Goal: Answer question/provide support: Share knowledge or assist other users

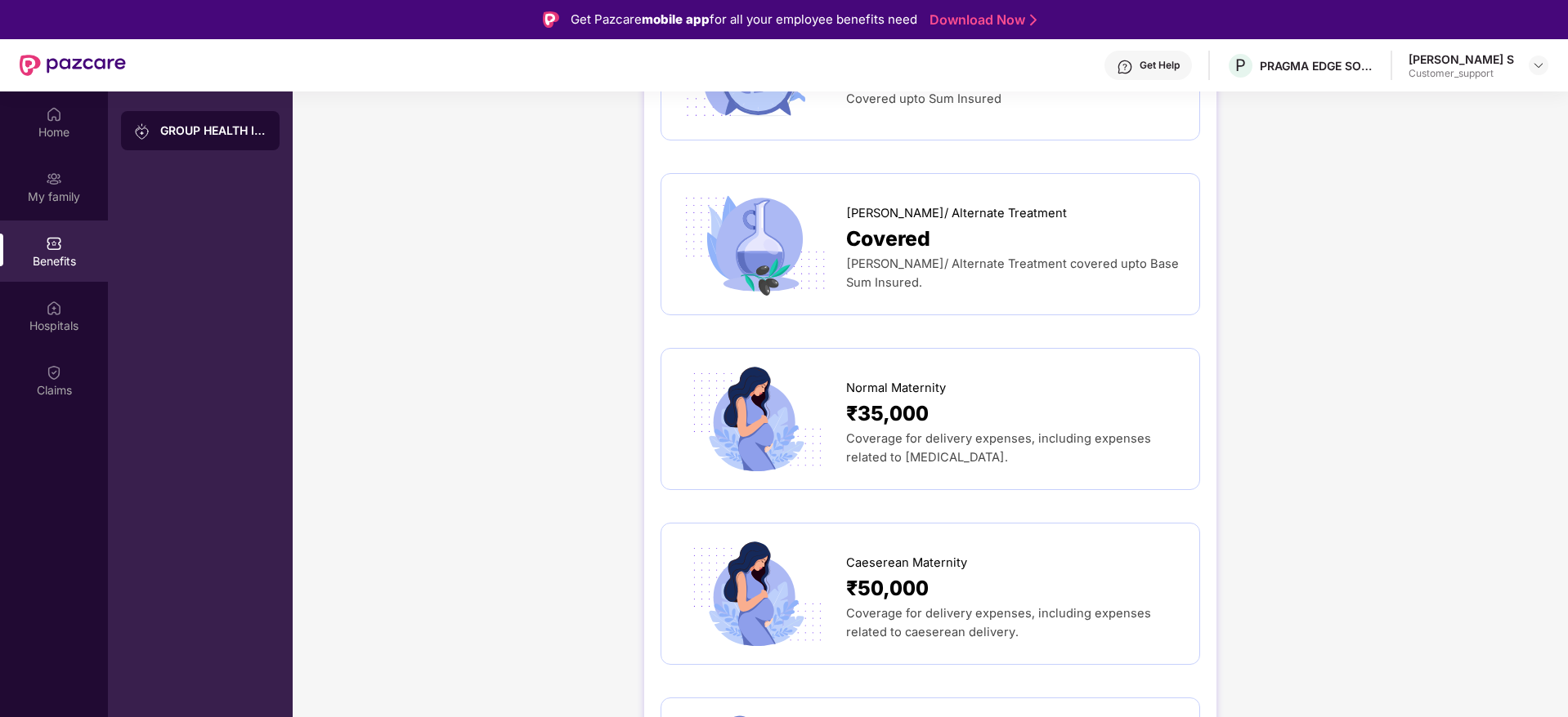
click at [1424, 446] on div "GROUP HEALTH INSURANCE DETAILS INCLUSIONS EXCLUSIONS DOCUMENTS Sum Insured ₹5,0…" at bounding box center [929, 397] width 1275 height 3930
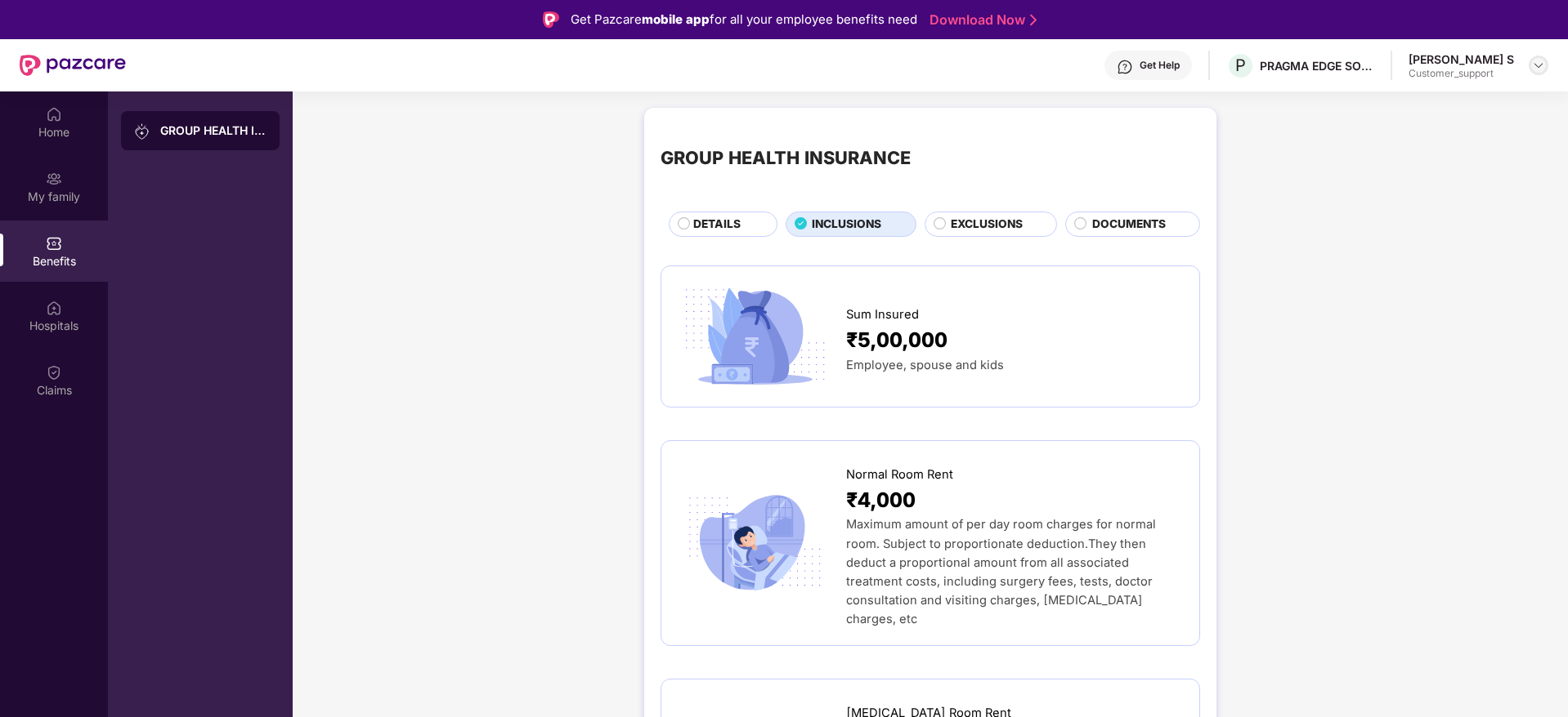
click at [1538, 59] on img at bounding box center [1538, 65] width 13 height 13
click at [1460, 103] on div "Switch to support view" at bounding box center [1462, 104] width 213 height 32
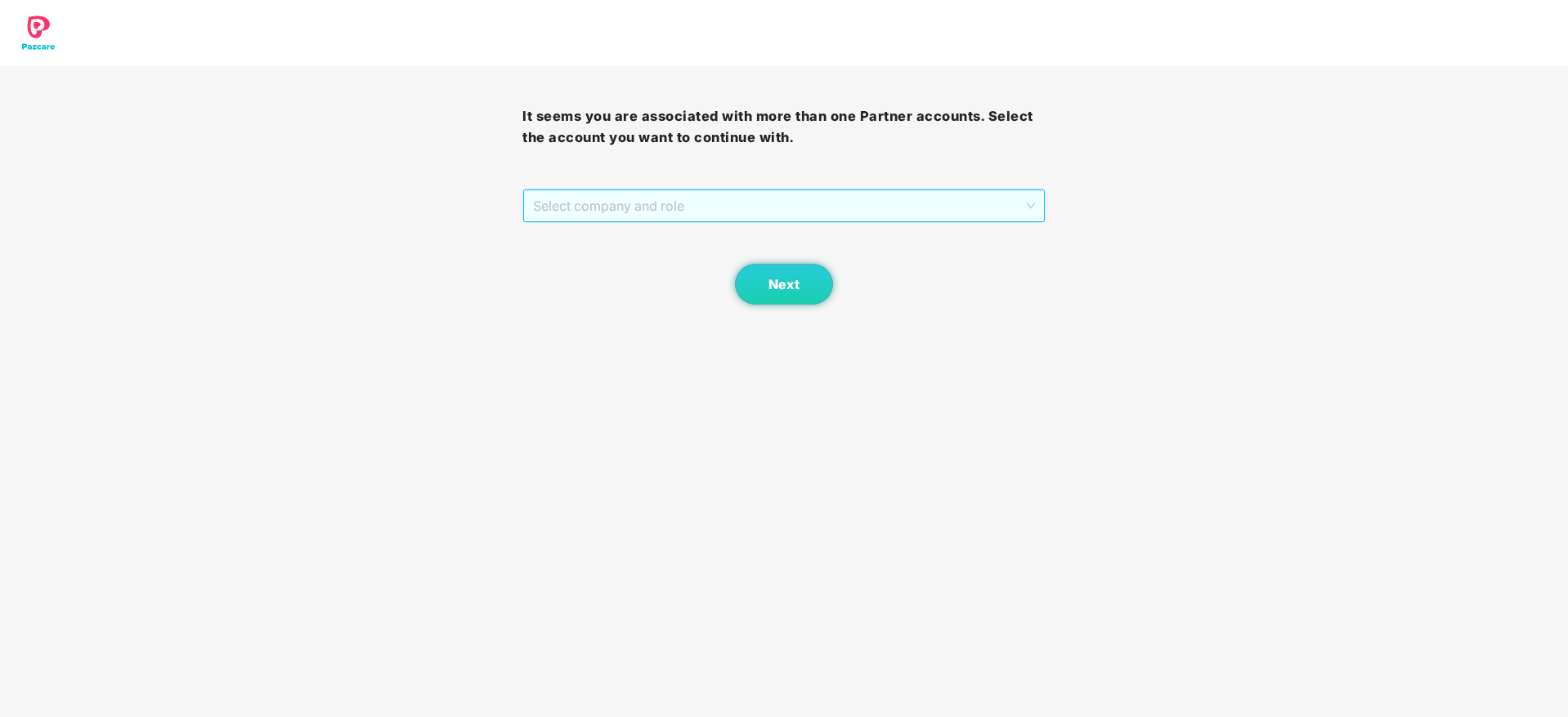
click at [836, 216] on span "Select company and role" at bounding box center [783, 205] width 501 height 31
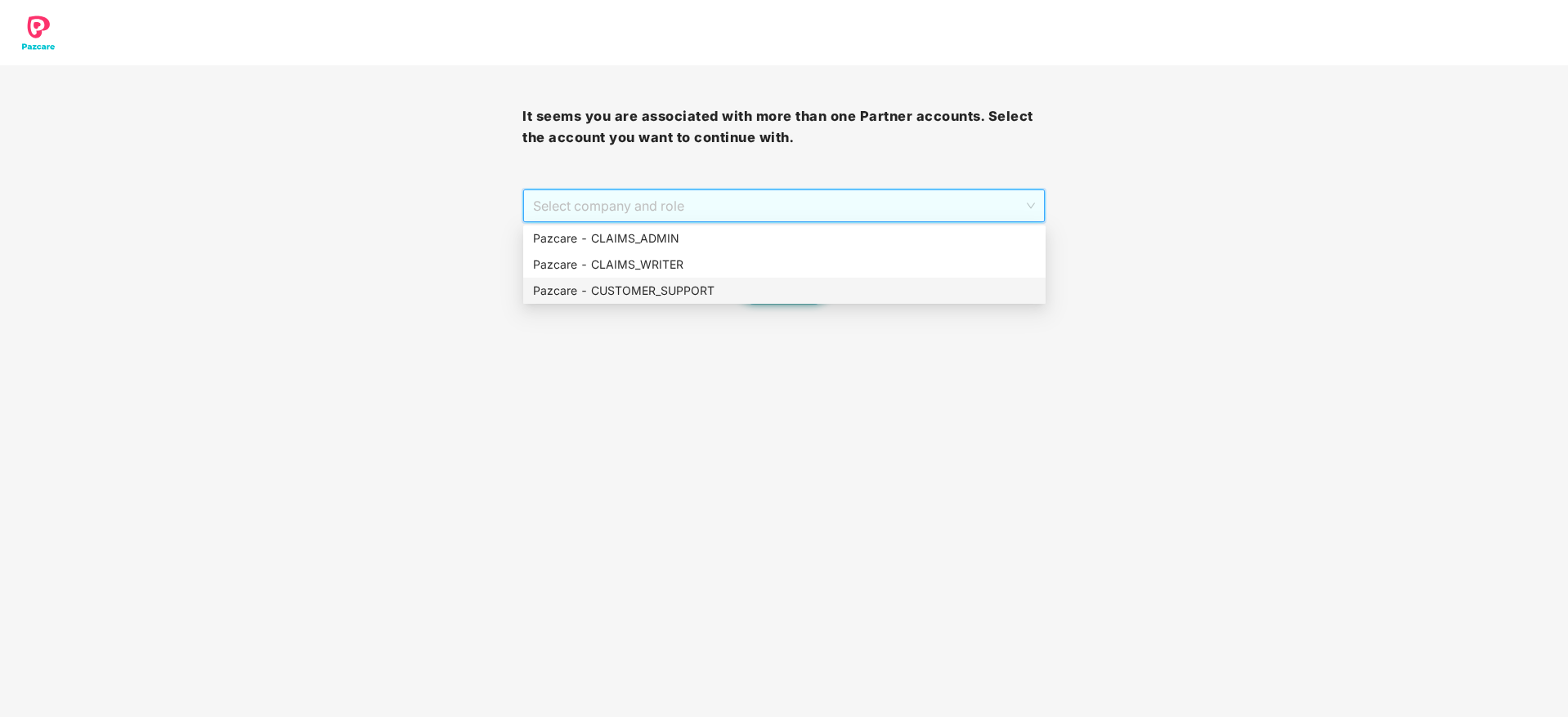
click at [700, 280] on div "Pazcare - CUSTOMER_SUPPORT" at bounding box center [784, 291] width 522 height 26
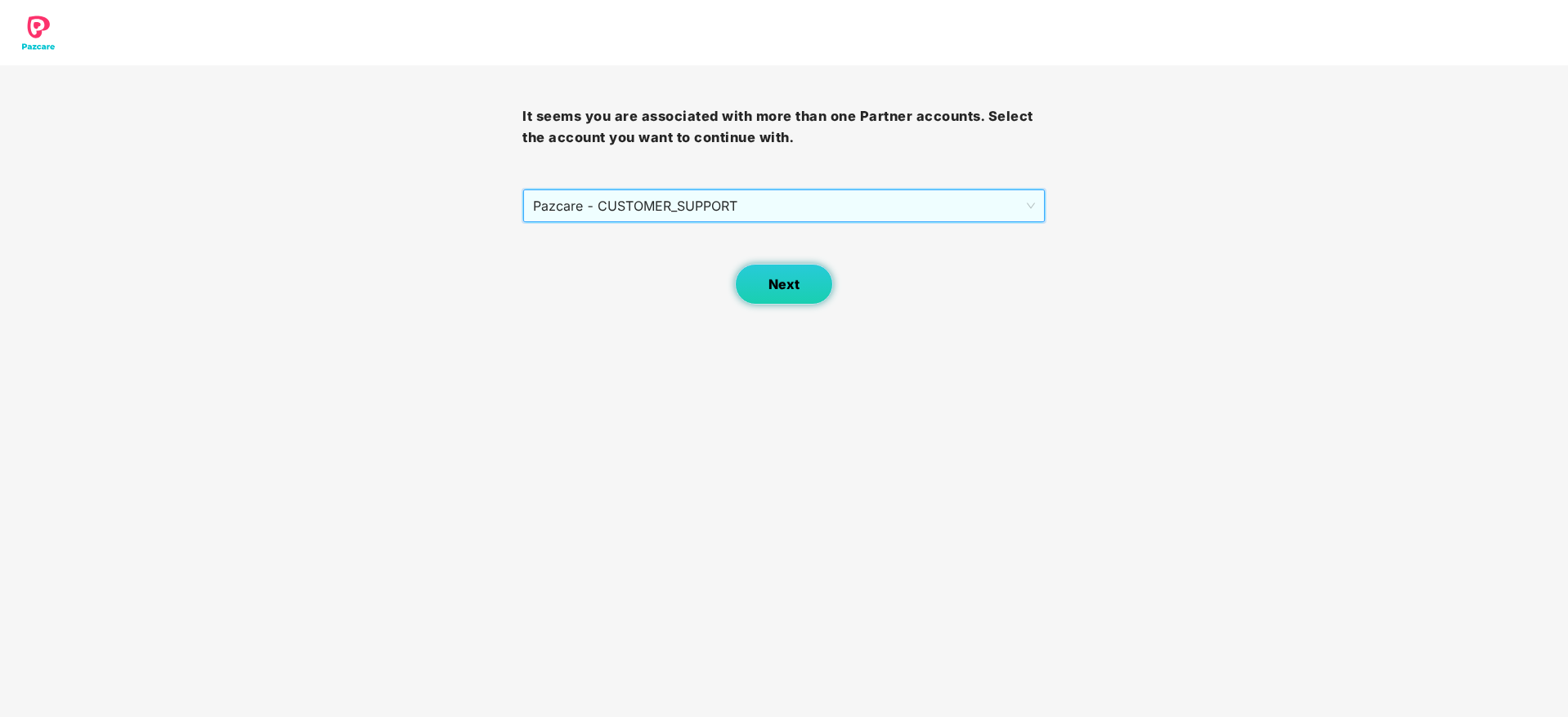
click at [783, 303] on button "Next" at bounding box center [784, 284] width 98 height 41
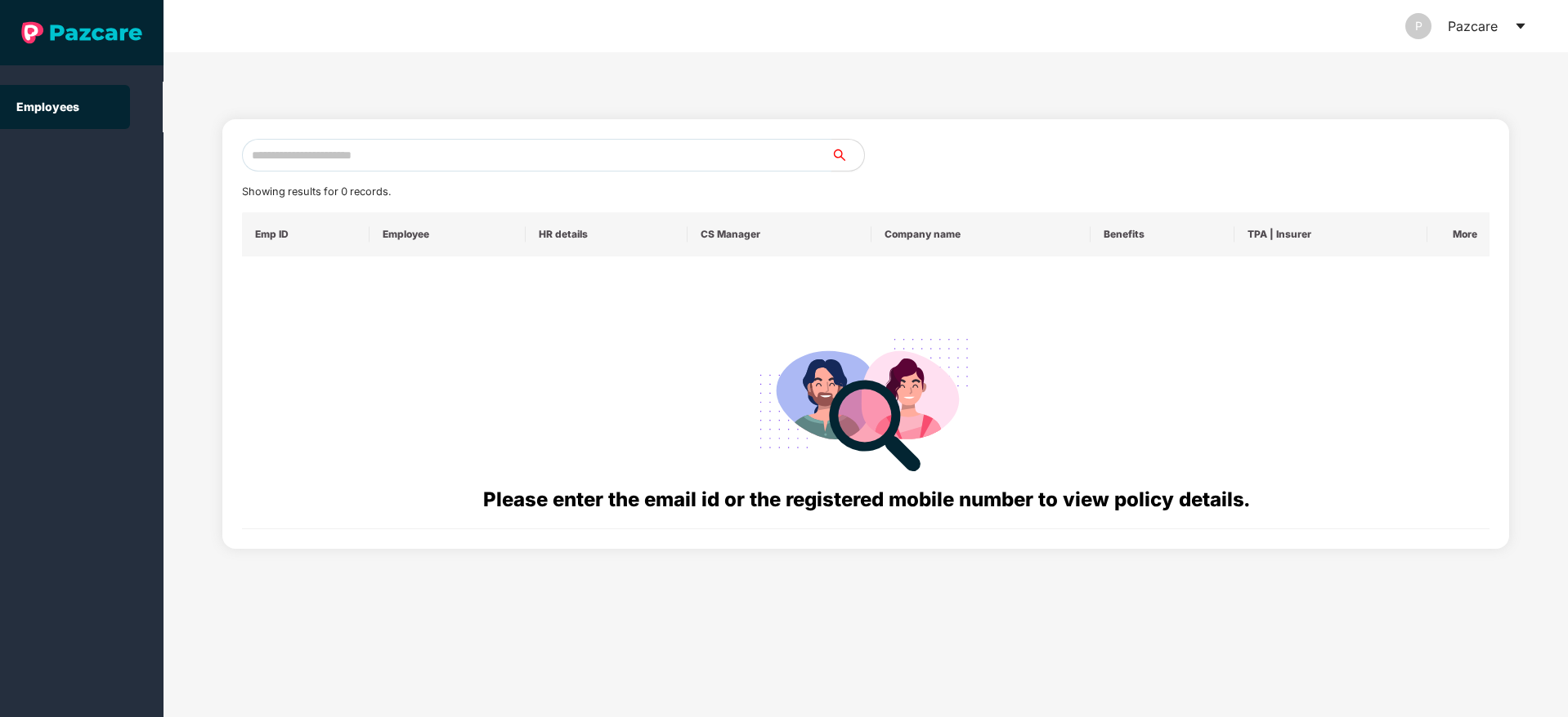
drag, startPoint x: 392, startPoint y: 152, endPoint x: 721, endPoint y: 204, distance: 333.1
click at [395, 154] on input "text" at bounding box center [536, 155] width 590 height 33
paste input "**********"
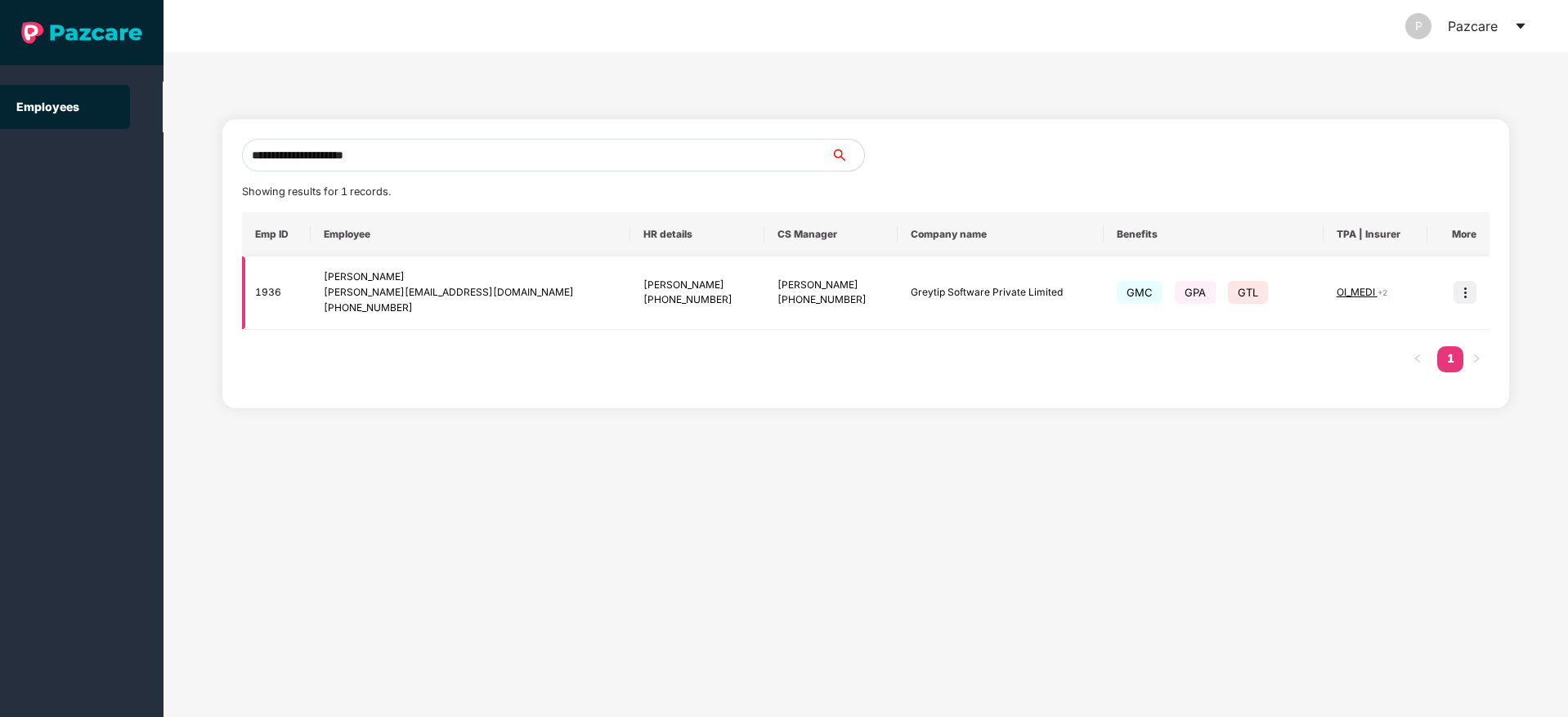
type input "**********"
click at [1448, 300] on td at bounding box center [1458, 293] width 63 height 73
click at [1459, 301] on img at bounding box center [1464, 292] width 23 height 23
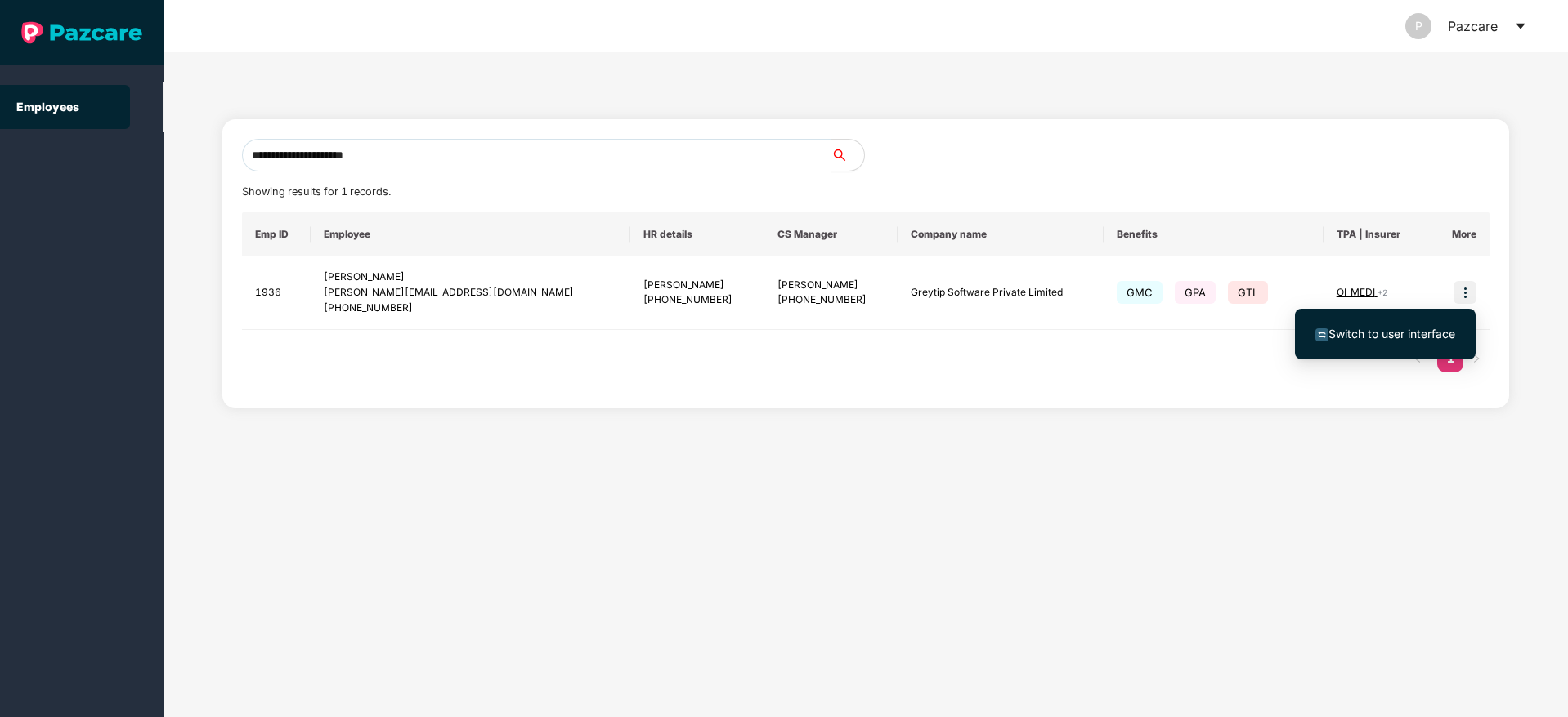
click at [1384, 338] on span "Switch to user interface" at bounding box center [1391, 334] width 127 height 14
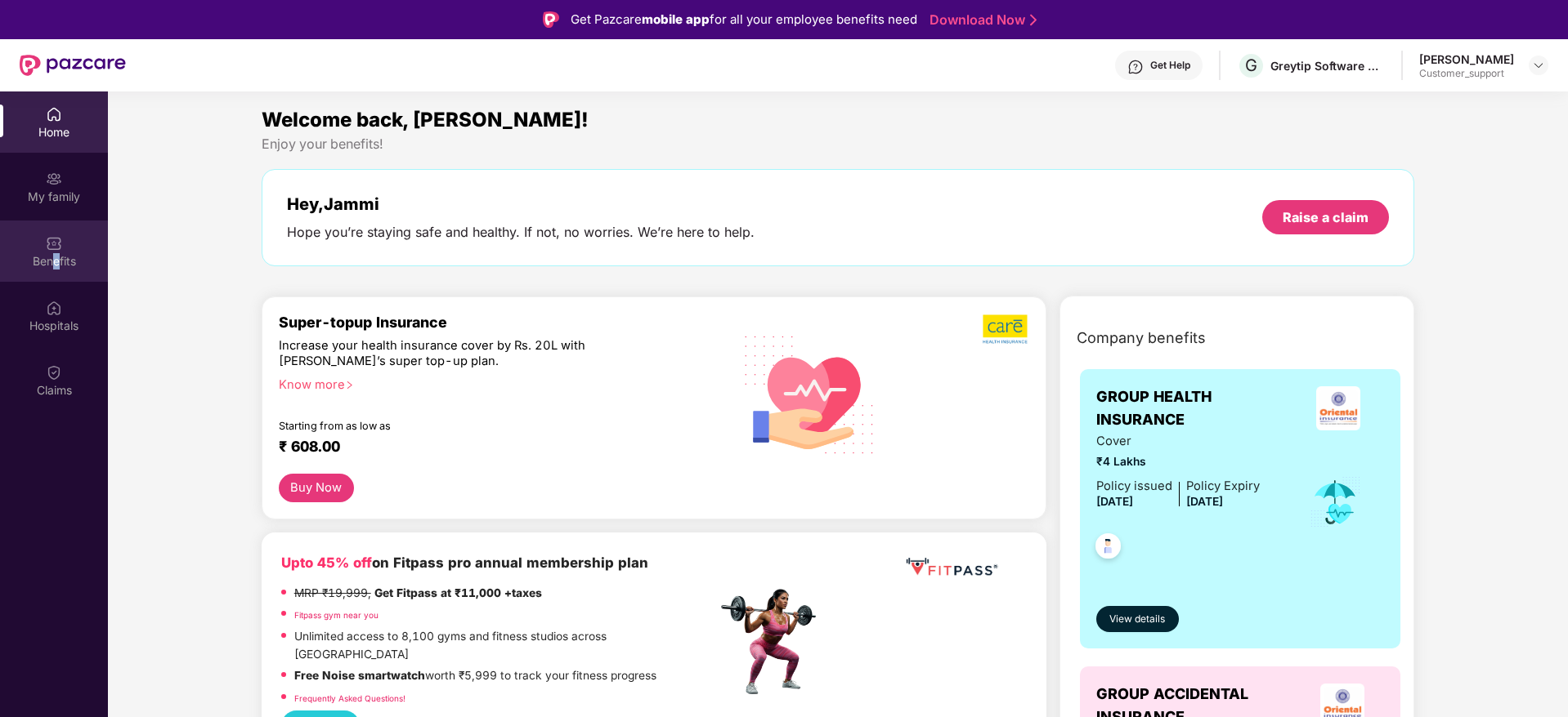
click at [57, 261] on div "Benefits" at bounding box center [54, 261] width 108 height 16
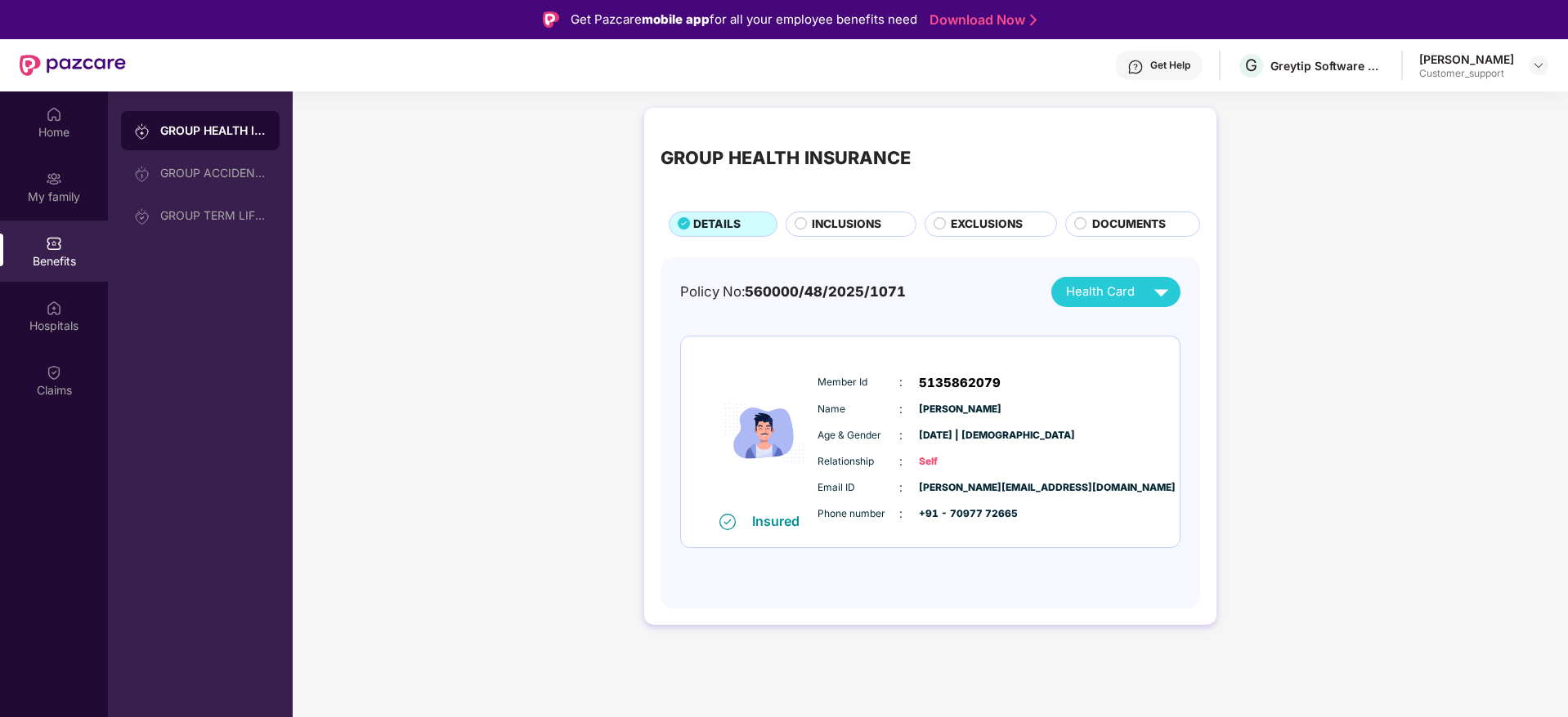
click at [865, 217] on span "INCLUSIONS" at bounding box center [847, 224] width 69 height 18
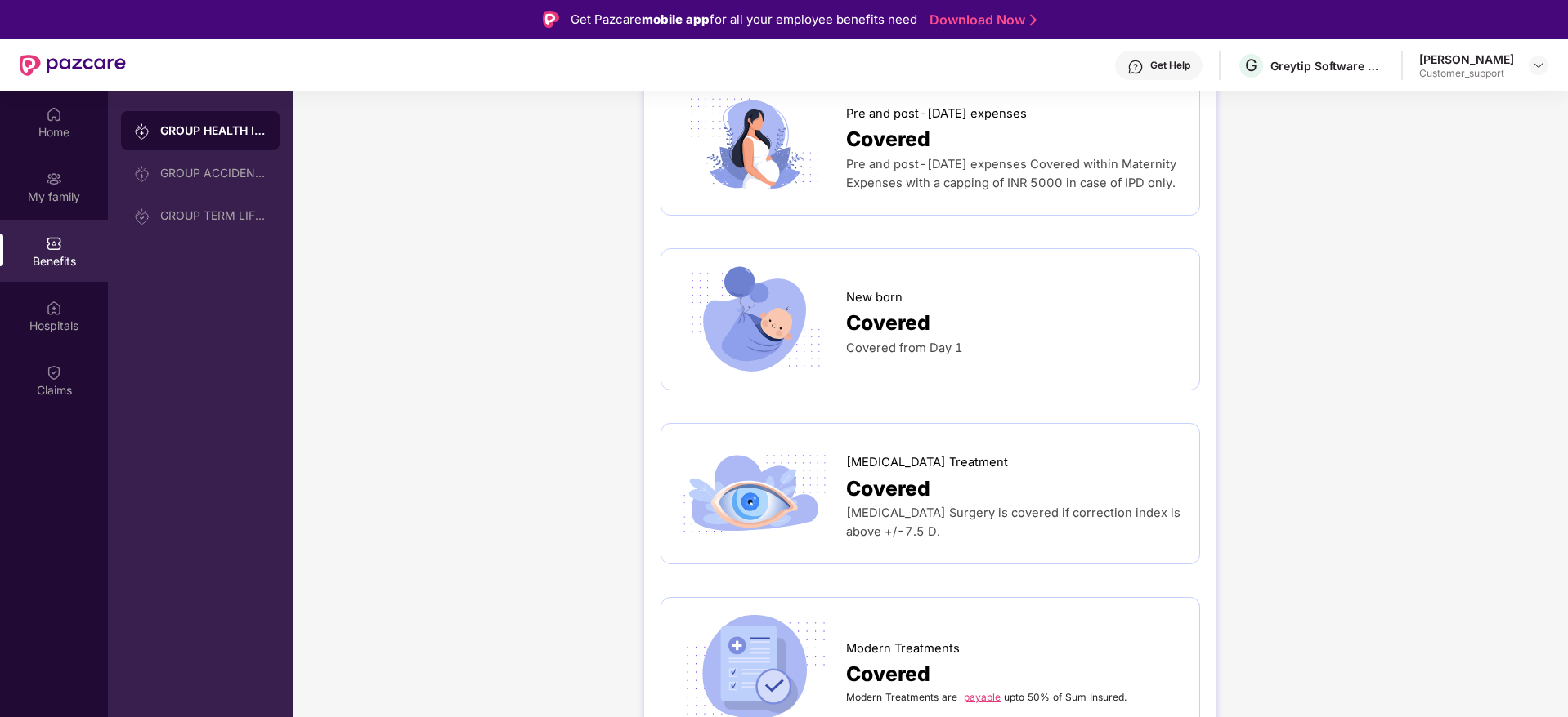
scroll to position [2451, 0]
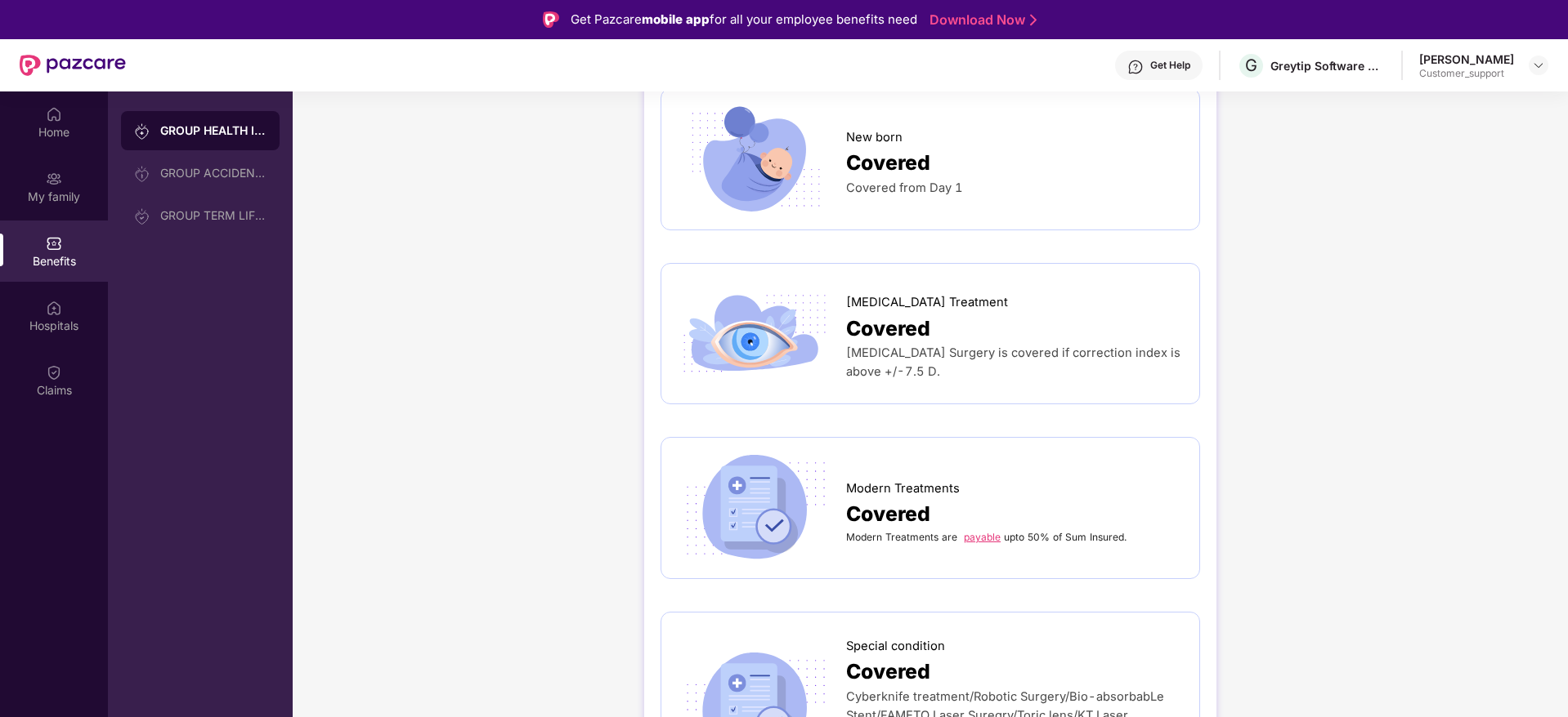
click at [994, 531] on link "payable" at bounding box center [983, 537] width 37 height 13
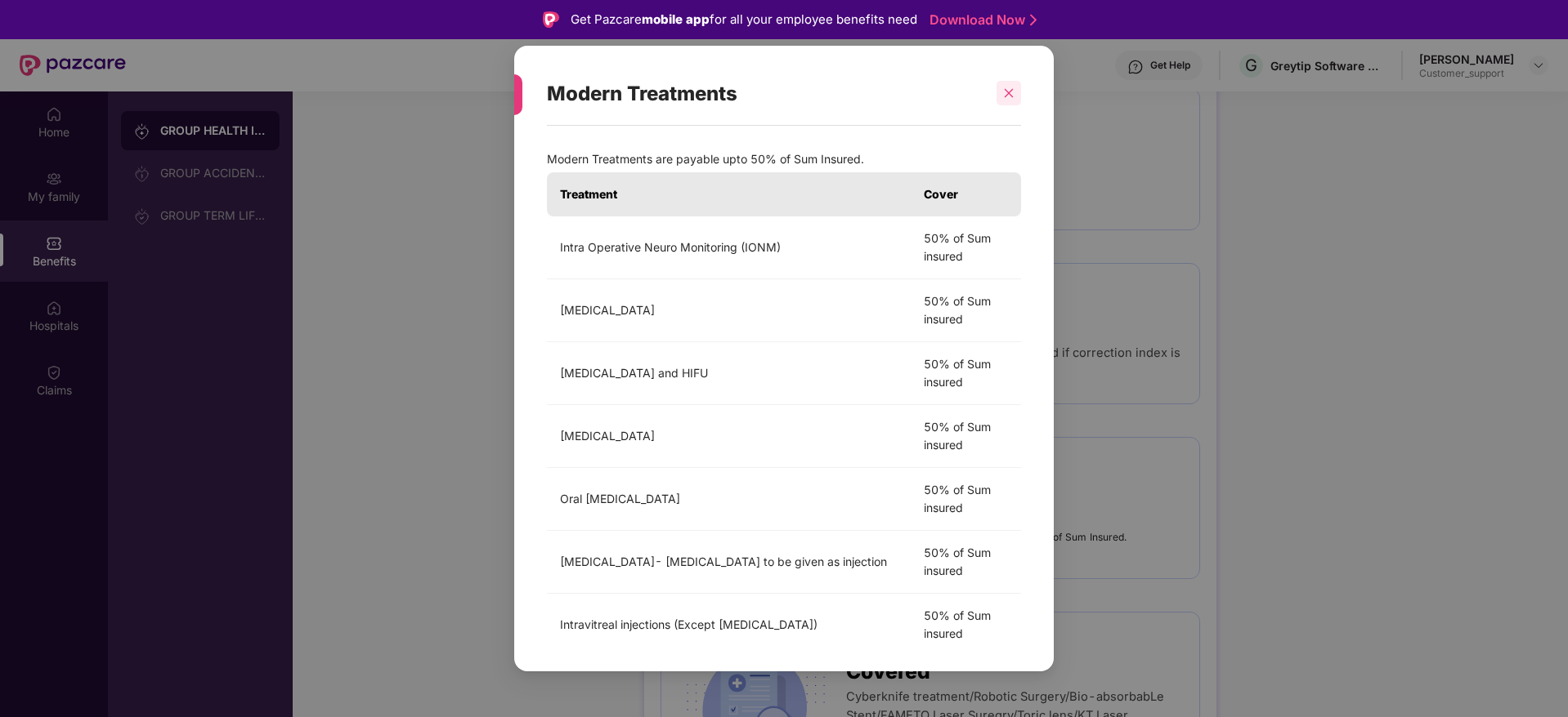
drag, startPoint x: 992, startPoint y: 93, endPoint x: 1005, endPoint y: 93, distance: 13.0
click at [994, 92] on div at bounding box center [1001, 93] width 39 height 24
drag, startPoint x: 1018, startPoint y: 96, endPoint x: 994, endPoint y: 113, distance: 29.4
click at [1018, 97] on div "Modern Treatments Modern Treatments are payable upto 50% of Sum Insured. Treatm…" at bounding box center [784, 359] width 539 height 627
click at [1011, 98] on icon "close" at bounding box center [1009, 94] width 12 height 12
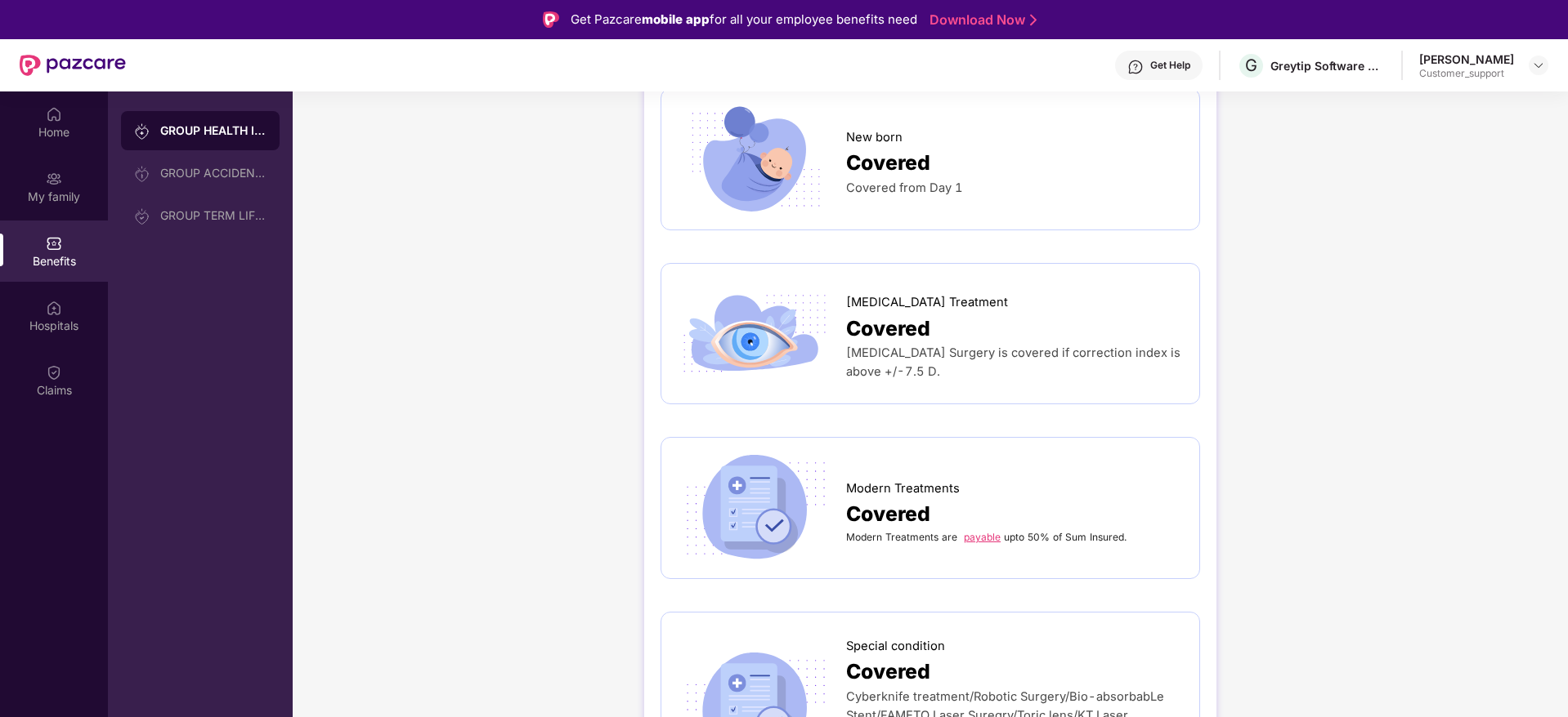
click at [1527, 68] on div "Jammi Karthikeya Customer_support" at bounding box center [1483, 66] width 129 height 29
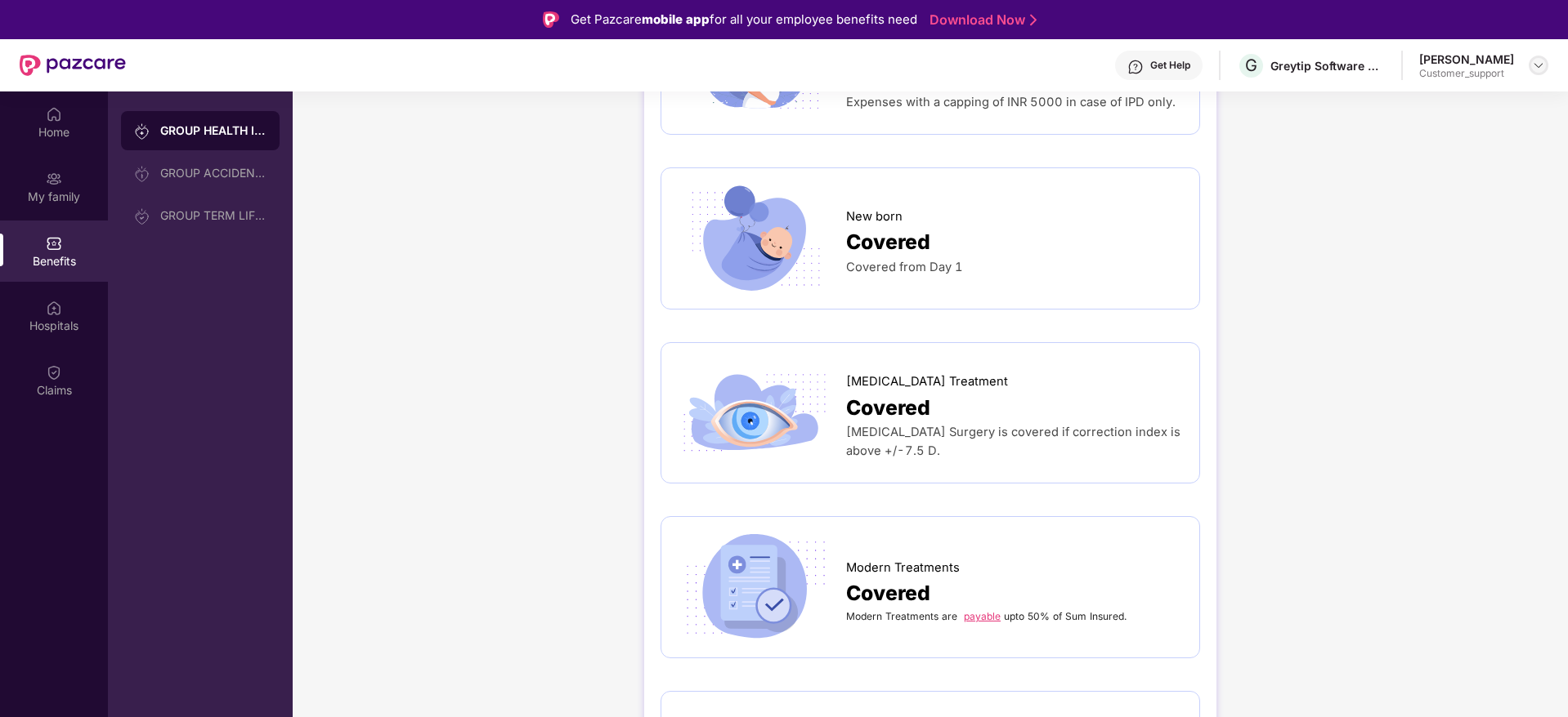
click at [1544, 68] on div at bounding box center [1538, 65] width 19 height 19
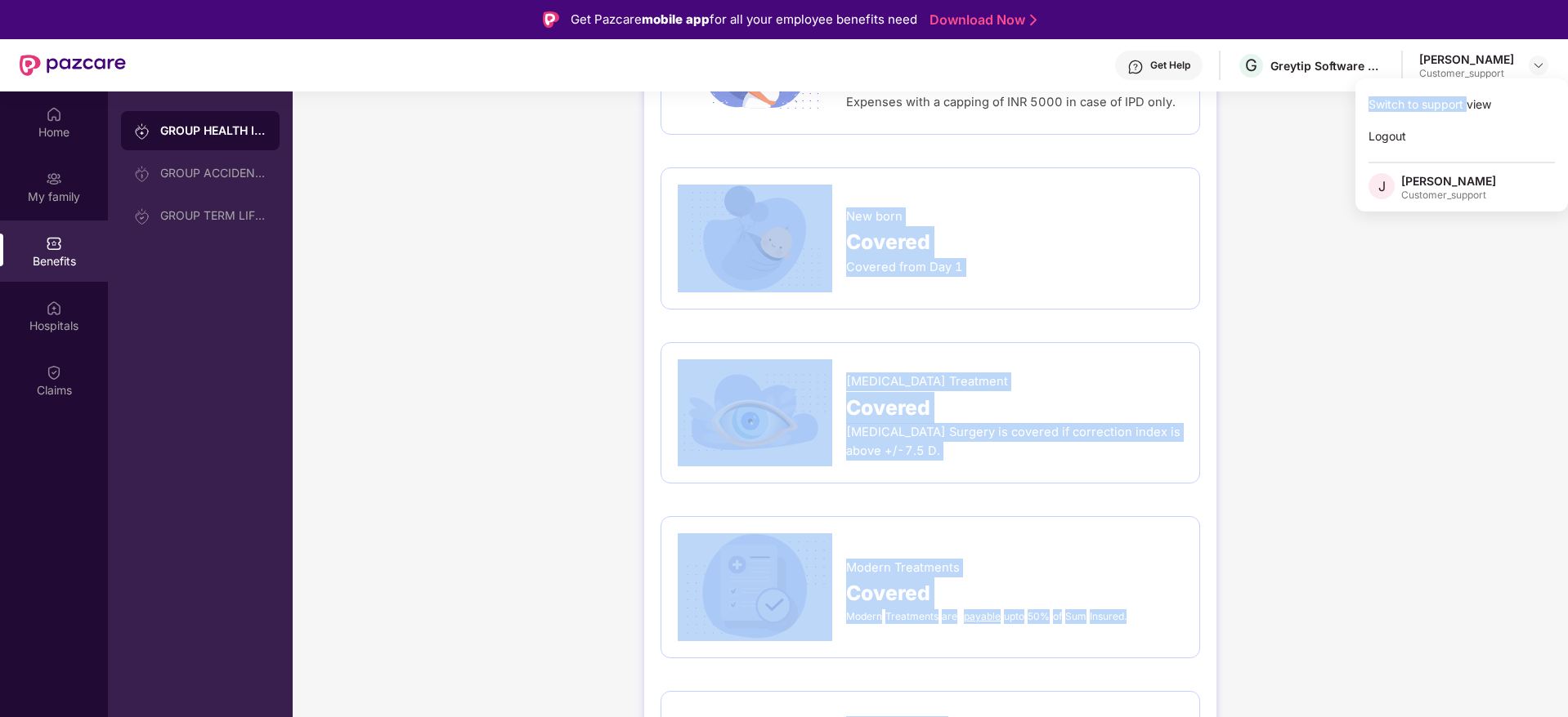
drag, startPoint x: 1469, startPoint y: 103, endPoint x: 587, endPoint y: 130, distance: 882.4
click at [587, 130] on body "Get Pazcare mobile app for all your employee benefits need Download Now Get Hel…" at bounding box center [784, 358] width 1568 height 717
click at [1532, 66] on img at bounding box center [1538, 65] width 13 height 13
click at [1468, 90] on div "Switch to support view" at bounding box center [1462, 104] width 213 height 32
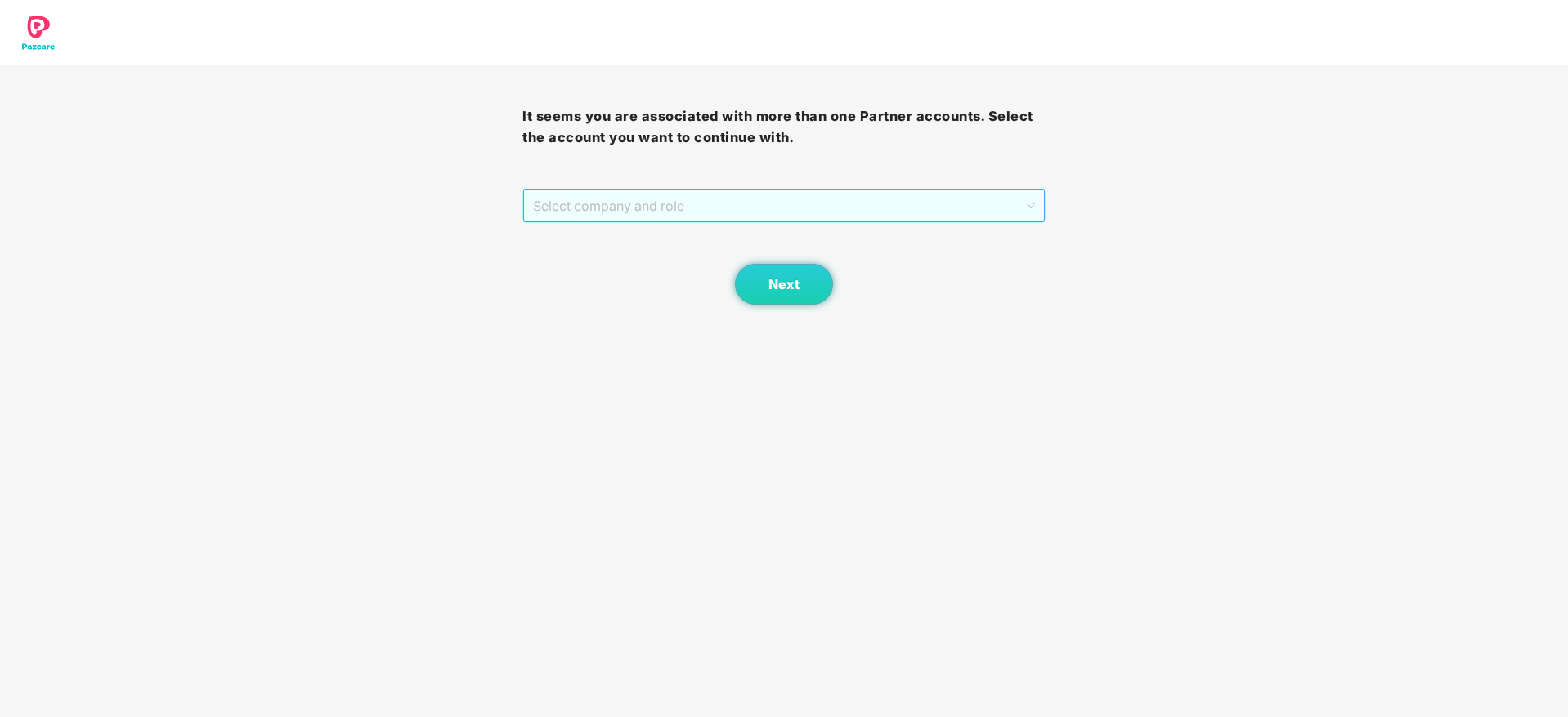
click at [689, 215] on span "Select company and role" at bounding box center [783, 205] width 501 height 31
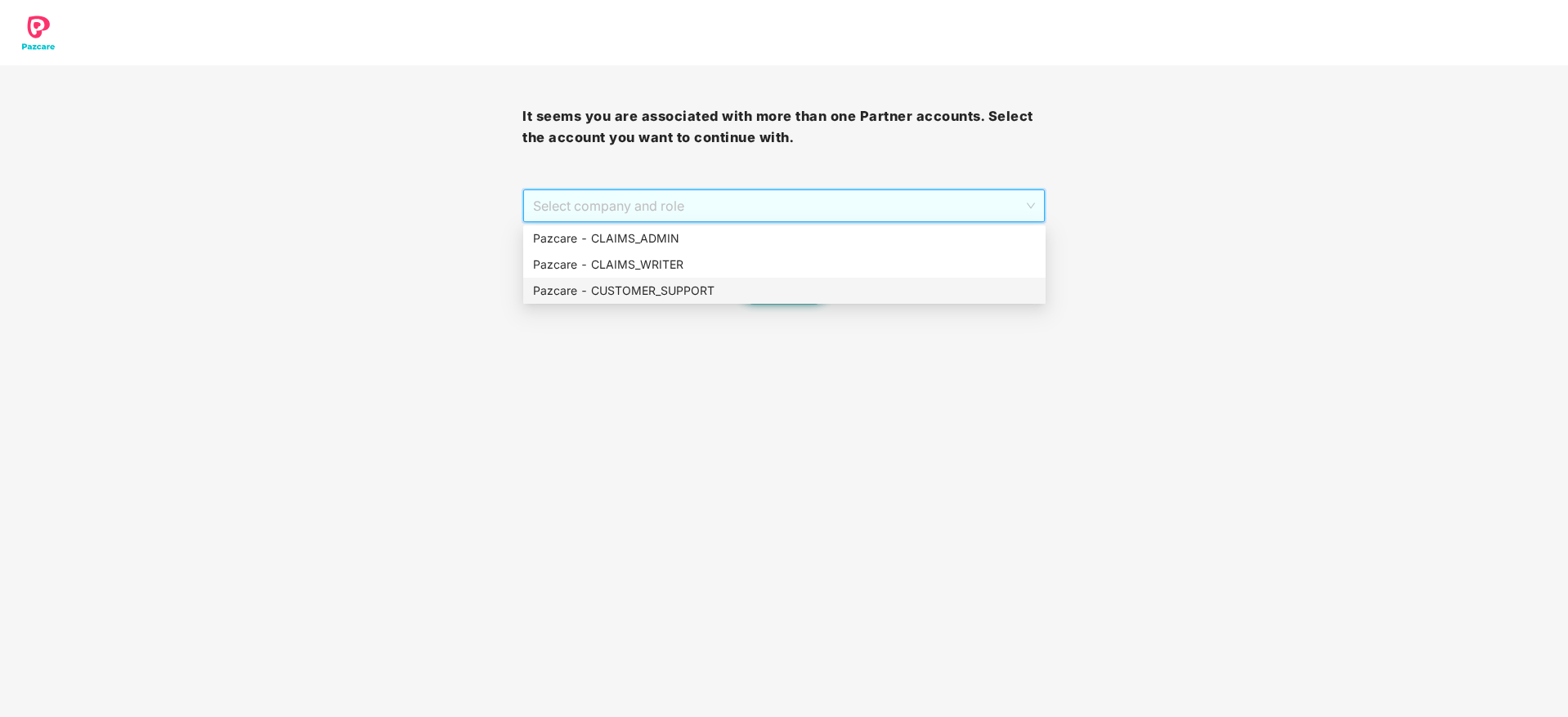
click at [691, 294] on div "Pazcare - CUSTOMER_SUPPORT" at bounding box center [784, 291] width 503 height 18
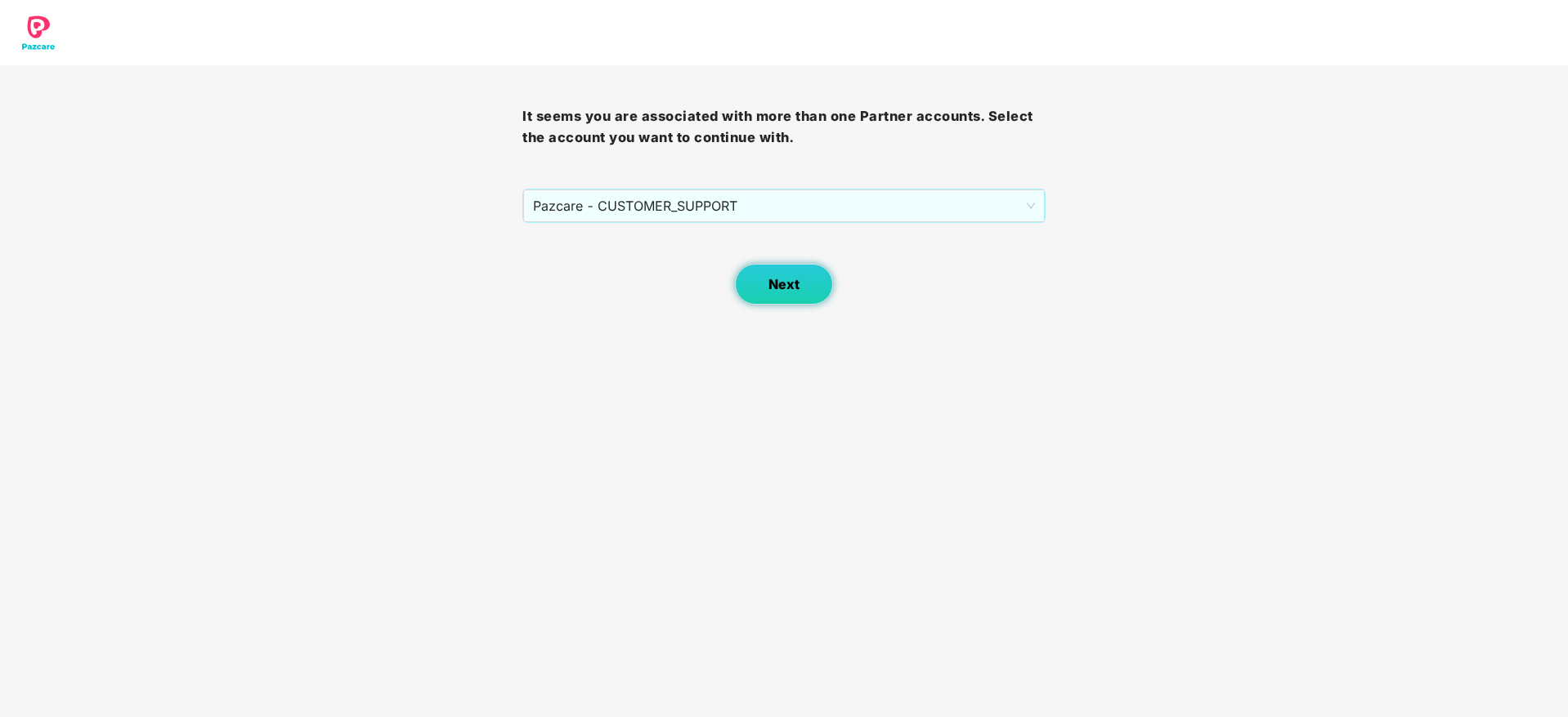
click at [781, 277] on span "Next" at bounding box center [783, 285] width 31 height 15
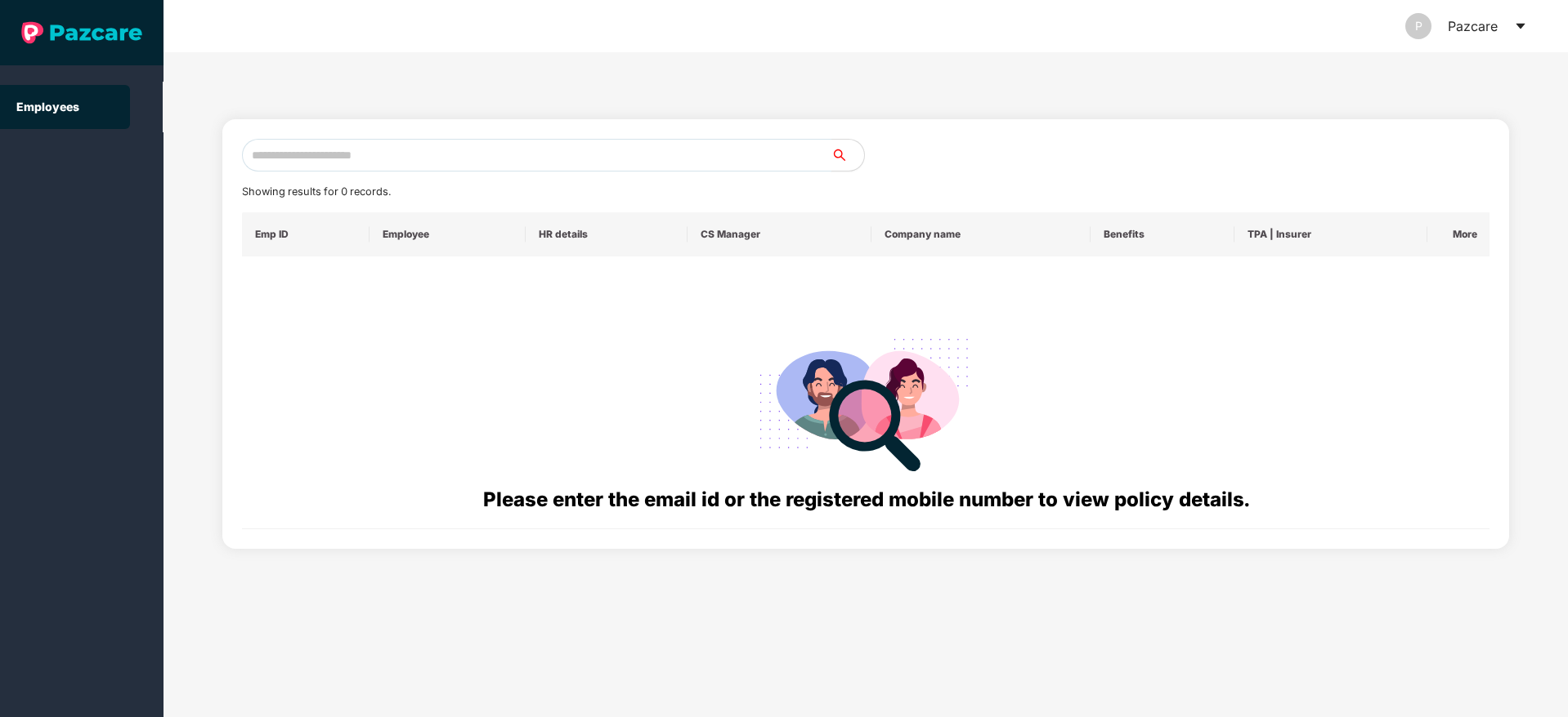
click at [399, 153] on input "text" at bounding box center [536, 155] width 590 height 33
paste input "**********"
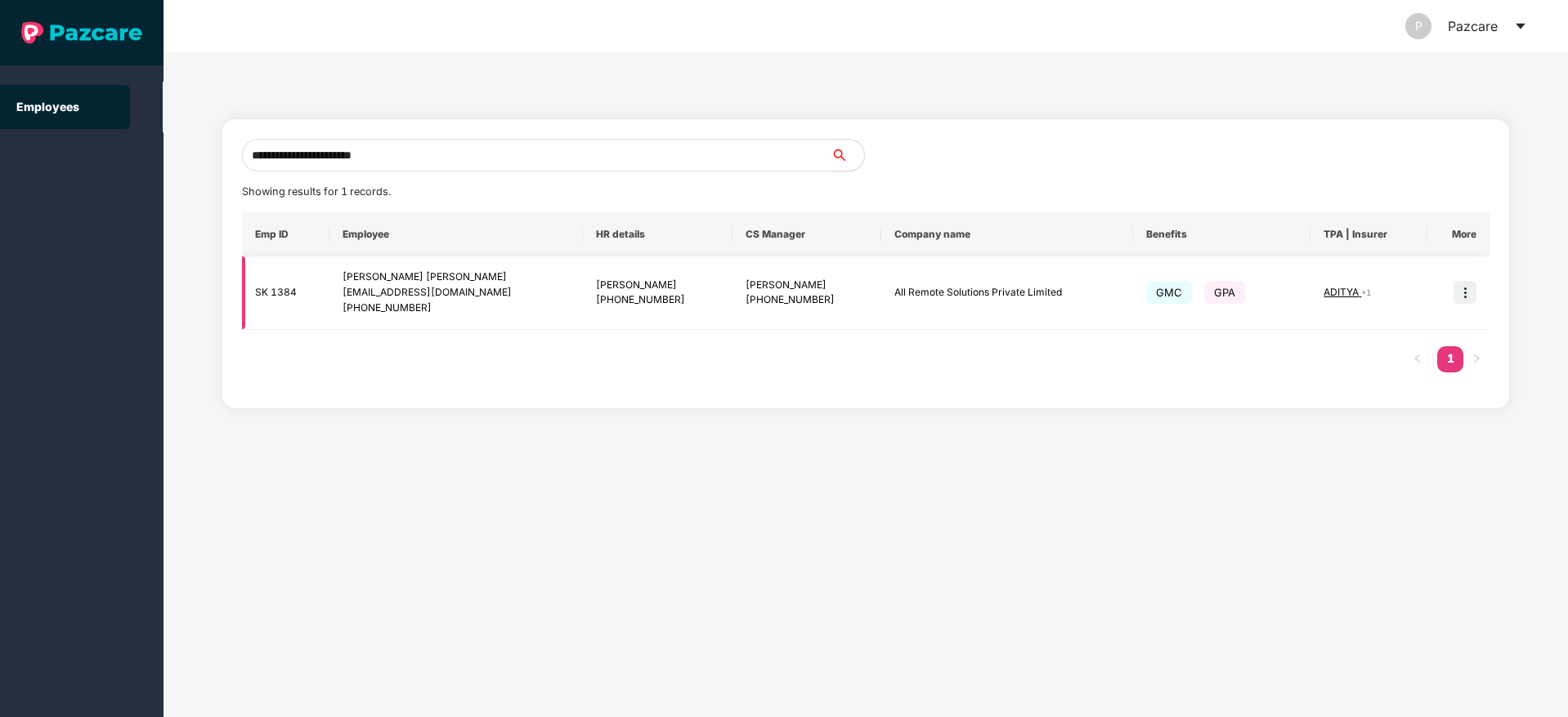
type input "**********"
click at [1473, 287] on img at bounding box center [1464, 292] width 23 height 23
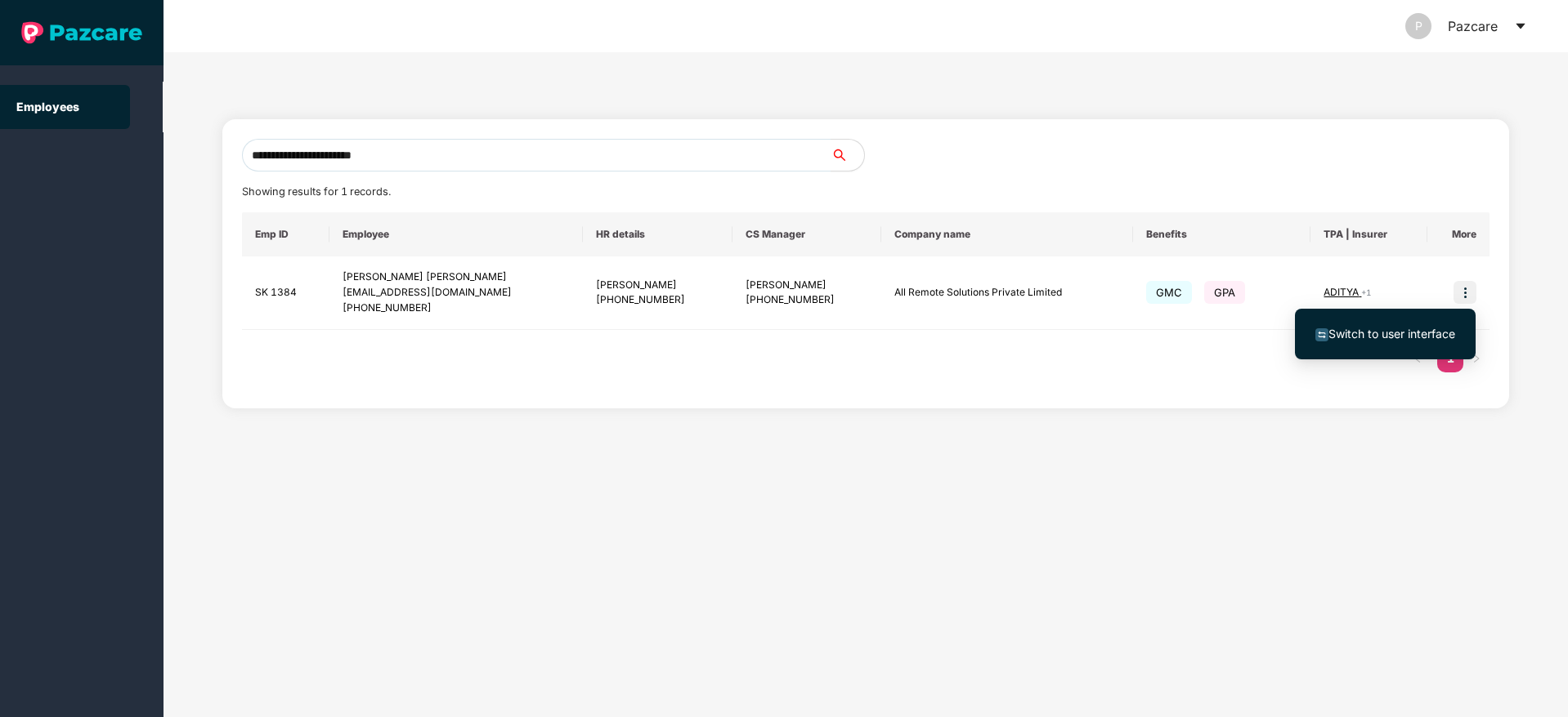
click at [1418, 314] on ul "Switch to user interface" at bounding box center [1385, 334] width 181 height 51
click at [1397, 327] on span "Switch to user interface" at bounding box center [1391, 334] width 127 height 14
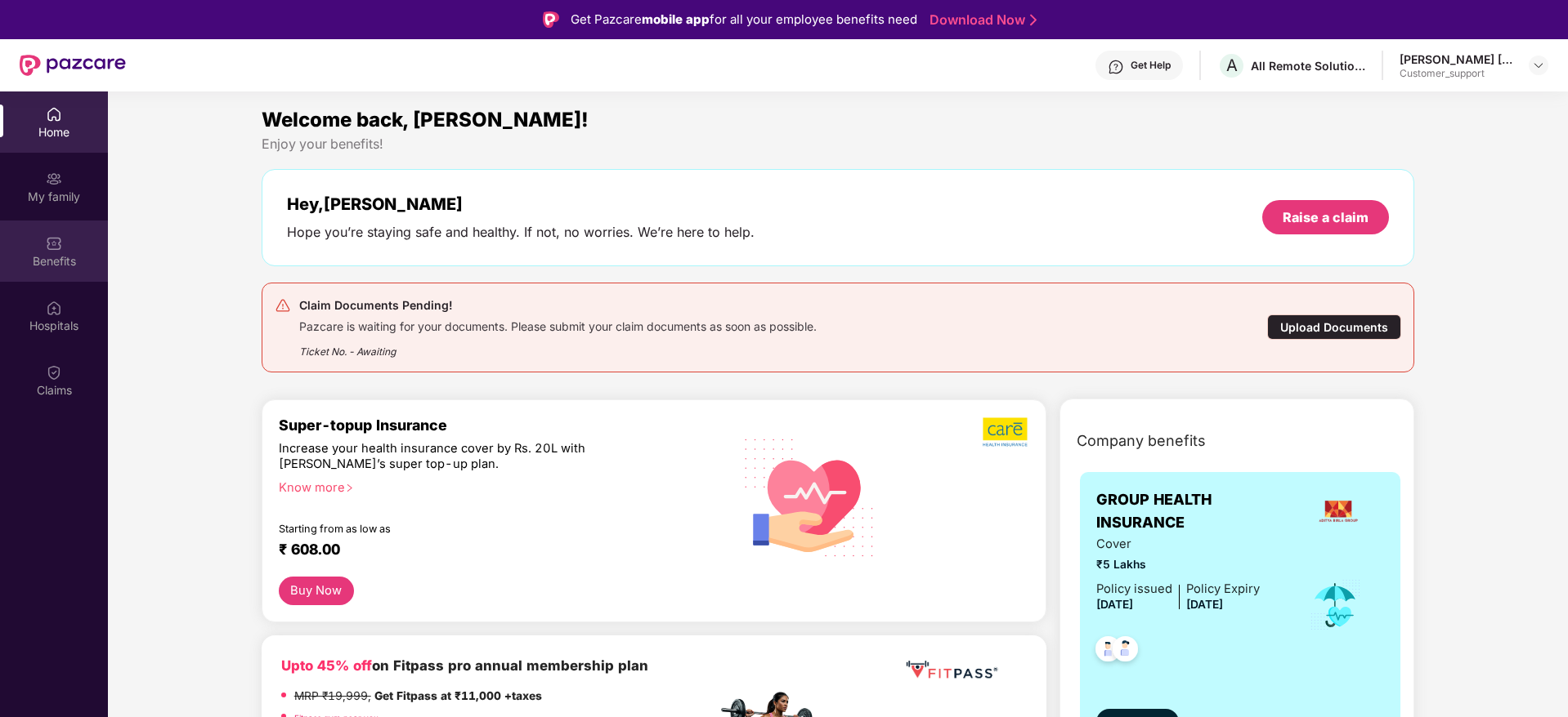
click at [67, 252] on div "Benefits" at bounding box center [54, 251] width 108 height 62
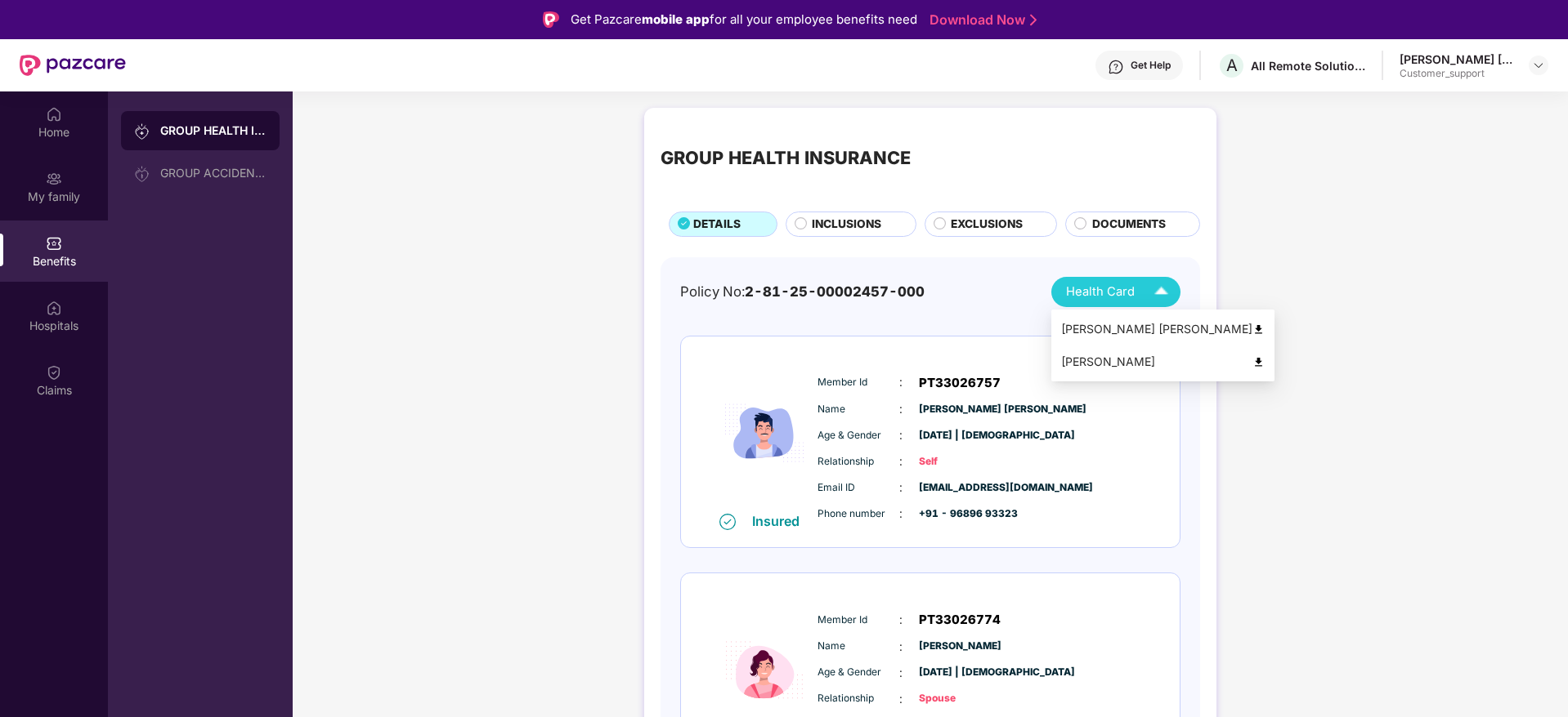
click at [1104, 325] on div "Jigar Navin Shah" at bounding box center [1162, 329] width 204 height 18
click at [1541, 68] on img at bounding box center [1538, 65] width 13 height 13
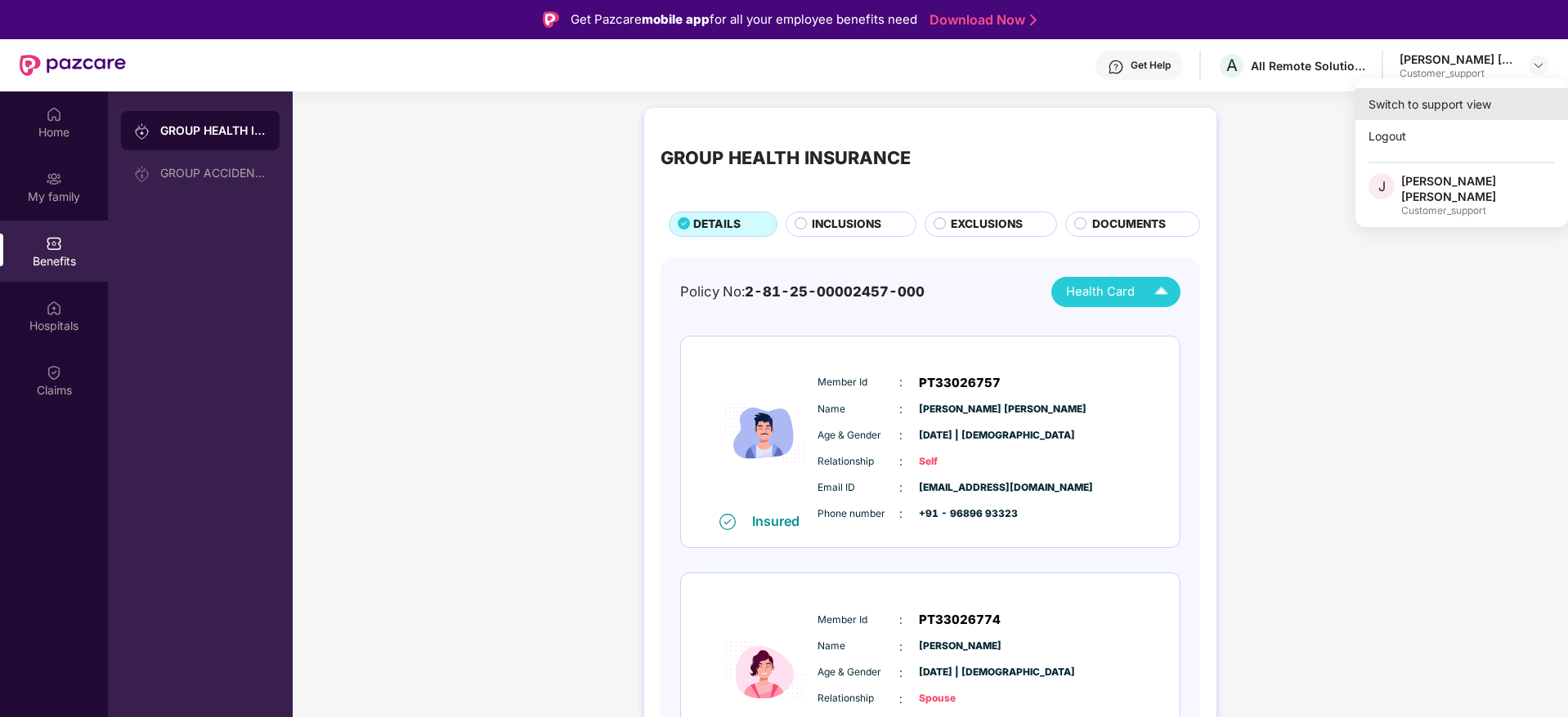
click at [1484, 98] on div "Switch to support view" at bounding box center [1462, 104] width 213 height 32
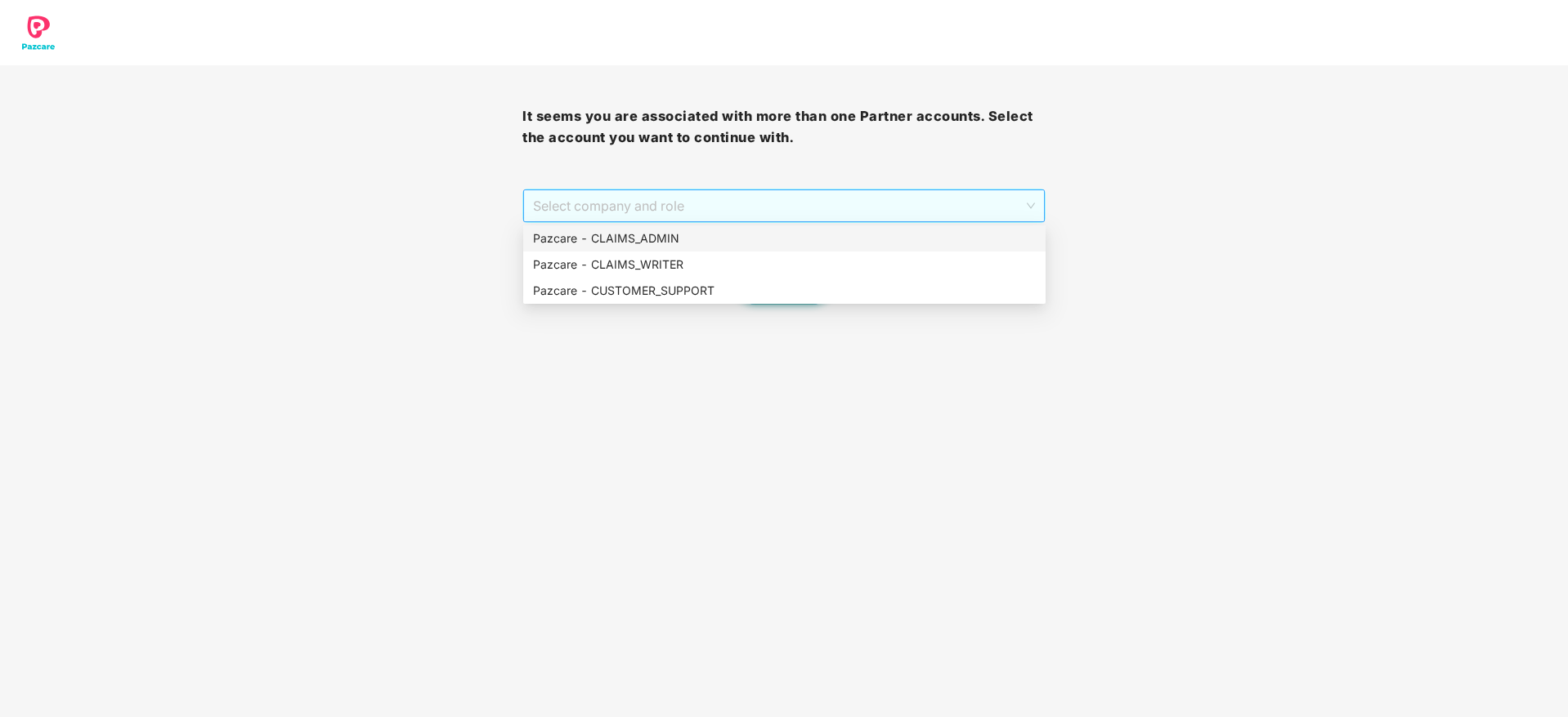
click at [660, 214] on span "Select company and role" at bounding box center [783, 205] width 501 height 31
click at [662, 293] on div "Pazcare - CUSTOMER_SUPPORT" at bounding box center [784, 291] width 503 height 18
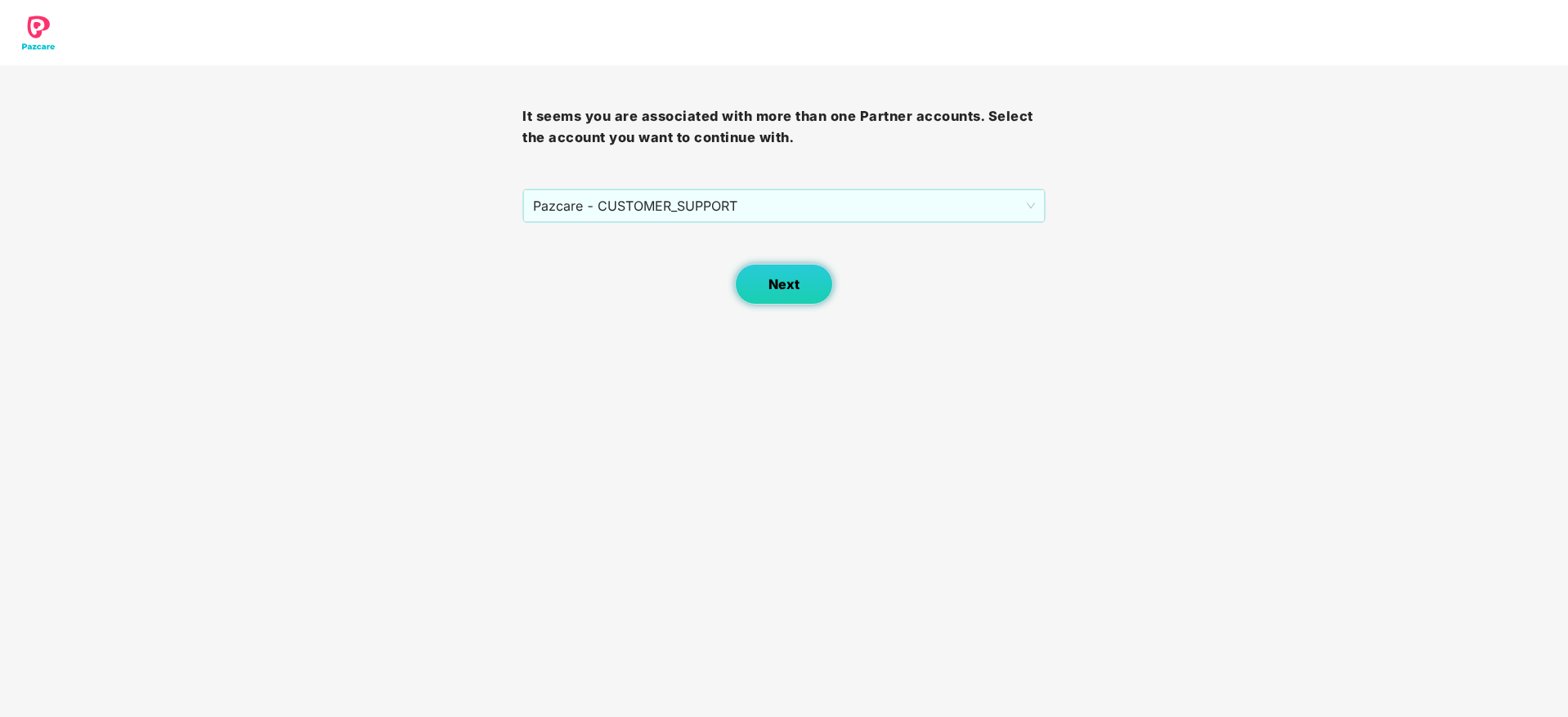
click at [822, 271] on button "Next" at bounding box center [784, 284] width 98 height 41
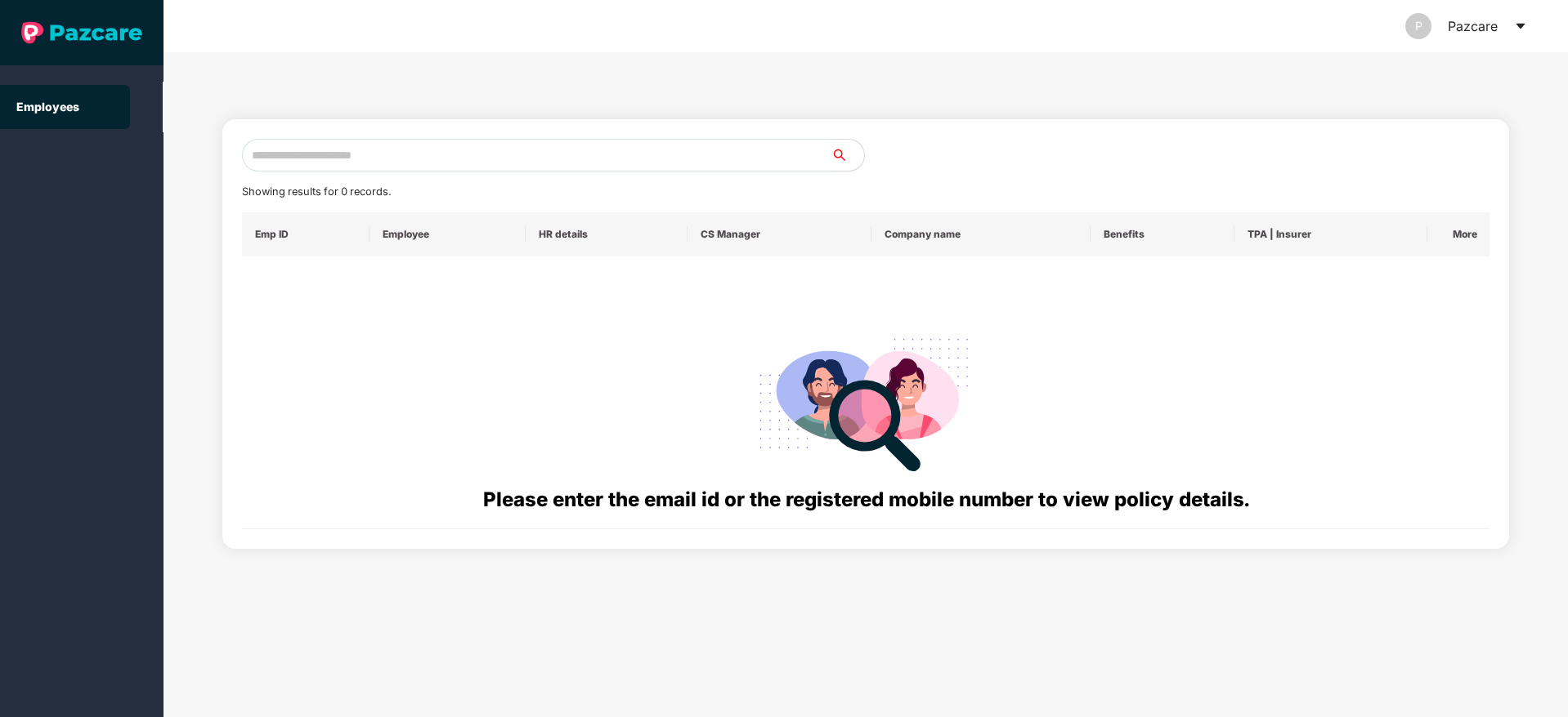
paste input "**********"
click at [469, 149] on input "**********" at bounding box center [536, 155] width 590 height 33
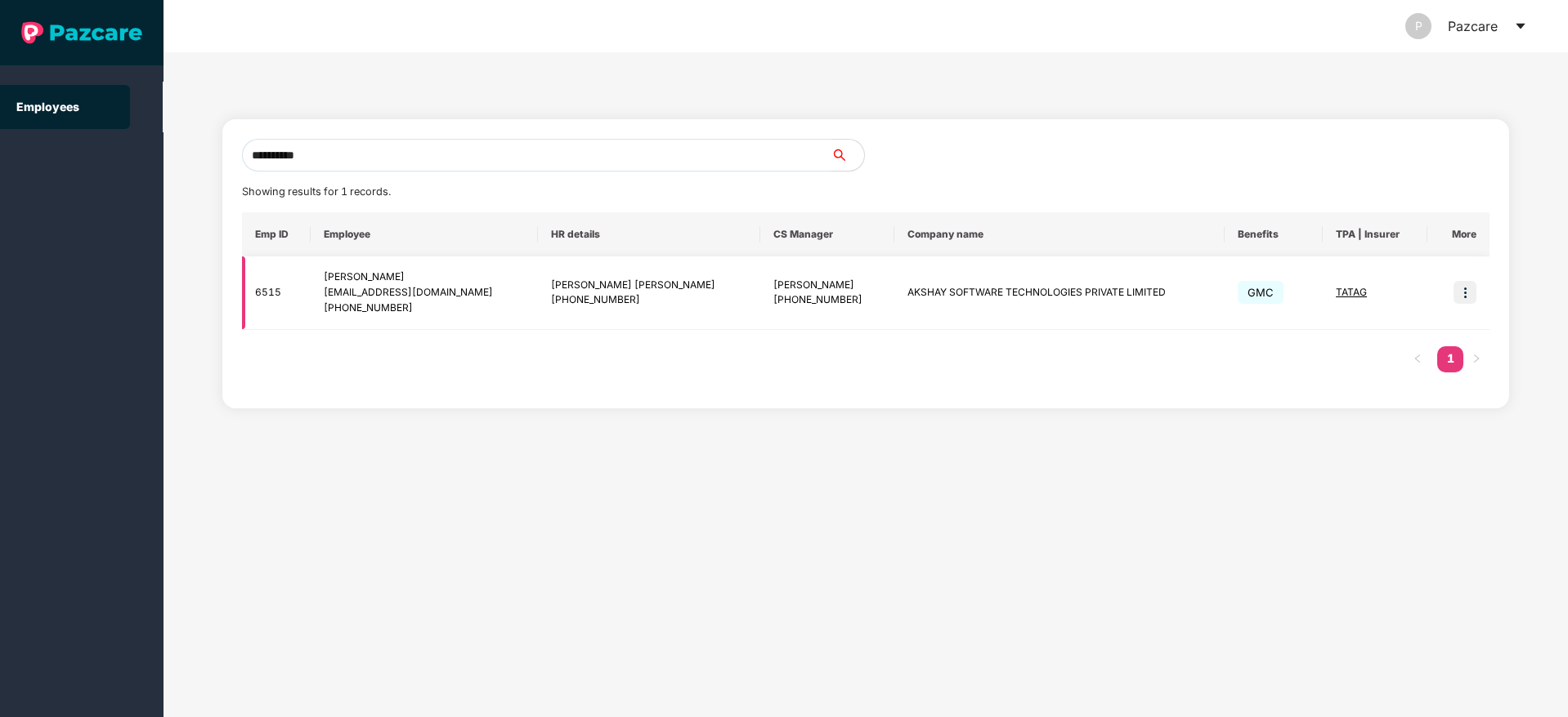
type input "**********"
click at [1463, 294] on img at bounding box center [1464, 292] width 23 height 23
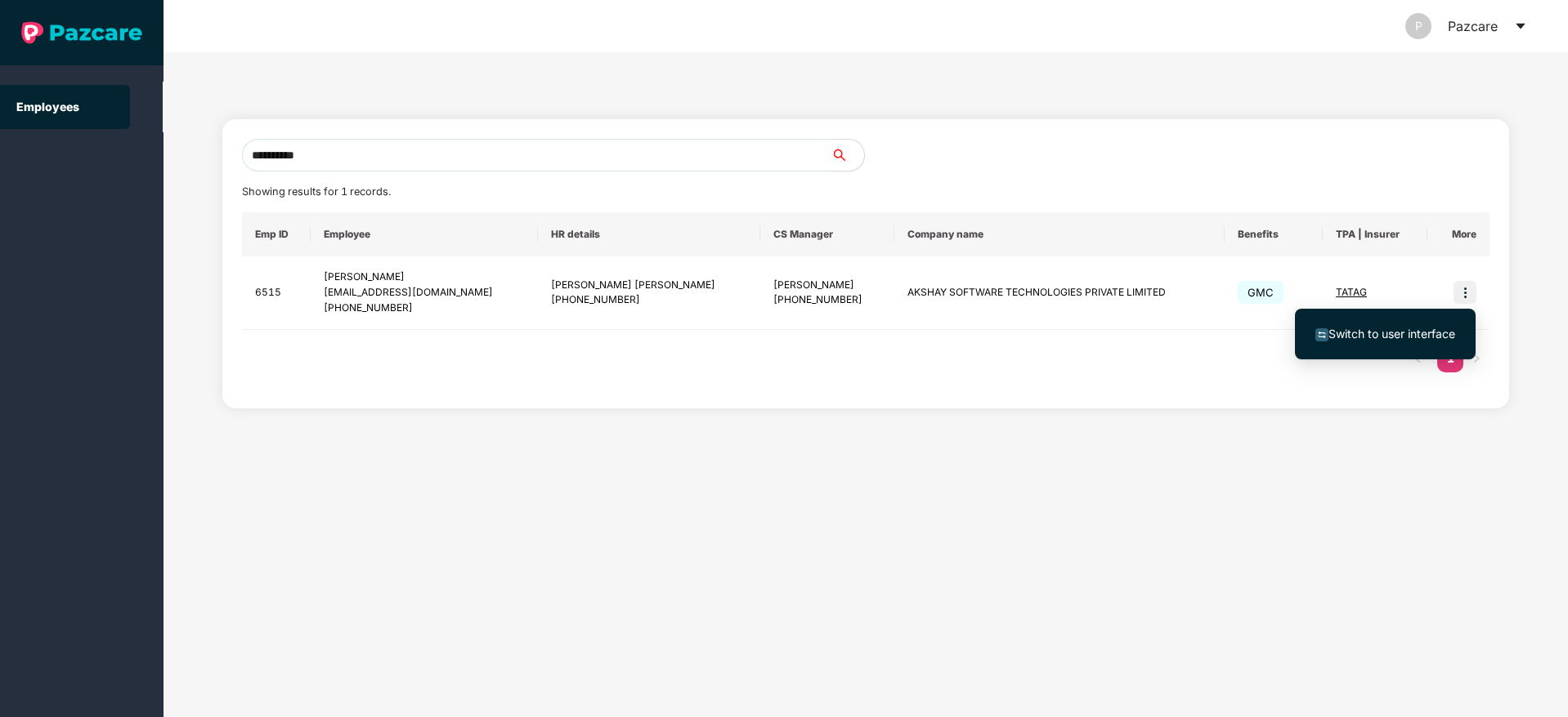
click at [1358, 332] on span "Switch to user interface" at bounding box center [1391, 334] width 127 height 14
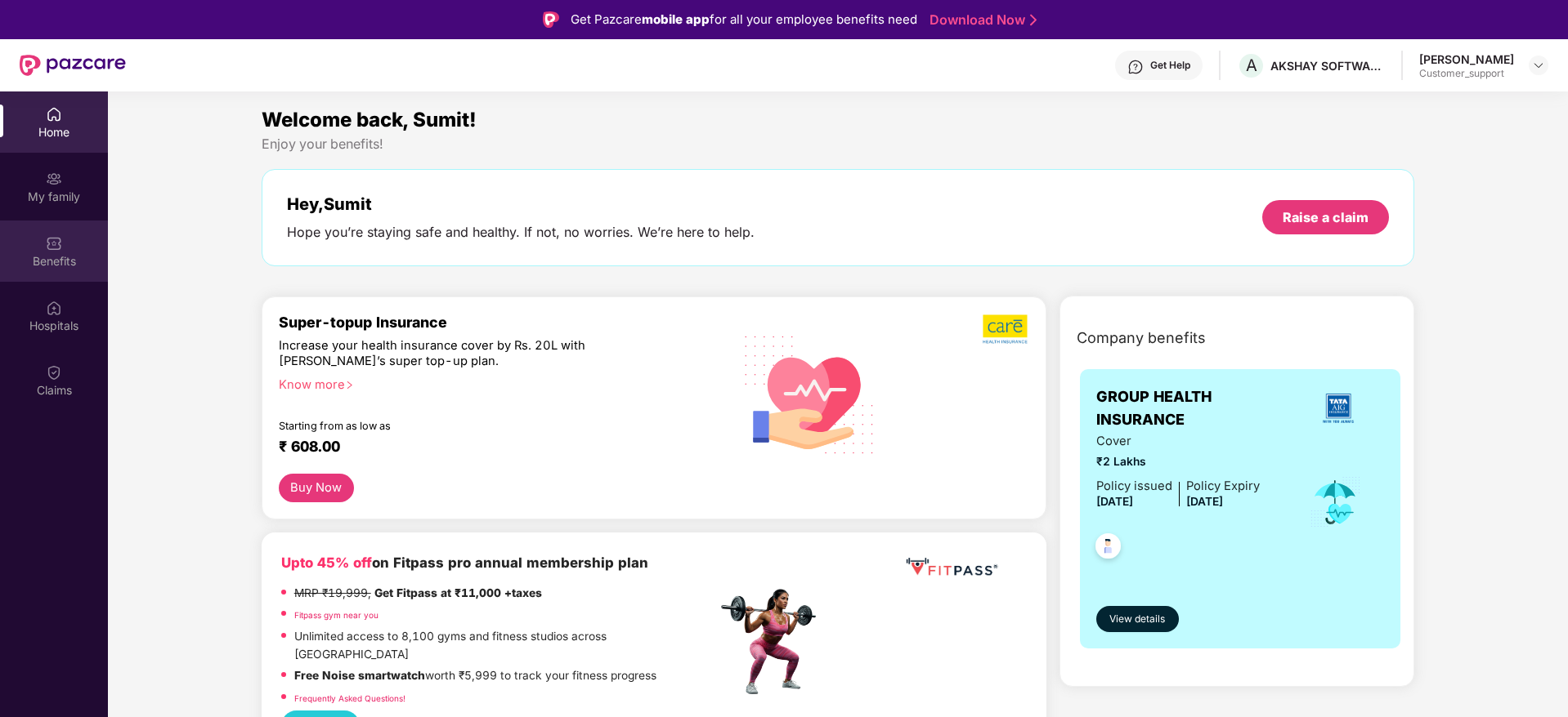
click at [44, 266] on div "Benefits" at bounding box center [54, 261] width 108 height 16
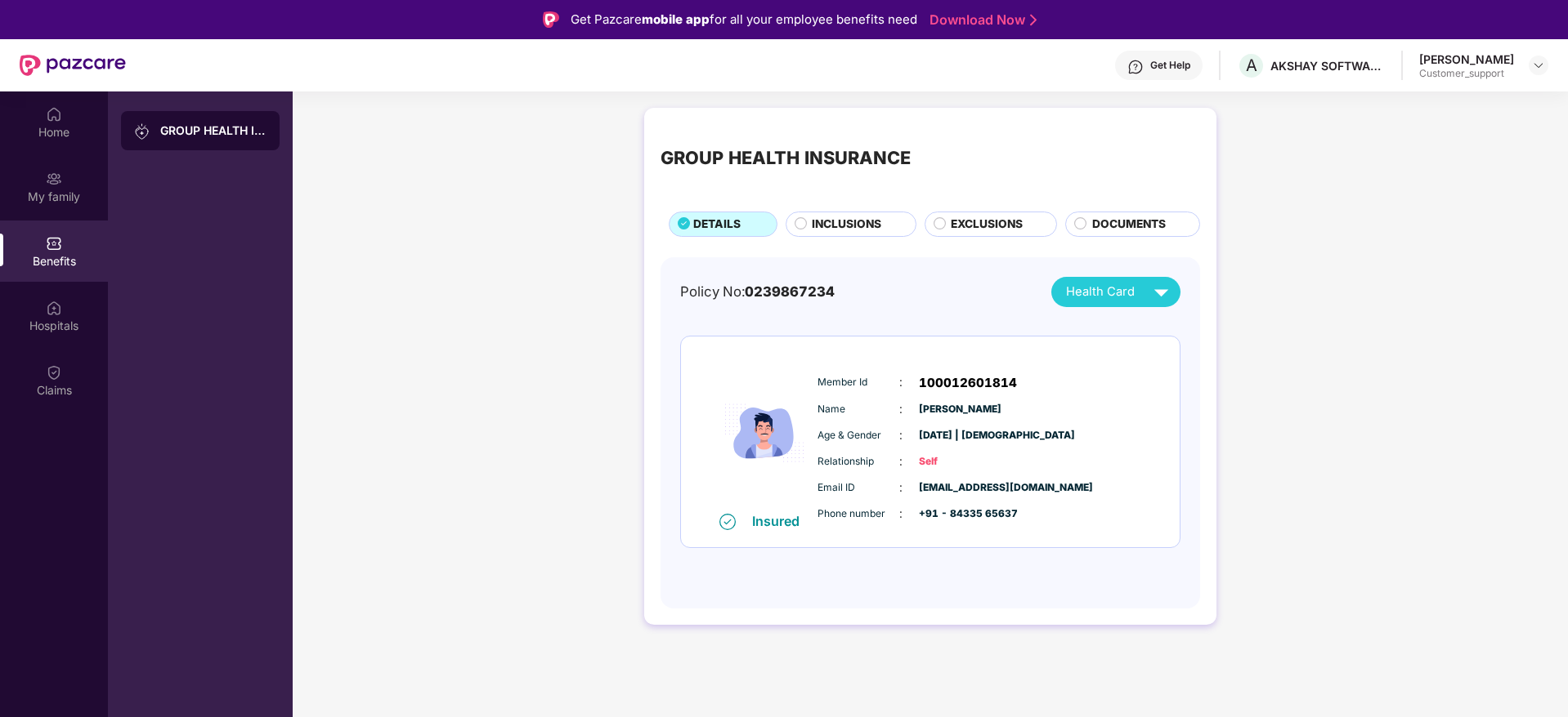
click at [972, 216] on span "EXCLUSIONS" at bounding box center [986, 224] width 72 height 18
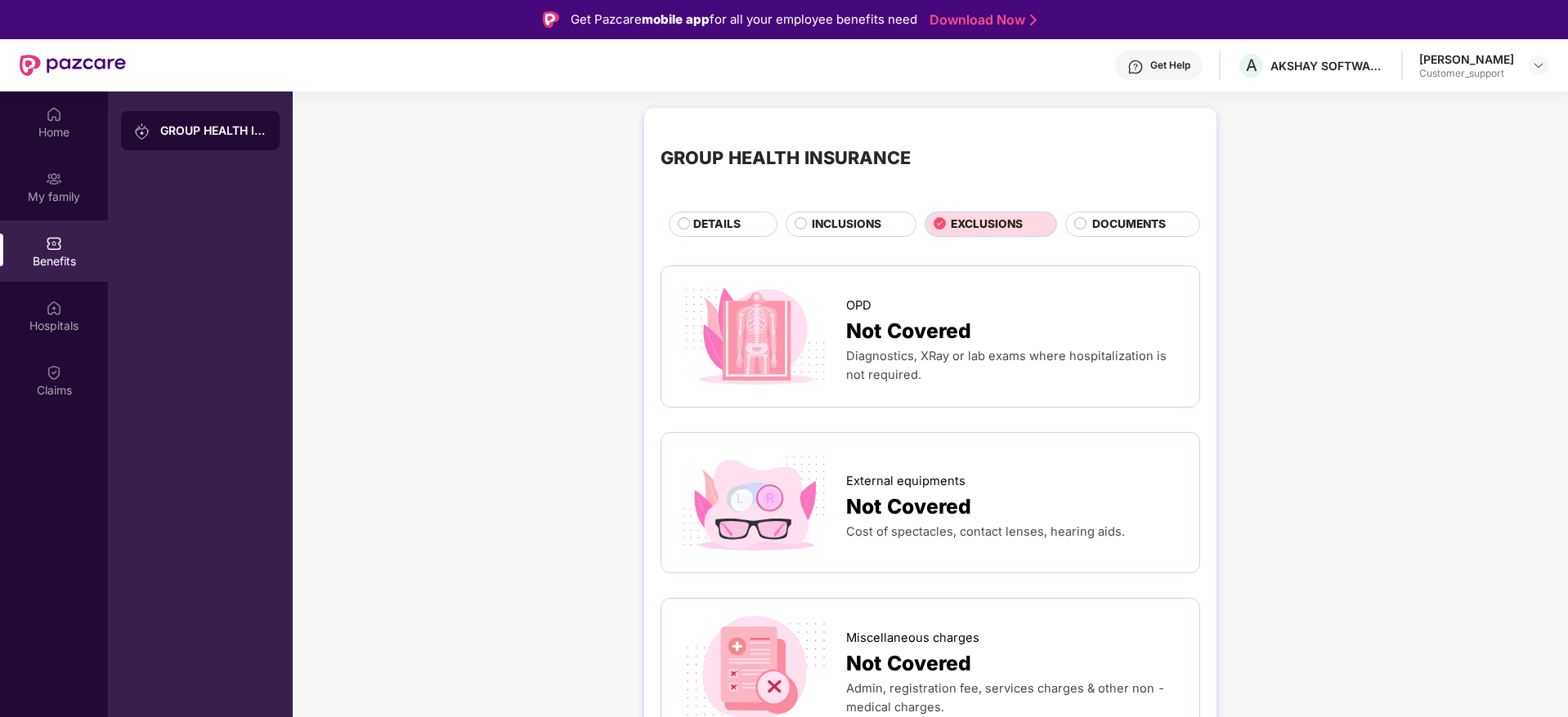
click at [841, 223] on span "INCLUSIONS" at bounding box center [847, 224] width 69 height 18
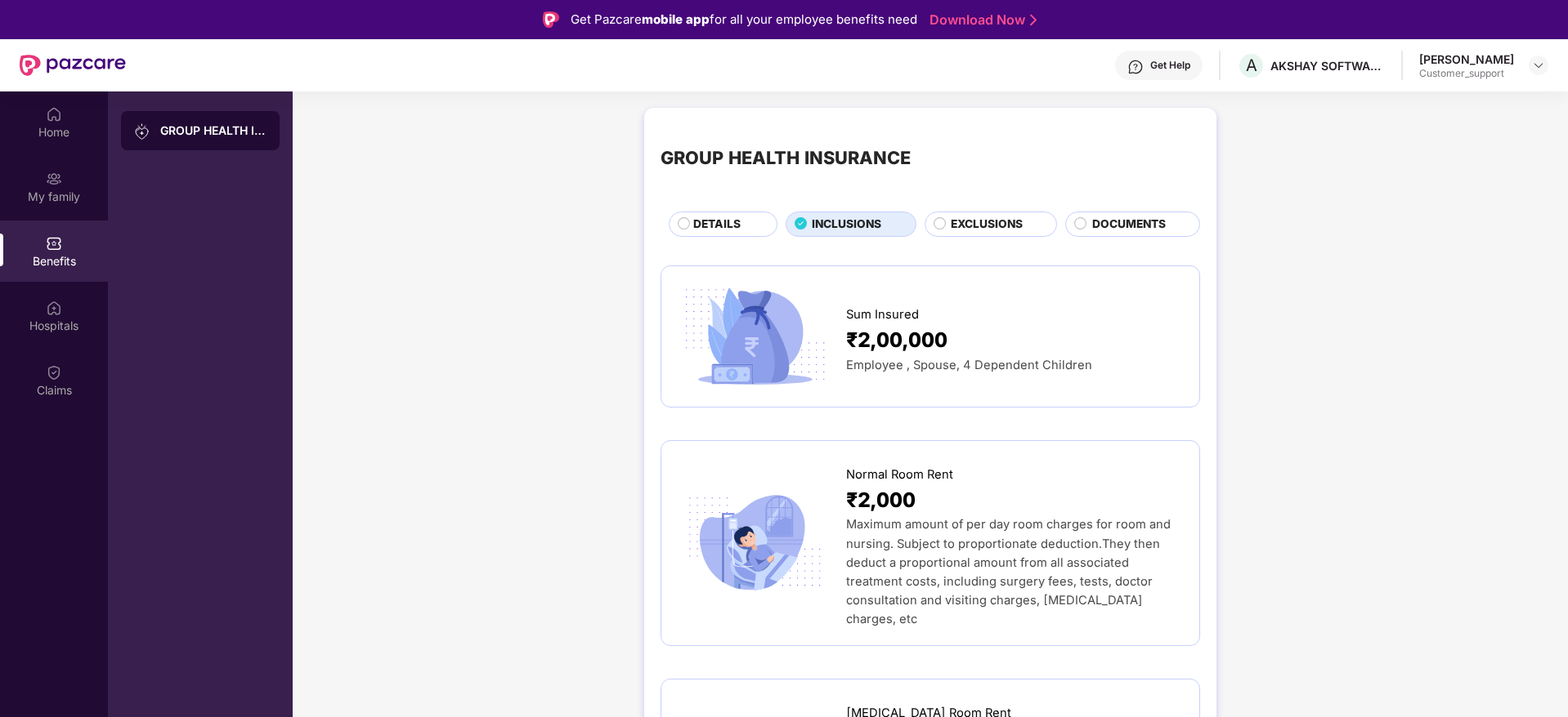
click at [743, 227] on div "DETAILS" at bounding box center [727, 225] width 84 height 20
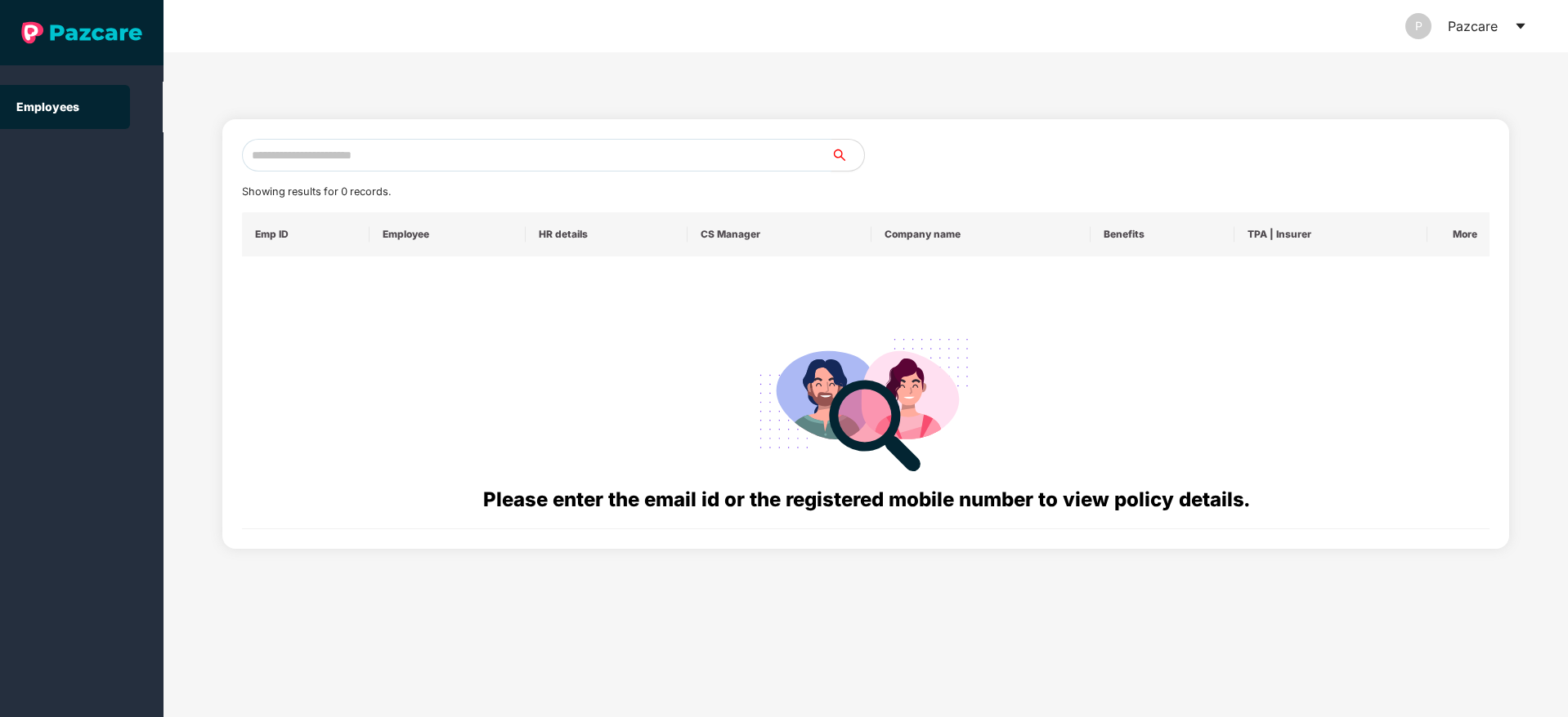
click at [594, 157] on input "text" at bounding box center [536, 155] width 590 height 33
paste input "**********"
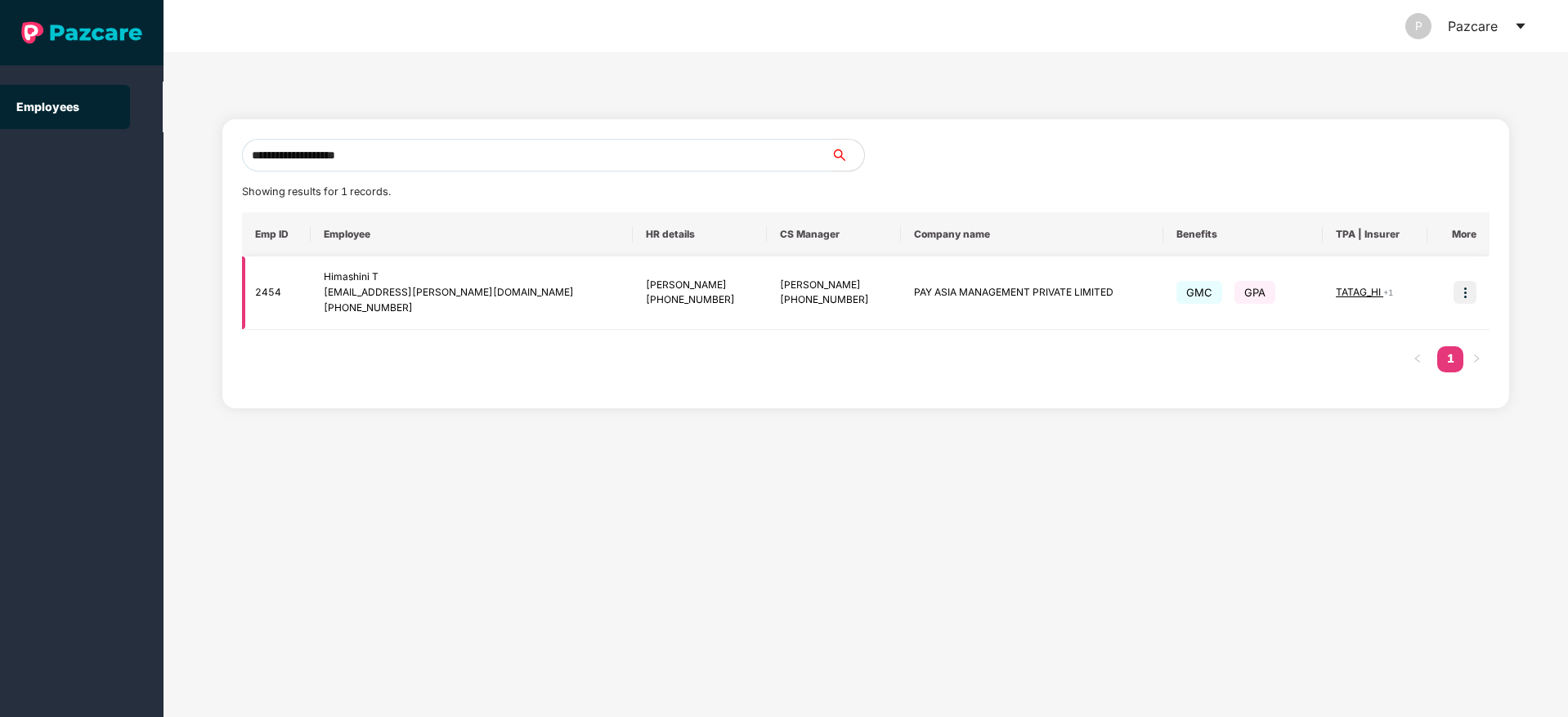
type input "**********"
click at [1466, 287] on img at bounding box center [1464, 292] width 23 height 23
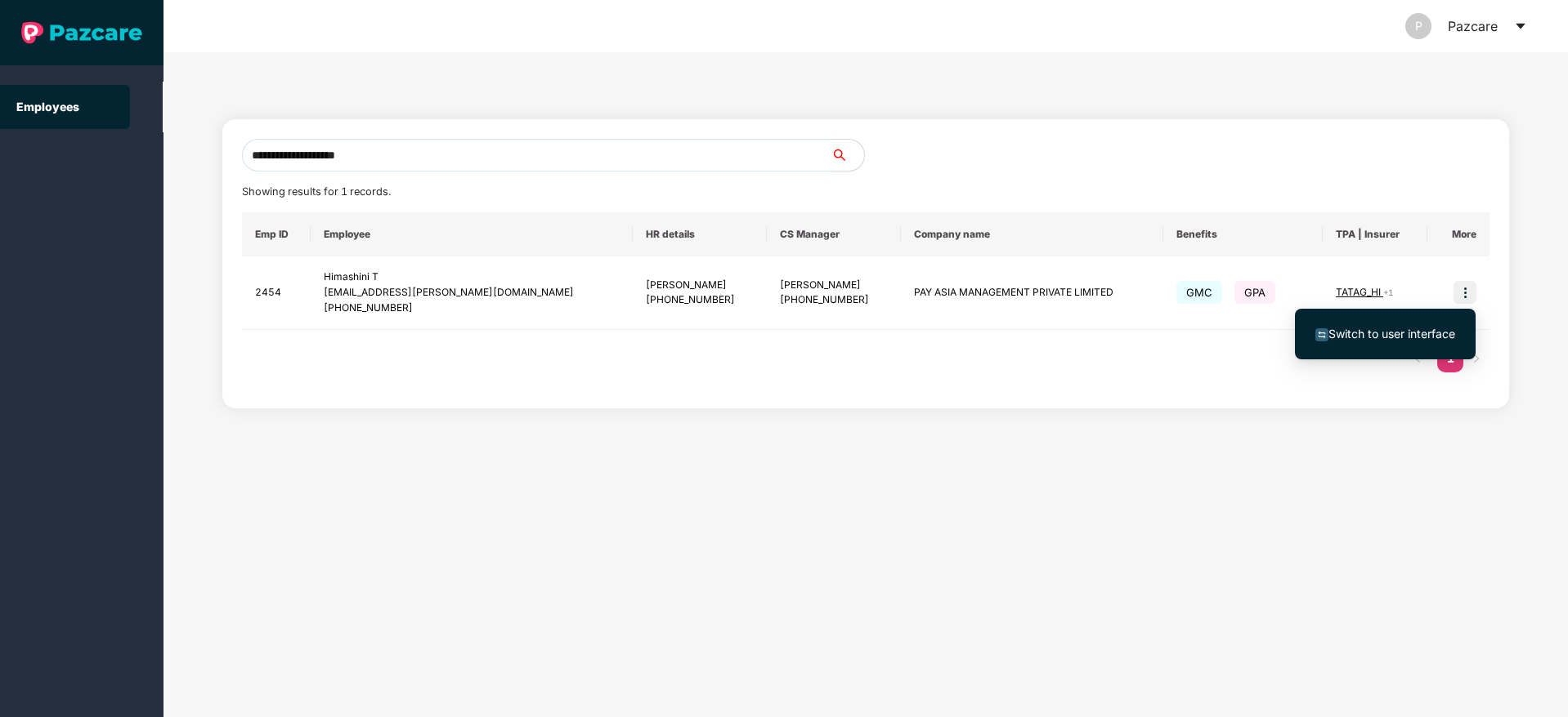
click at [1387, 331] on span "Switch to user interface" at bounding box center [1391, 334] width 127 height 14
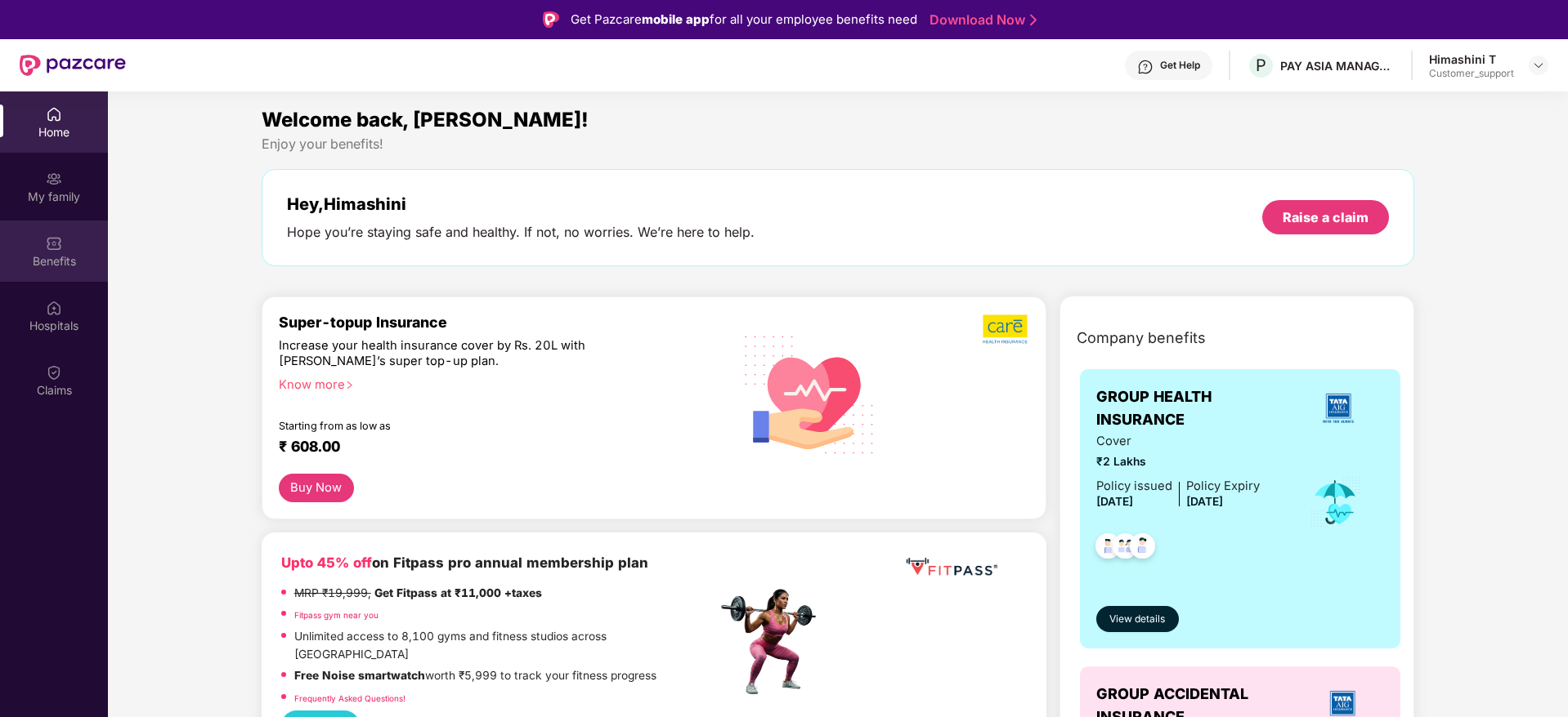
click at [61, 269] on div "Benefits" at bounding box center [54, 251] width 108 height 62
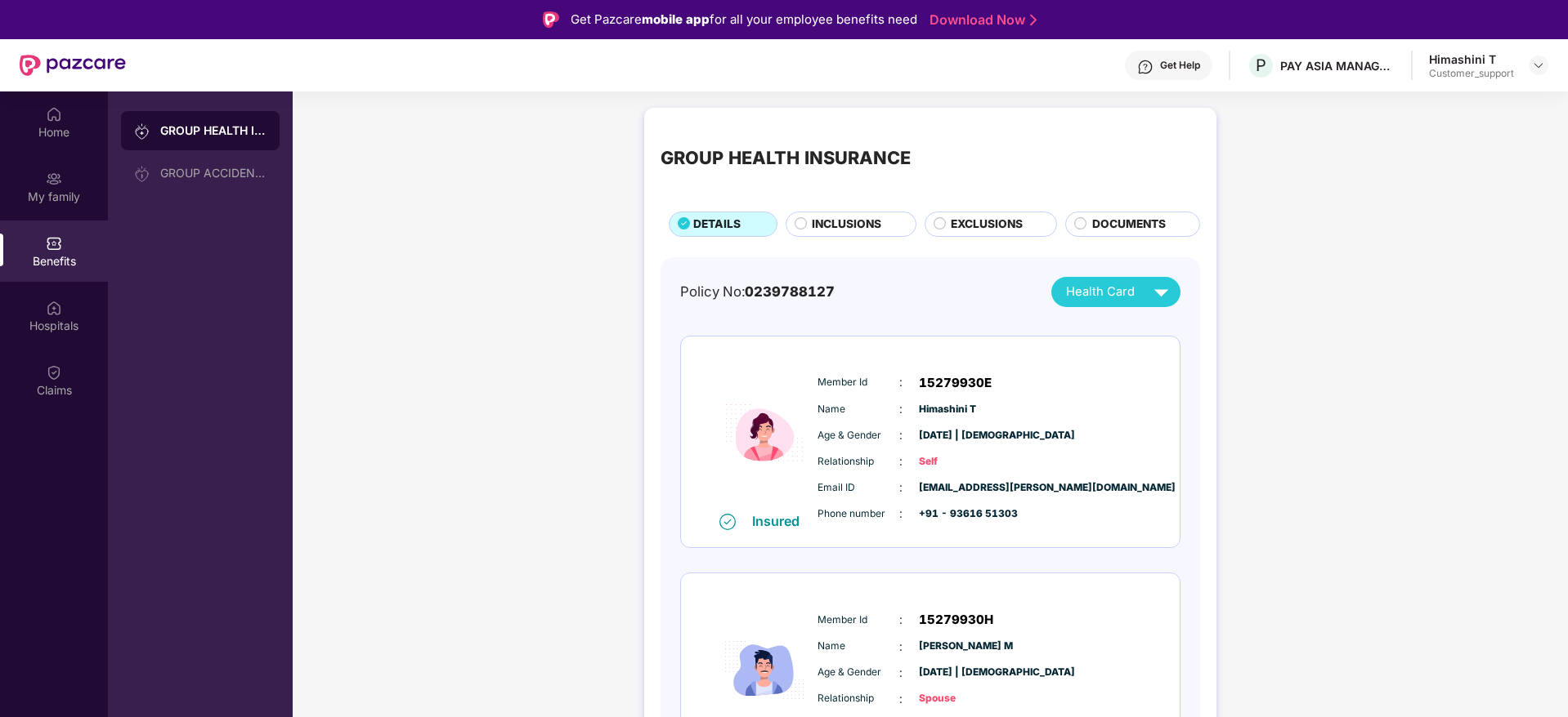
click at [999, 227] on span "EXCLUSIONS" at bounding box center [986, 224] width 72 height 18
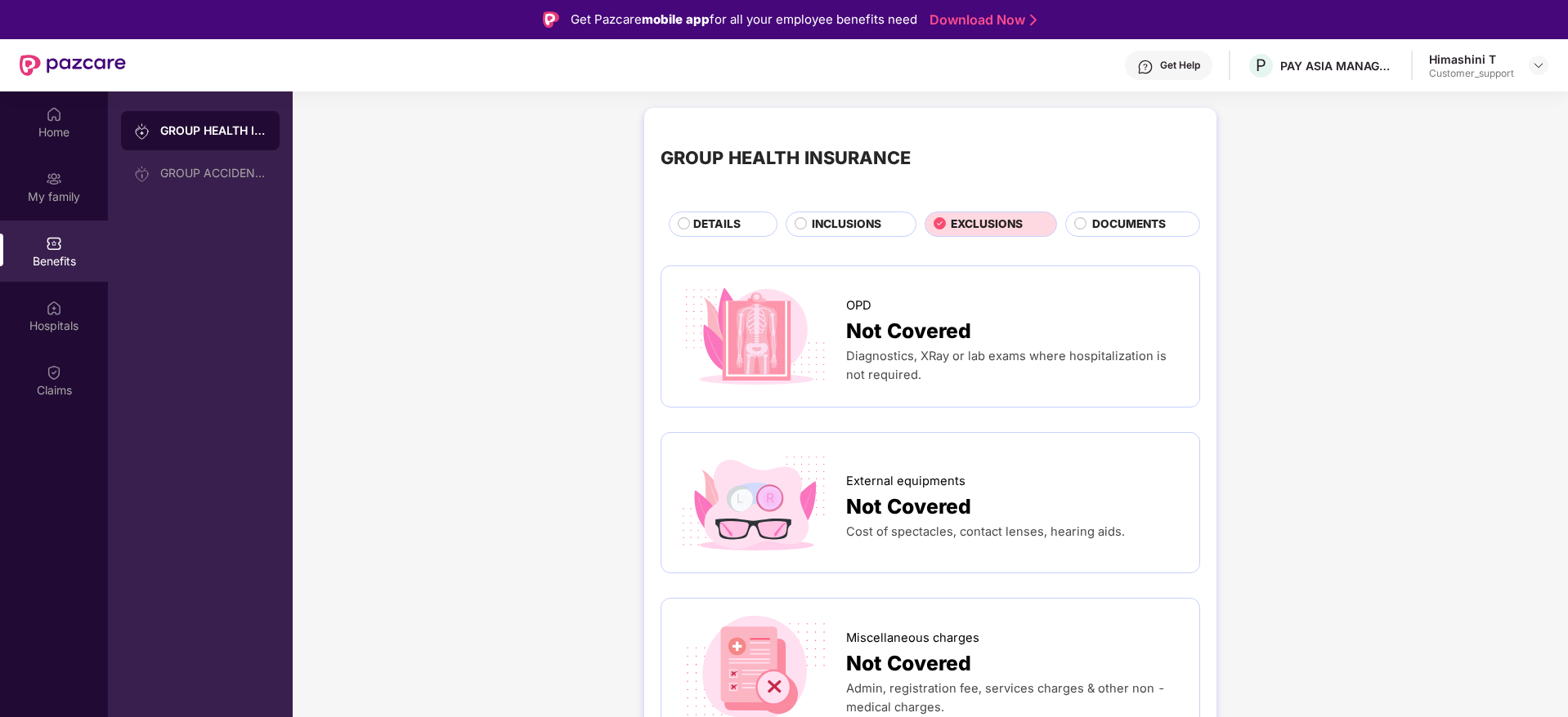
click at [833, 228] on span "INCLUSIONS" at bounding box center [847, 224] width 69 height 18
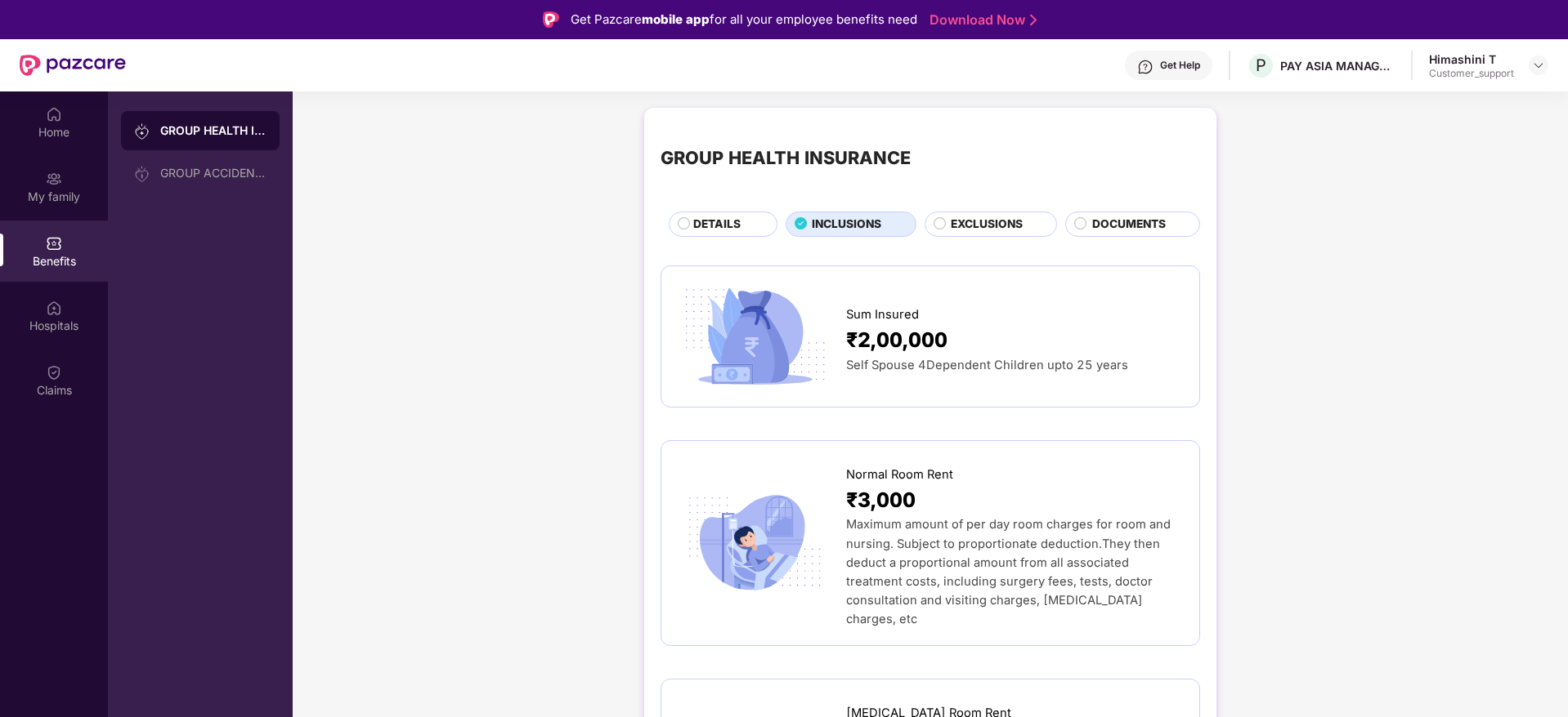
click at [705, 216] on span "DETAILS" at bounding box center [716, 224] width 47 height 18
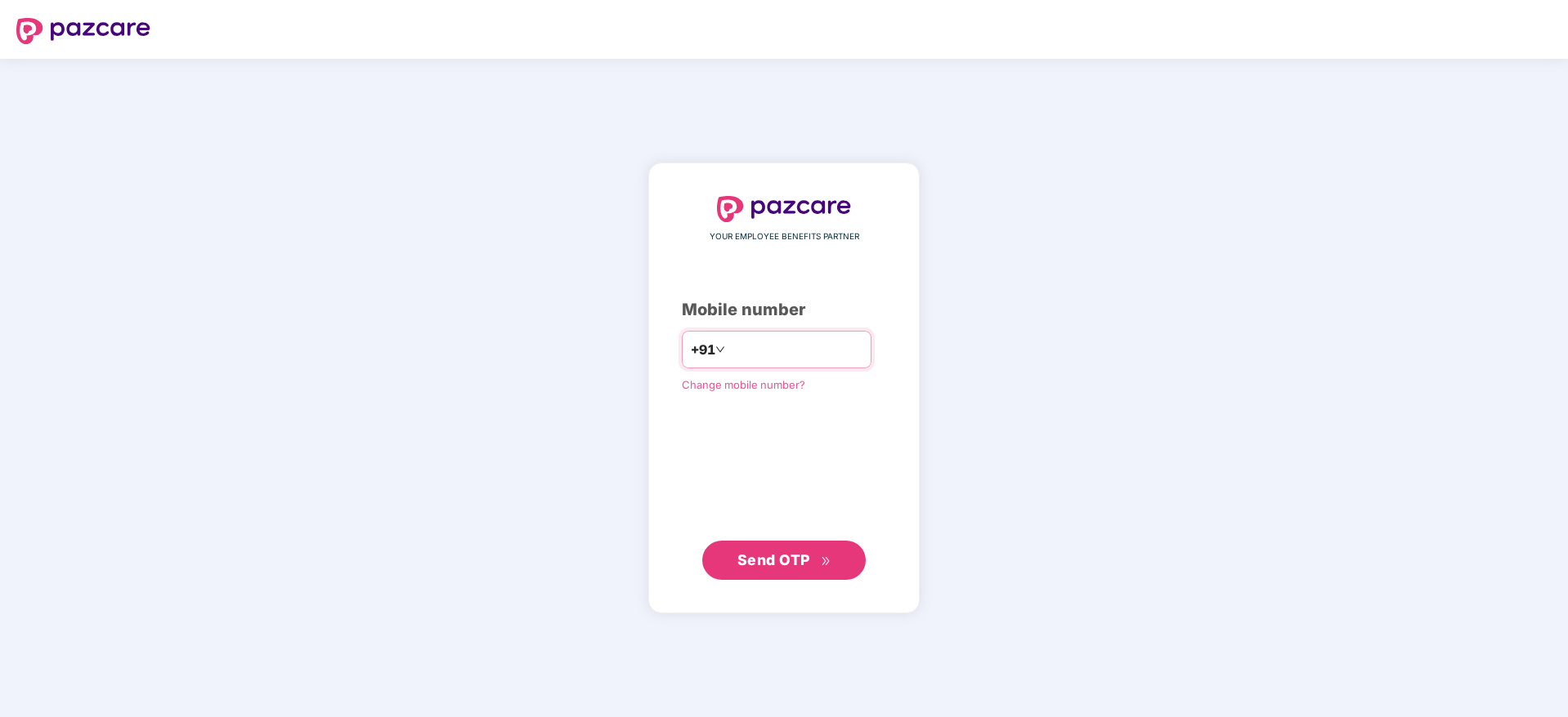
drag, startPoint x: 0, startPoint y: 0, endPoint x: 775, endPoint y: 341, distance: 846.7
click at [775, 341] on input "number" at bounding box center [795, 350] width 134 height 26
type input "*"
type input "**********"
click at [791, 562] on span "Send OTP" at bounding box center [774, 559] width 73 height 17
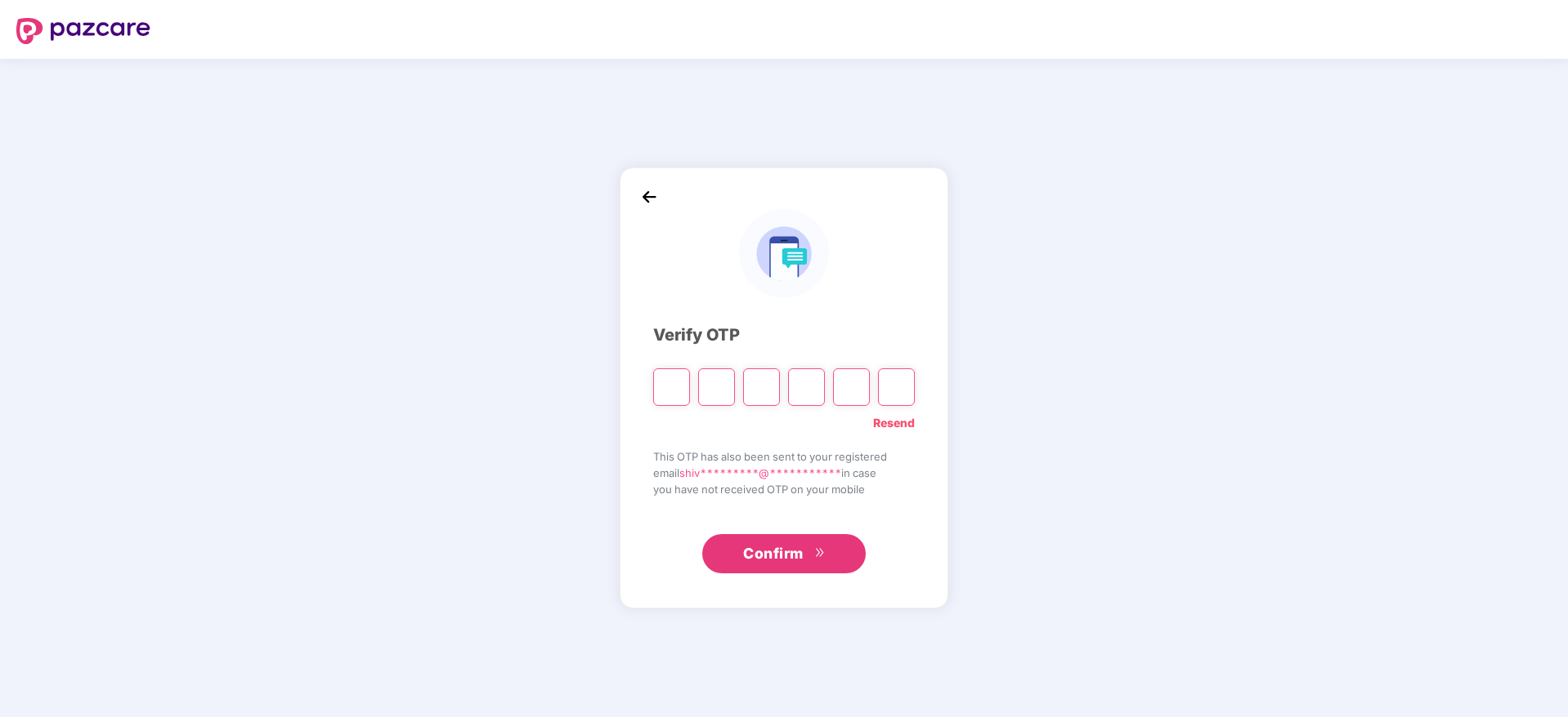
type input "*"
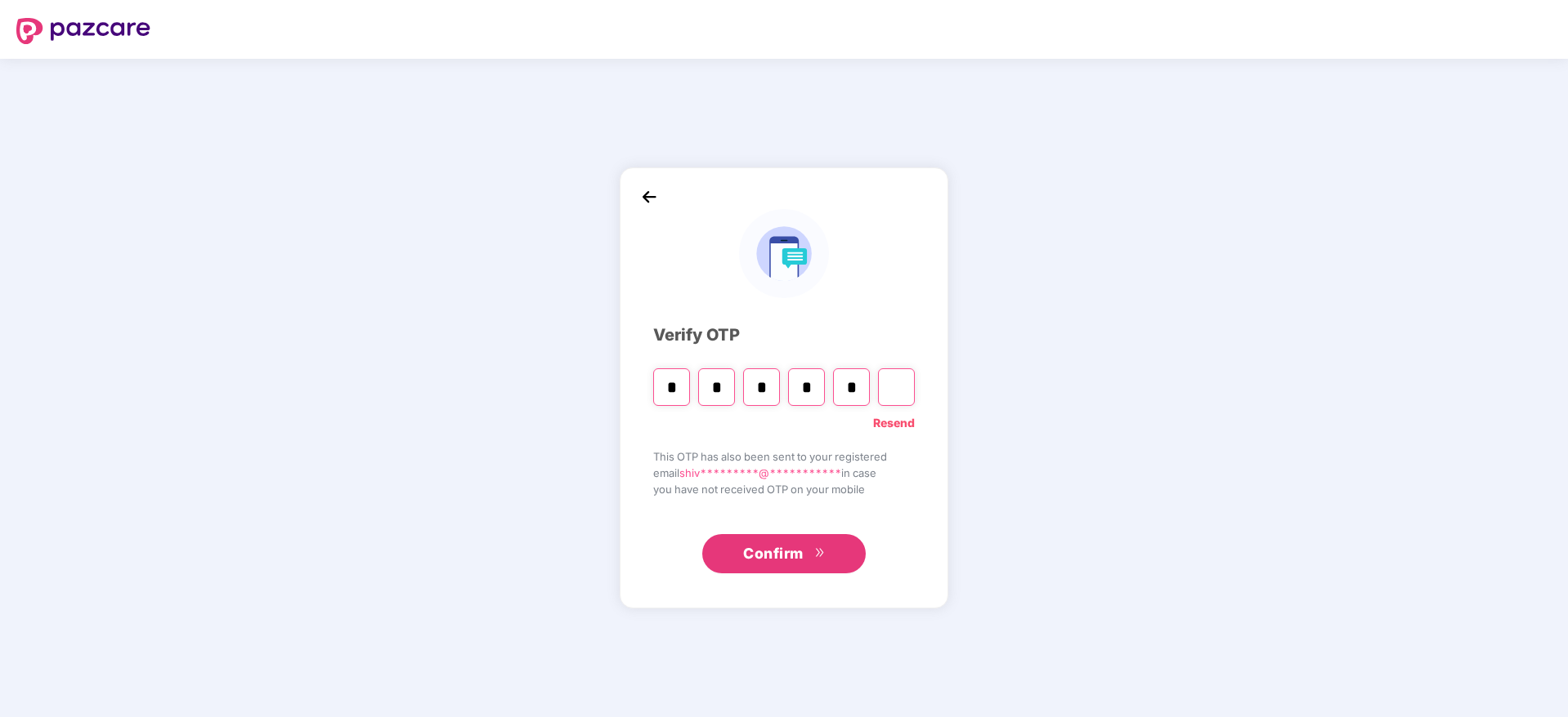
type input "*"
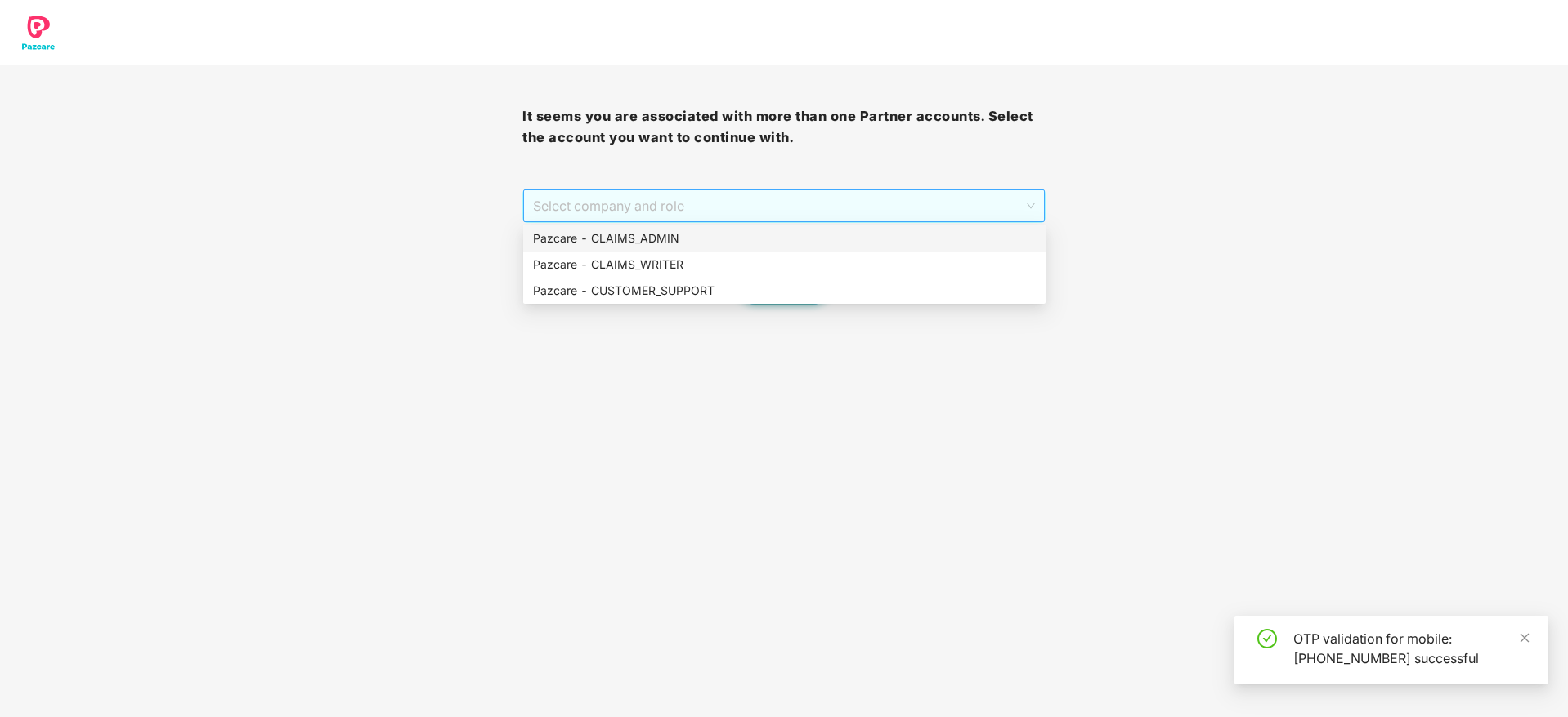
click at [692, 215] on span "Select company and role" at bounding box center [783, 205] width 501 height 31
click at [703, 291] on div "Pazcare - CUSTOMER_SUPPORT" at bounding box center [784, 291] width 503 height 18
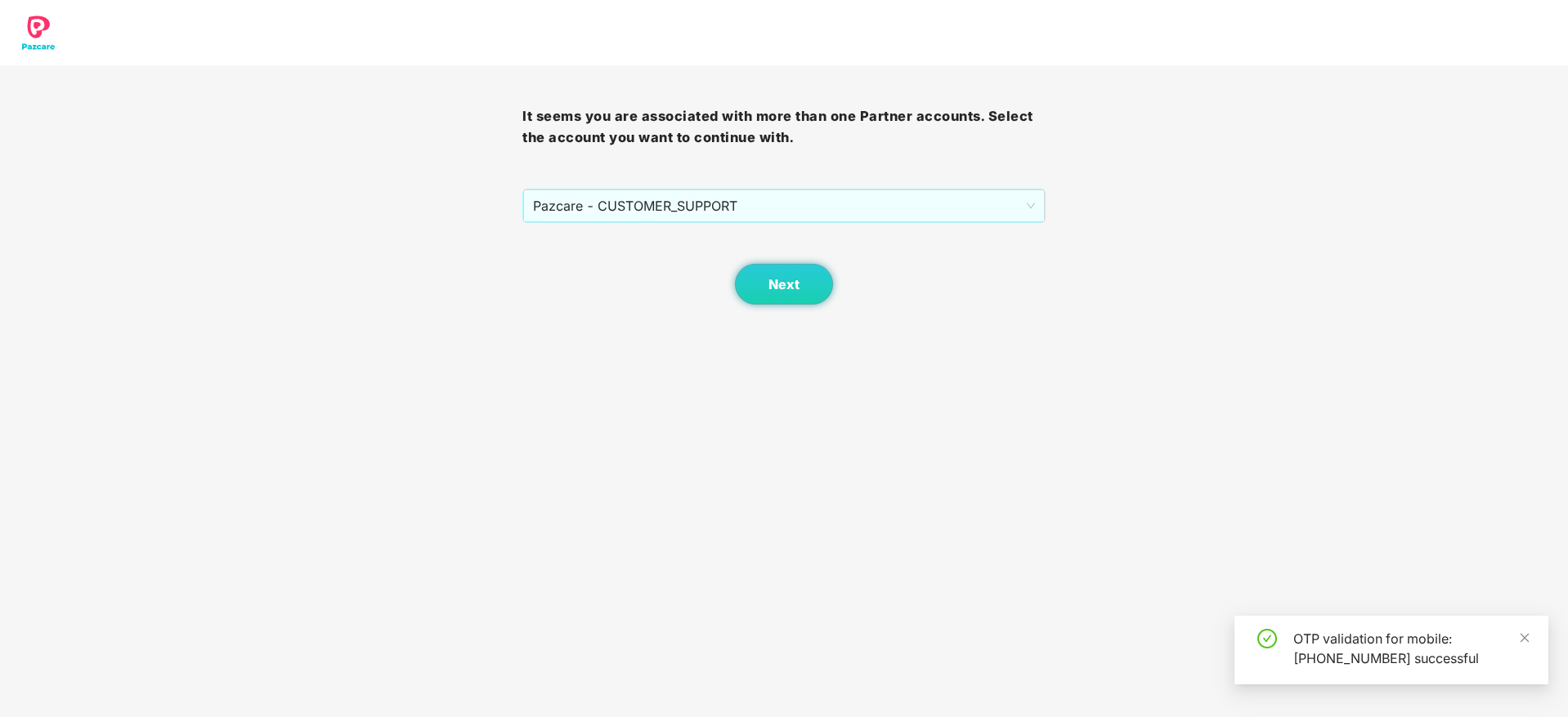
click at [775, 306] on body "It seems you are associated with more than one Partner accounts. Select the acc…" at bounding box center [784, 358] width 1568 height 717
click at [775, 293] on button "Next" at bounding box center [784, 284] width 98 height 41
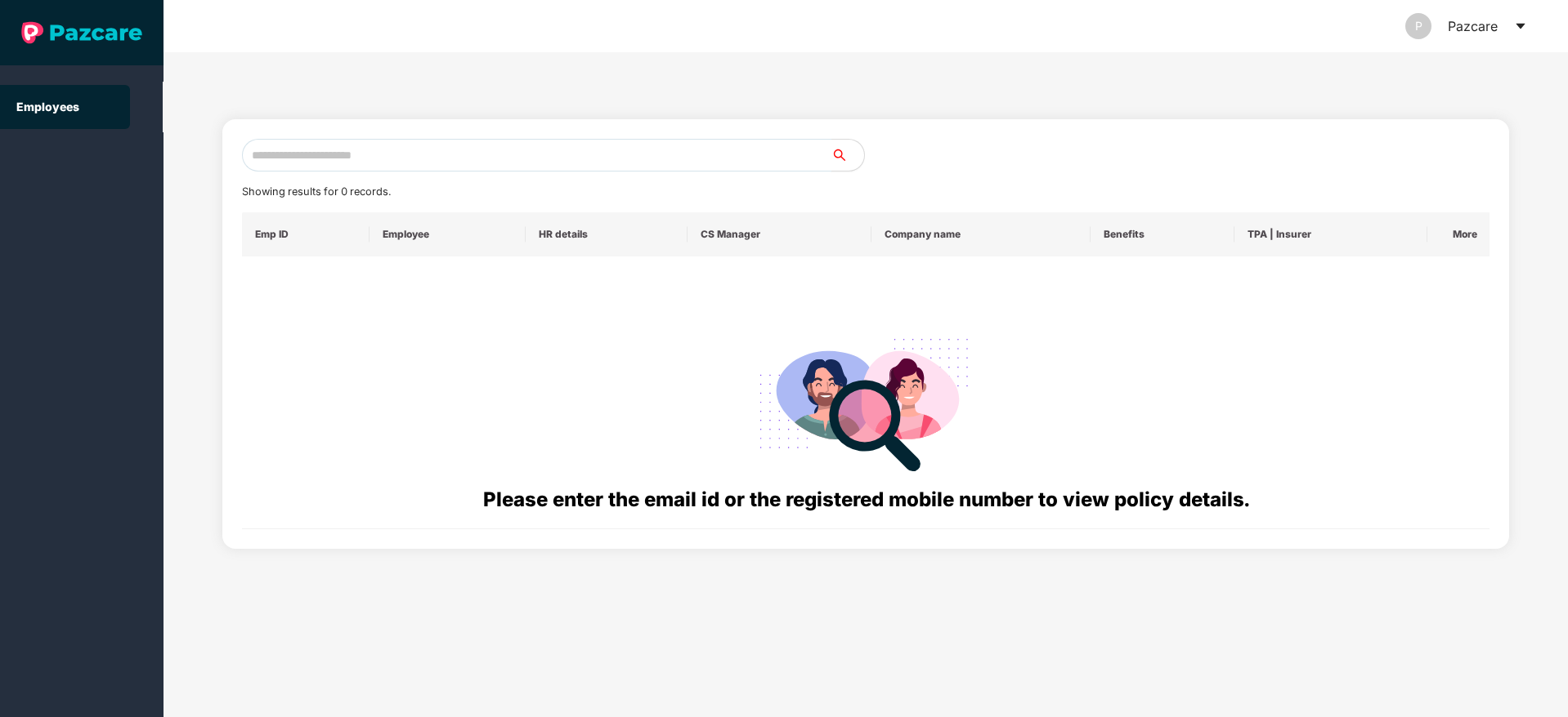
click at [585, 144] on input "text" at bounding box center [536, 155] width 590 height 33
paste input "**********"
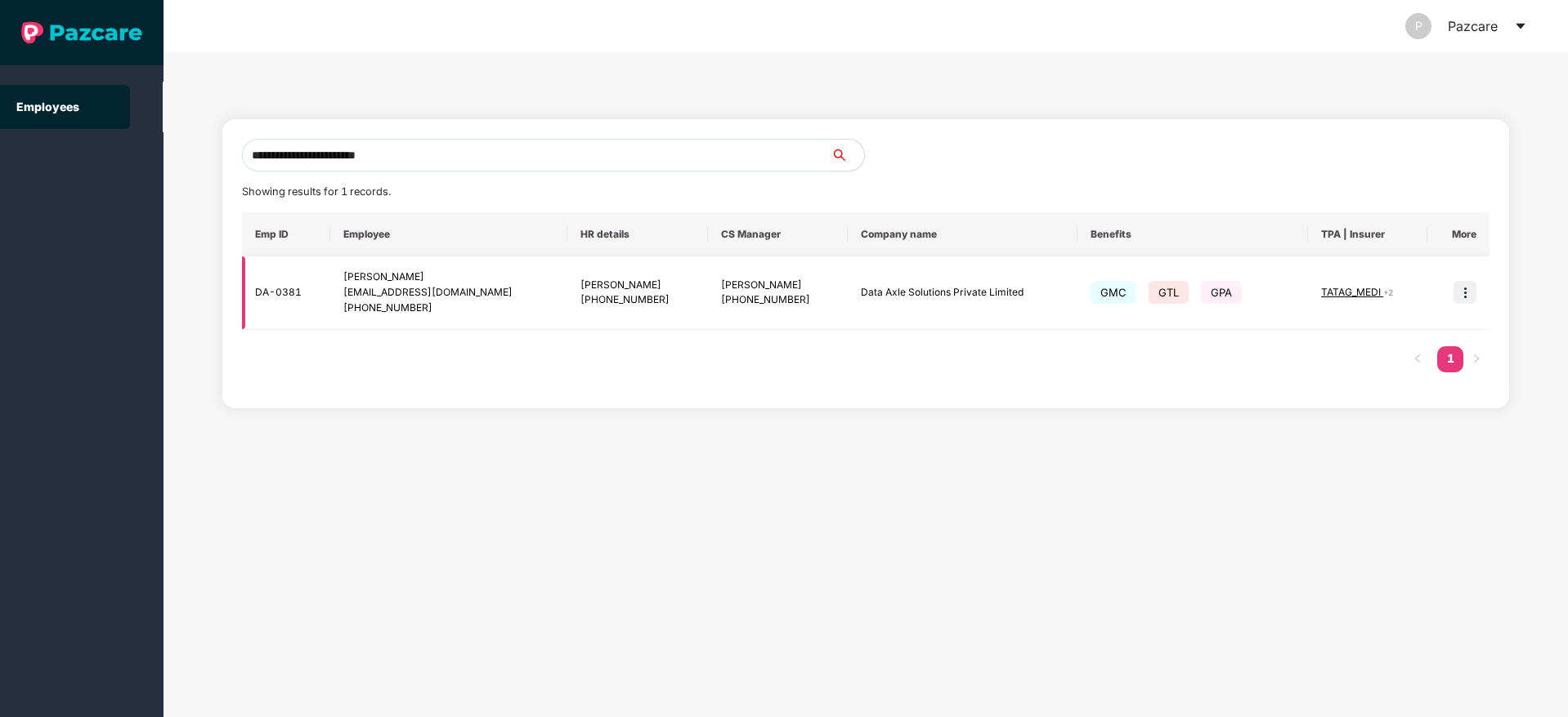
type input "**********"
click at [1461, 285] on img at bounding box center [1464, 292] width 23 height 23
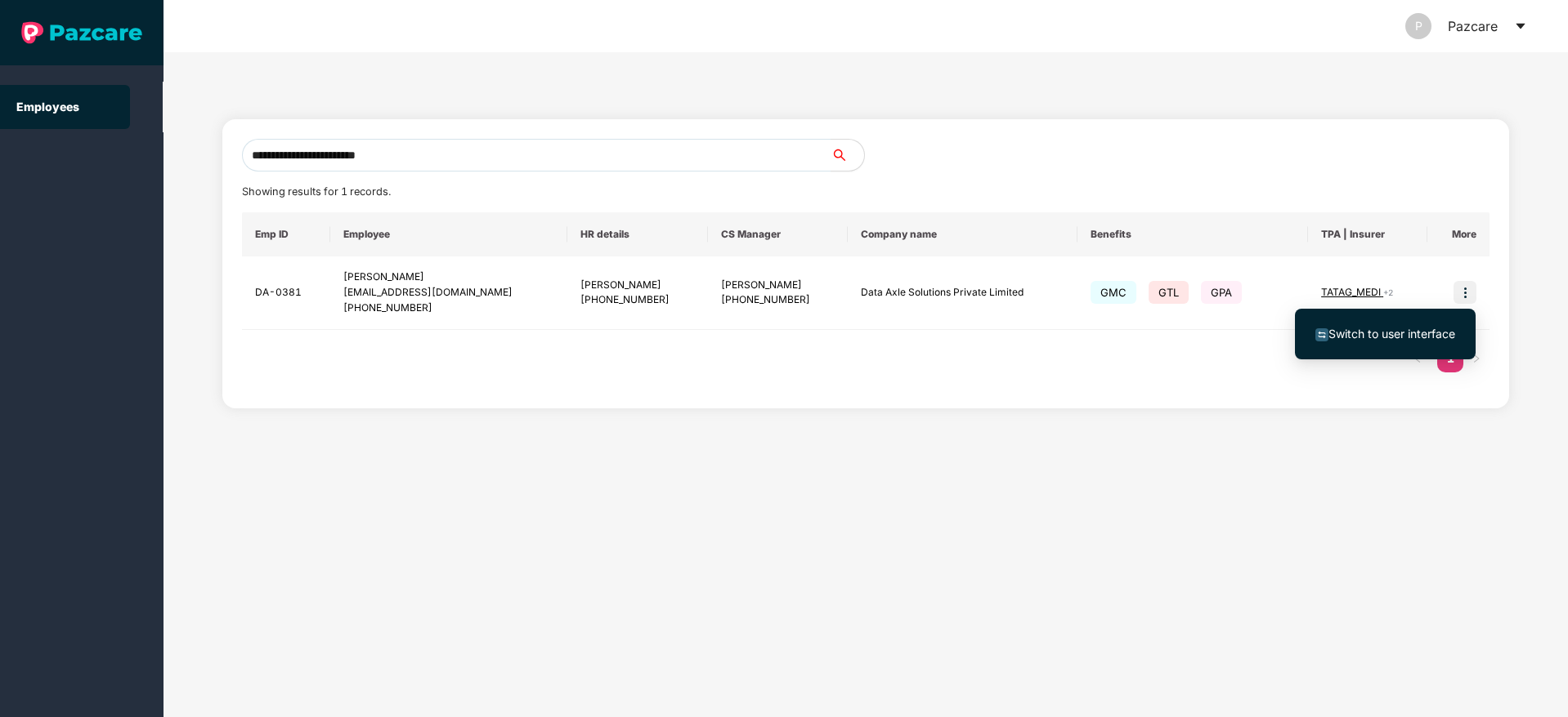
click at [1369, 342] on span "Switch to user interface" at bounding box center [1385, 334] width 139 height 18
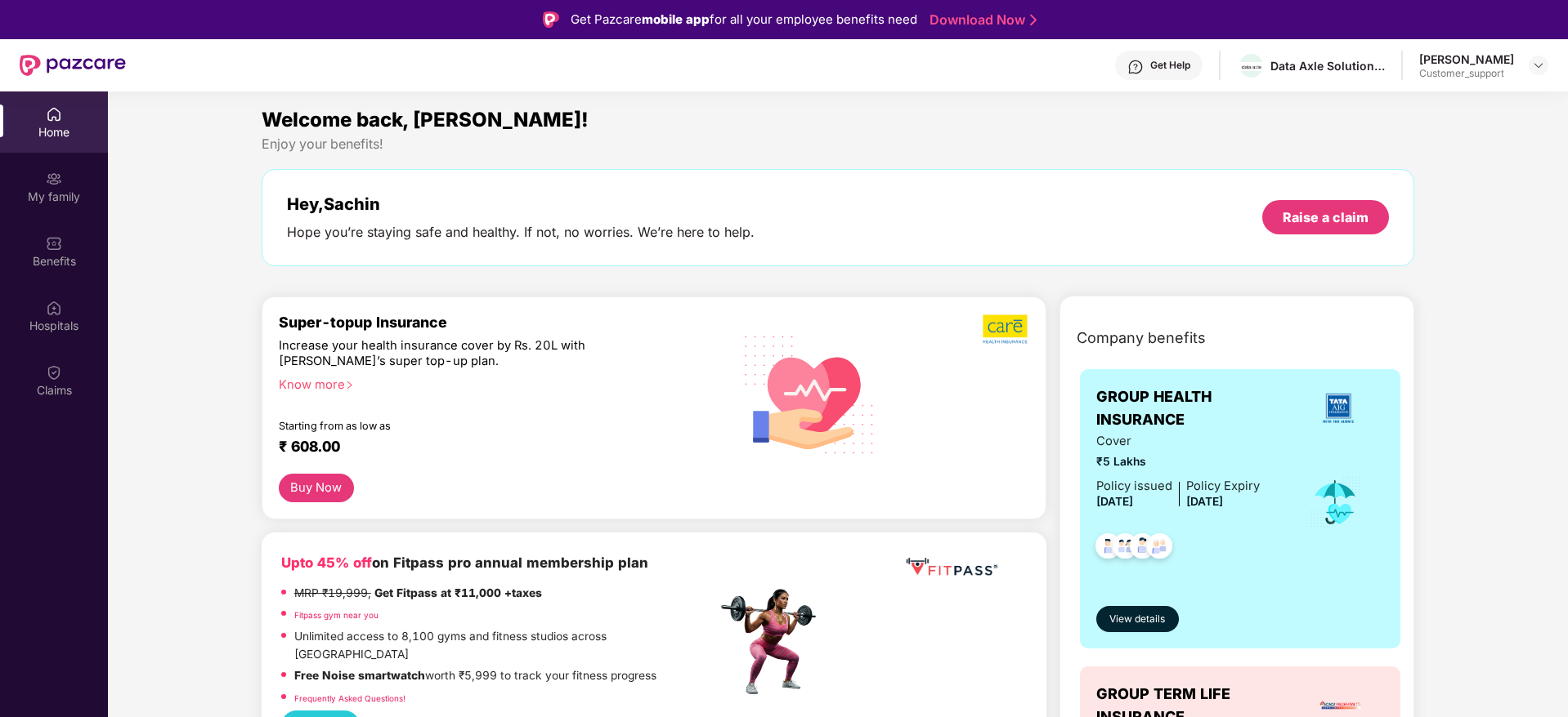
click at [41, 269] on div "Benefits" at bounding box center [54, 251] width 108 height 62
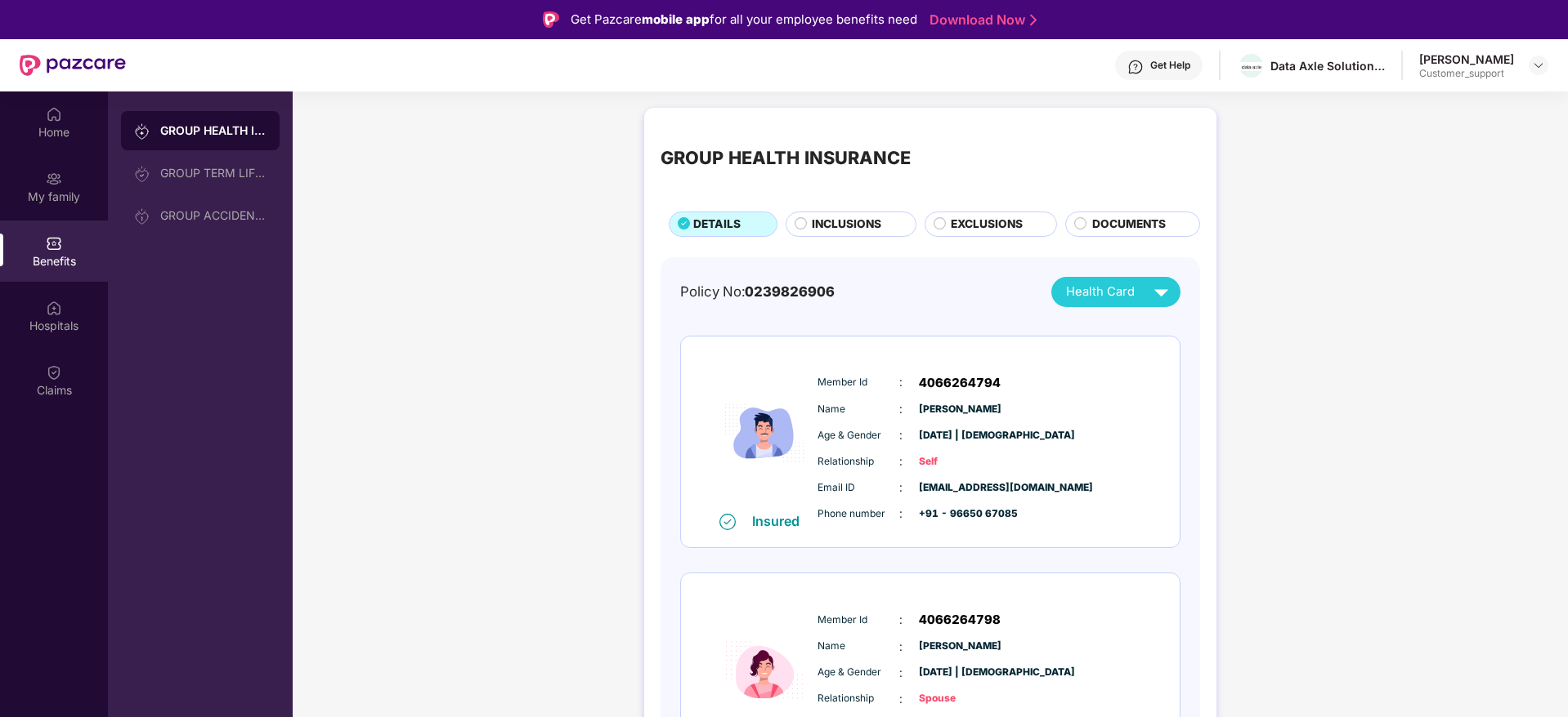
click at [845, 223] on span "INCLUSIONS" at bounding box center [847, 224] width 69 height 18
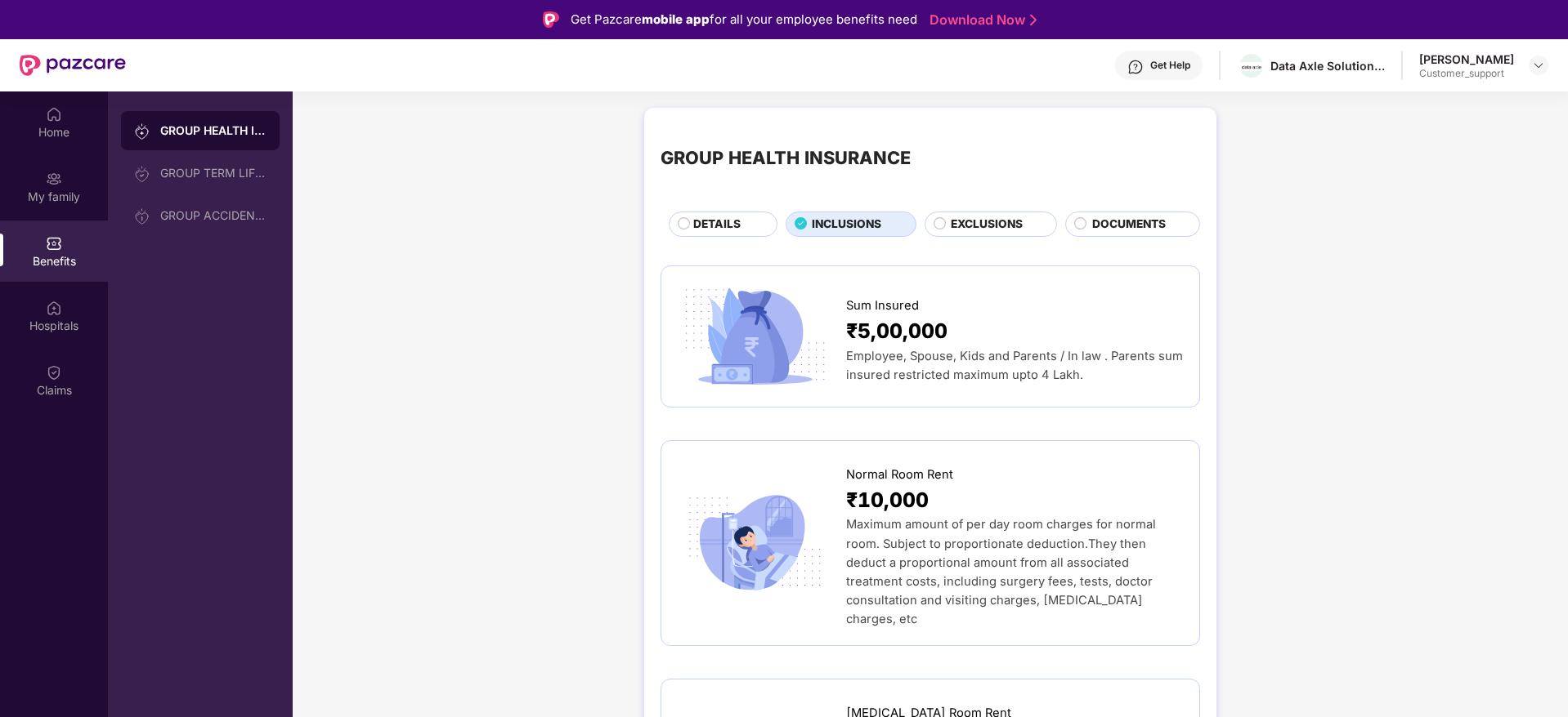
click at [1108, 231] on span "DOCUMENTS" at bounding box center [1128, 224] width 74 height 18
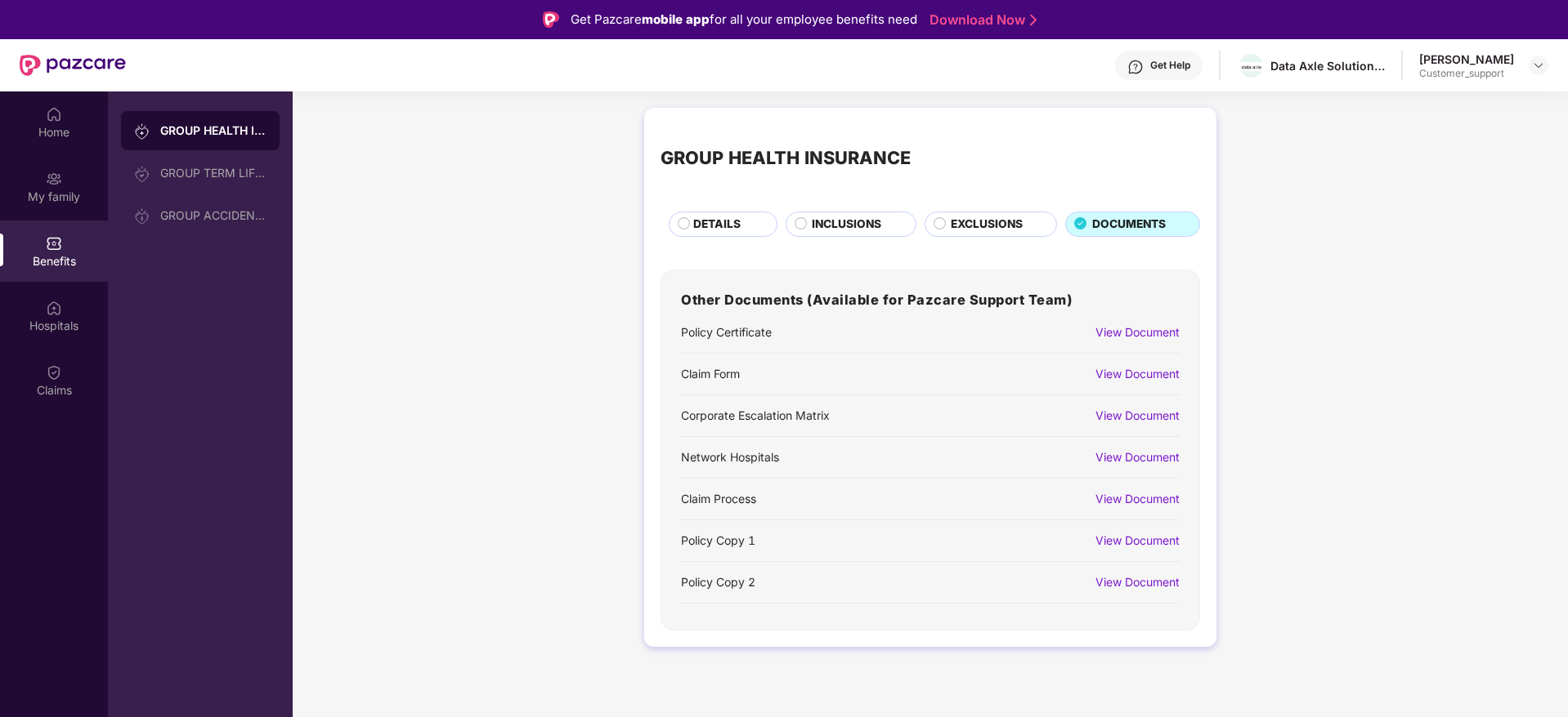
click at [1133, 535] on div "View Document" at bounding box center [1137, 540] width 84 height 18
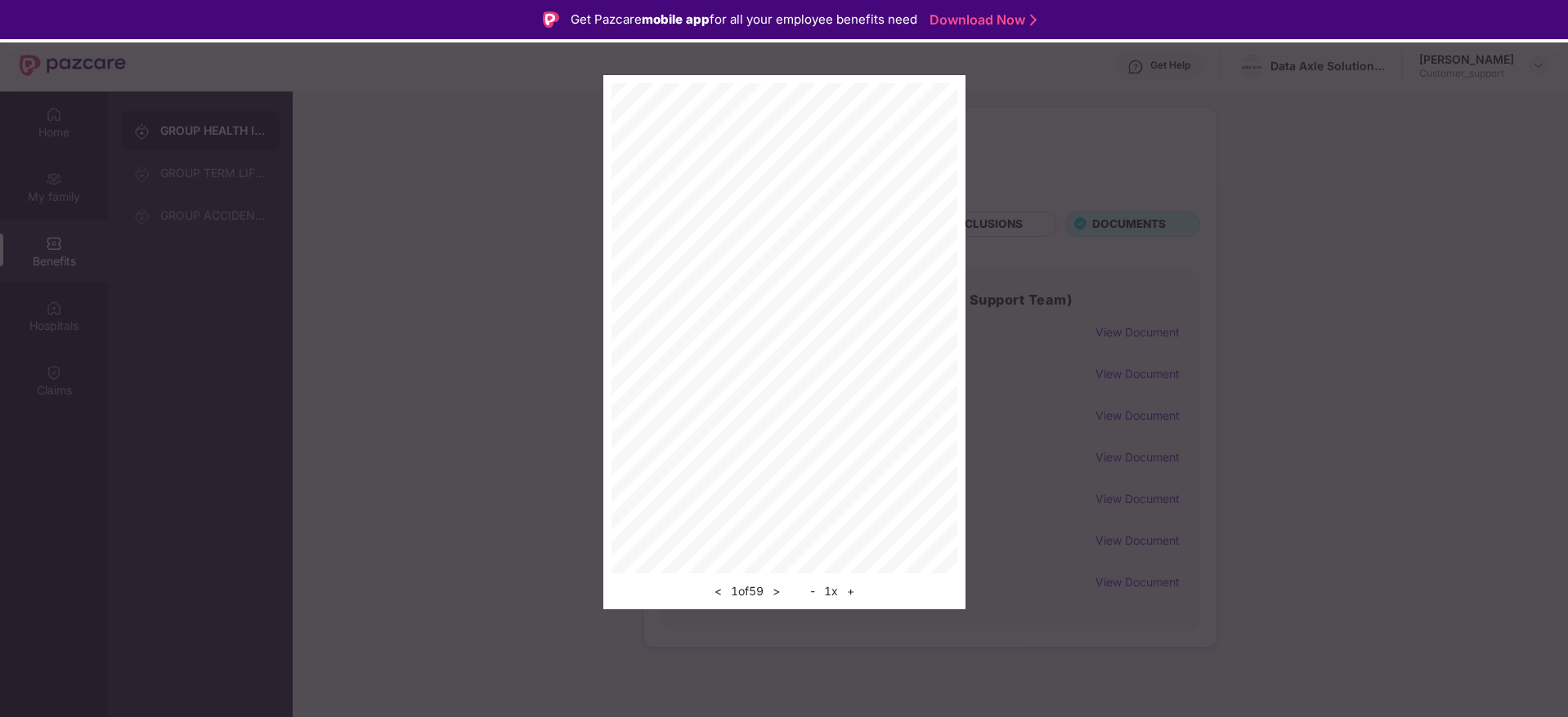
click at [852, 591] on button "+" at bounding box center [850, 591] width 17 height 19
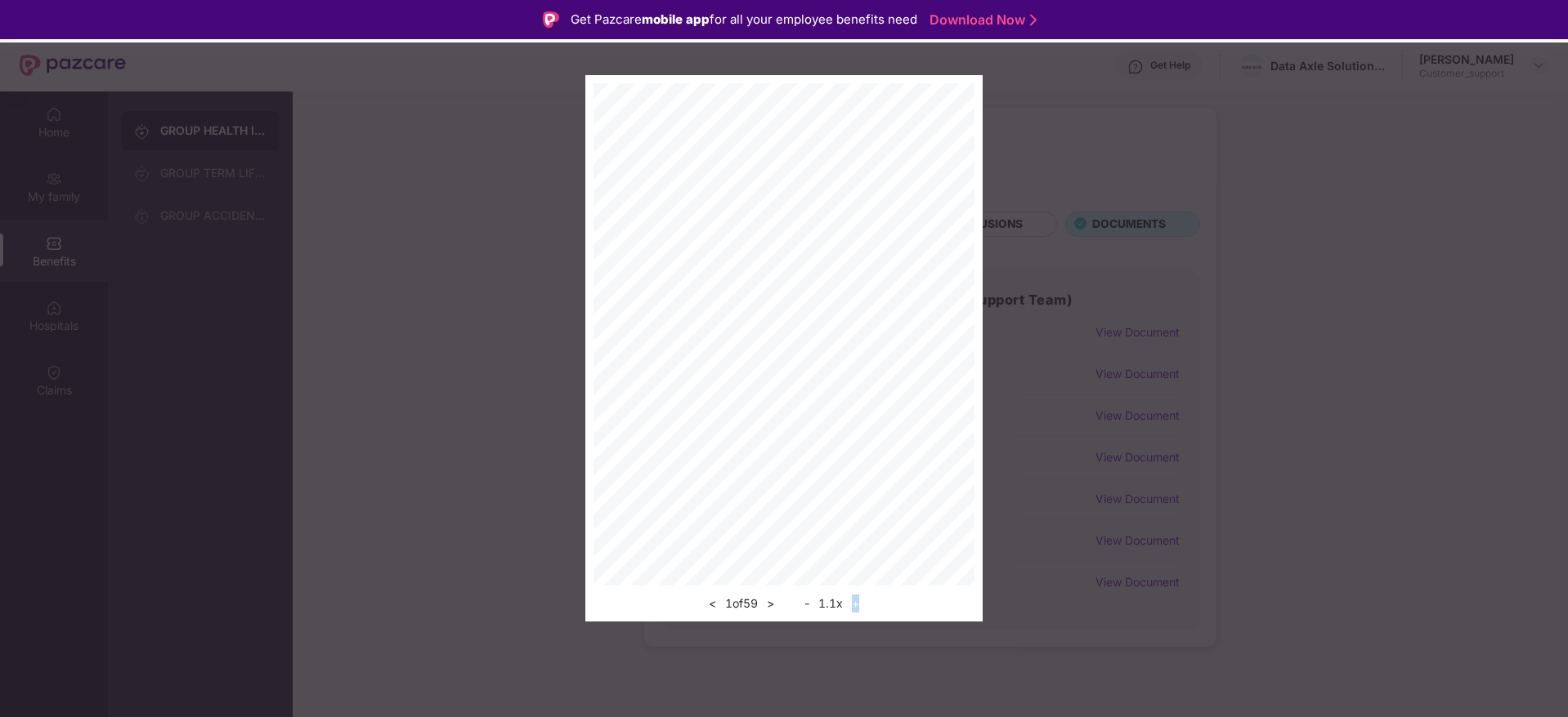
click at [852, 591] on div "< 1 of 59 > - 1.1 x +" at bounding box center [783, 600] width 381 height 28
click at [863, 602] on button "+" at bounding box center [855, 603] width 17 height 19
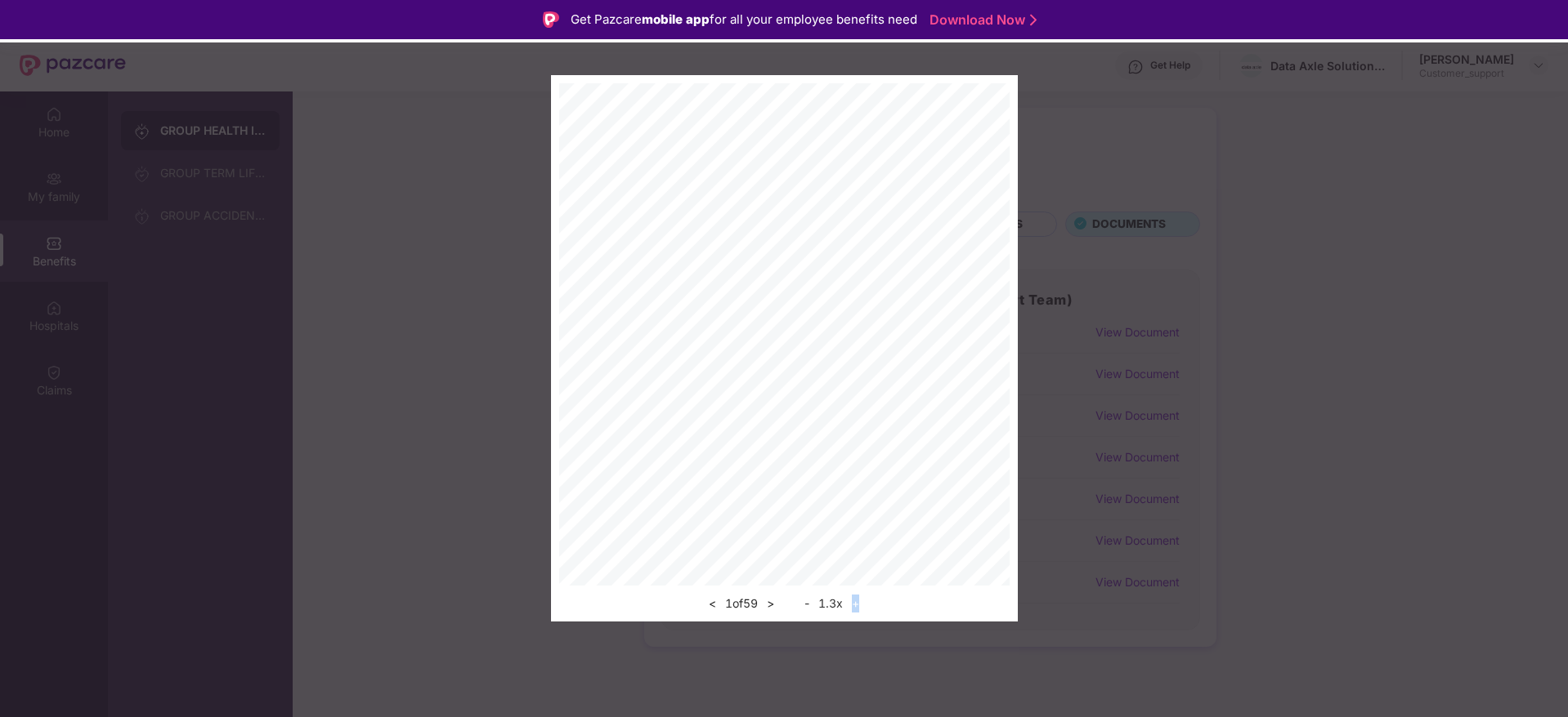
click at [863, 602] on button "+" at bounding box center [855, 603] width 17 height 19
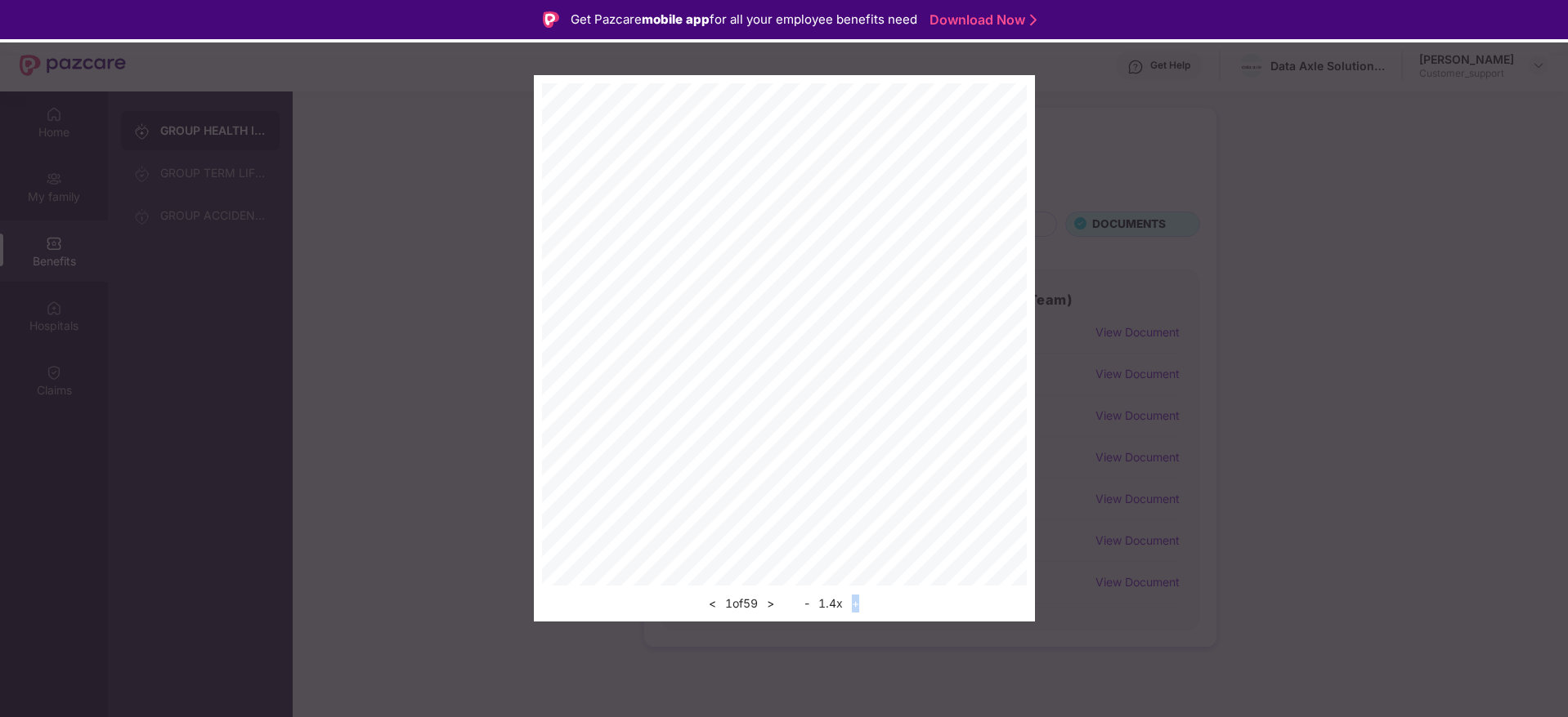
click at [863, 602] on button "+" at bounding box center [855, 603] width 17 height 19
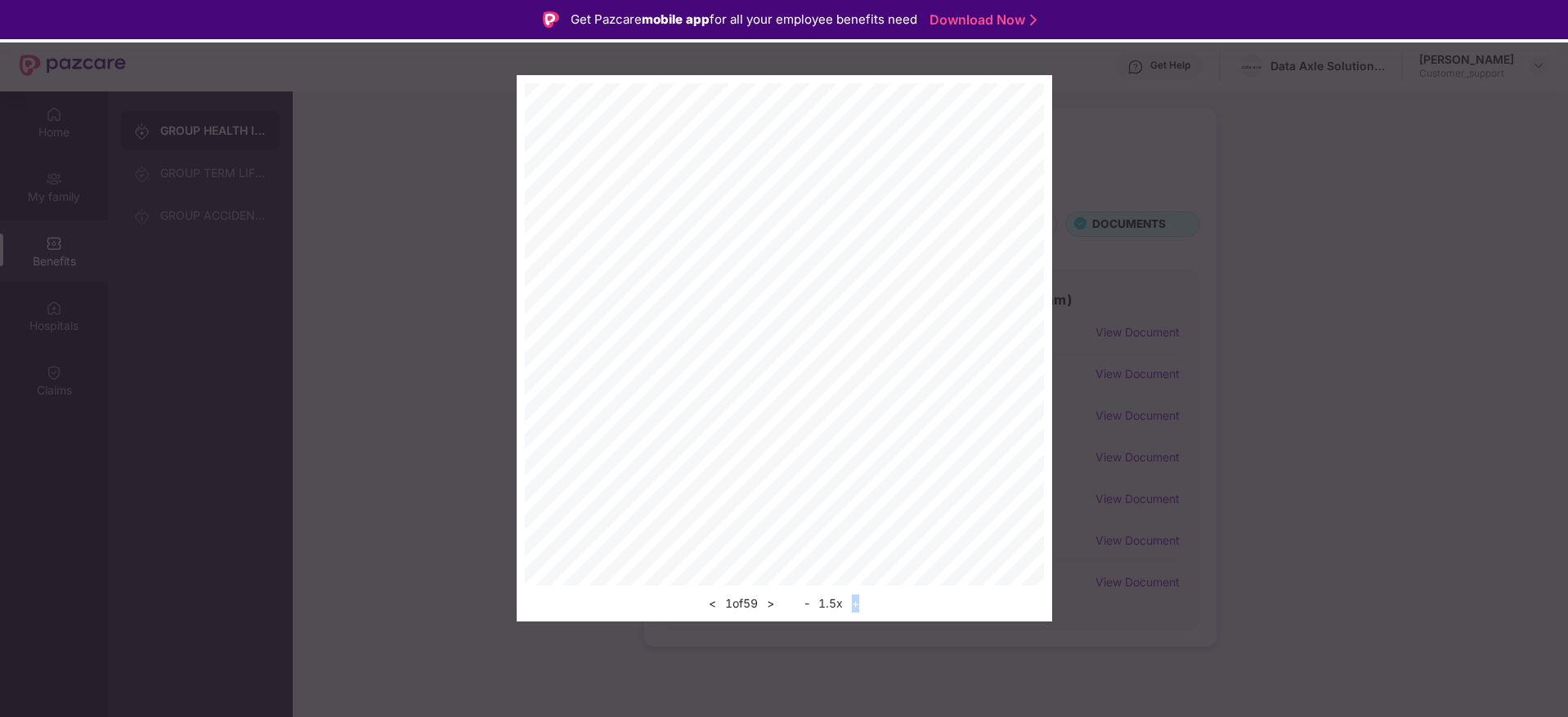
drag, startPoint x: 863, startPoint y: 601, endPoint x: 1046, endPoint y: 410, distance: 264.5
click at [1046, 410] on div "< 1 of 59 > - 1.5 x +" at bounding box center [784, 348] width 536 height 546
drag, startPoint x: 1046, startPoint y: 410, endPoint x: 1031, endPoint y: 614, distance: 204.6
click at [1031, 614] on div "< 1 of 59 > - 1.5 x +" at bounding box center [784, 348] width 536 height 546
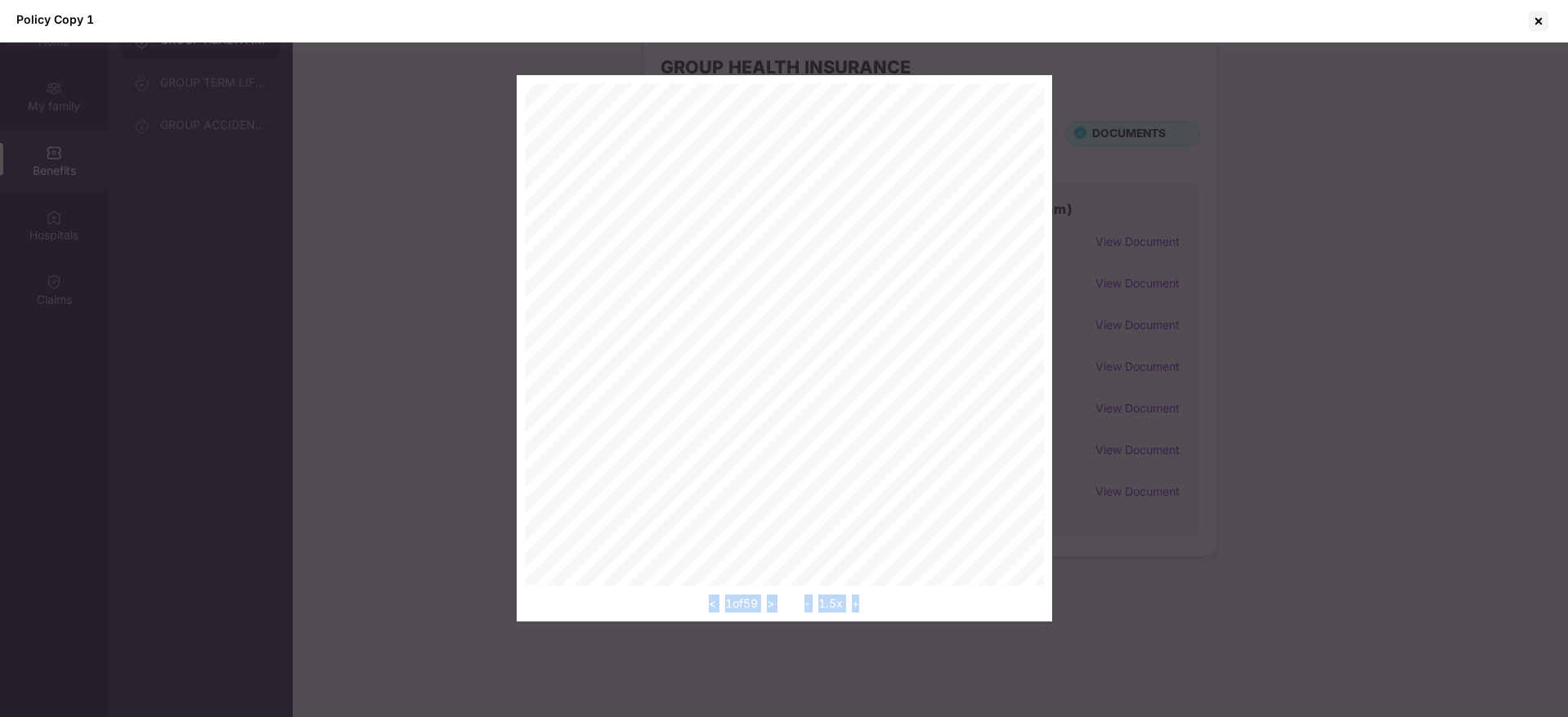
scroll to position [233, 0]
click at [778, 611] on button ">" at bounding box center [770, 603] width 17 height 19
click at [1029, 489] on div "< 2 of 59 > - 1.5 x +" at bounding box center [784, 348] width 536 height 546
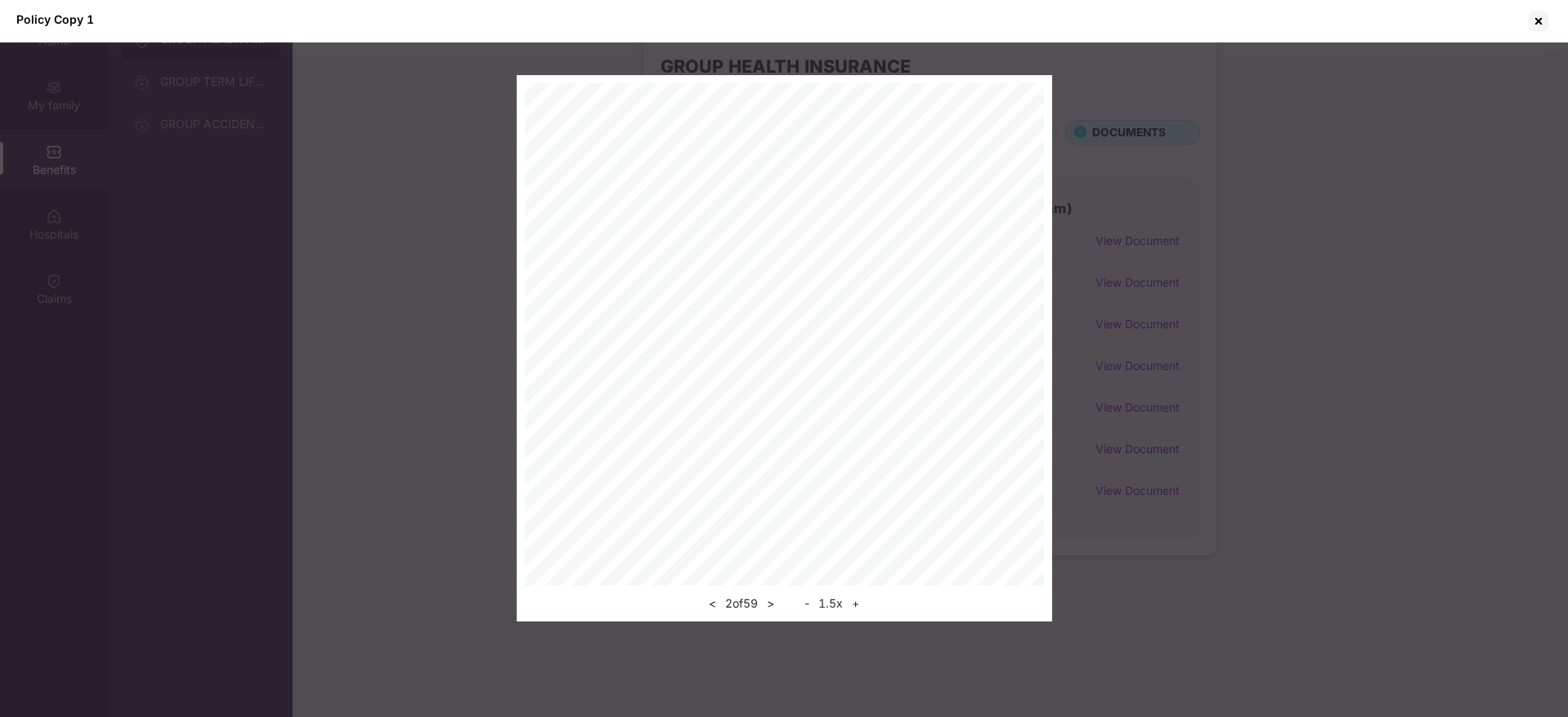
click at [776, 604] on button ">" at bounding box center [770, 603] width 17 height 19
click at [861, 606] on button "+" at bounding box center [855, 603] width 17 height 19
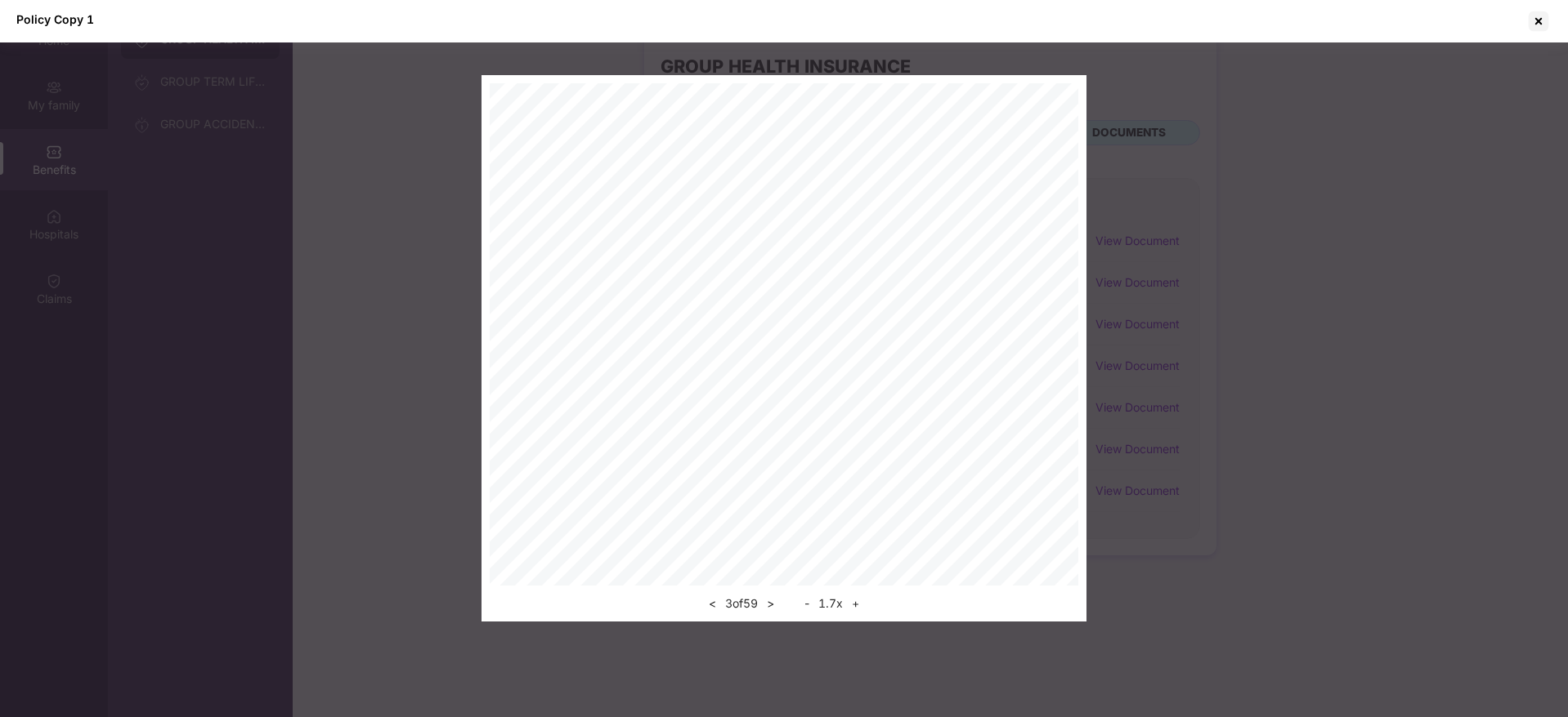
click at [861, 606] on button "+" at bounding box center [855, 603] width 17 height 19
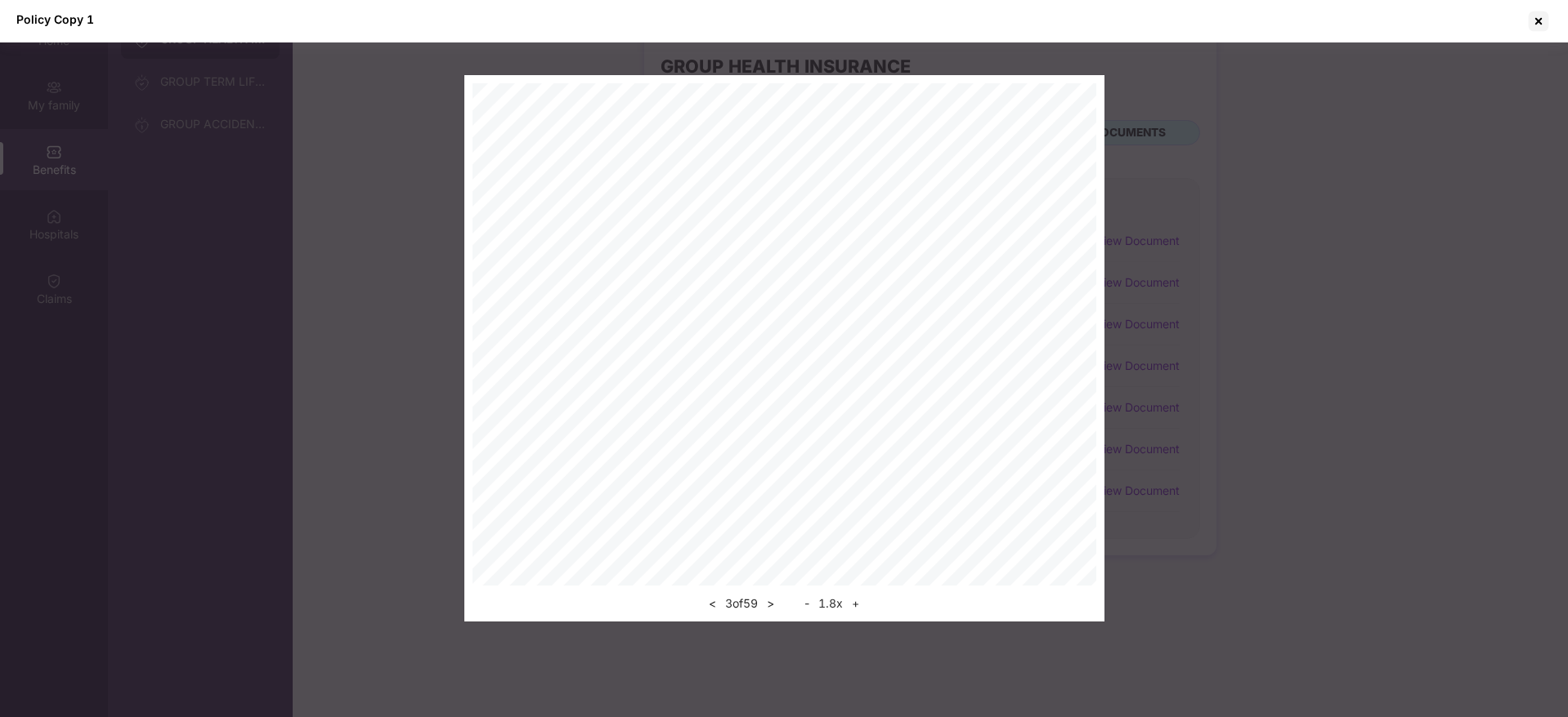
click at [861, 606] on button "+" at bounding box center [855, 603] width 17 height 19
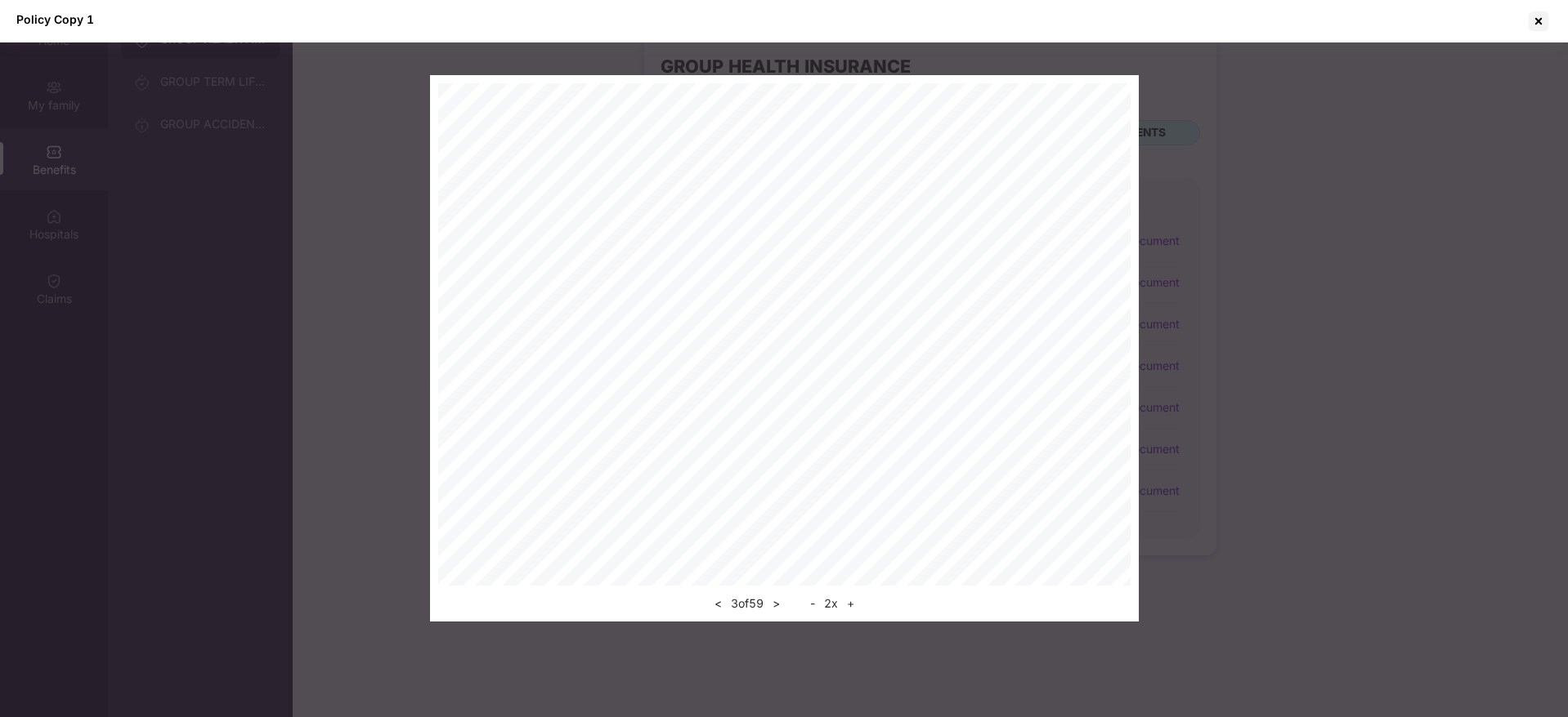
click at [859, 606] on button "+" at bounding box center [850, 603] width 17 height 19
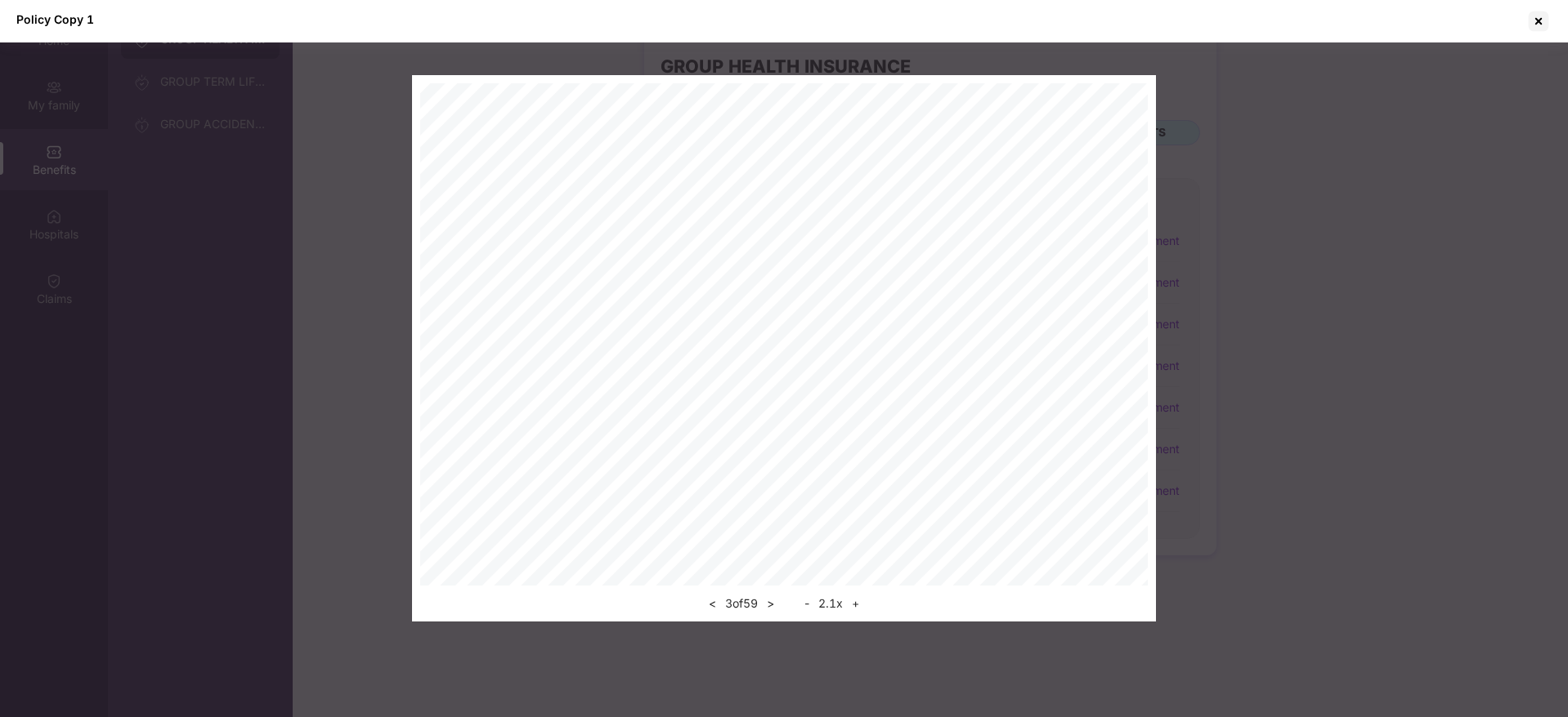
scroll to position [120, 0]
click at [711, 609] on button "<" at bounding box center [712, 603] width 17 height 19
click at [1538, 21] on div at bounding box center [1538, 21] width 26 height 26
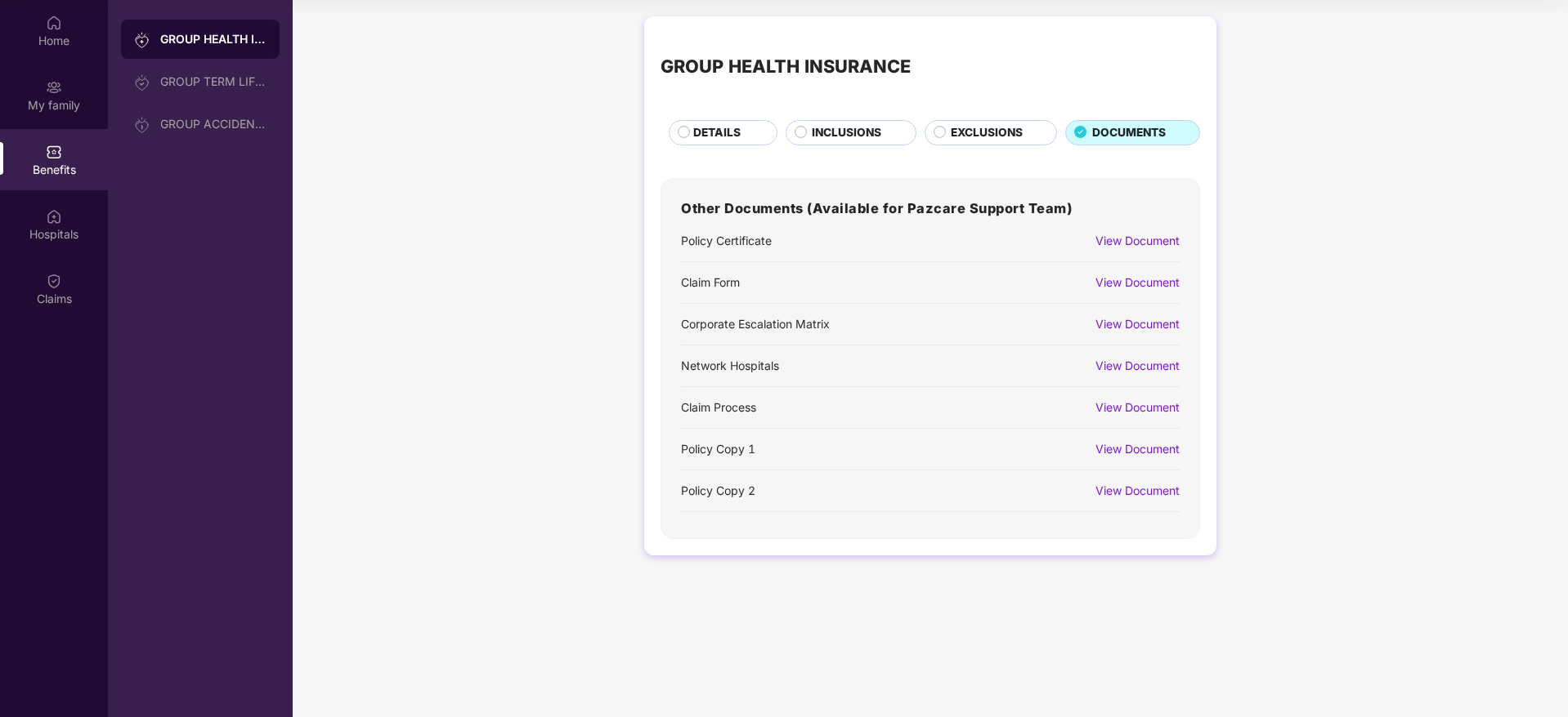
click at [1272, 205] on div "GROUP HEALTH INSURANCE DETAILS INCLUSIONS EXCLUSIONS DOCUMENTS Other Documents …" at bounding box center [929, 294] width 1275 height 572
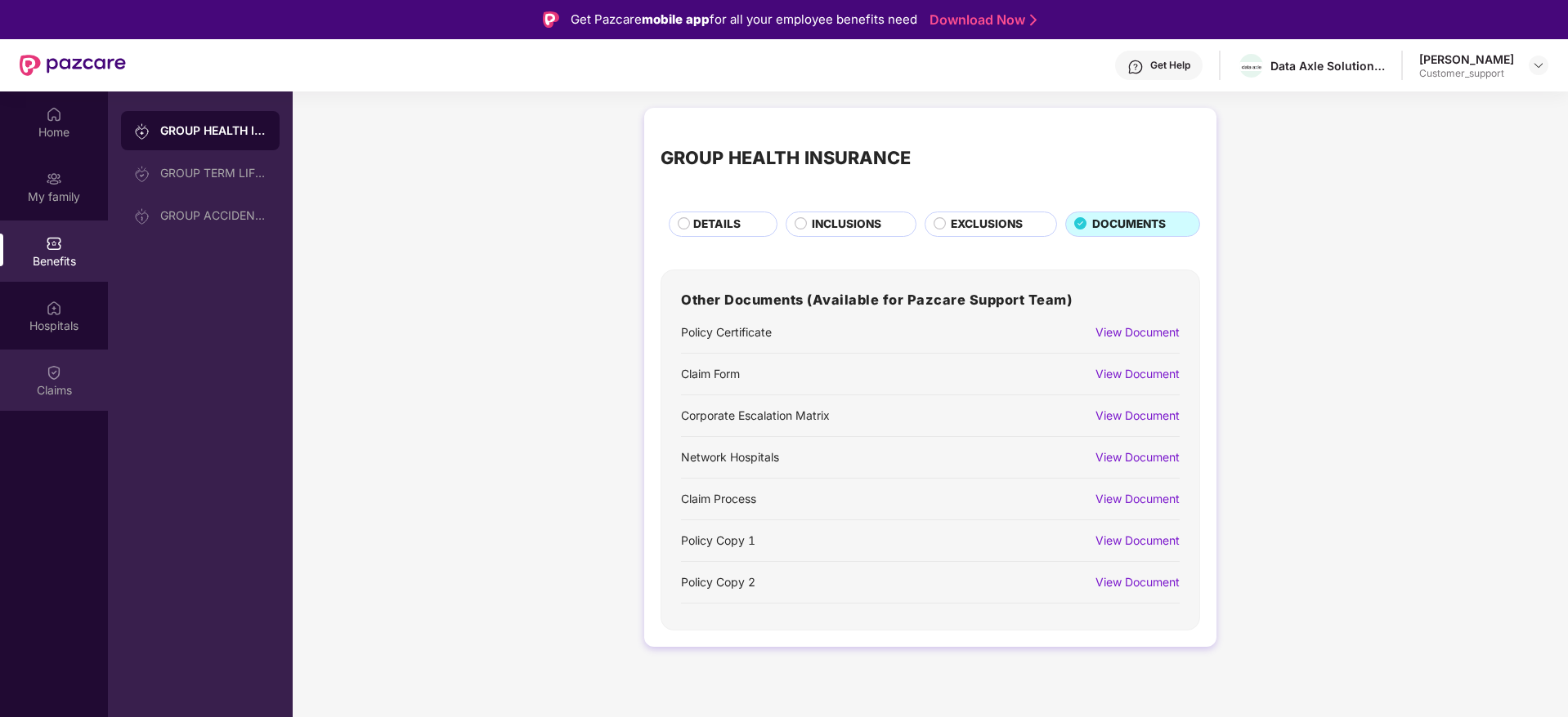
click at [68, 378] on div "Claims" at bounding box center [54, 380] width 108 height 62
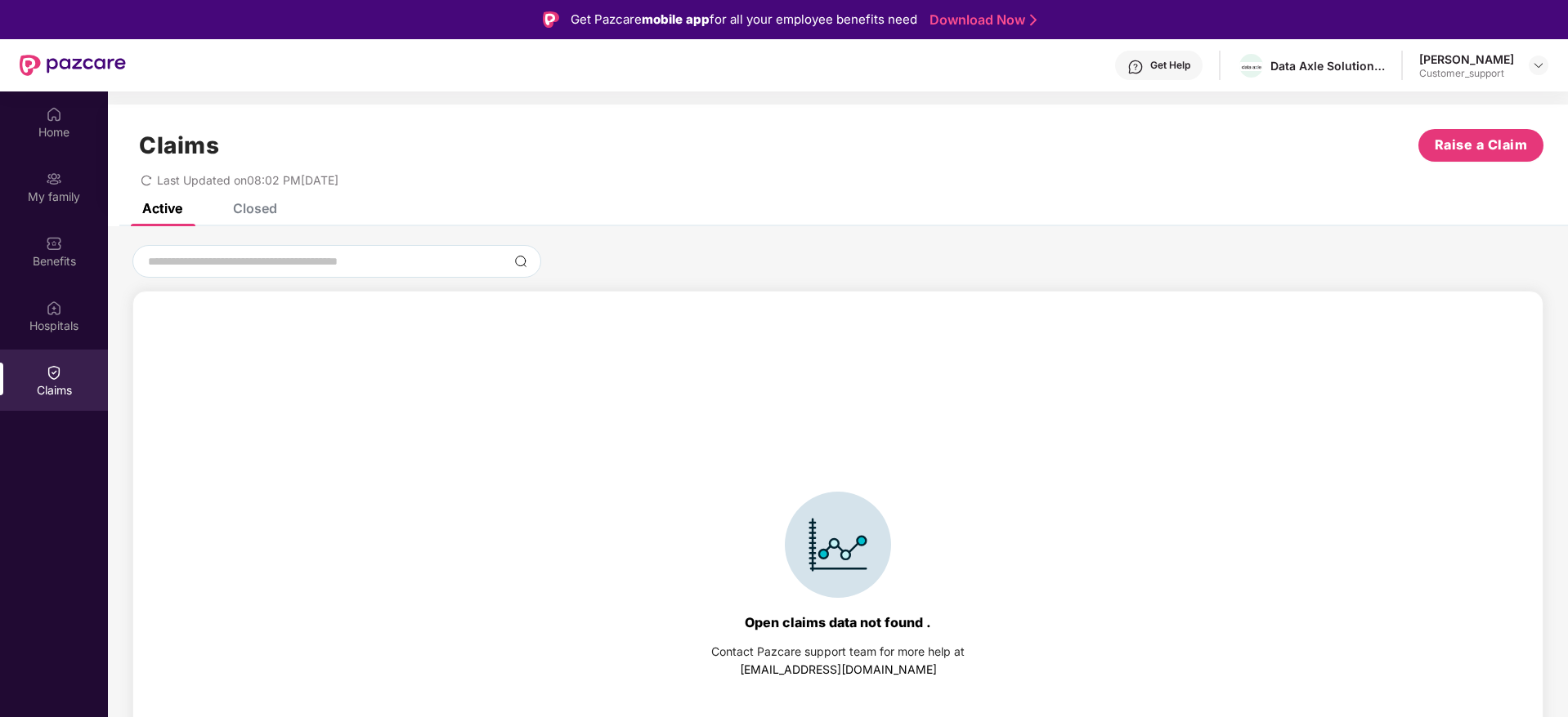
click at [262, 205] on div "Closed" at bounding box center [255, 208] width 44 height 16
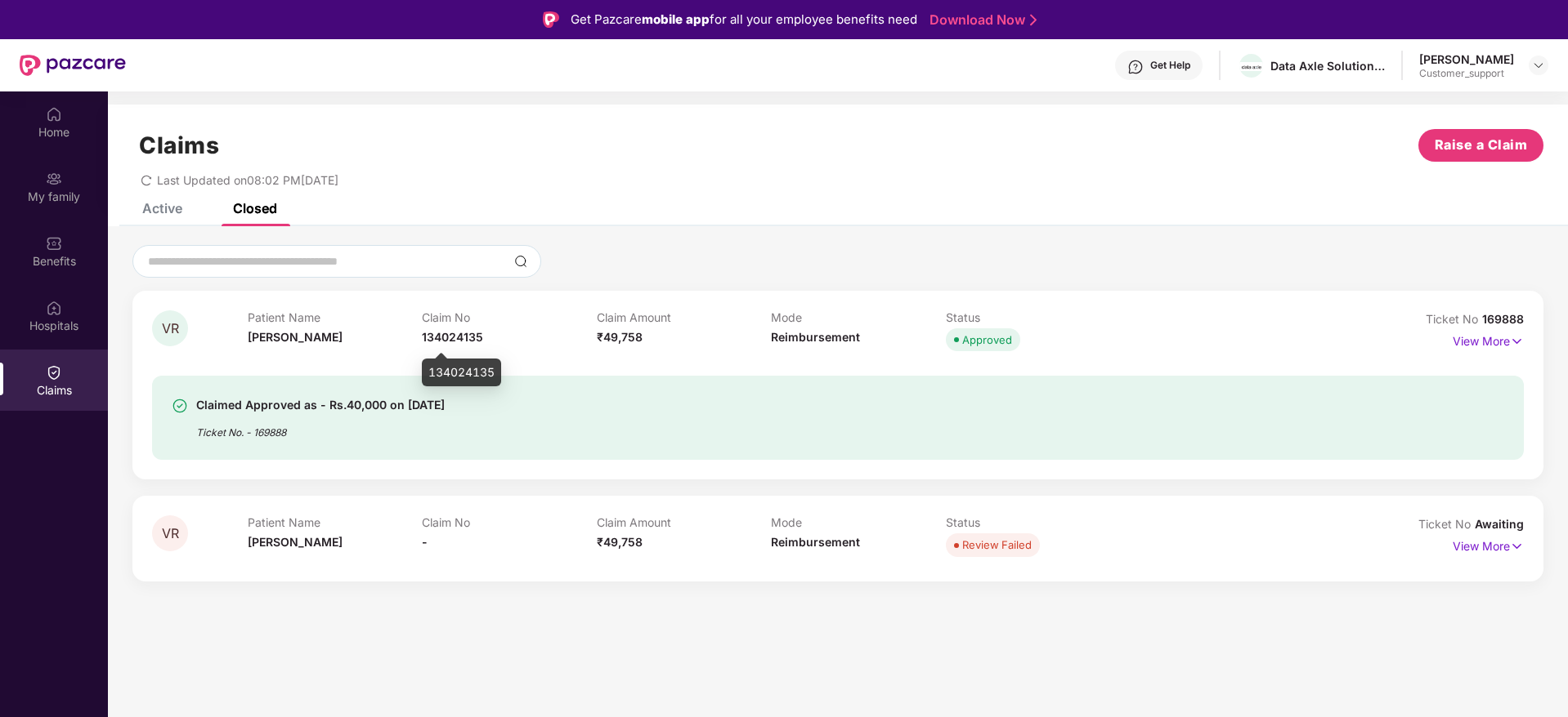
click at [439, 332] on span "134024135" at bounding box center [452, 337] width 62 height 14
copy span "134024135"
click at [1537, 66] on img at bounding box center [1538, 65] width 13 height 13
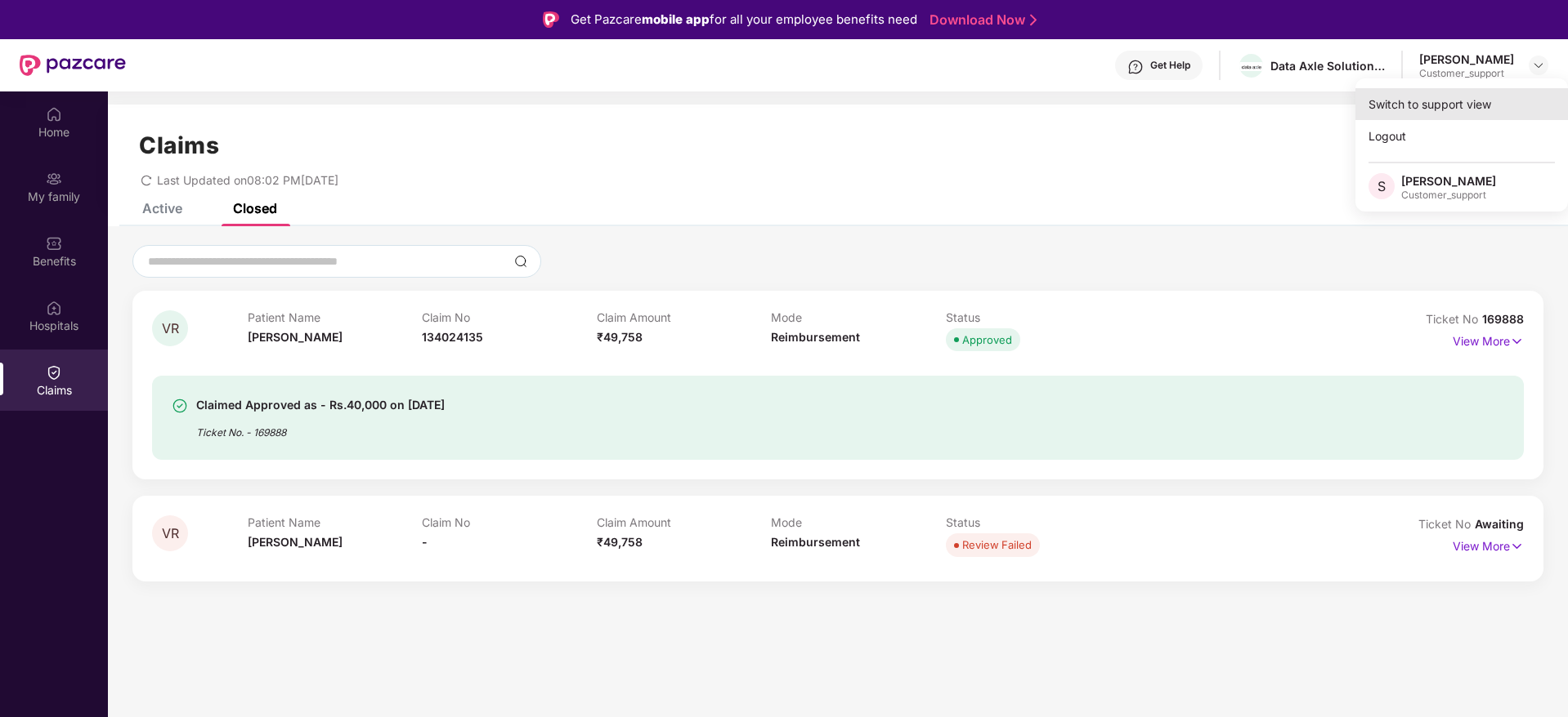
click at [1444, 113] on div "Switch to support view" at bounding box center [1462, 104] width 213 height 32
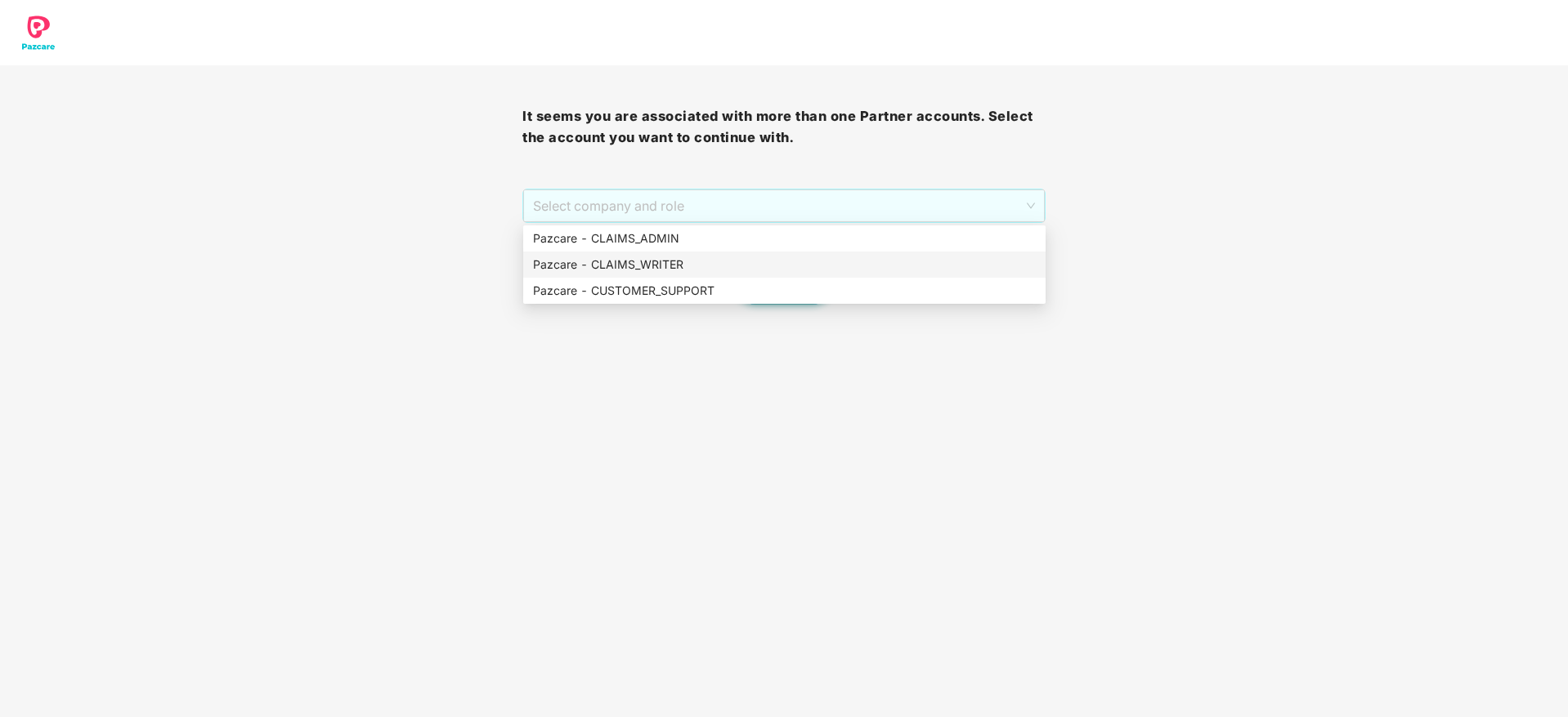
drag, startPoint x: 742, startPoint y: 193, endPoint x: 727, endPoint y: 284, distance: 92.2
click at [727, 284] on body "It seems you are associated with more than one Partner accounts. Select the acc…" at bounding box center [784, 358] width 1568 height 717
click at [727, 284] on div "Pazcare - CUSTOMER_SUPPORT" at bounding box center [784, 291] width 503 height 18
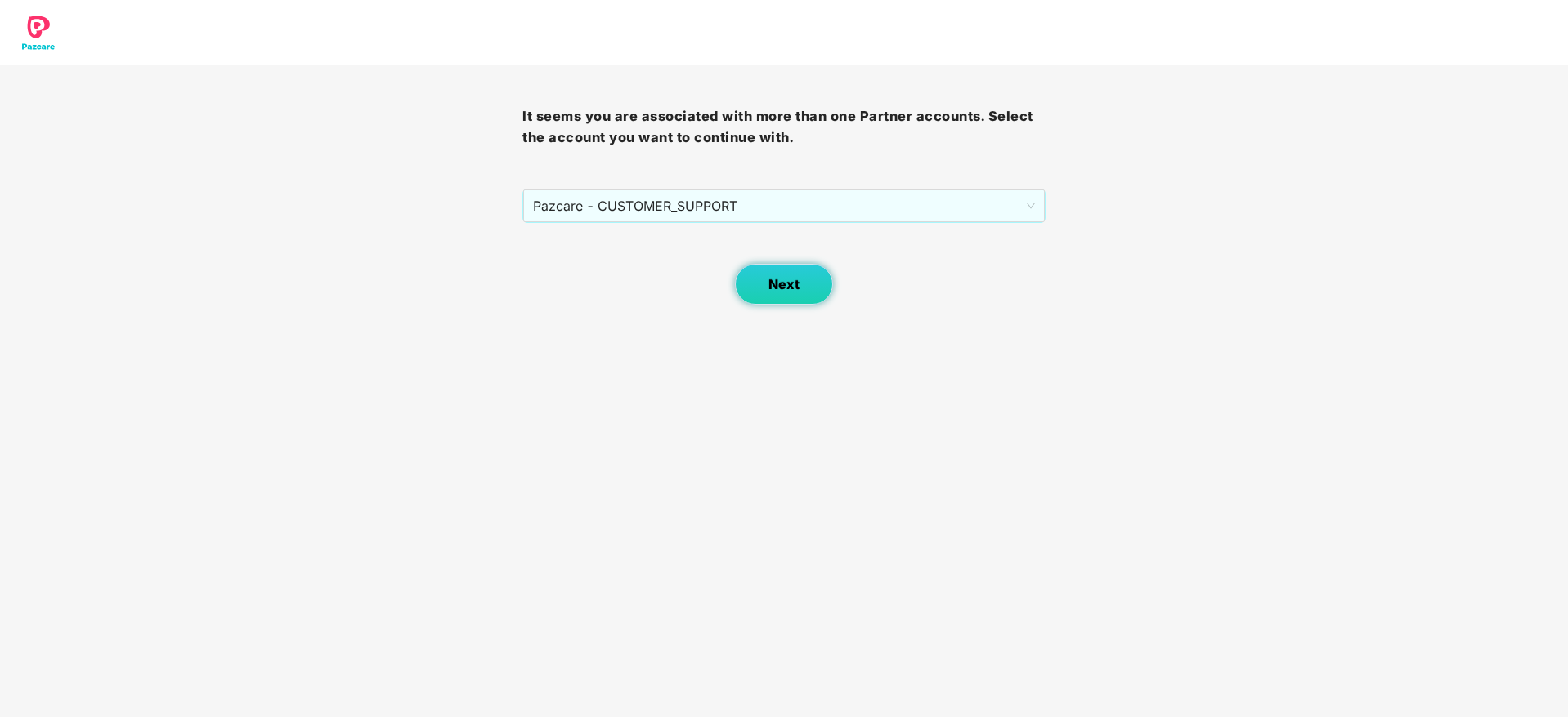
click at [781, 283] on span "Next" at bounding box center [783, 285] width 31 height 15
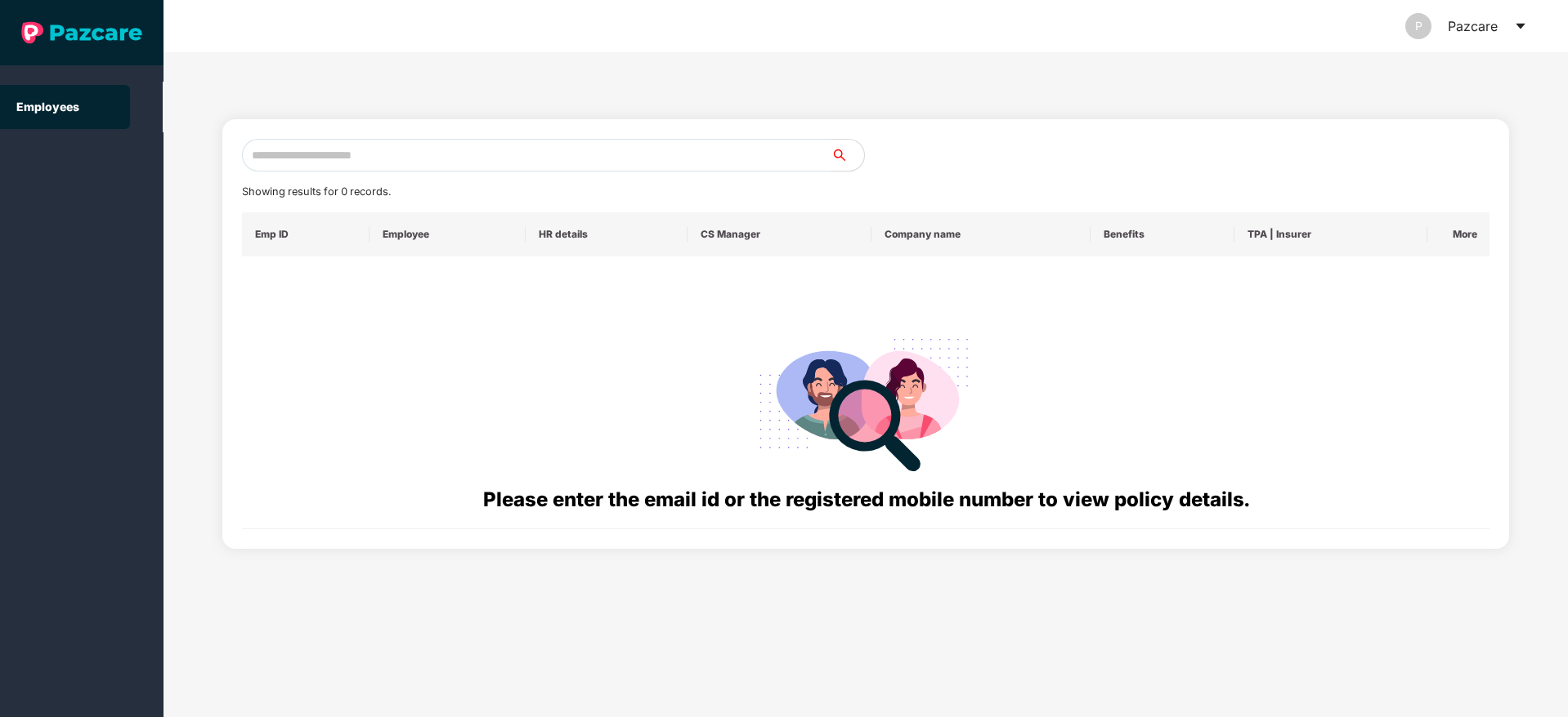
click at [514, 154] on input "text" at bounding box center [536, 155] width 590 height 33
paste input "**********"
type input "**********"
paste input "******"
type input "******"
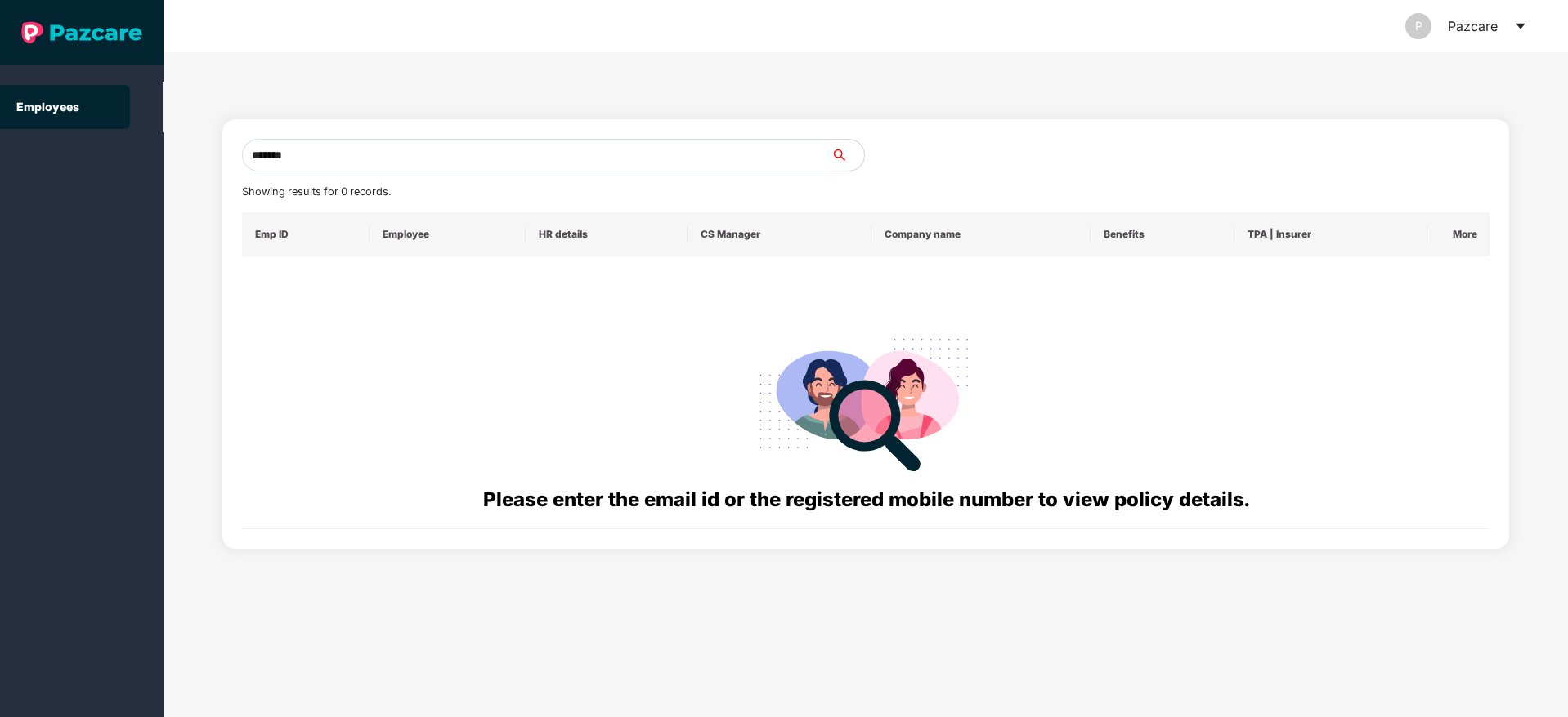
click at [1518, 29] on icon "caret-down" at bounding box center [1520, 25] width 13 height 13
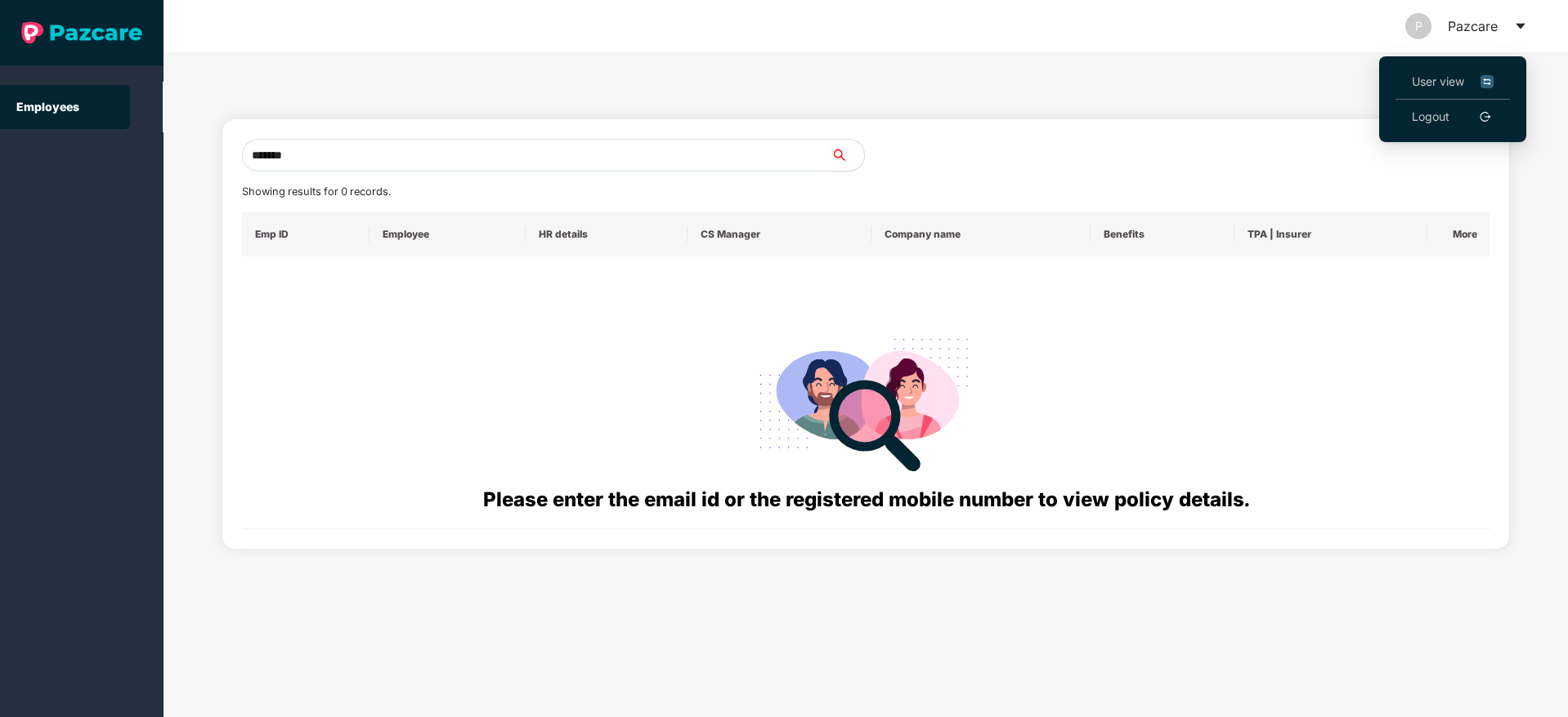
click at [1435, 77] on span "User view" at bounding box center [1452, 81] width 82 height 18
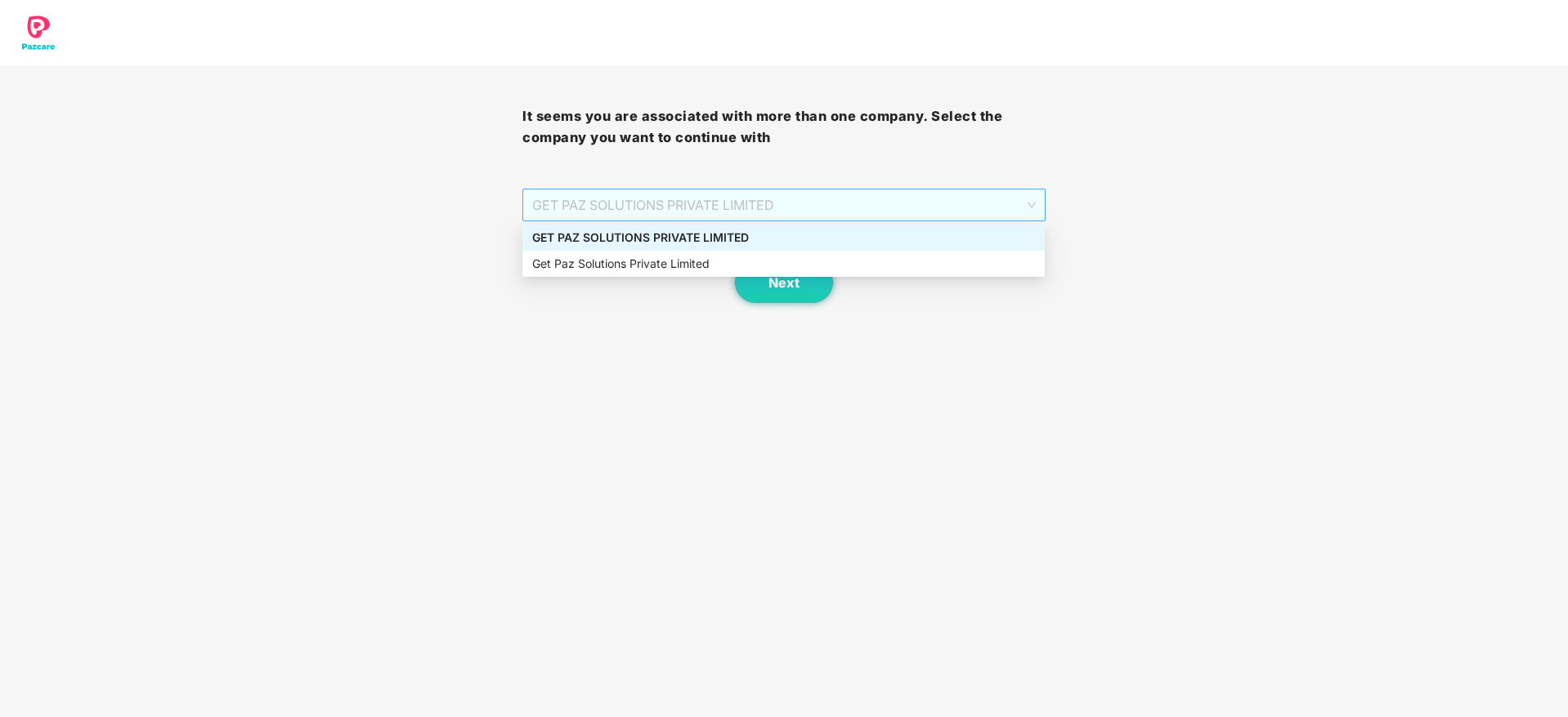
click at [640, 212] on span "GET PAZ SOLUTIONS PRIVATE LIMITED" at bounding box center [783, 204] width 503 height 31
click at [640, 232] on div "GET PAZ SOLUTIONS PRIVATE LIMITED" at bounding box center [783, 237] width 503 height 18
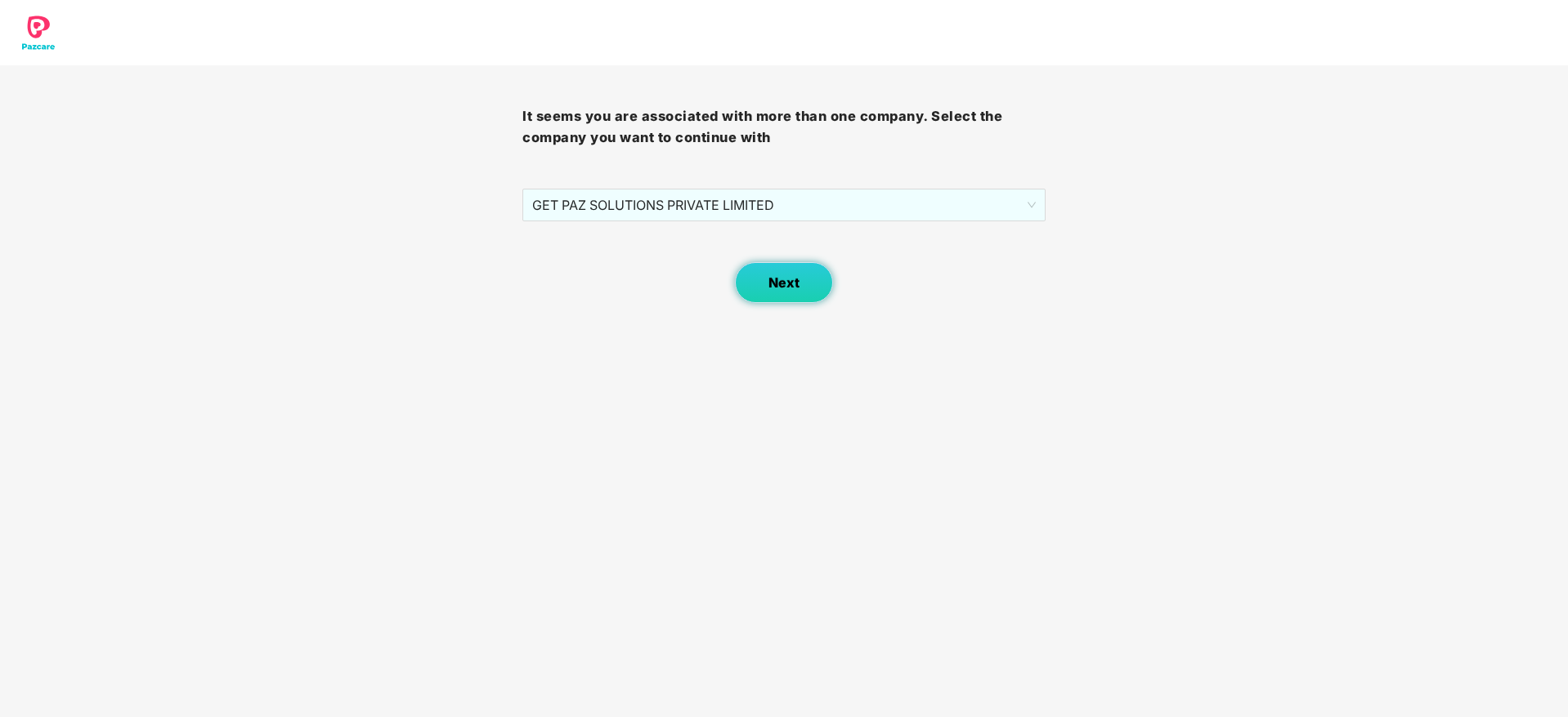
click at [782, 269] on button "Next" at bounding box center [784, 283] width 98 height 41
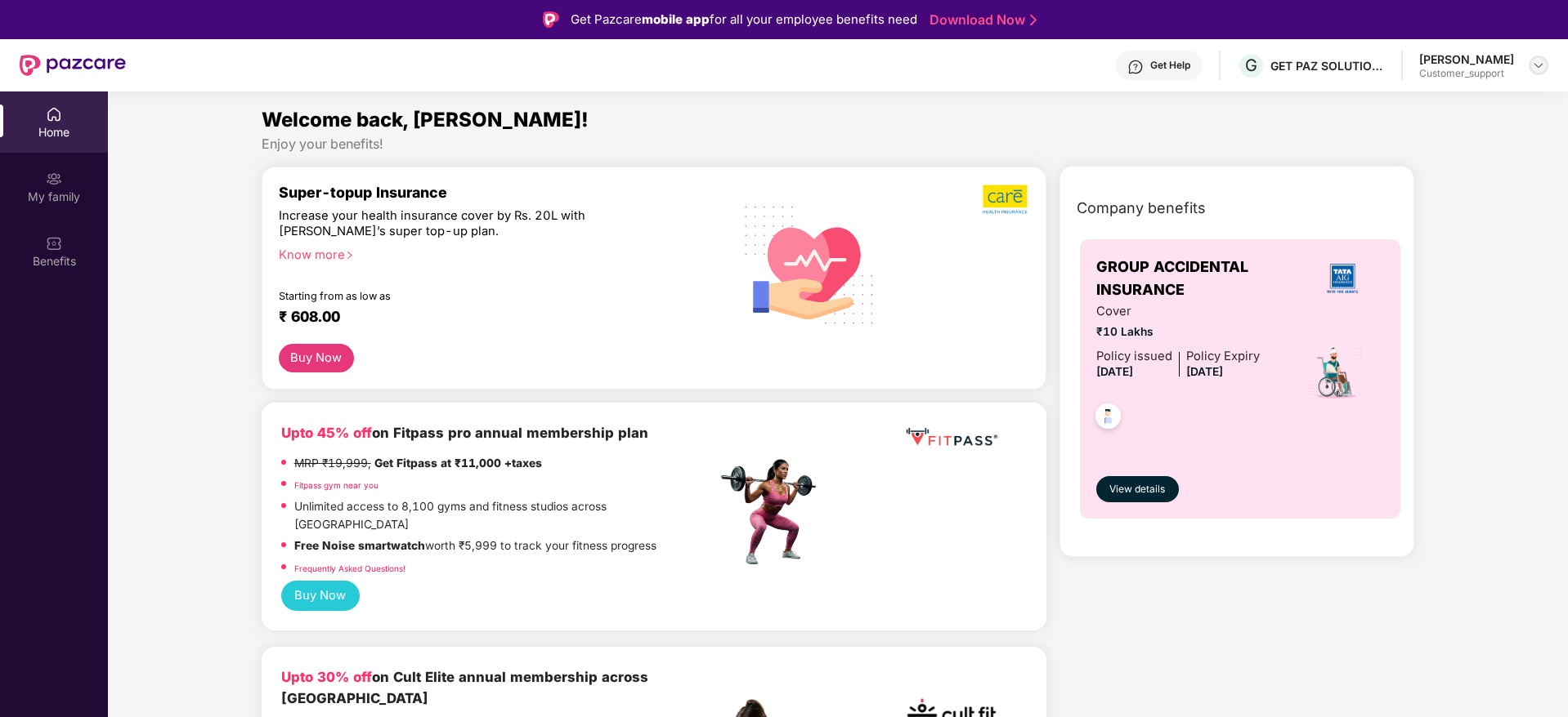
click at [1542, 59] on img at bounding box center [1538, 65] width 13 height 13
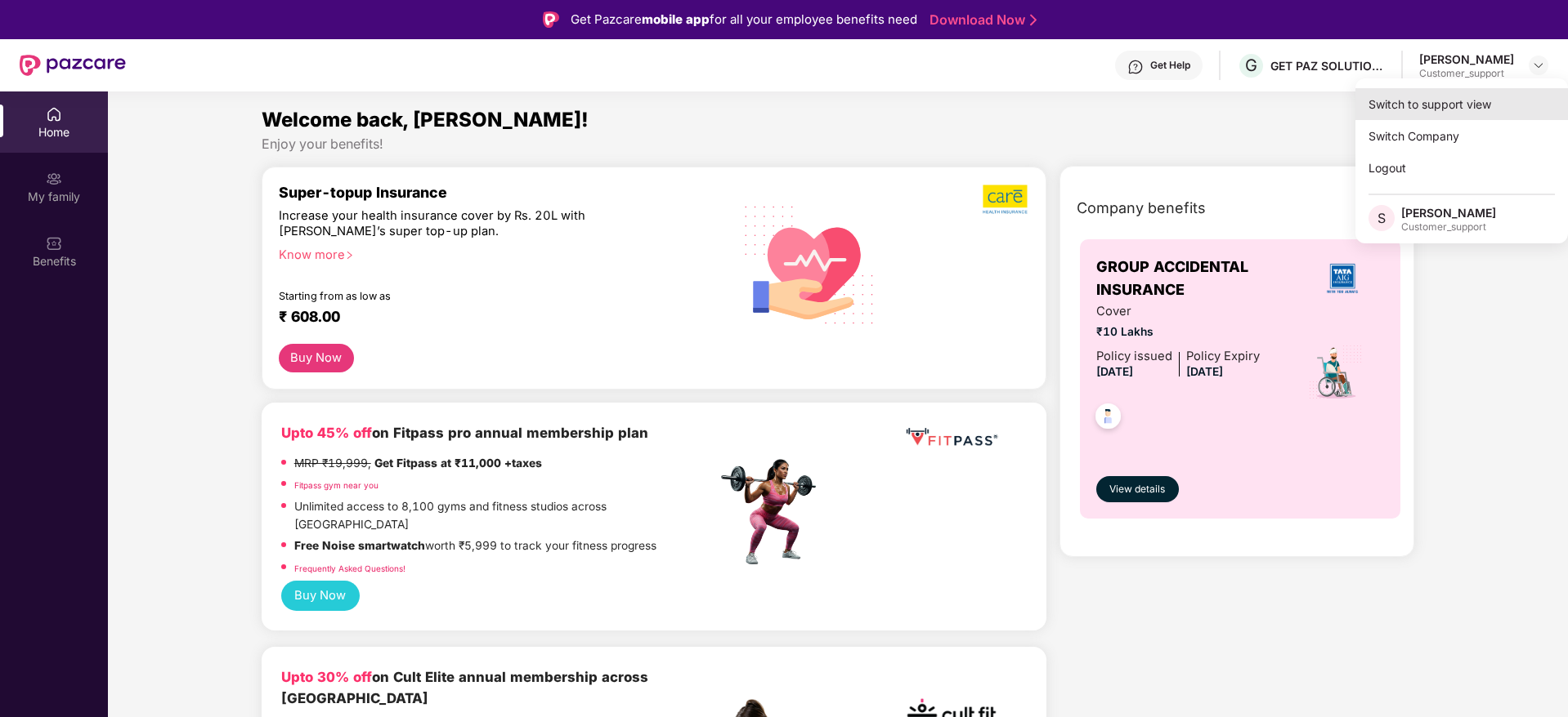
click at [1454, 95] on div "Switch to support view" at bounding box center [1462, 104] width 213 height 32
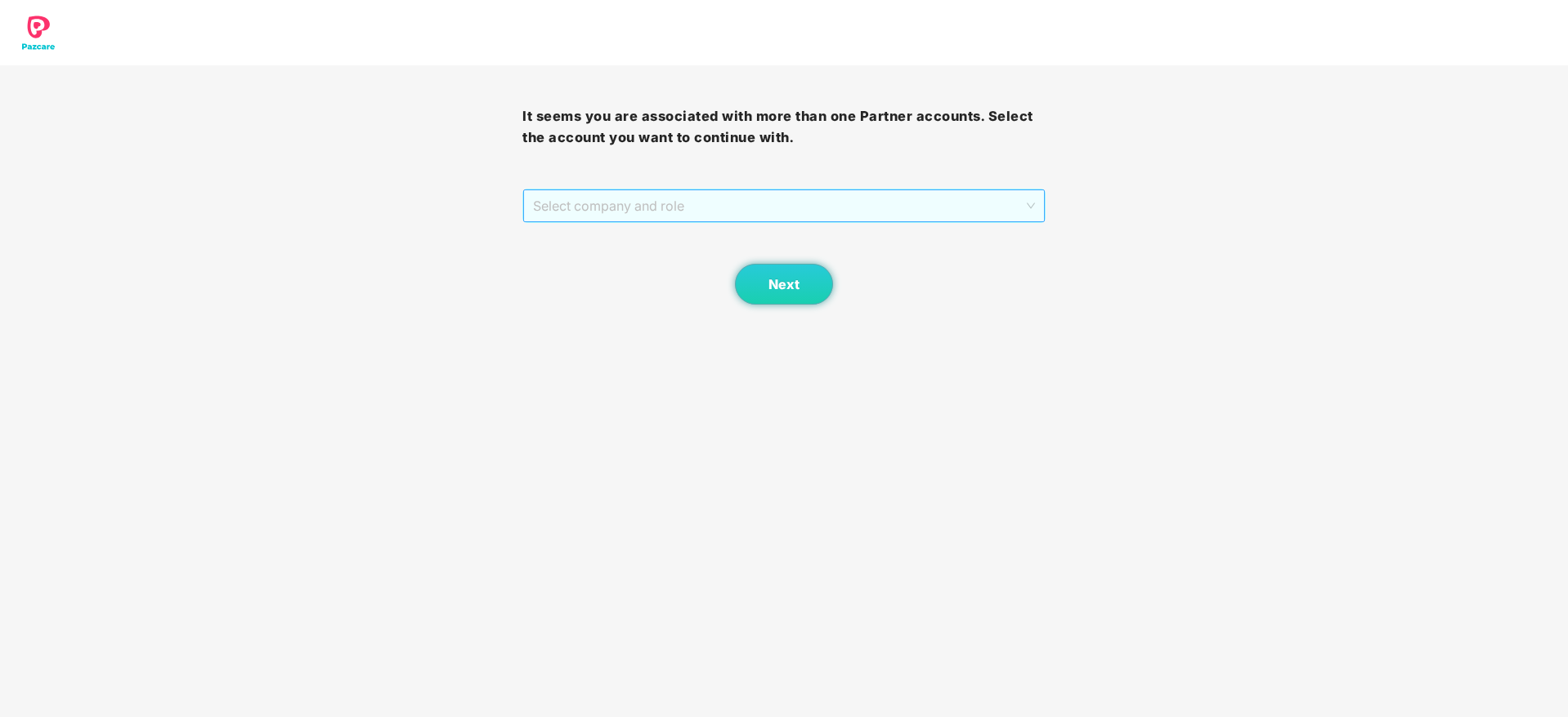
click at [716, 199] on span "Select company and role" at bounding box center [783, 205] width 501 height 31
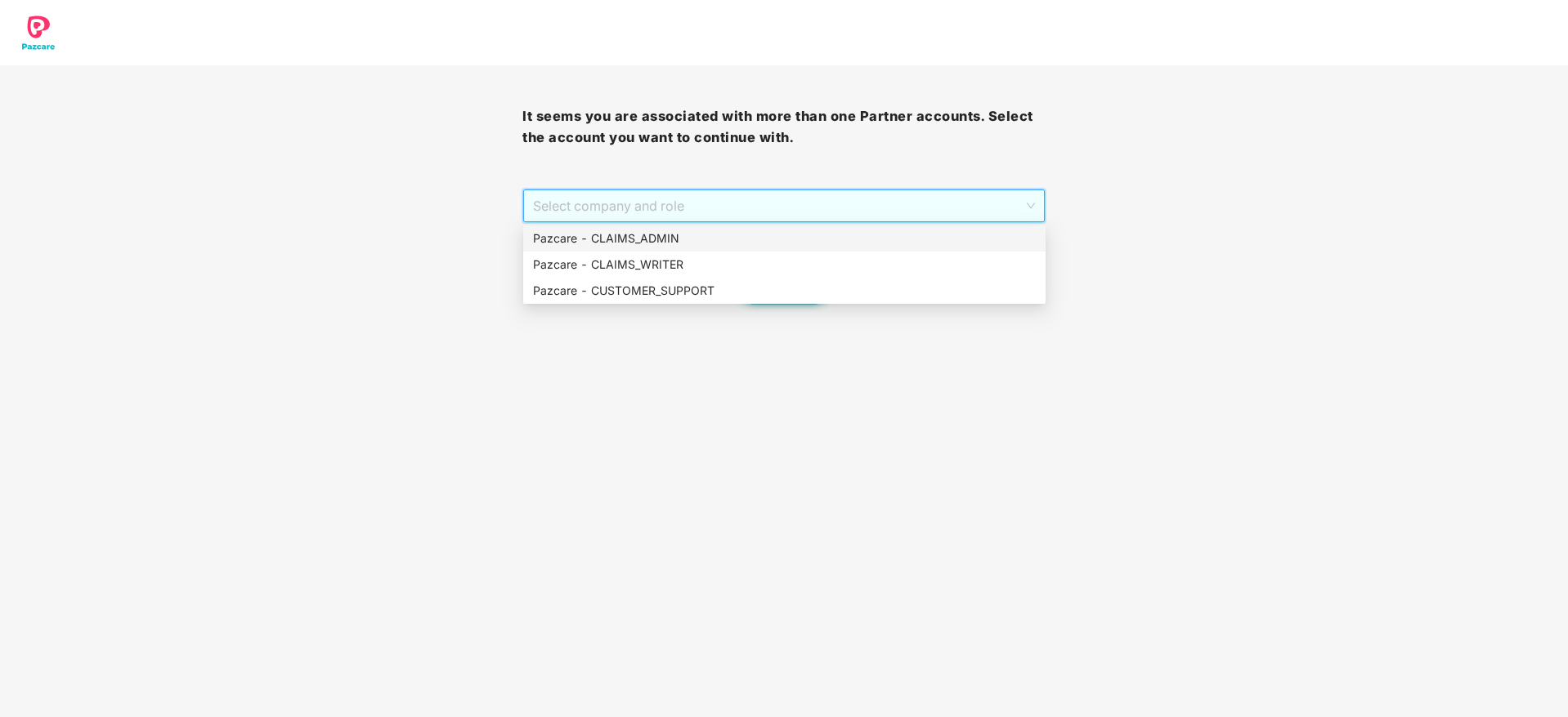
click at [663, 250] on div "Pazcare - CLAIMS_ADMIN" at bounding box center [784, 238] width 522 height 26
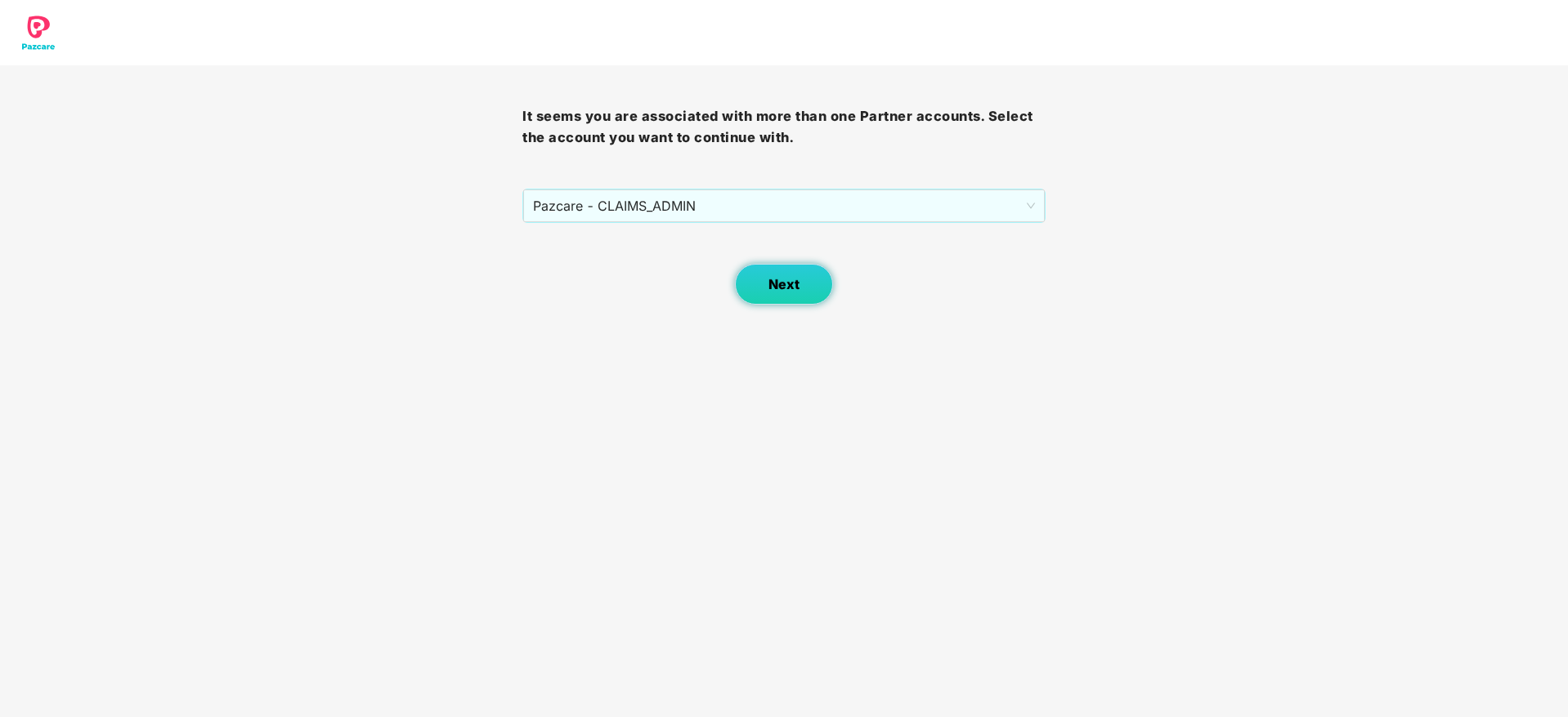
click at [759, 285] on button "Next" at bounding box center [784, 284] width 98 height 41
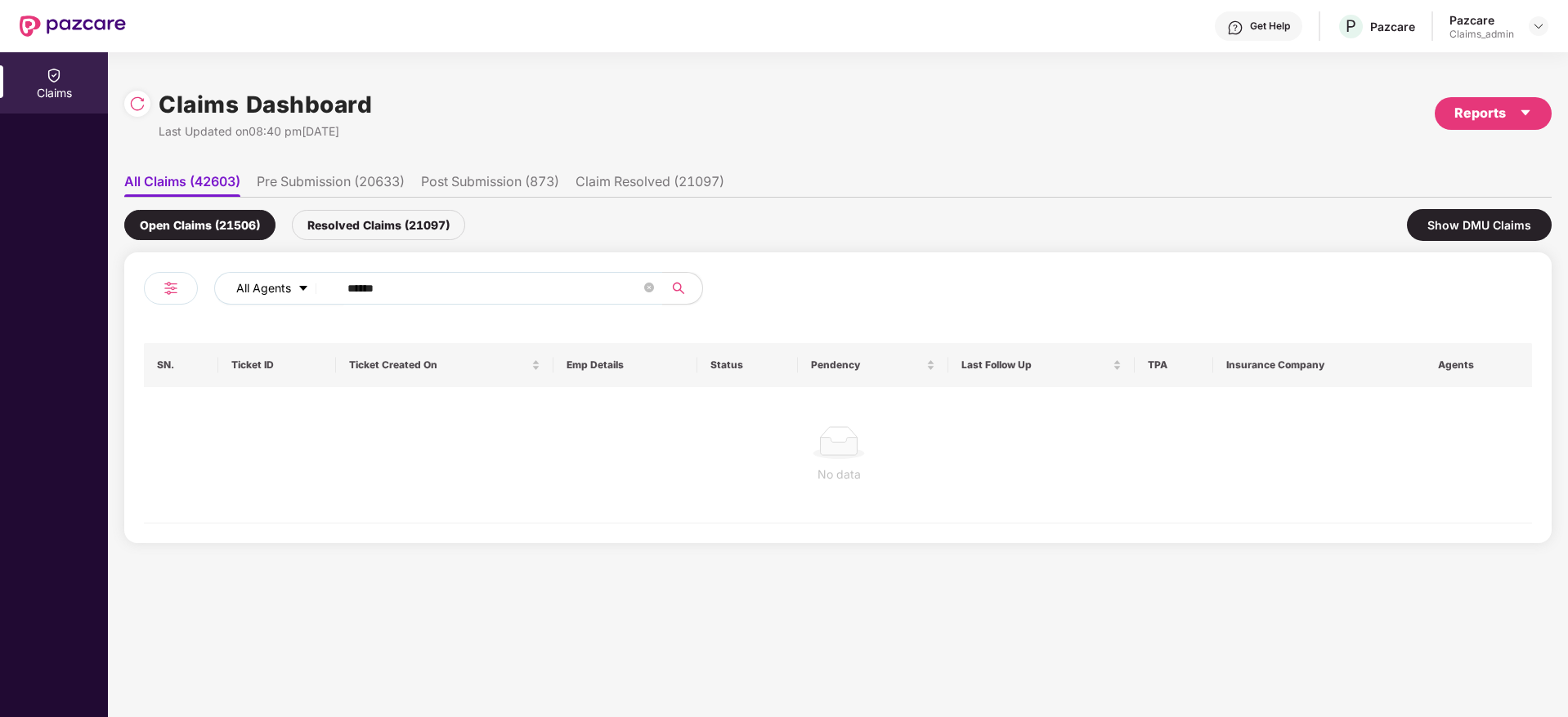
drag, startPoint x: 428, startPoint y: 274, endPoint x: 281, endPoint y: 284, distance: 147.3
click at [281, 284] on div "All Agents ******" at bounding box center [630, 288] width 833 height 33
drag, startPoint x: 422, startPoint y: 282, endPoint x: 273, endPoint y: 278, distance: 149.1
click at [273, 278] on div "All Agents ******" at bounding box center [630, 288] width 833 height 33
paste input "text"
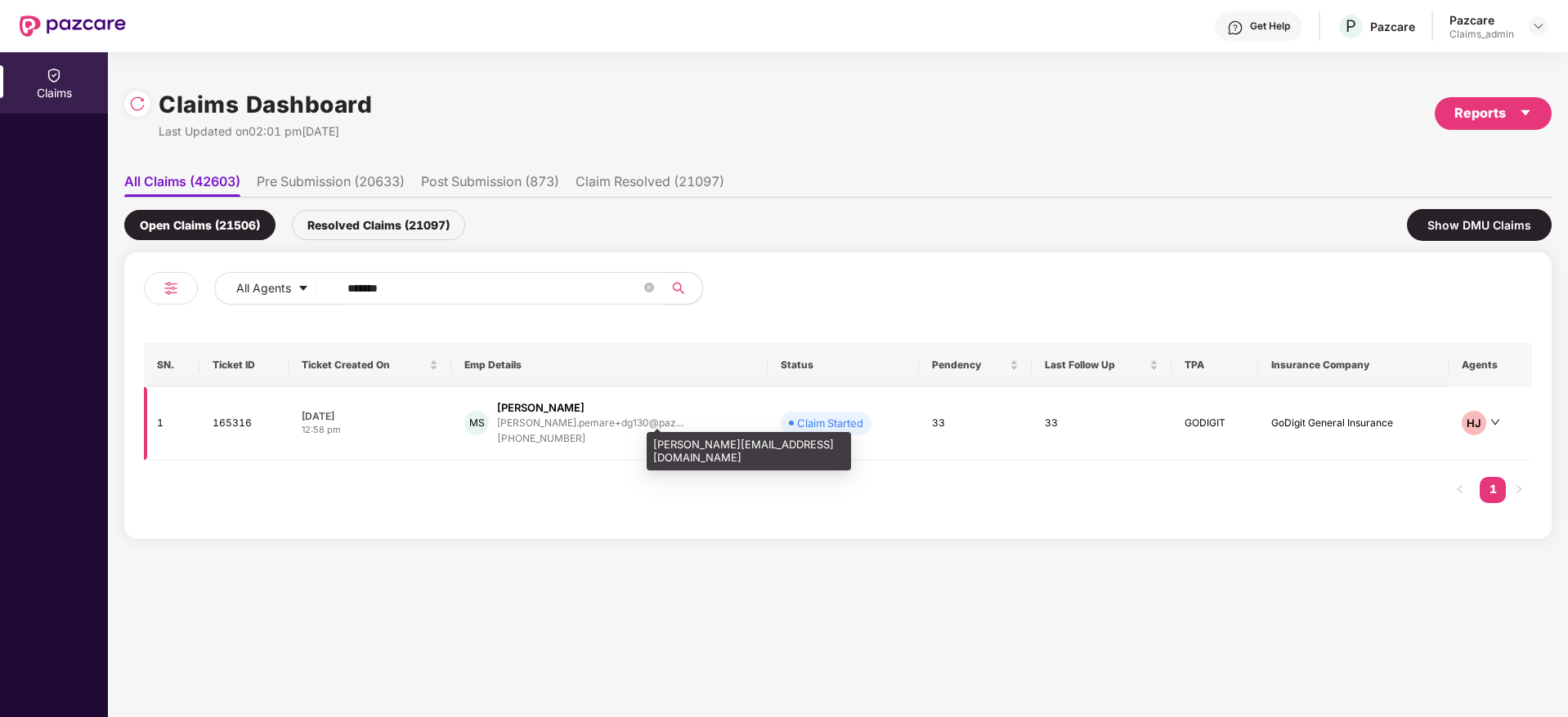
type input "******"
click at [550, 426] on div "varad.pemare+dg130@paz..." at bounding box center [590, 422] width 187 height 11
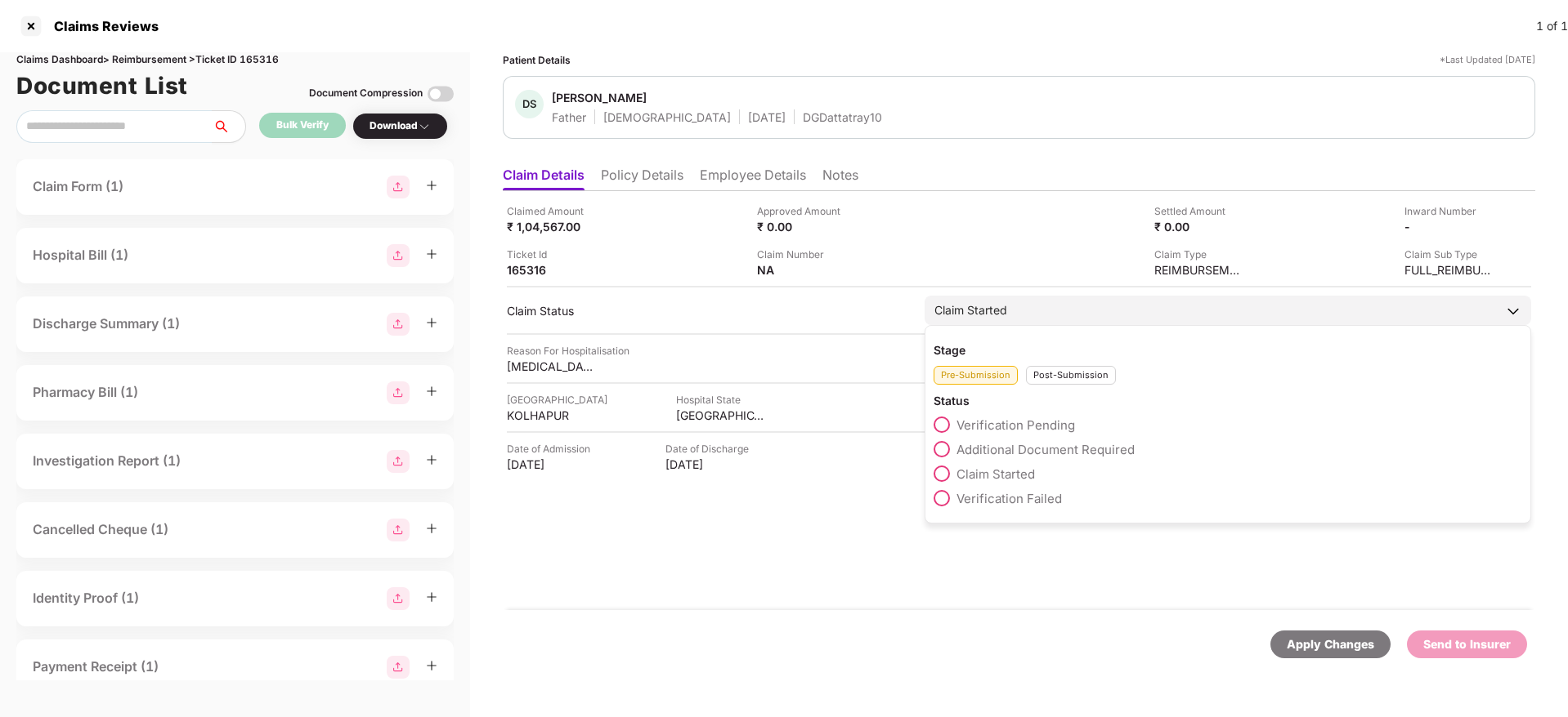
click at [1073, 373] on div "Post-Submission" at bounding box center [1070, 375] width 90 height 19
click at [945, 555] on span at bounding box center [941, 546] width 16 height 16
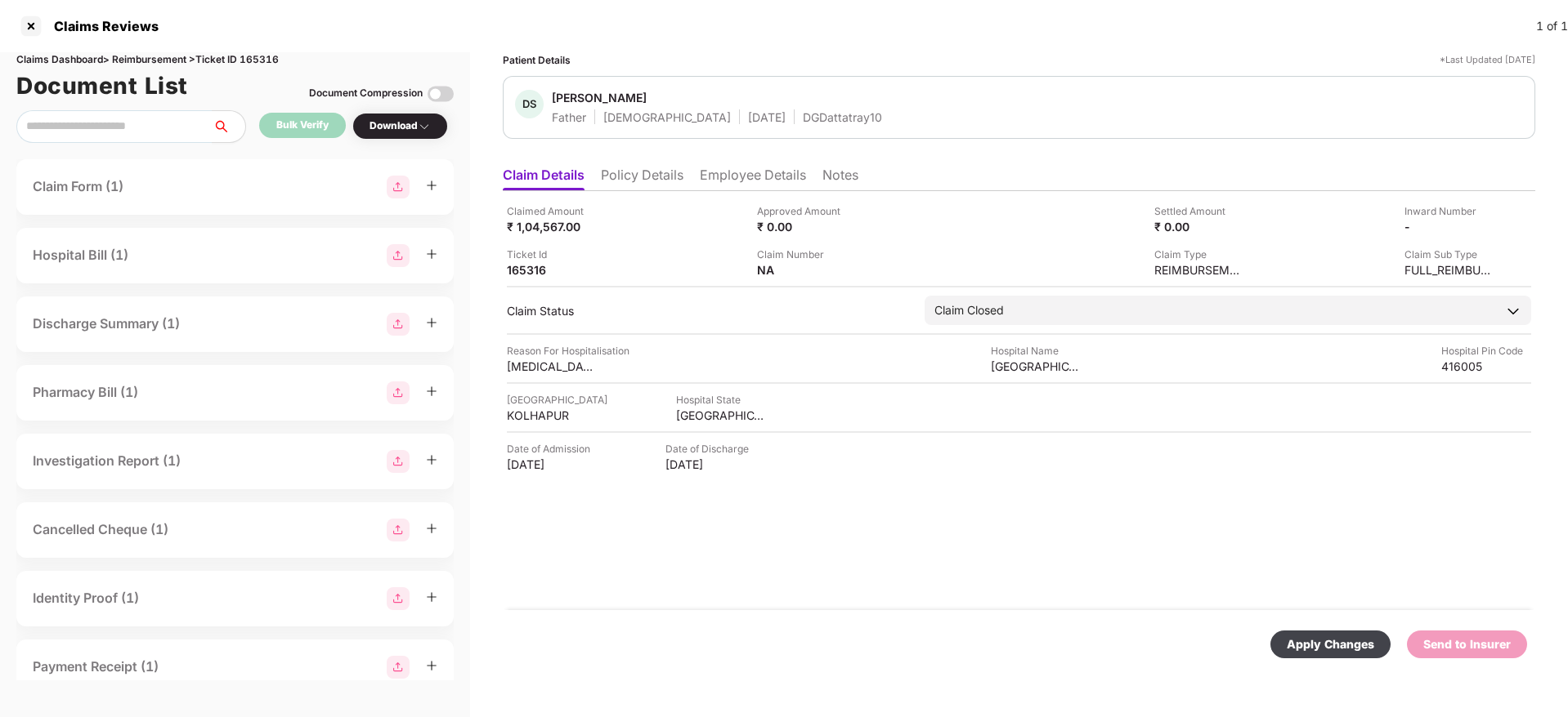
click at [1344, 646] on div "Apply Changes" at bounding box center [1331, 644] width 88 height 18
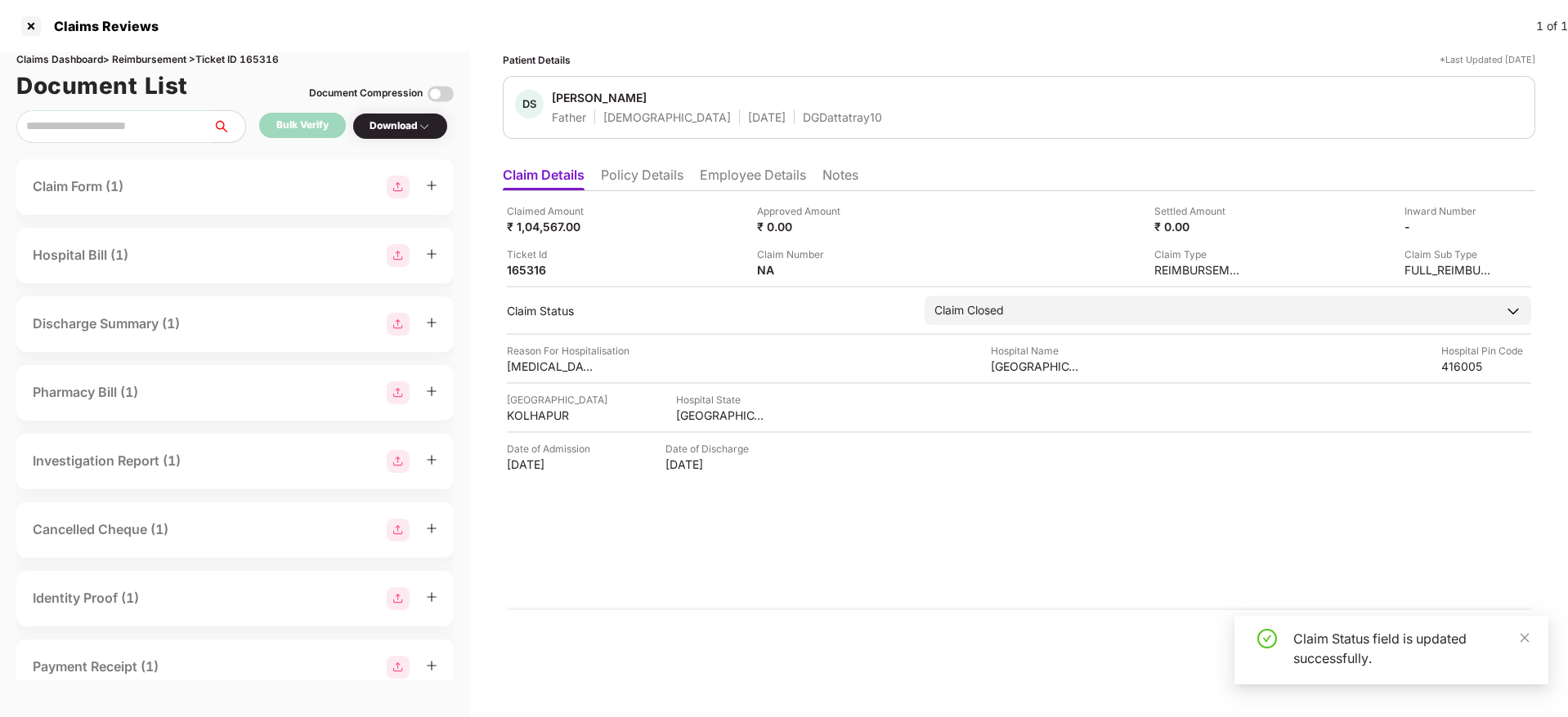
click at [1517, 637] on div "Claim Status field is updated successfully." at bounding box center [1410, 649] width 236 height 39
click at [1528, 638] on icon "close" at bounding box center [1524, 638] width 12 height 12
click at [27, 33] on div at bounding box center [30, 25] width 26 height 26
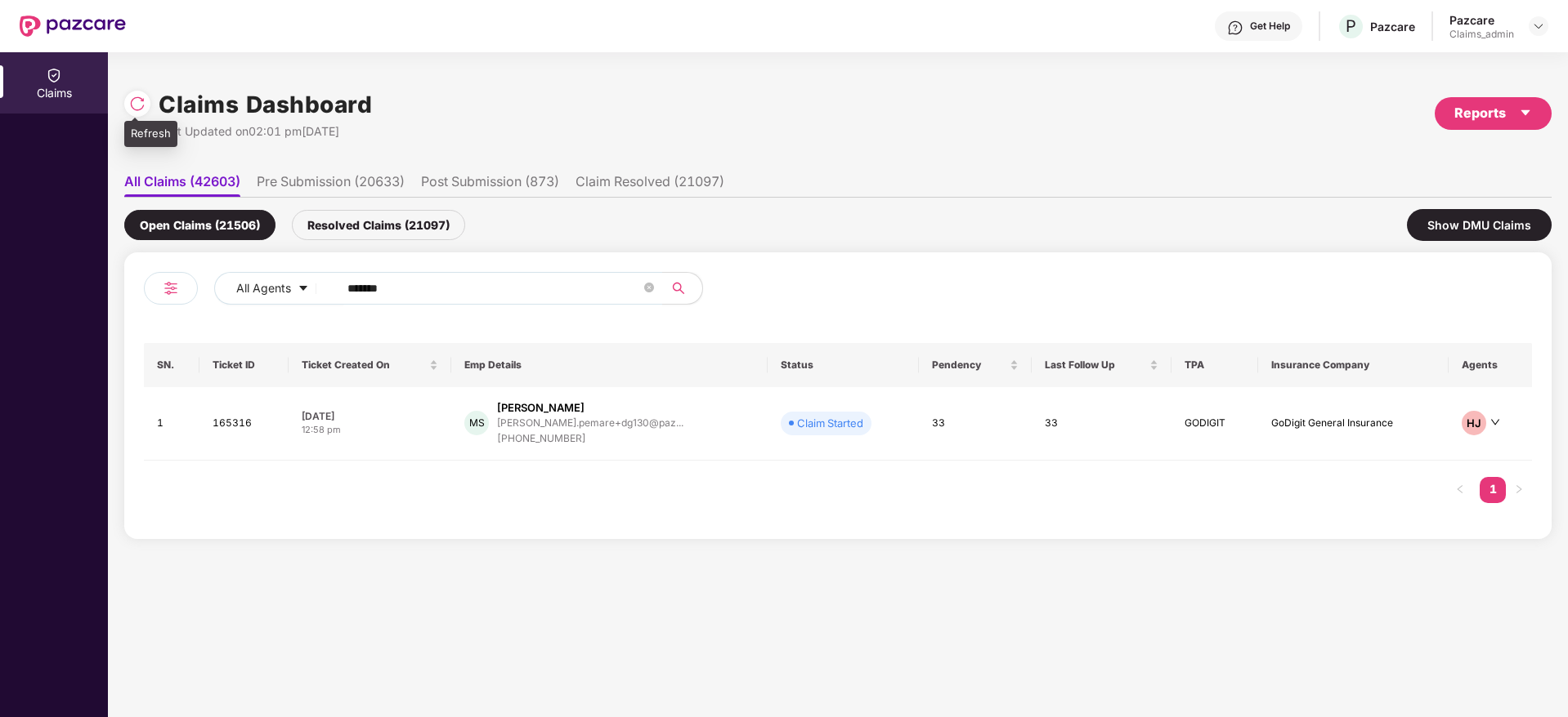
click at [141, 106] on img at bounding box center [137, 103] width 16 height 16
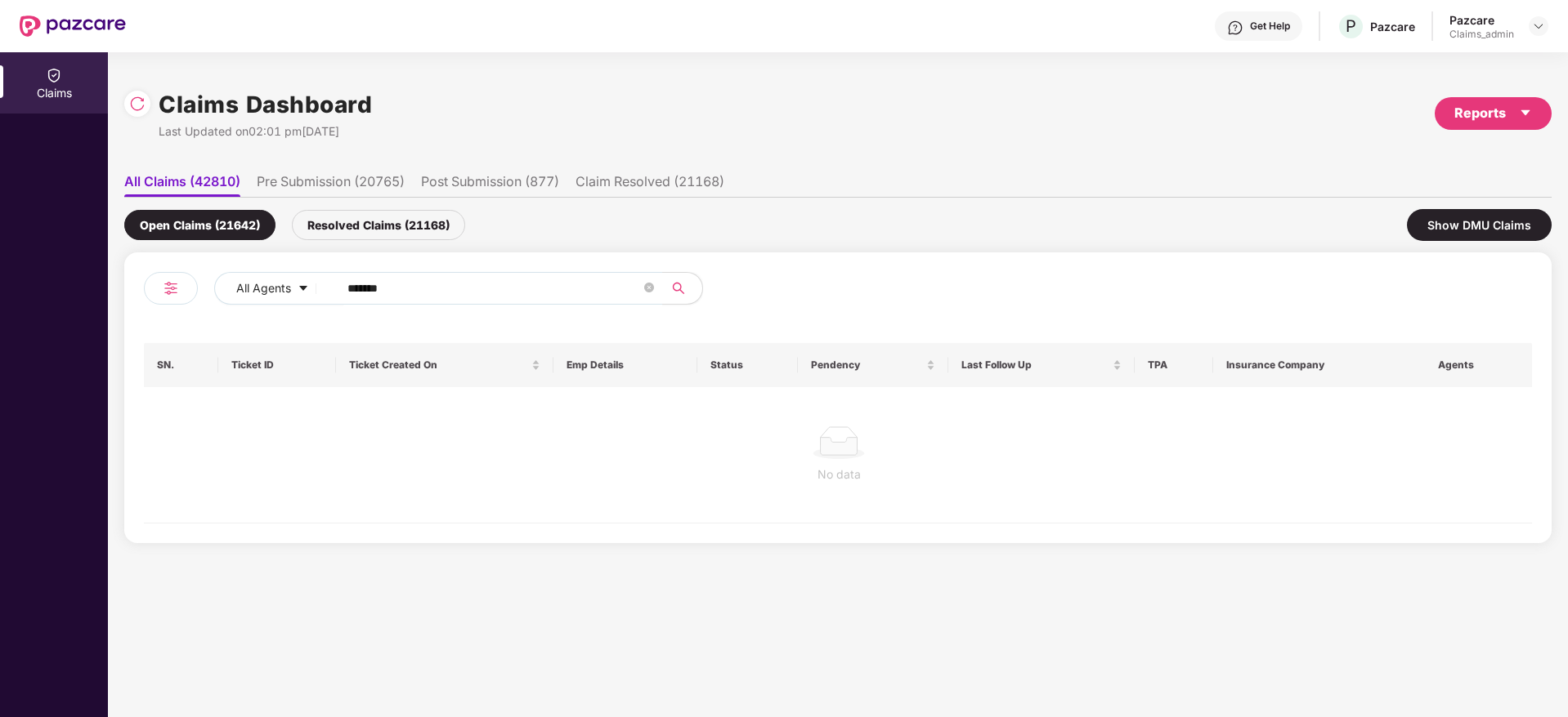
drag, startPoint x: 389, startPoint y: 223, endPoint x: 324, endPoint y: 223, distance: 65.0
click at [324, 223] on div "Resolved Claims (21168)" at bounding box center [378, 225] width 173 height 30
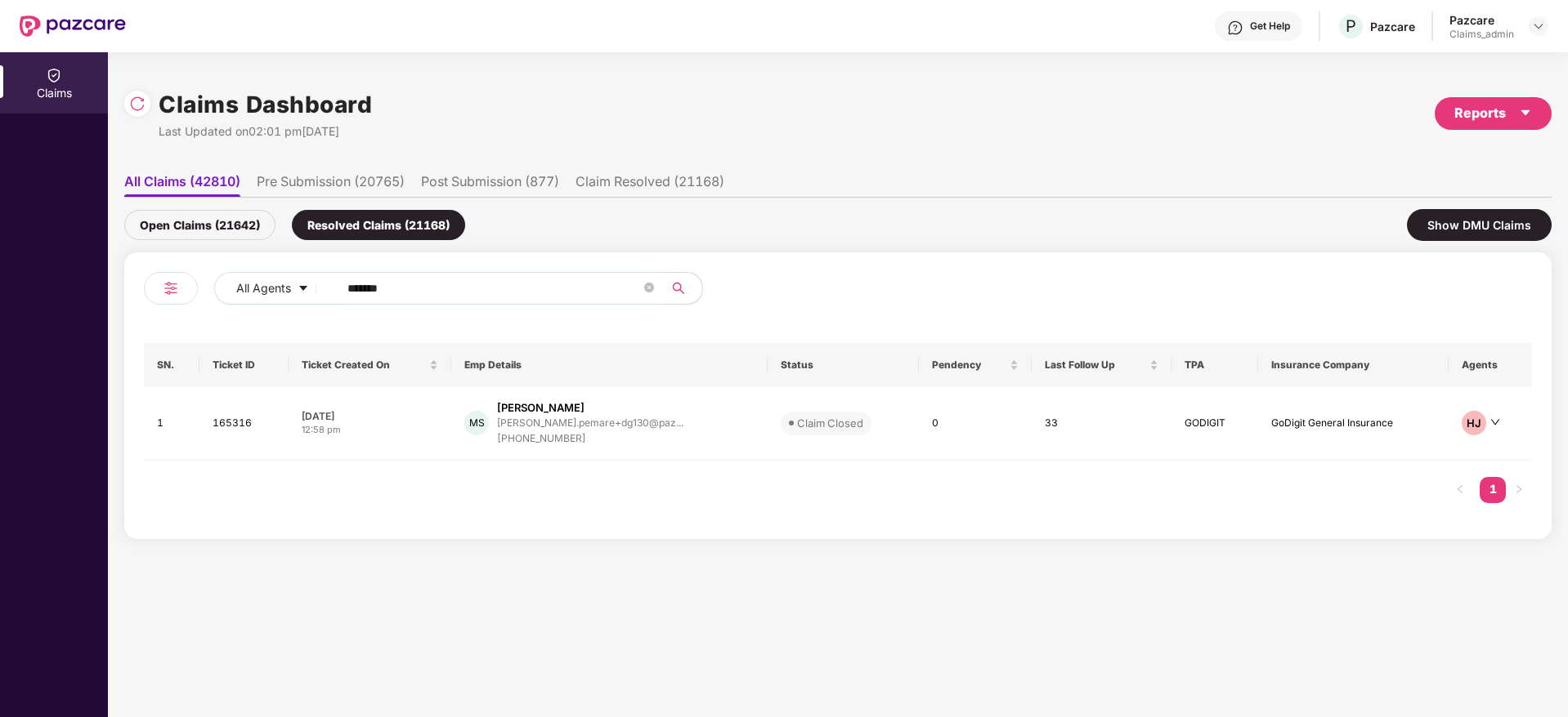
click at [206, 225] on div "Open Claims (21642)" at bounding box center [199, 225] width 151 height 30
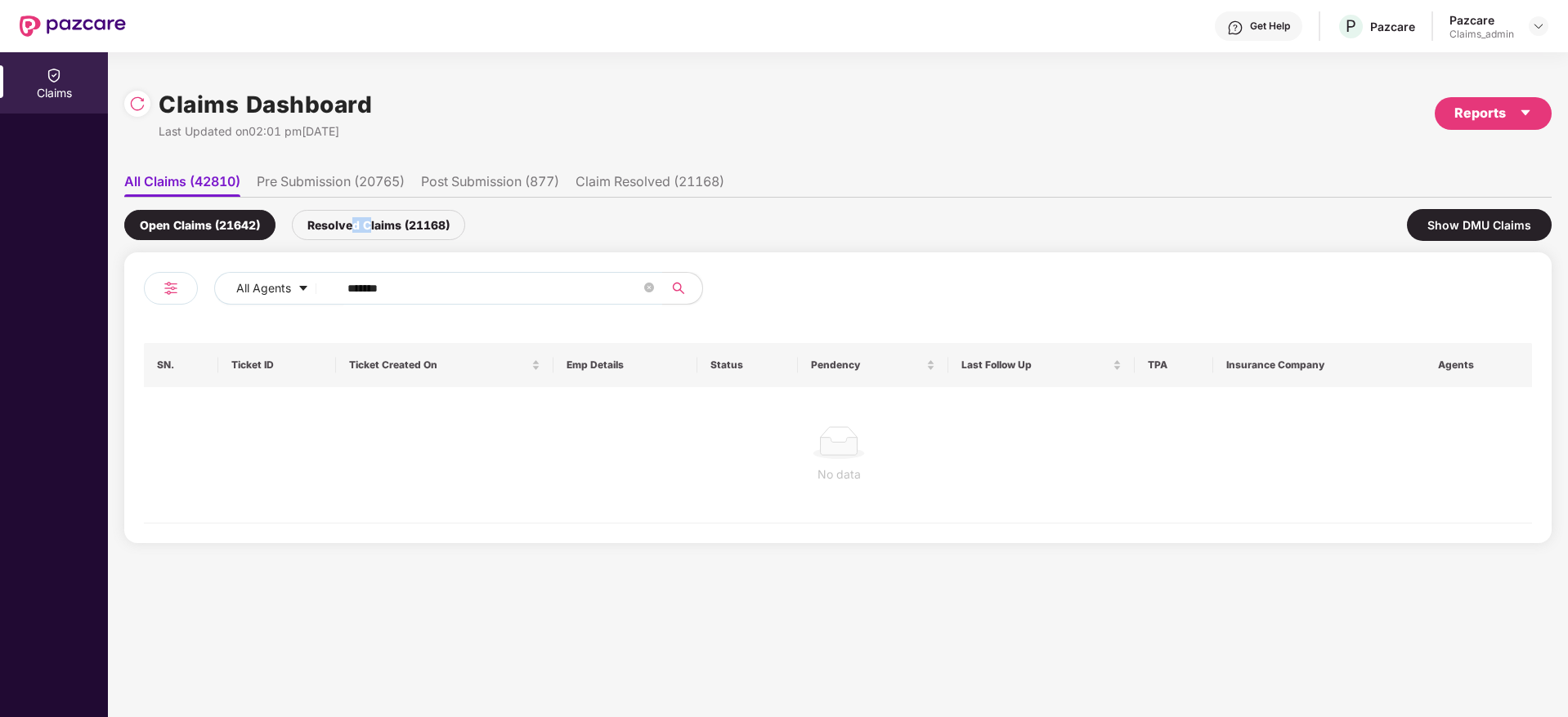
drag, startPoint x: 351, startPoint y: 198, endPoint x: 372, endPoint y: 236, distance: 43.4
click at [372, 236] on div "Open Claims (21642) Resolved Claims (21168) Show DMU Claims" at bounding box center [837, 225] width 1427 height 55
click at [372, 236] on div "Resolved Claims (21168)" at bounding box center [378, 225] width 173 height 30
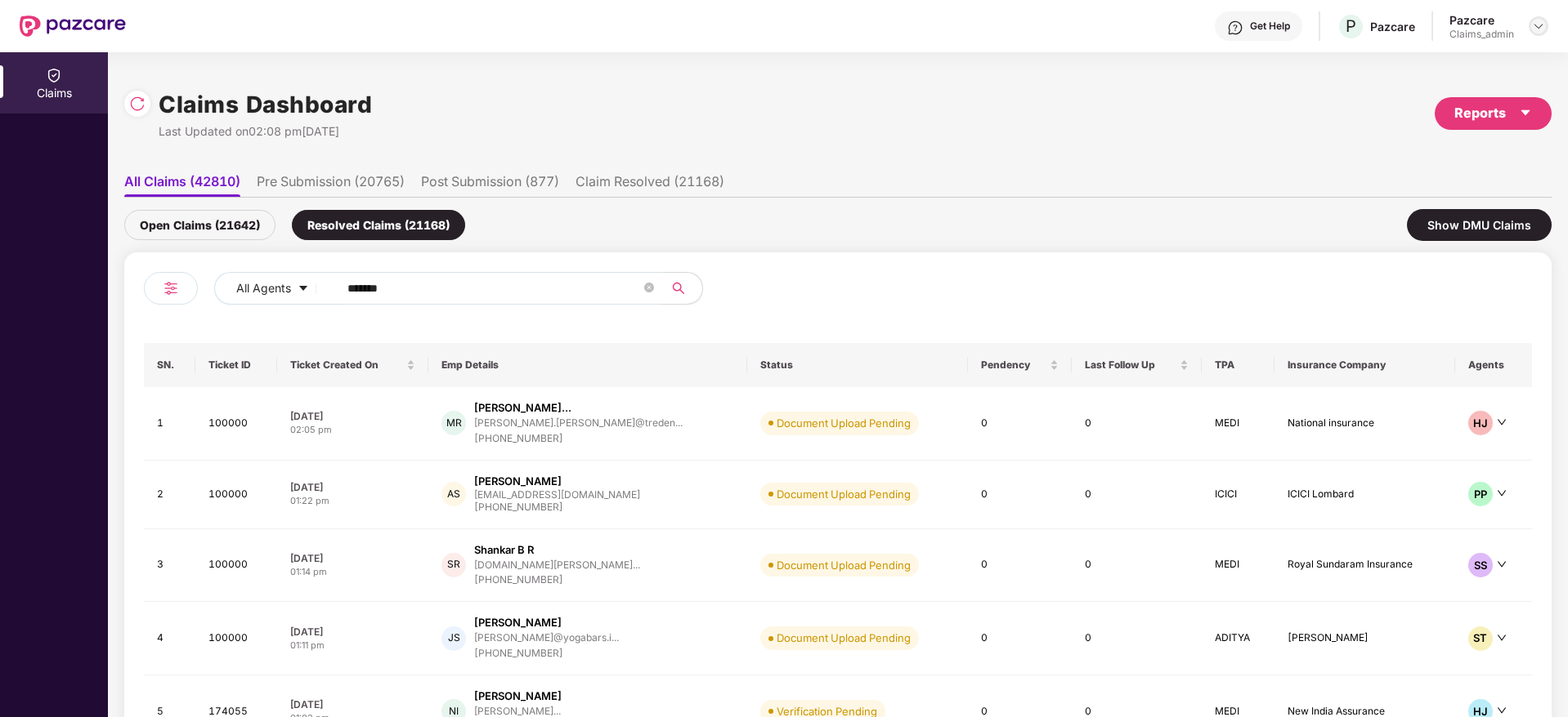
click at [1536, 23] on img at bounding box center [1538, 25] width 13 height 13
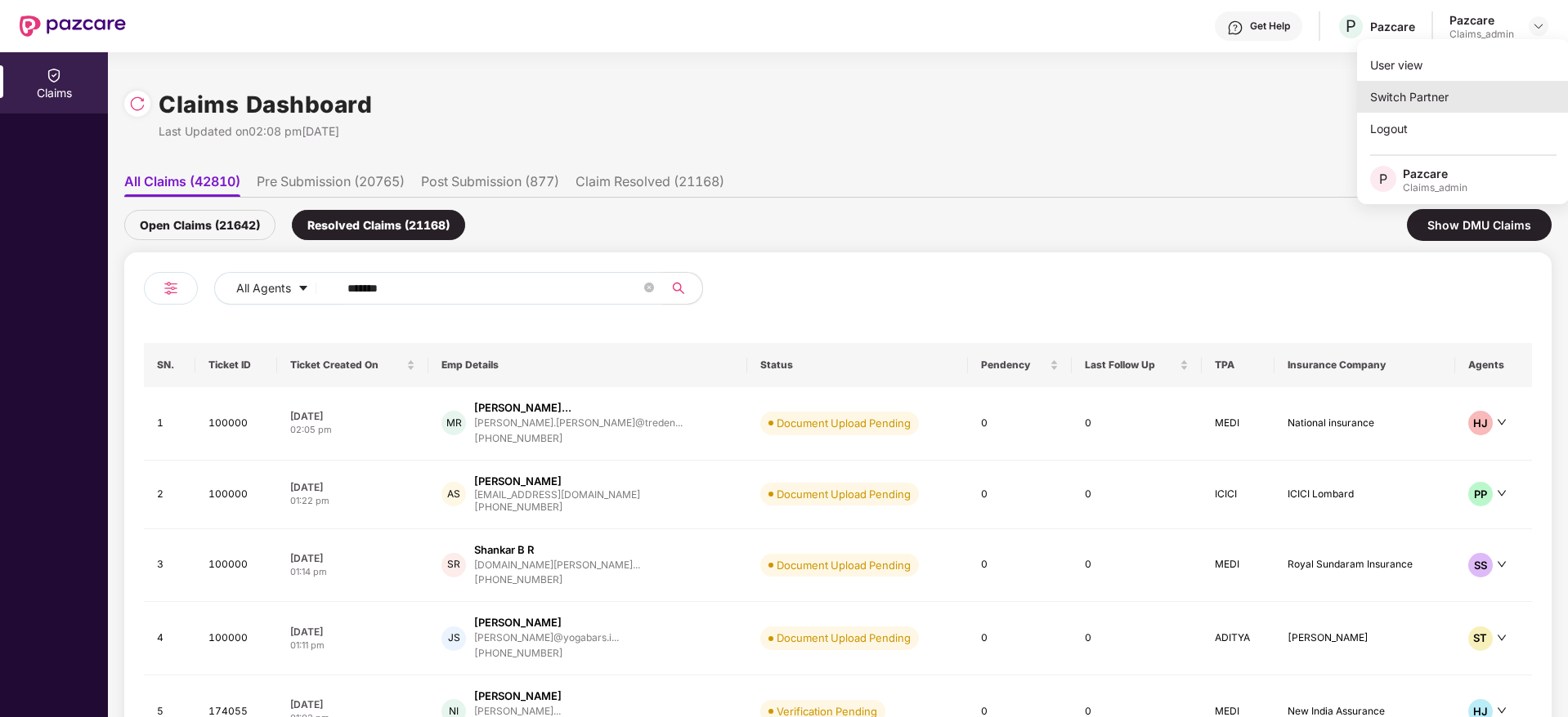
click at [1450, 104] on div "Switch Partner" at bounding box center [1463, 97] width 213 height 32
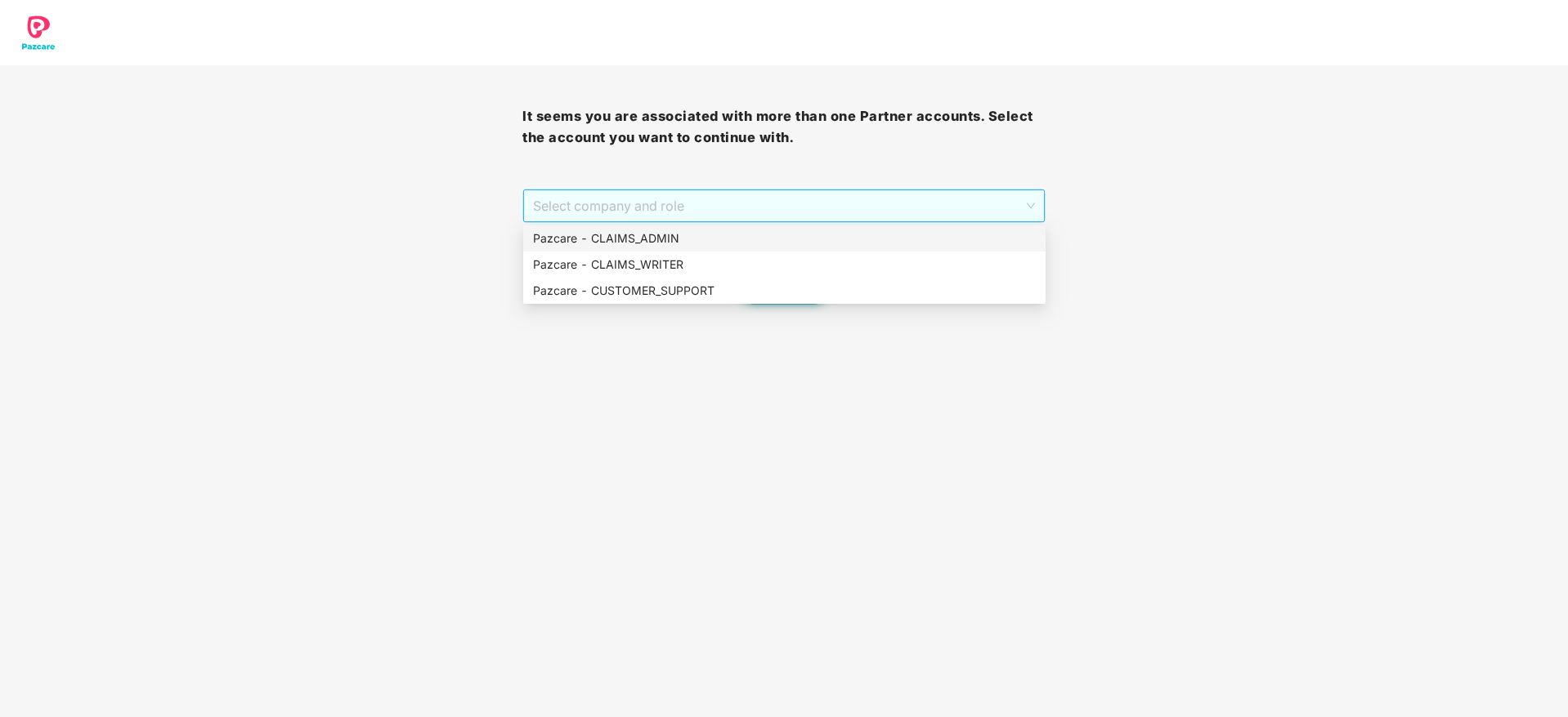
click at [738, 210] on span "Select company and role" at bounding box center [783, 205] width 501 height 31
click at [651, 292] on div "Pazcare - CUSTOMER_SUPPORT" at bounding box center [784, 291] width 503 height 18
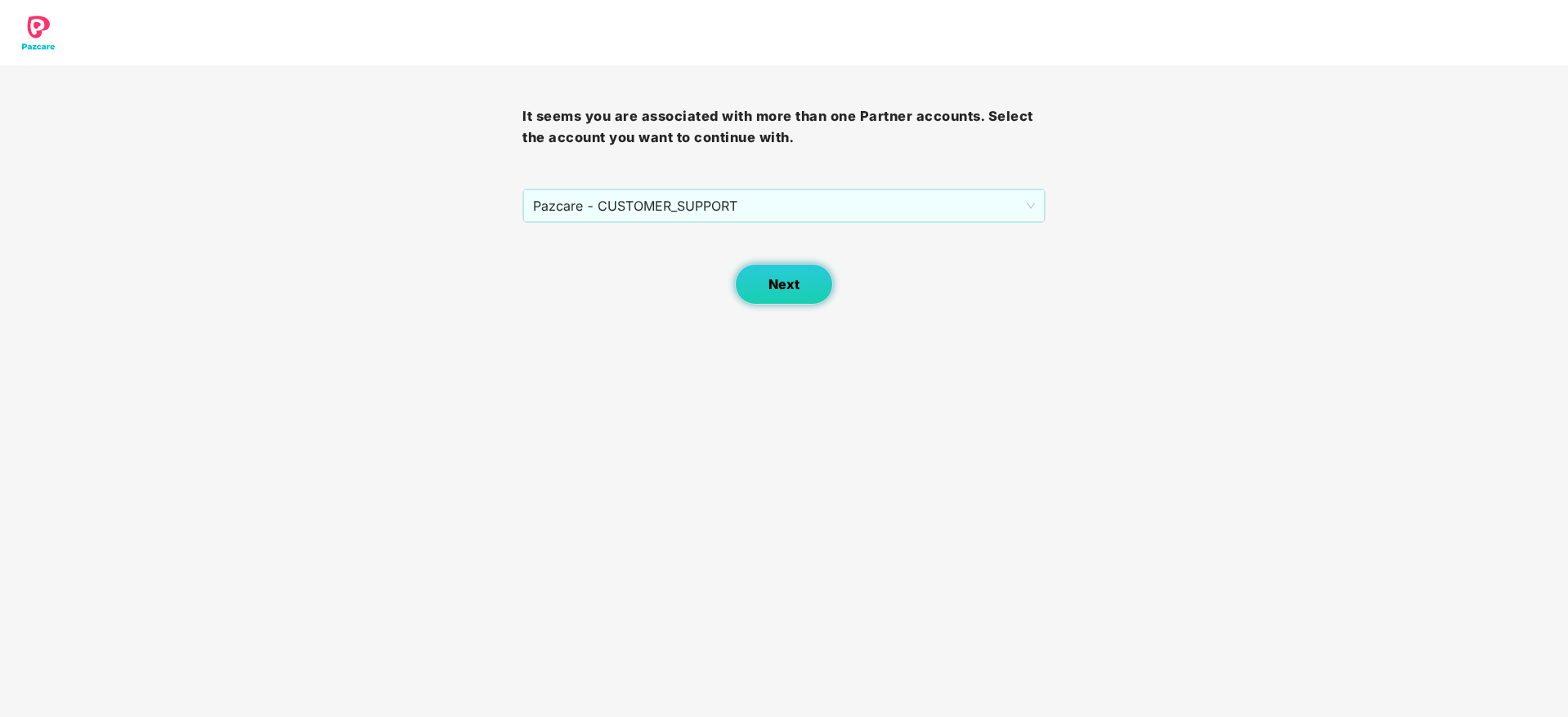
click at [787, 297] on button "Next" at bounding box center [784, 284] width 98 height 41
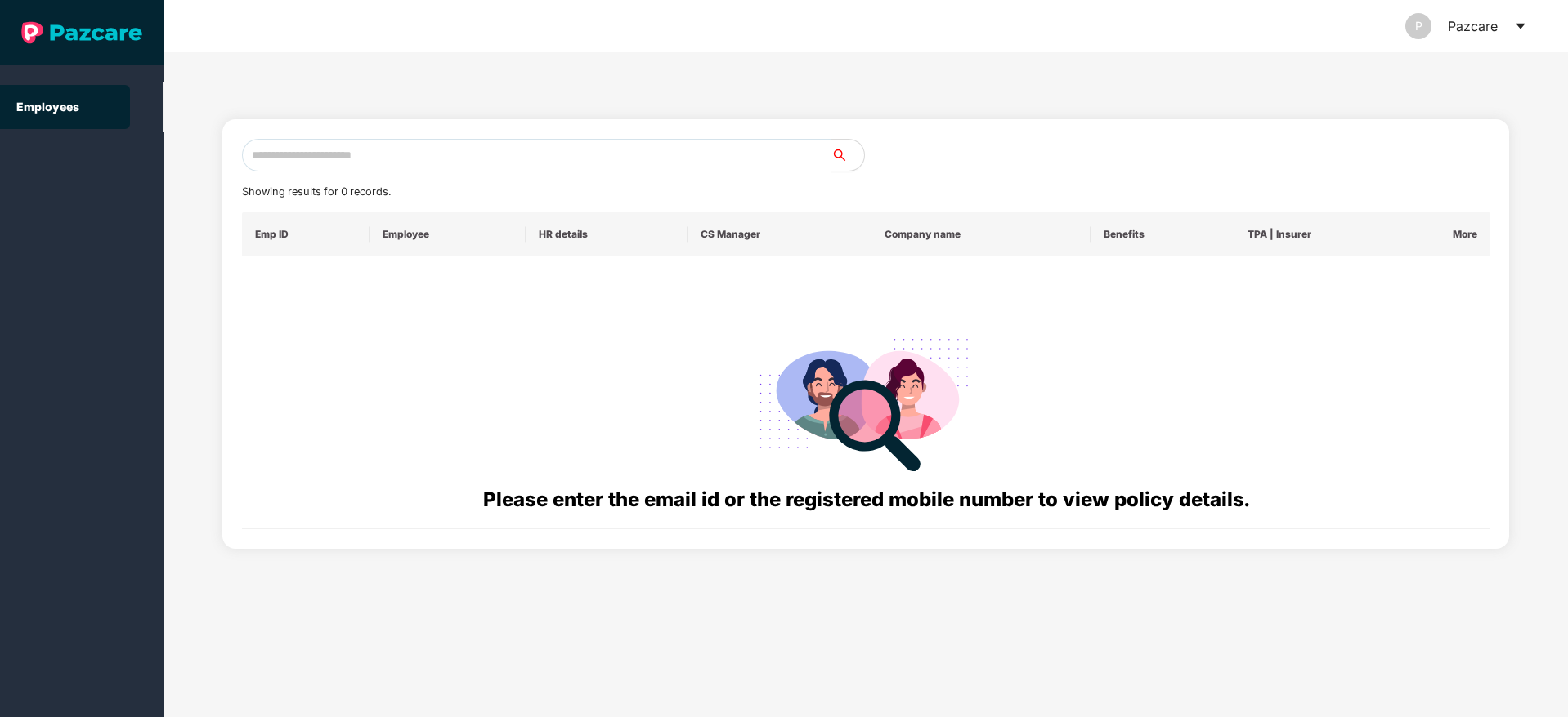
click at [429, 151] on input "text" at bounding box center [536, 155] width 590 height 33
paste input "**********"
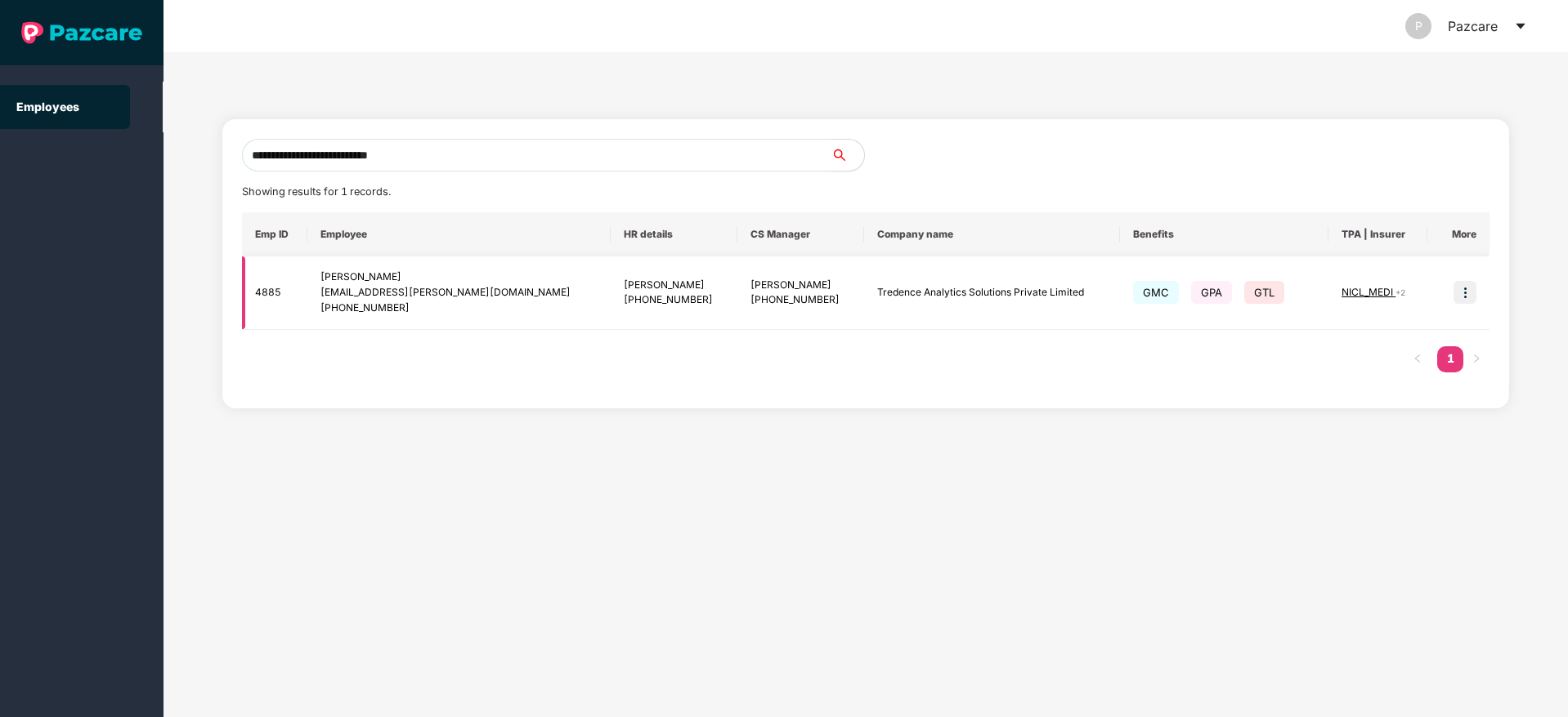
type input "**********"
click at [1454, 296] on img at bounding box center [1464, 292] width 23 height 23
click at [1369, 293] on span "NICL_MEDI" at bounding box center [1369, 292] width 54 height 13
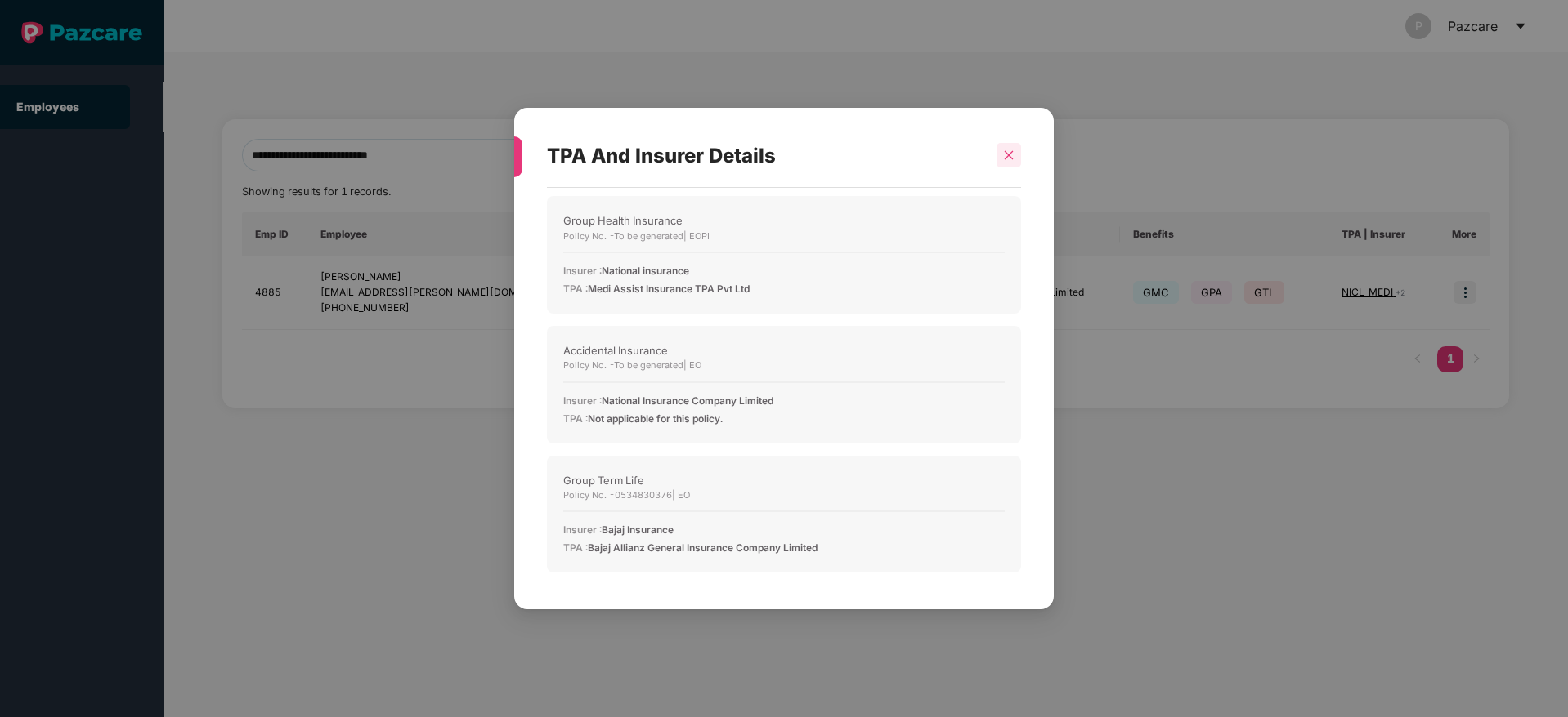
click at [1012, 157] on icon "close" at bounding box center [1009, 155] width 12 height 12
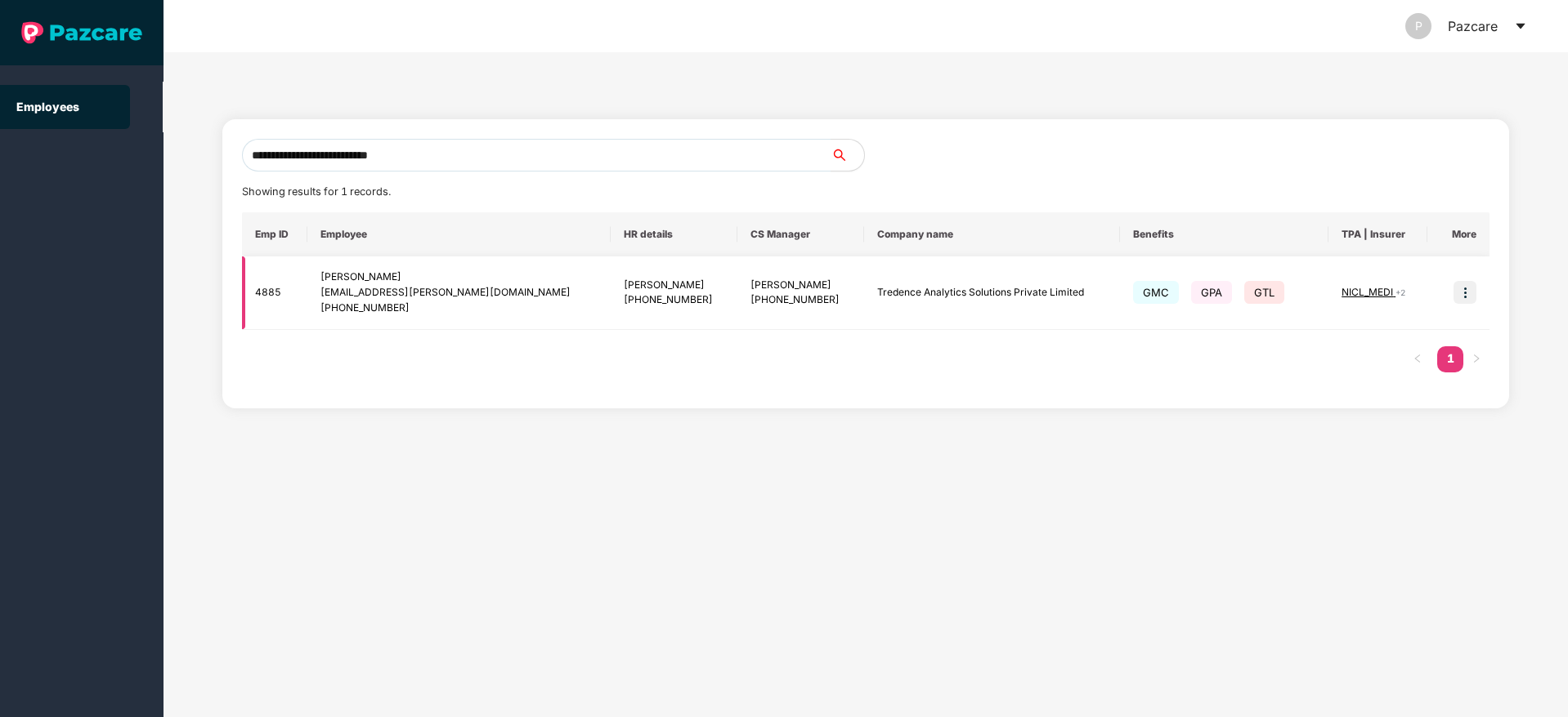
click at [1133, 288] on span "GMC" at bounding box center [1156, 292] width 46 height 23
click at [1358, 287] on span "NICL_MEDI" at bounding box center [1369, 292] width 54 height 13
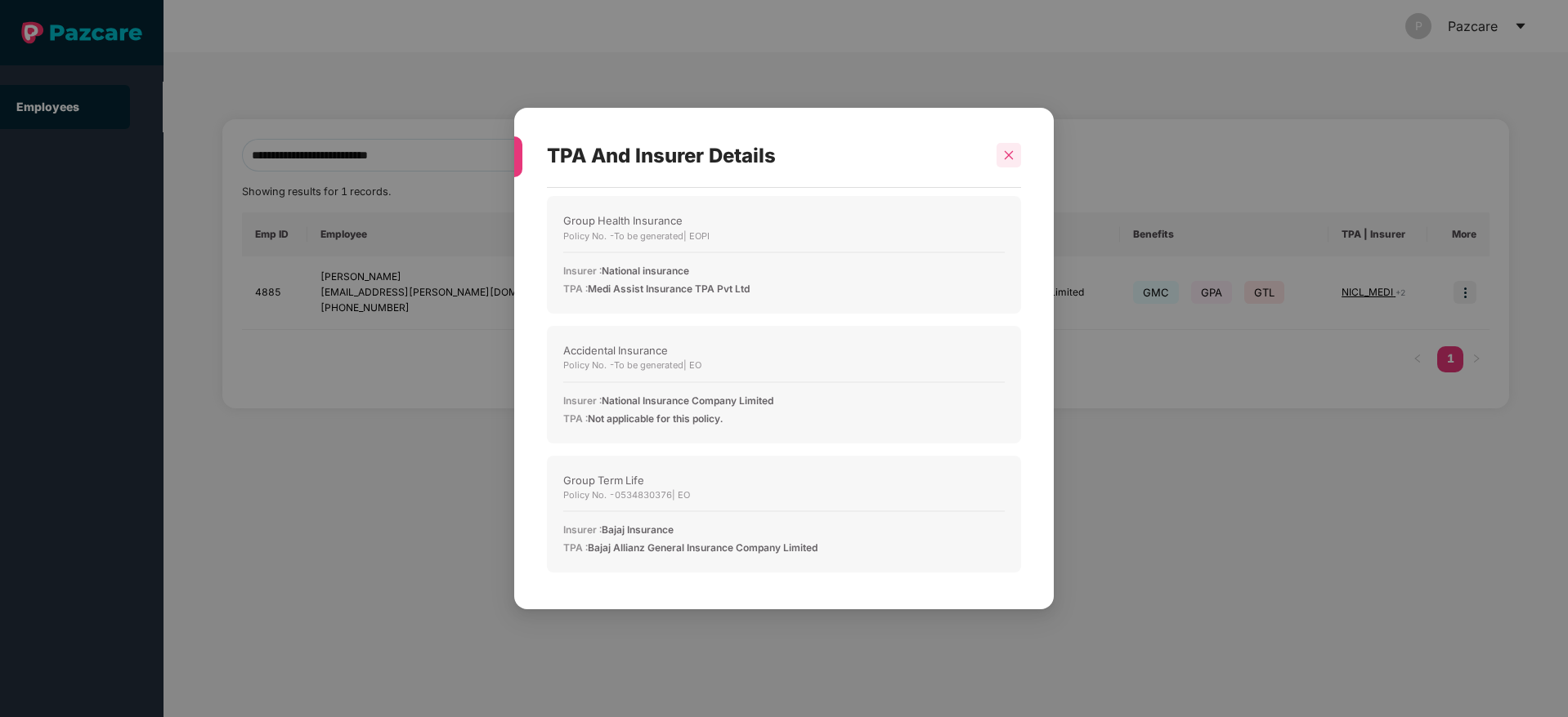
click at [1010, 160] on icon "close" at bounding box center [1009, 155] width 12 height 12
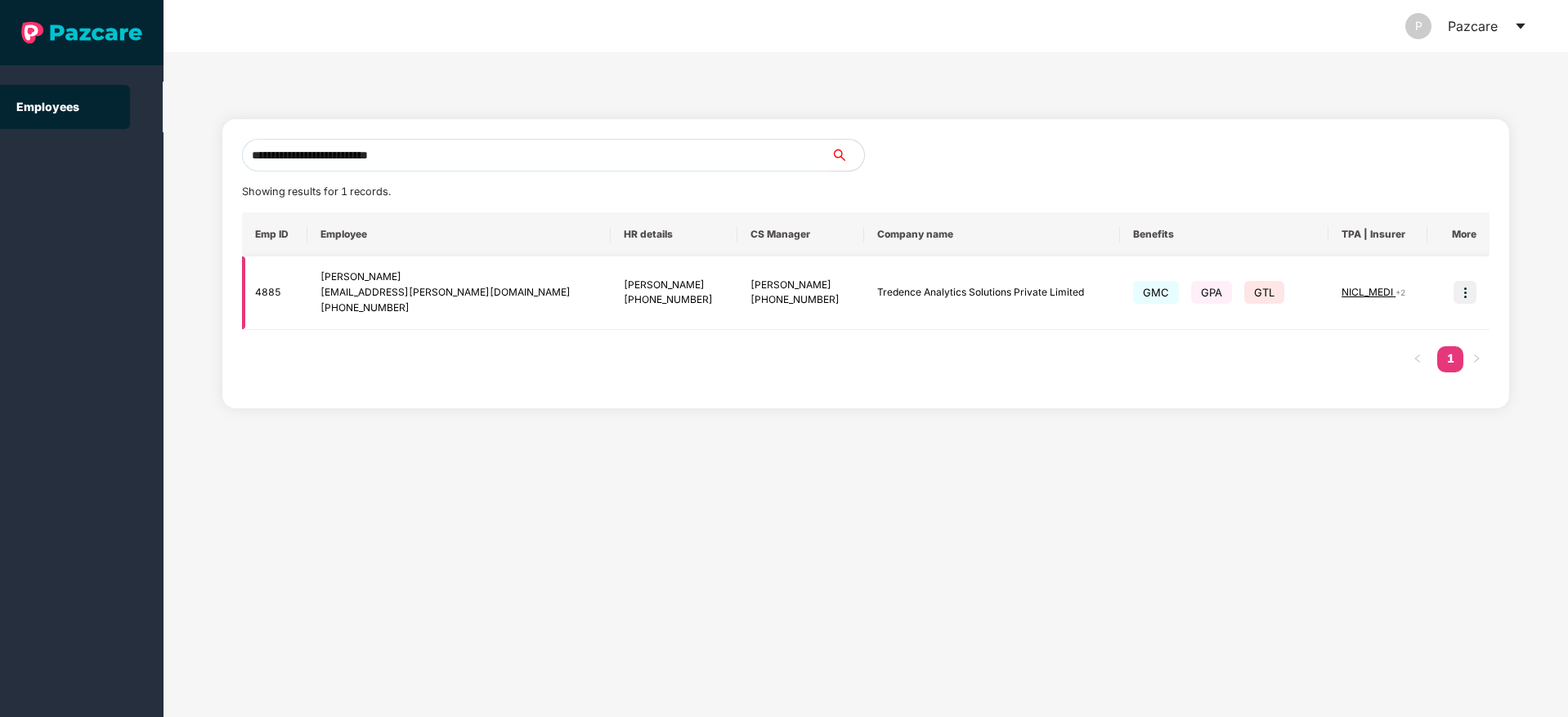
click at [1465, 292] on img at bounding box center [1464, 292] width 23 height 23
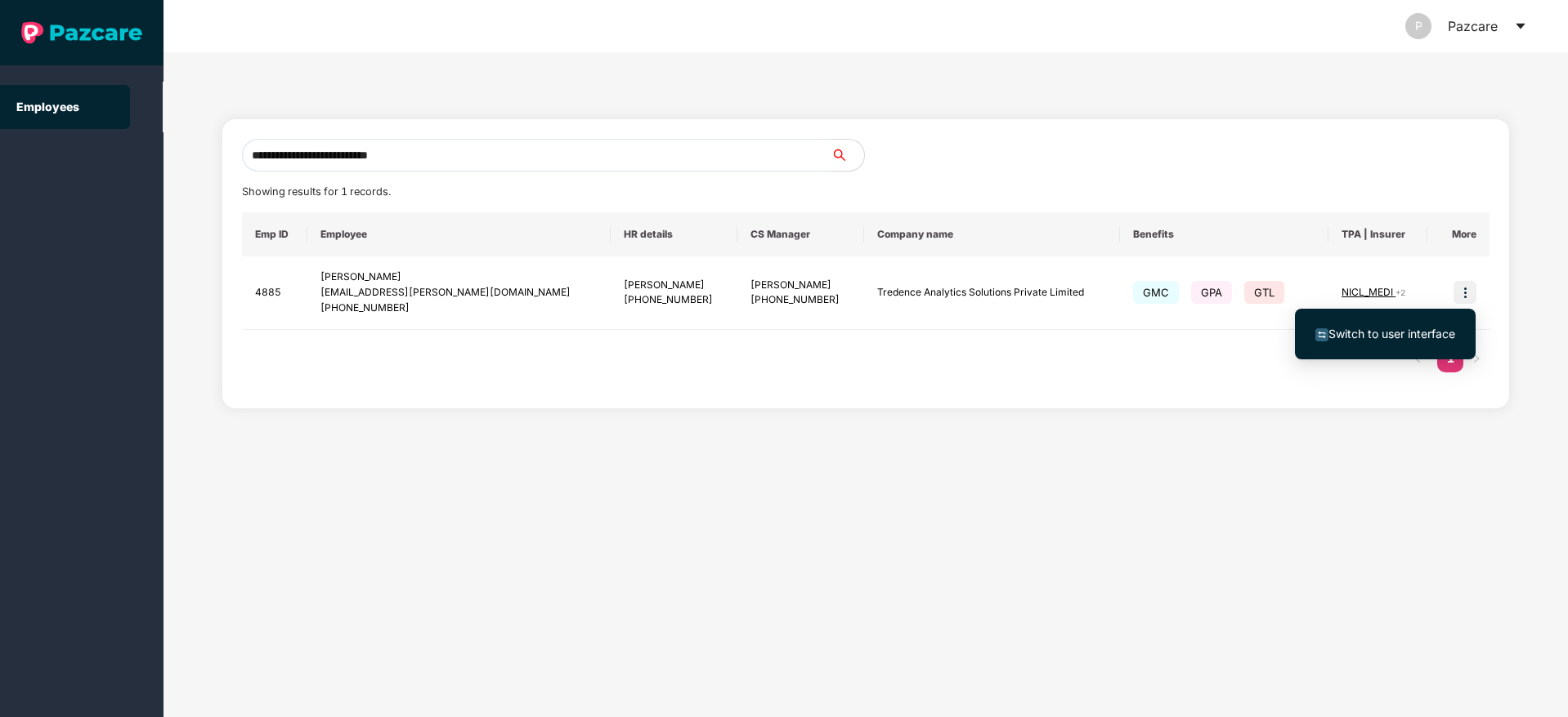
click at [1405, 327] on span "Switch to user interface" at bounding box center [1391, 334] width 127 height 14
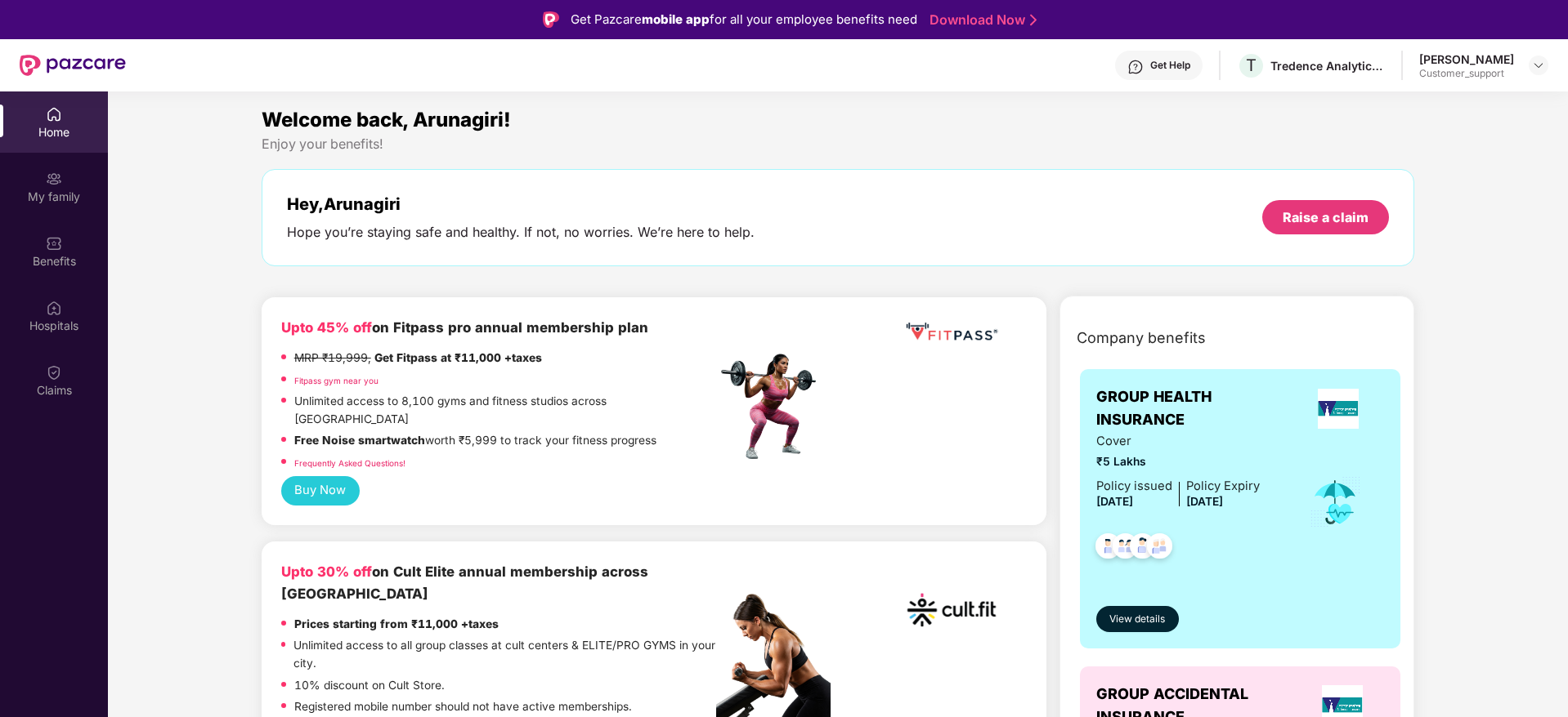
click at [58, 272] on div "Benefits" at bounding box center [54, 251] width 108 height 62
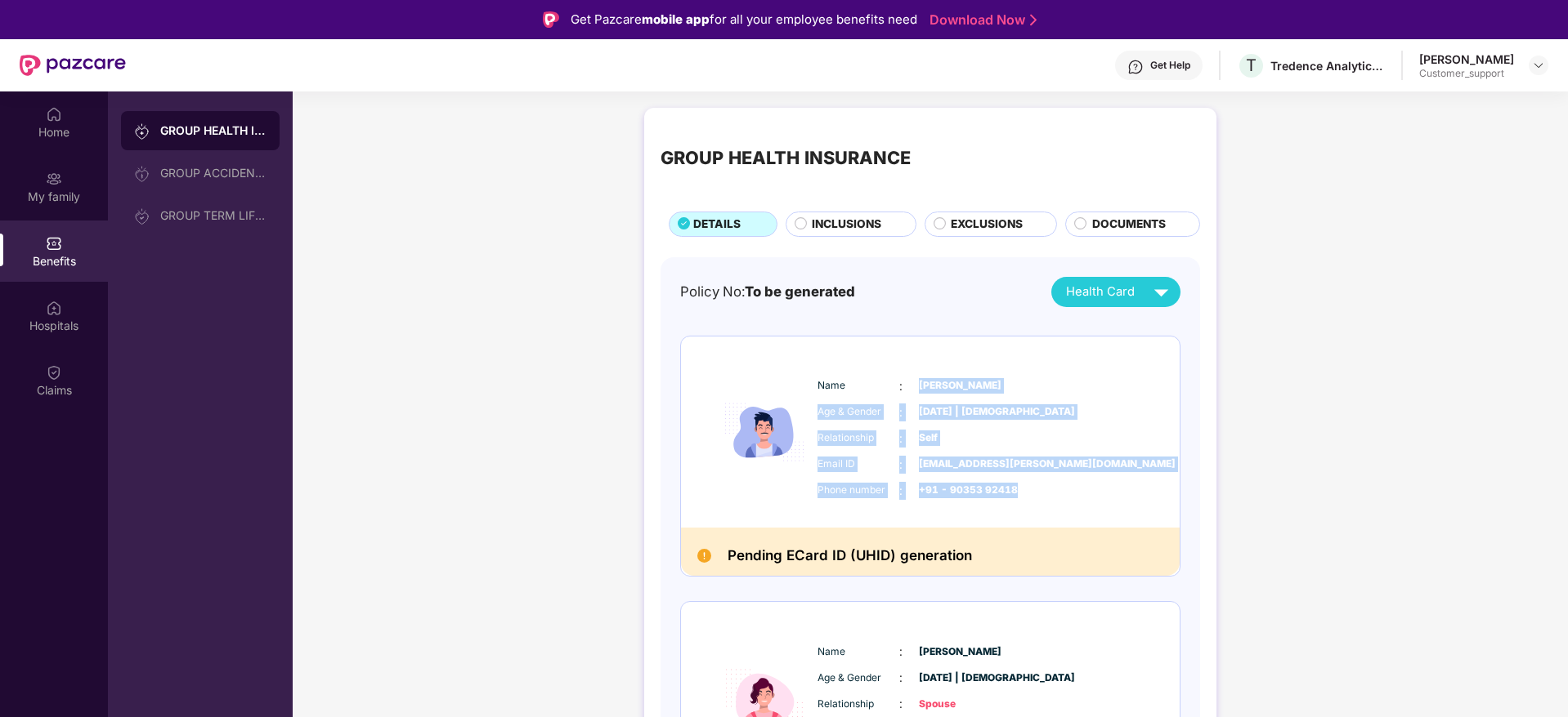
drag, startPoint x: 910, startPoint y: 381, endPoint x: 1044, endPoint y: 486, distance: 170.2
click at [1044, 486] on div "Name : Arunagiri Raghu Age & Gender : 21 Aug 1990 | Male Relationship : Self Em…" at bounding box center [980, 438] width 333 height 139
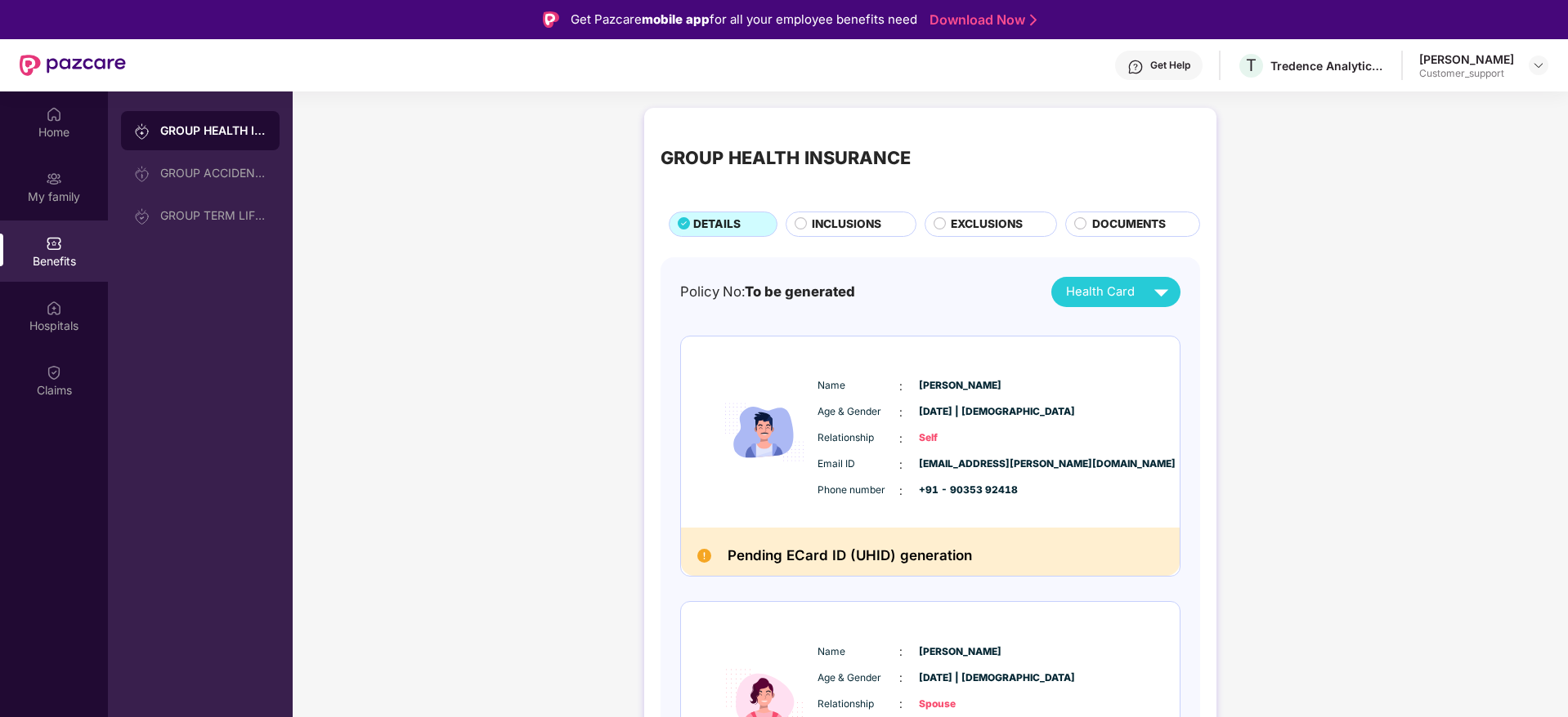
click at [847, 216] on span "INCLUSIONS" at bounding box center [847, 224] width 69 height 18
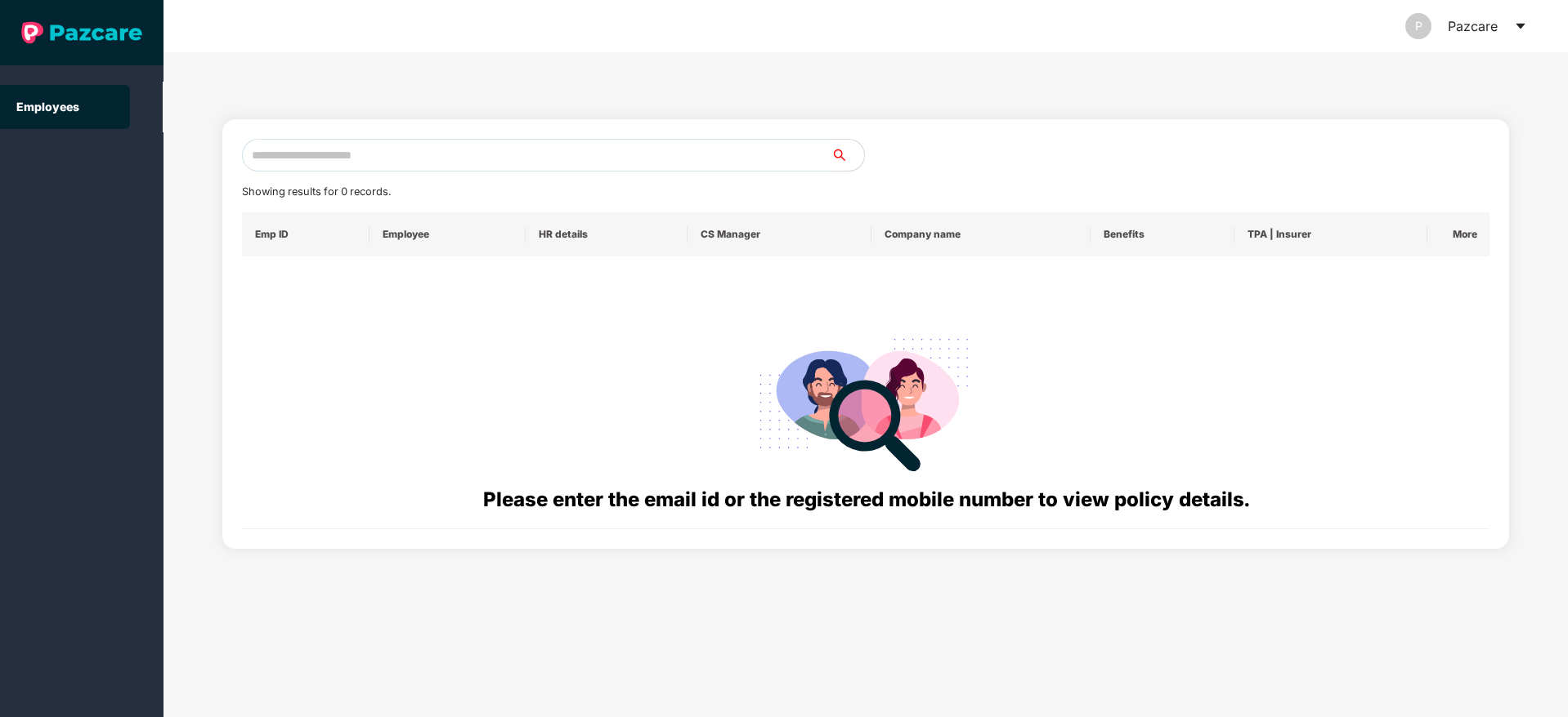
click at [1524, 29] on icon "caret-down" at bounding box center [1520, 25] width 13 height 13
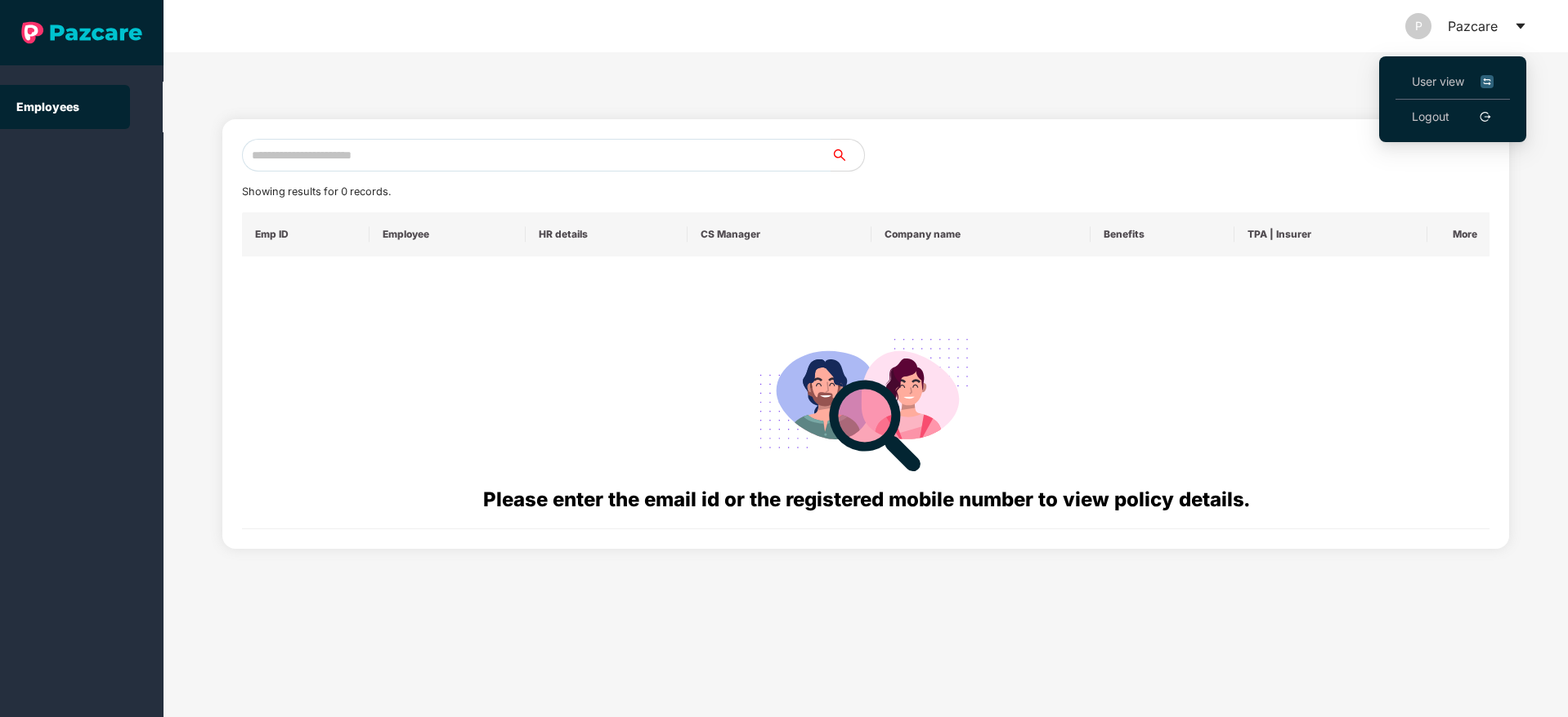
click at [1434, 84] on span "User view" at bounding box center [1452, 81] width 82 height 18
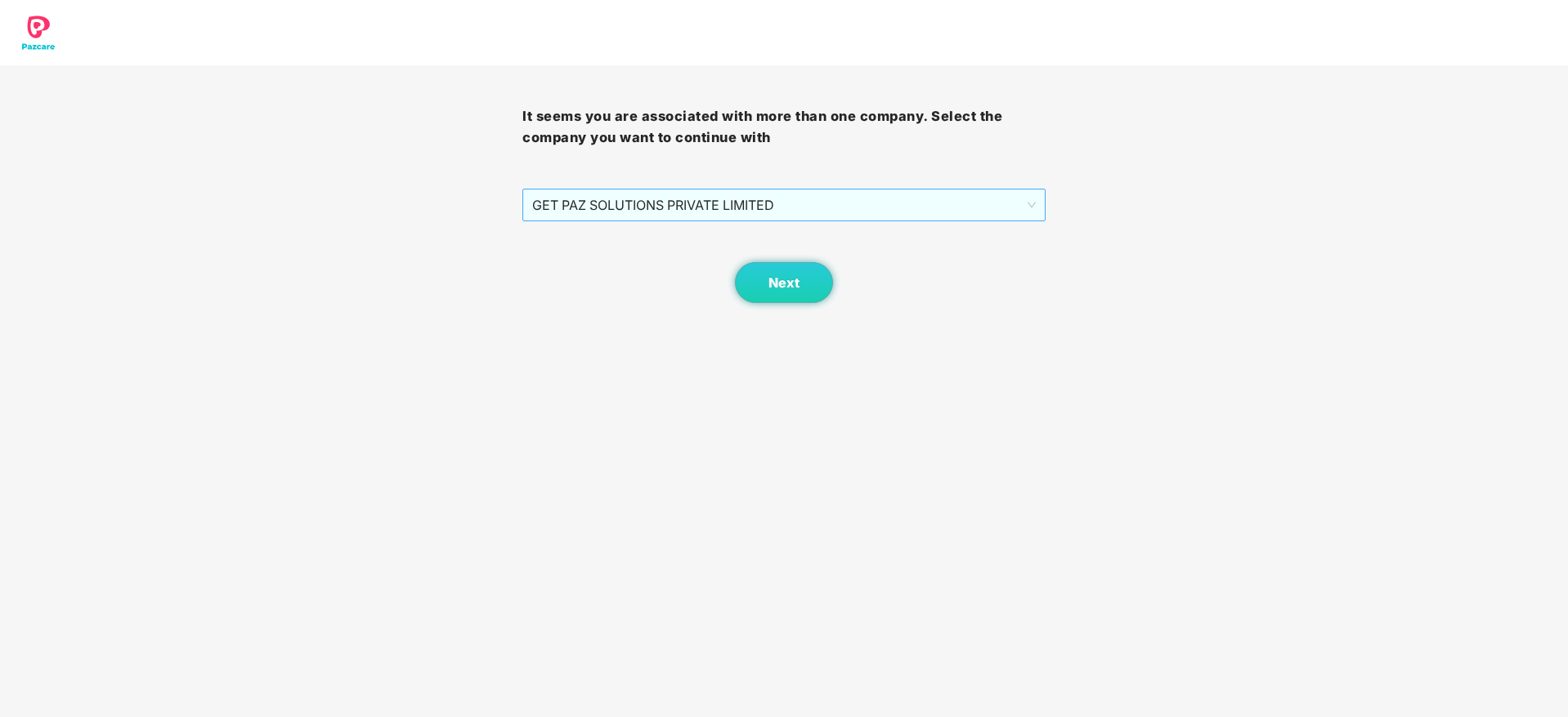
click at [743, 209] on span "GET PAZ SOLUTIONS PRIVATE LIMITED" at bounding box center [783, 204] width 503 height 31
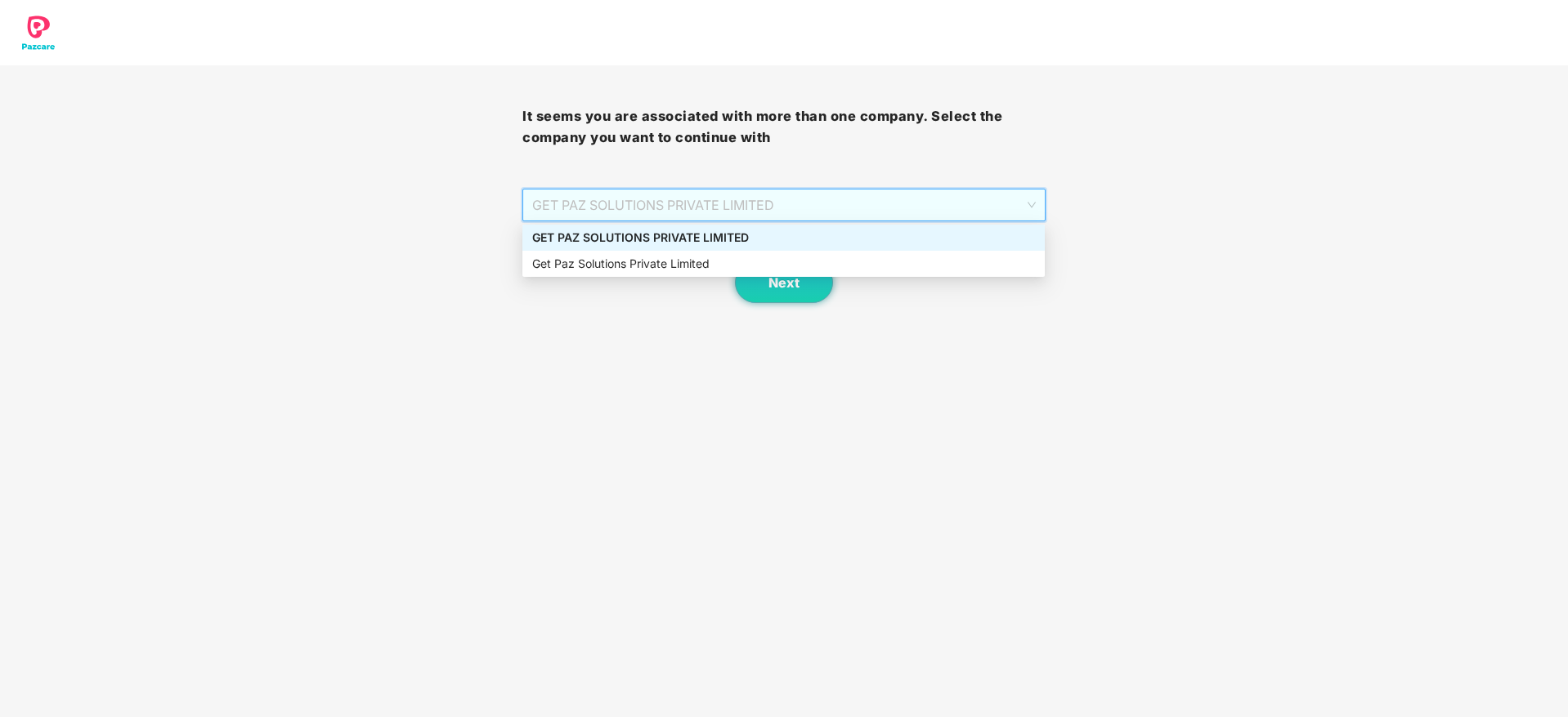
click at [689, 247] on div "GET PAZ SOLUTIONS PRIVATE LIMITED" at bounding box center [783, 237] width 522 height 26
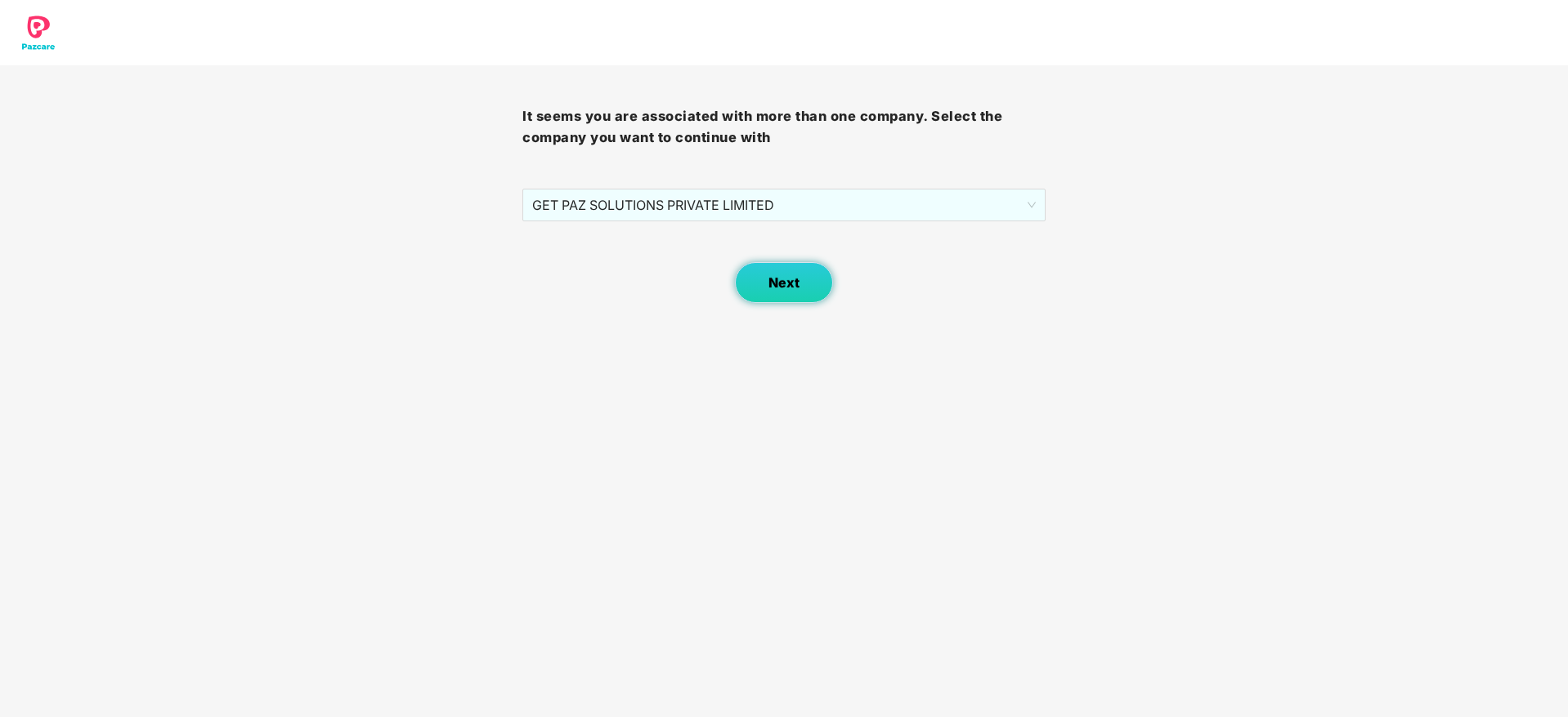
click at [795, 272] on button "Next" at bounding box center [784, 283] width 98 height 41
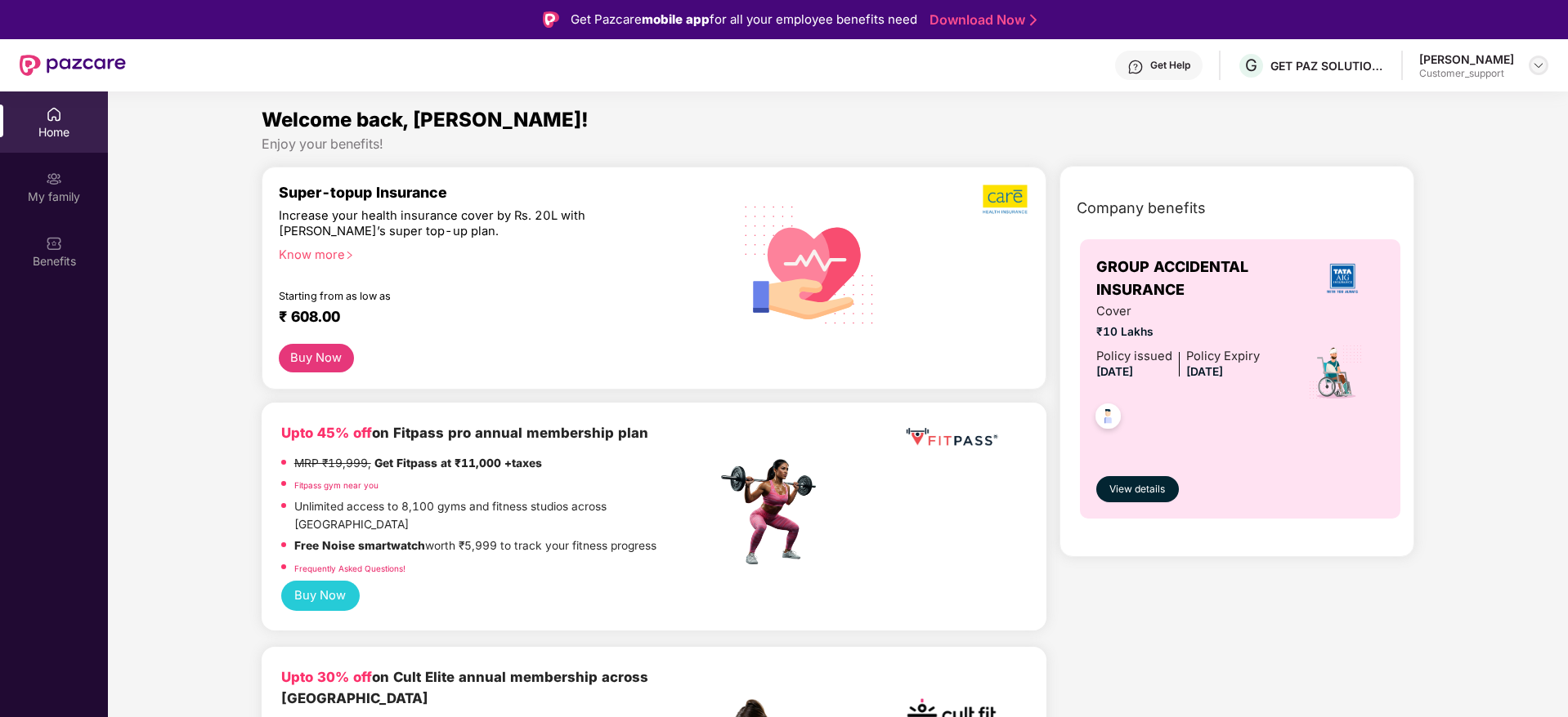
click at [1533, 57] on div at bounding box center [1538, 65] width 19 height 19
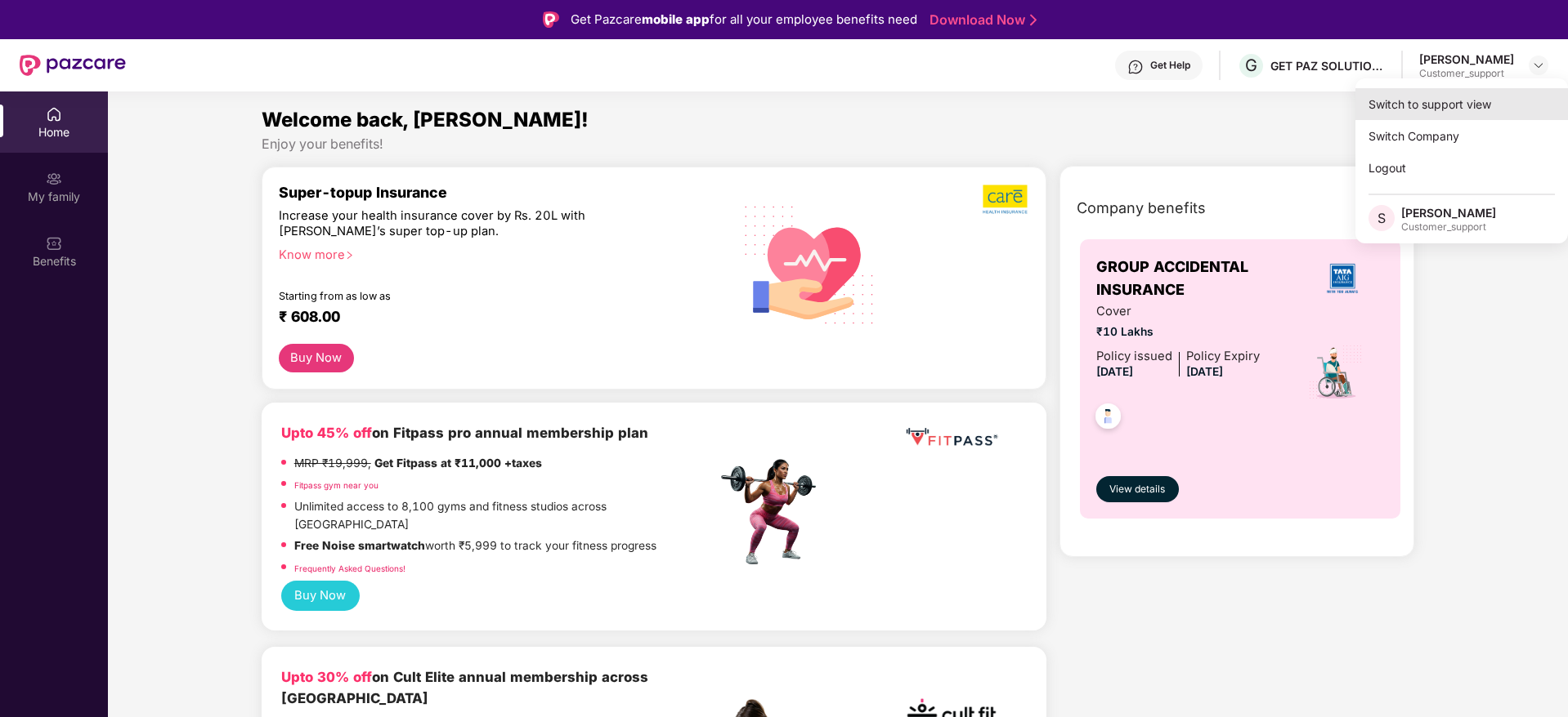
click at [1456, 100] on div "Switch to support view" at bounding box center [1462, 104] width 213 height 32
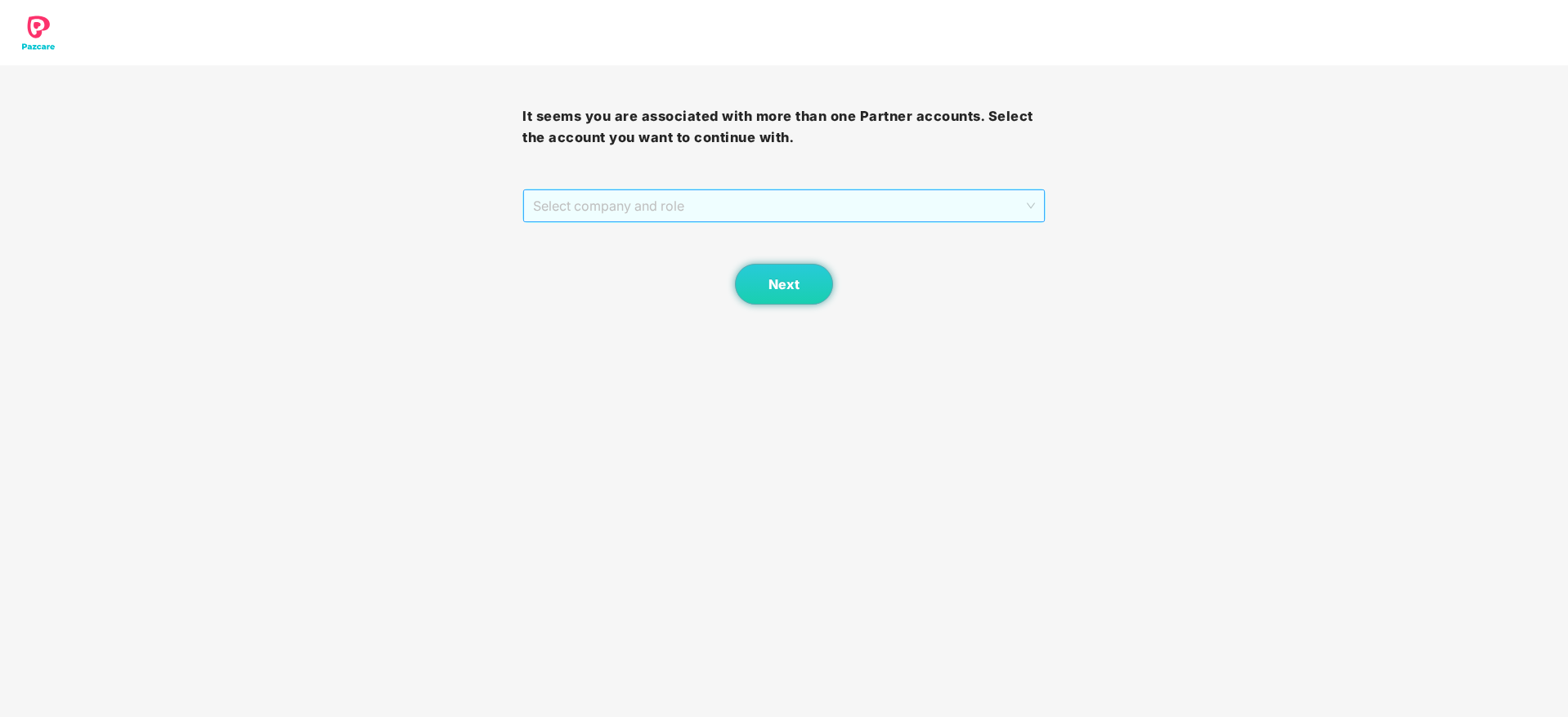
click at [799, 209] on span "Select company and role" at bounding box center [783, 205] width 501 height 31
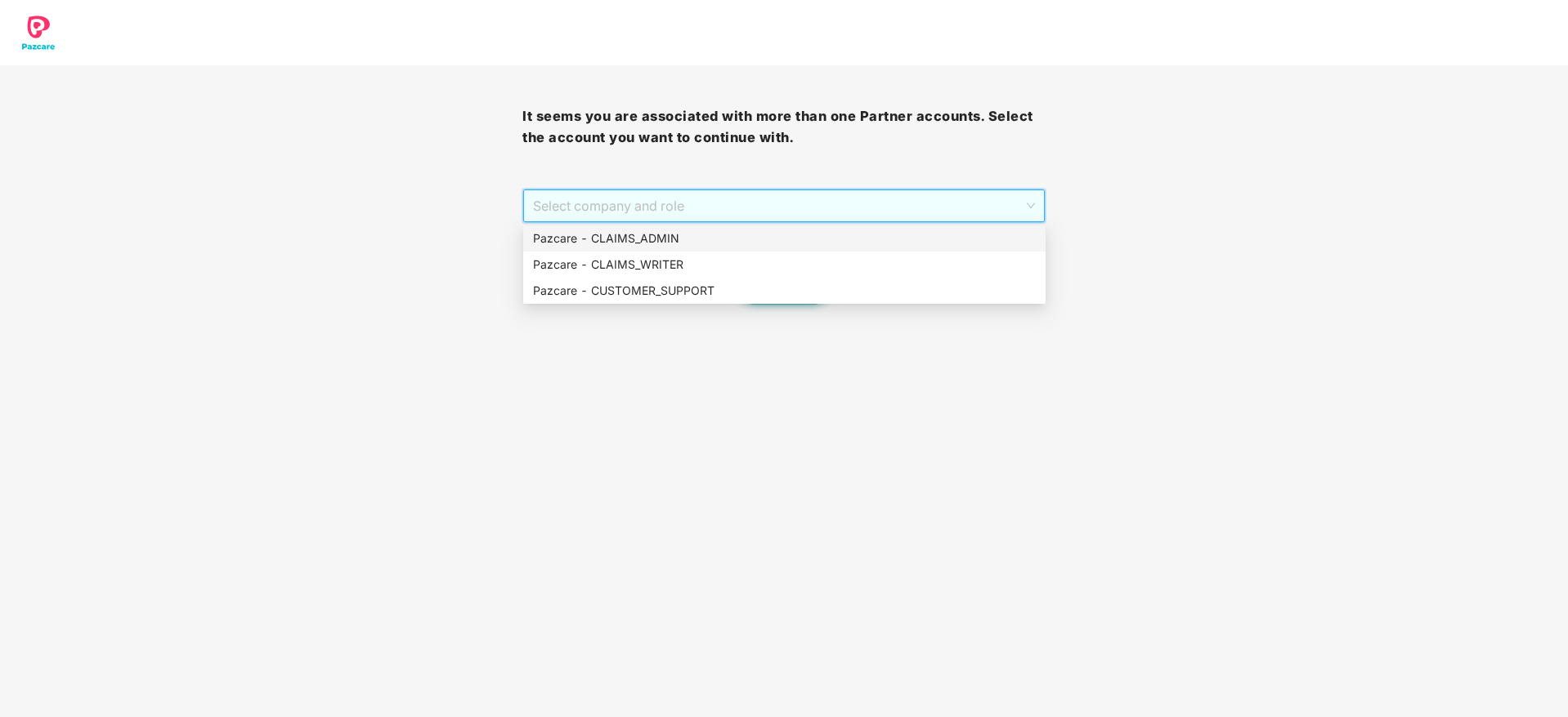
click at [744, 235] on div "Pazcare - CLAIMS_ADMIN" at bounding box center [784, 238] width 503 height 18
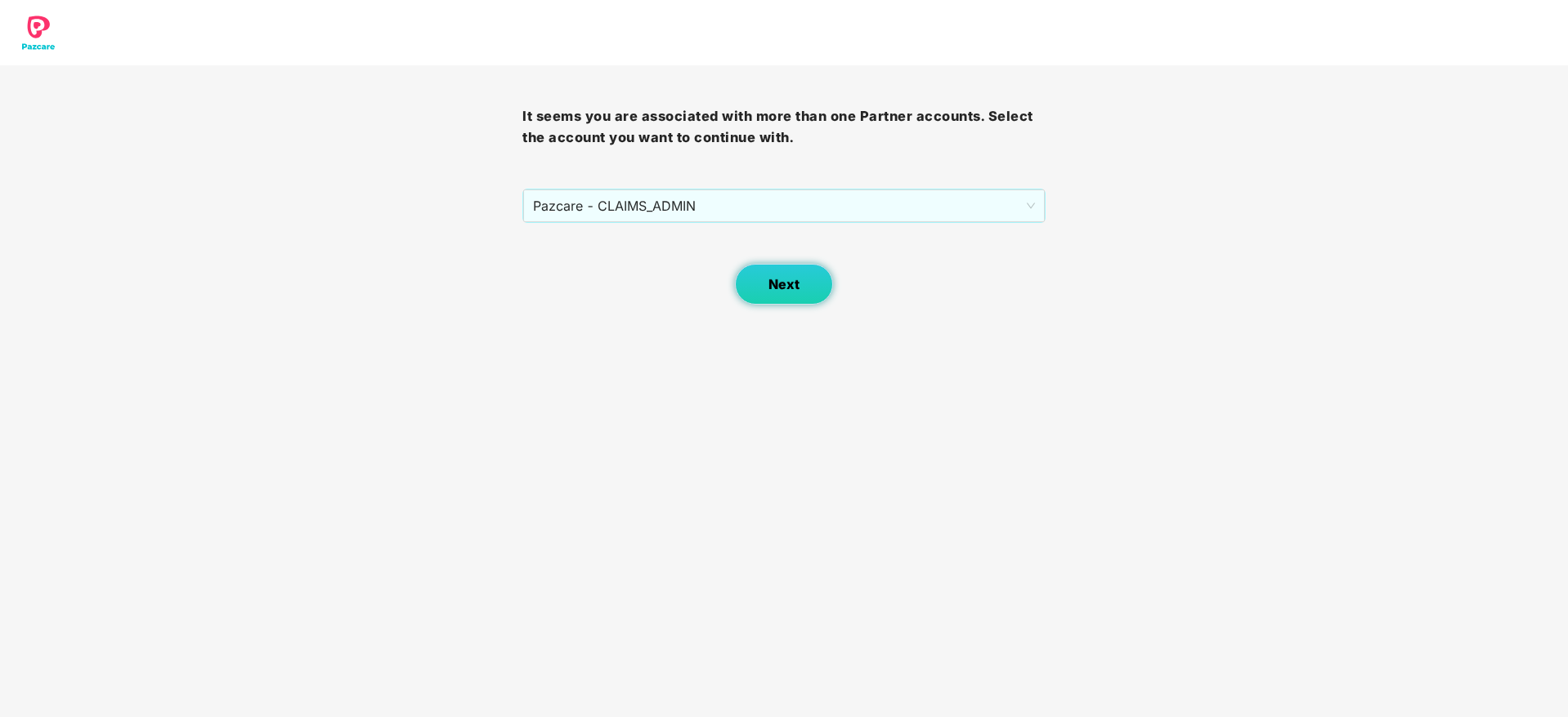
click at [792, 279] on span "Next" at bounding box center [783, 285] width 31 height 15
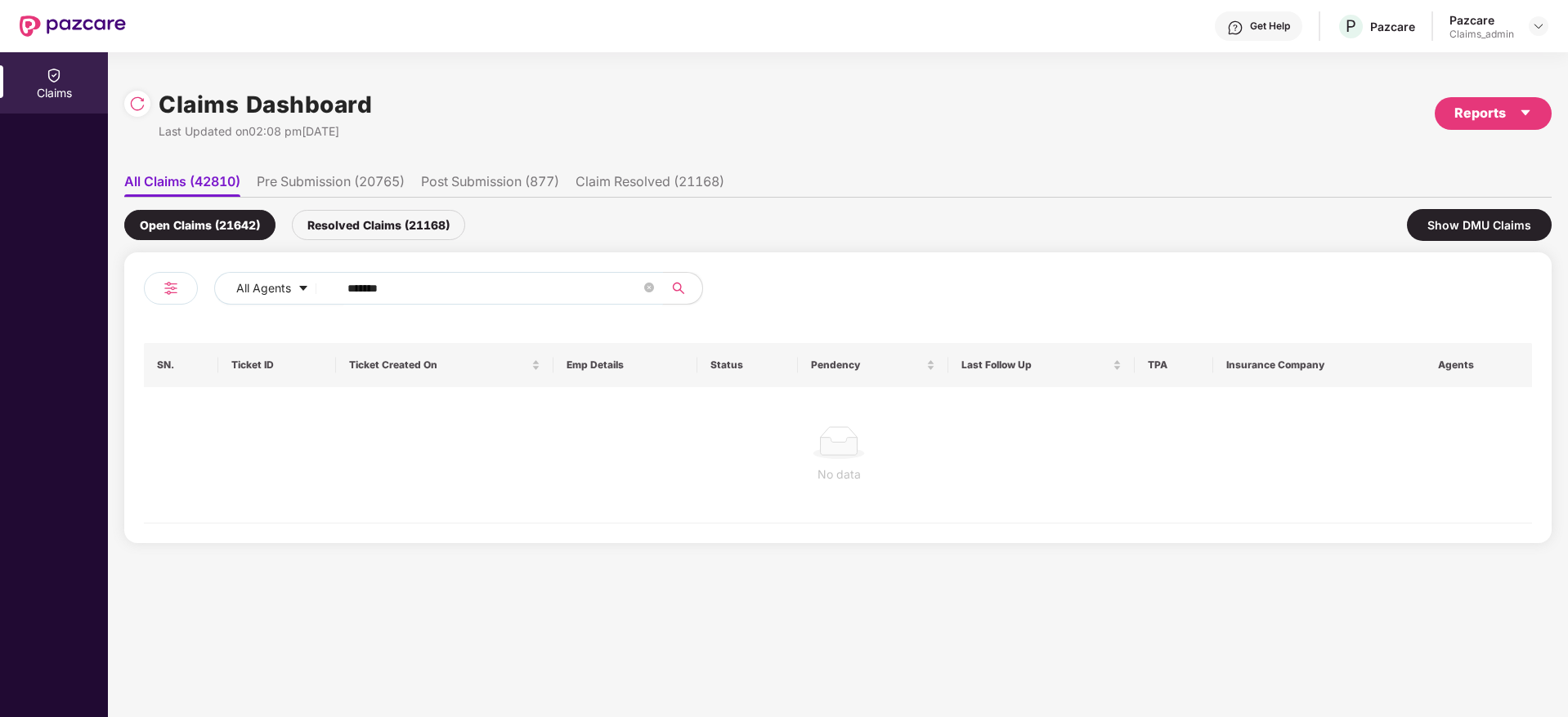
drag, startPoint x: 430, startPoint y: 292, endPoint x: 333, endPoint y: 310, distance: 98.7
click at [333, 310] on div "All Agents ******" at bounding box center [490, 295] width 694 height 46
paste input "text"
type input "******"
click at [395, 232] on div "Resolved Claims (21168)" at bounding box center [378, 225] width 173 height 30
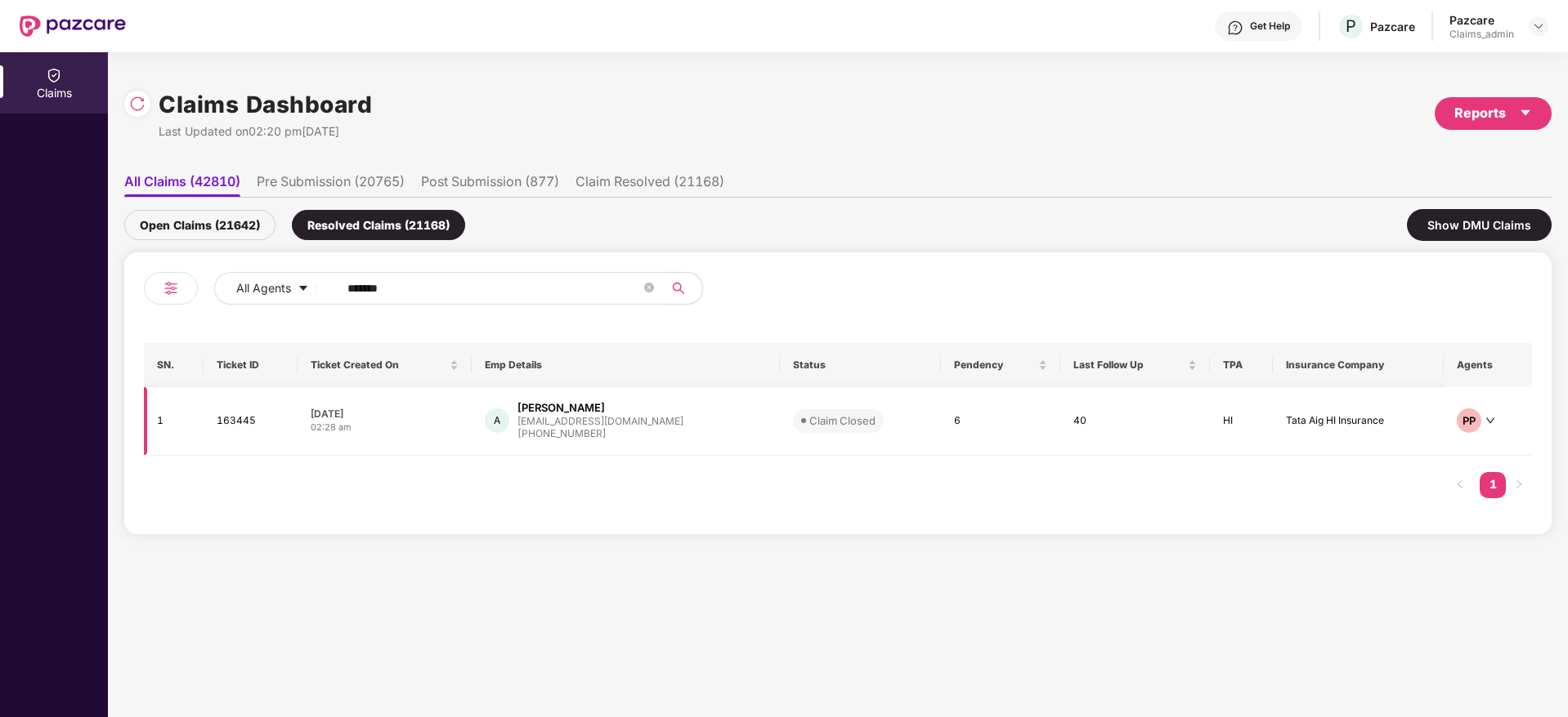
click at [557, 439] on div "[PHONE_NUMBER]" at bounding box center [600, 434] width 166 height 15
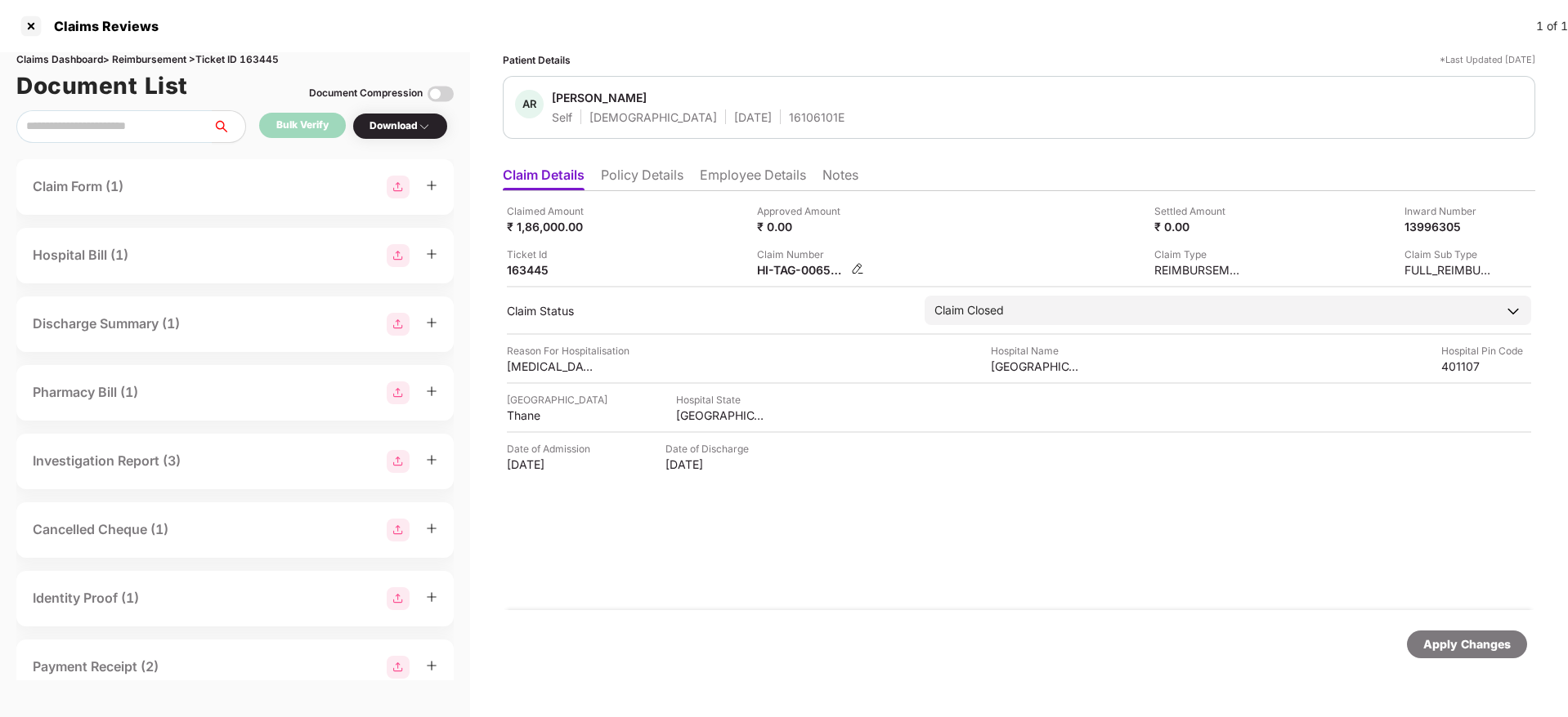
click at [860, 271] on img at bounding box center [857, 269] width 13 height 13
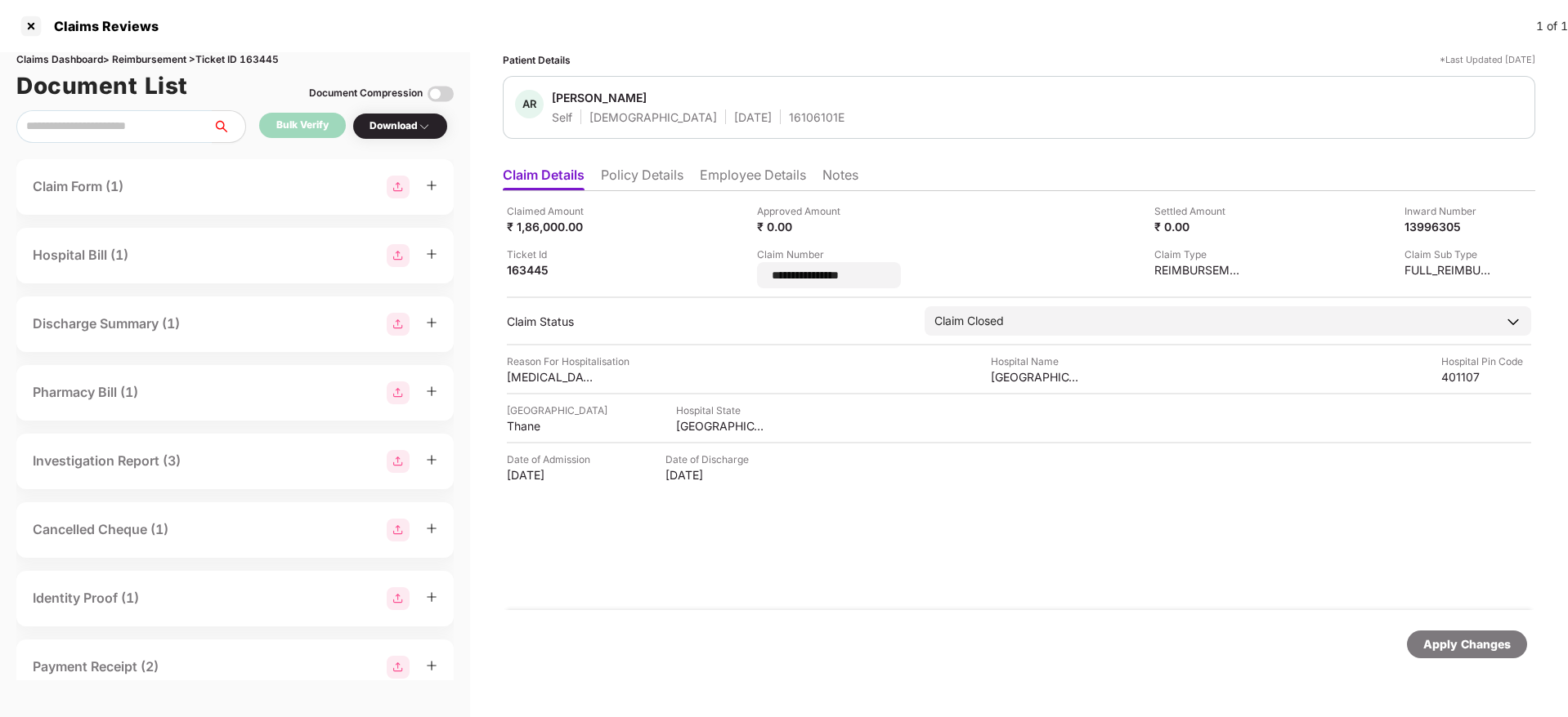
drag, startPoint x: 891, startPoint y: 274, endPoint x: 747, endPoint y: 280, distance: 144.1
click at [747, 280] on div "**********" at bounding box center [1019, 246] width 1024 height 85
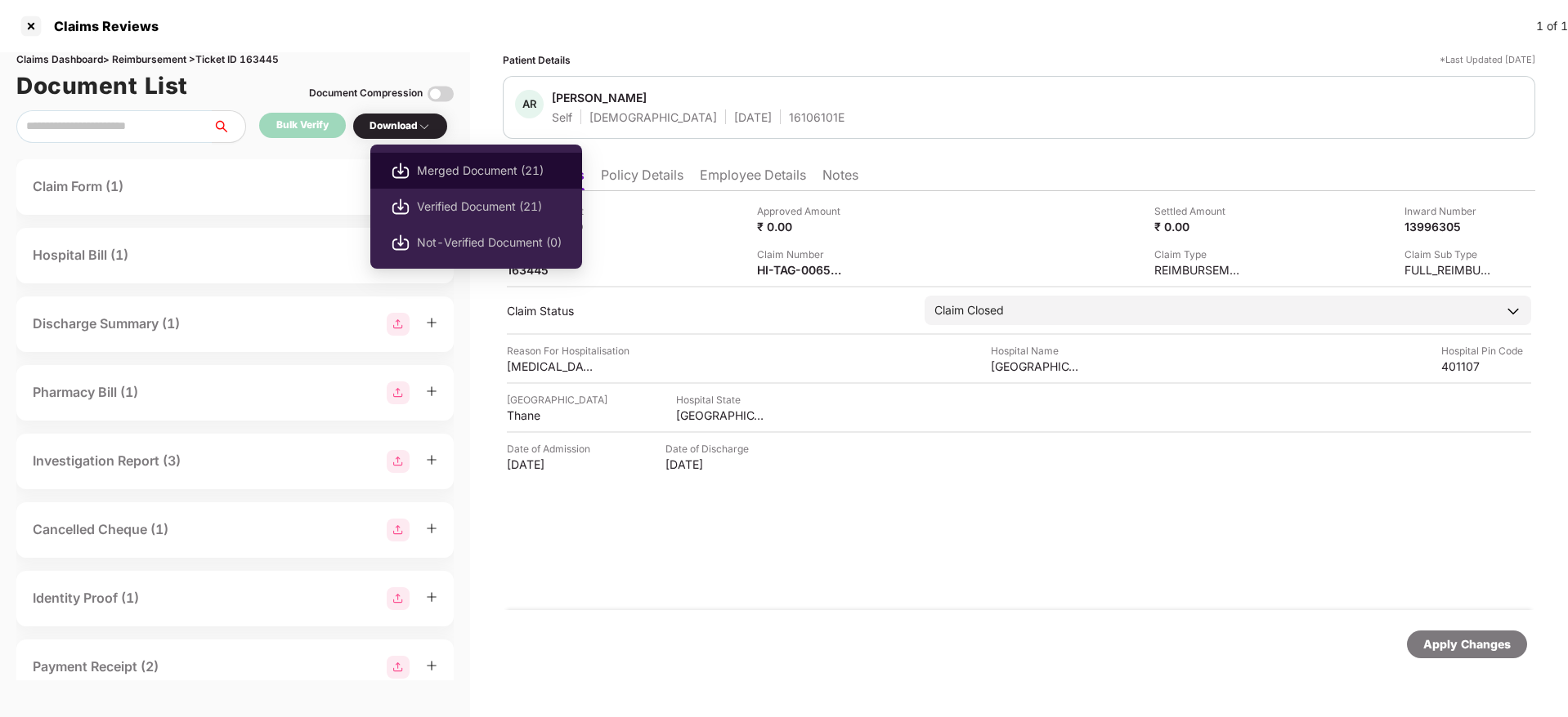
click at [433, 163] on span "Merged Document (21)" at bounding box center [488, 171] width 144 height 18
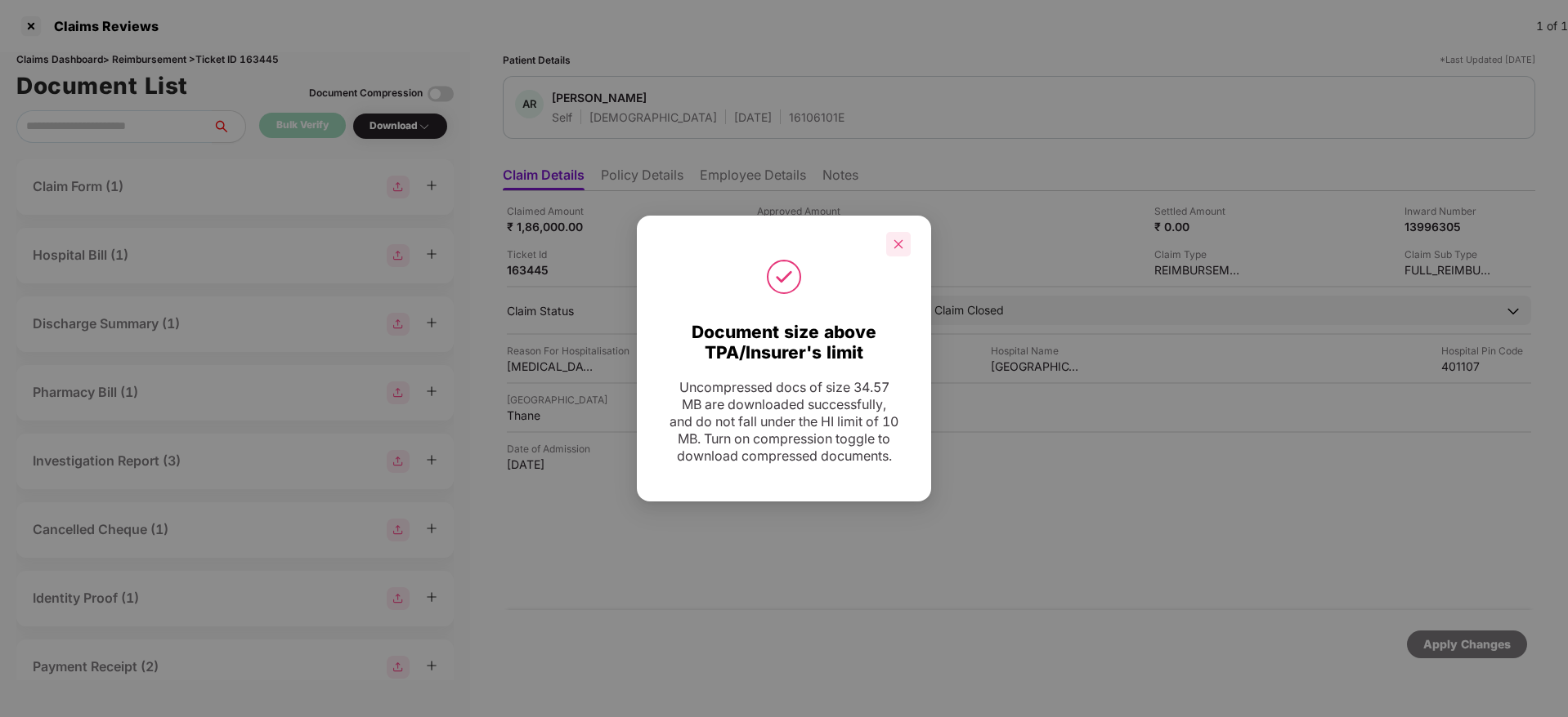
click at [896, 238] on icon "close" at bounding box center [898, 244] width 12 height 12
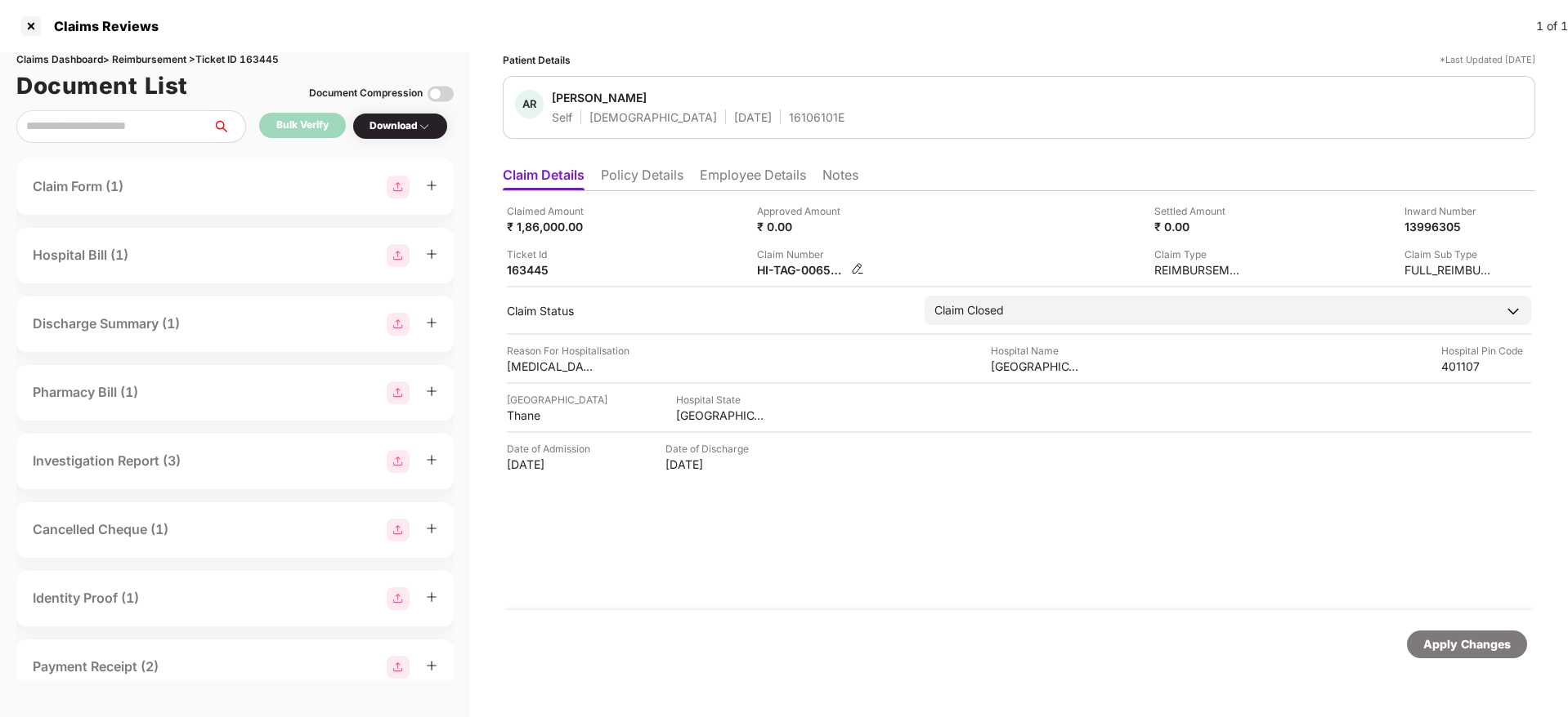
click at [863, 270] on img at bounding box center [857, 269] width 13 height 13
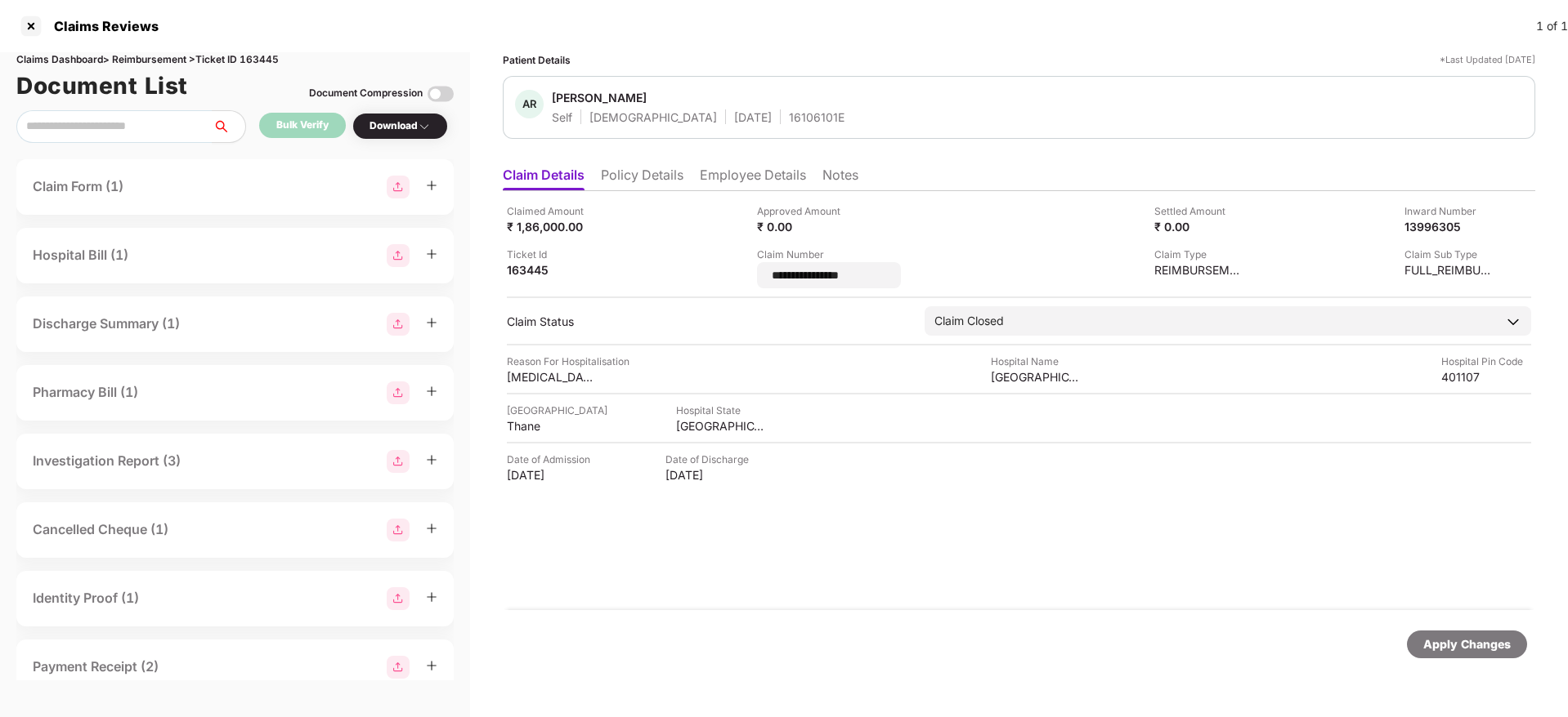
drag, startPoint x: 902, startPoint y: 270, endPoint x: 736, endPoint y: 277, distance: 166.1
click at [736, 277] on div "**********" at bounding box center [1019, 246] width 1024 height 85
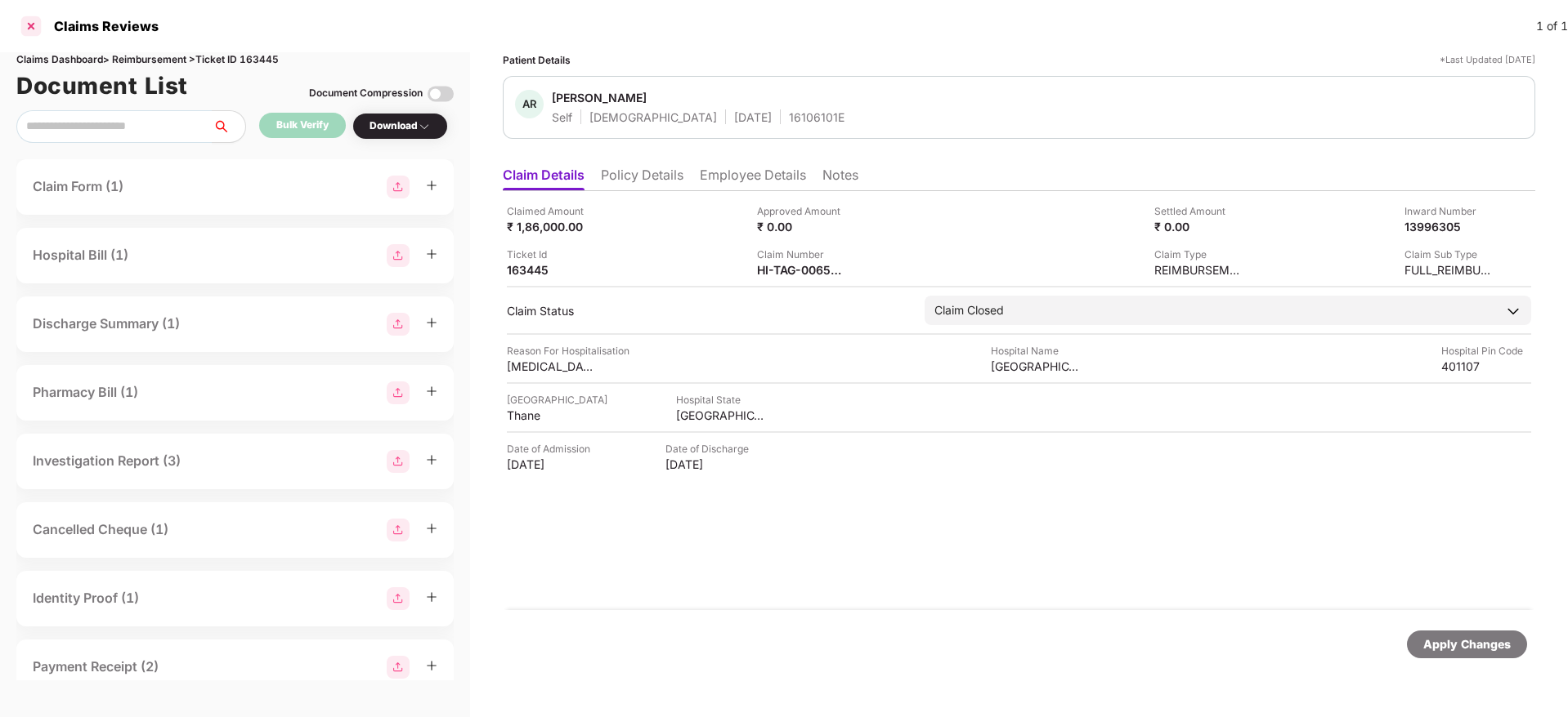
click at [34, 35] on div at bounding box center [30, 25] width 26 height 26
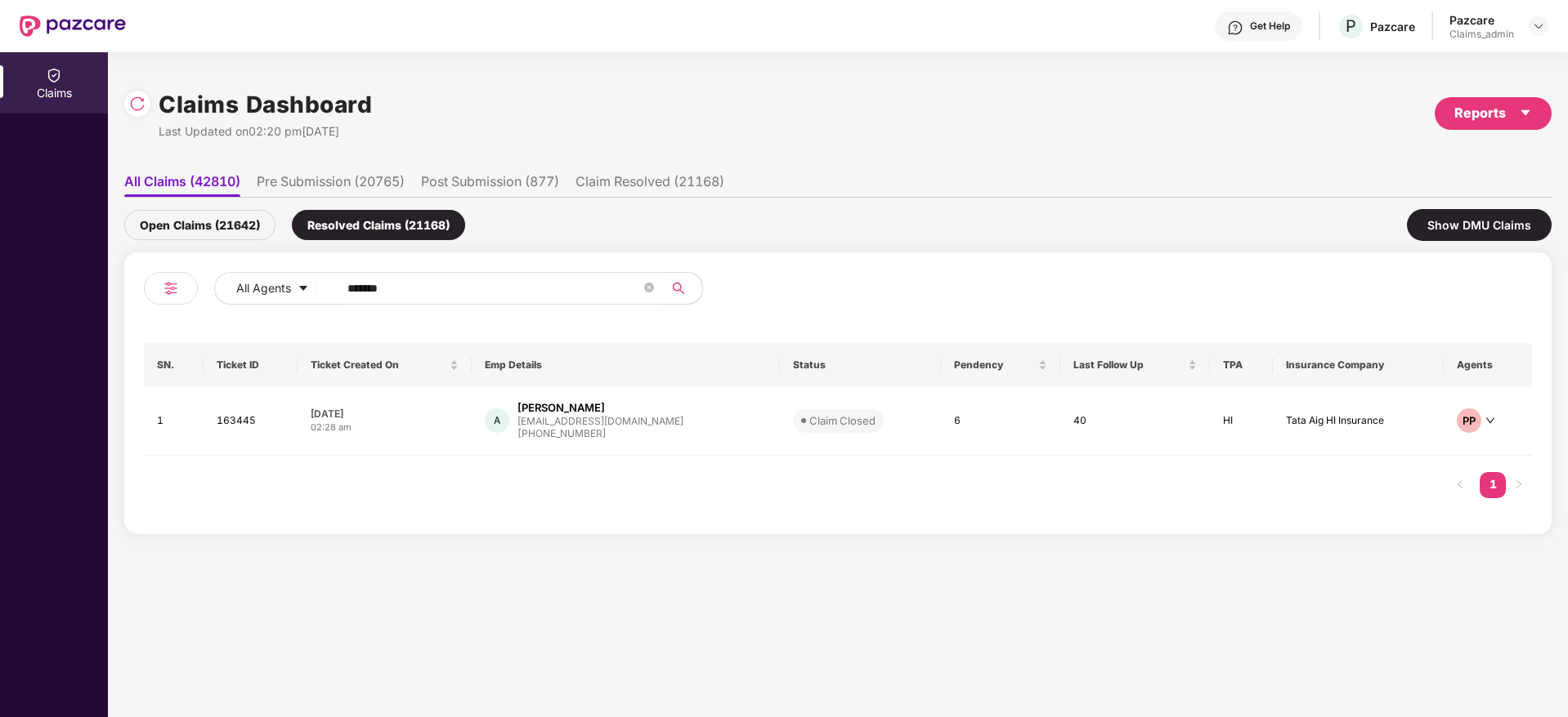
click at [1542, 14] on div "Pazcare Claims_admin" at bounding box center [1498, 27] width 99 height 29
click at [1534, 28] on img at bounding box center [1538, 25] width 13 height 13
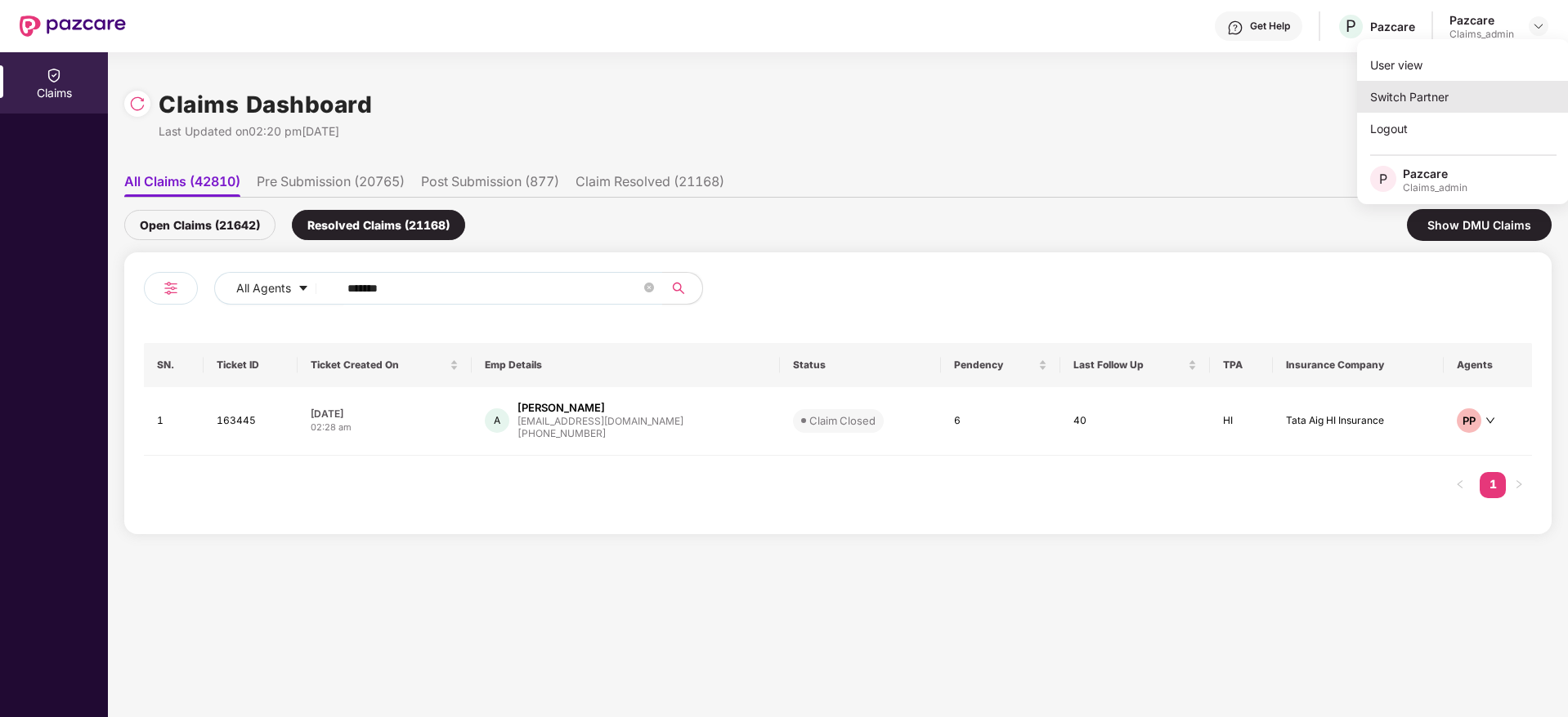
click at [1442, 91] on div "Switch Partner" at bounding box center [1463, 97] width 213 height 32
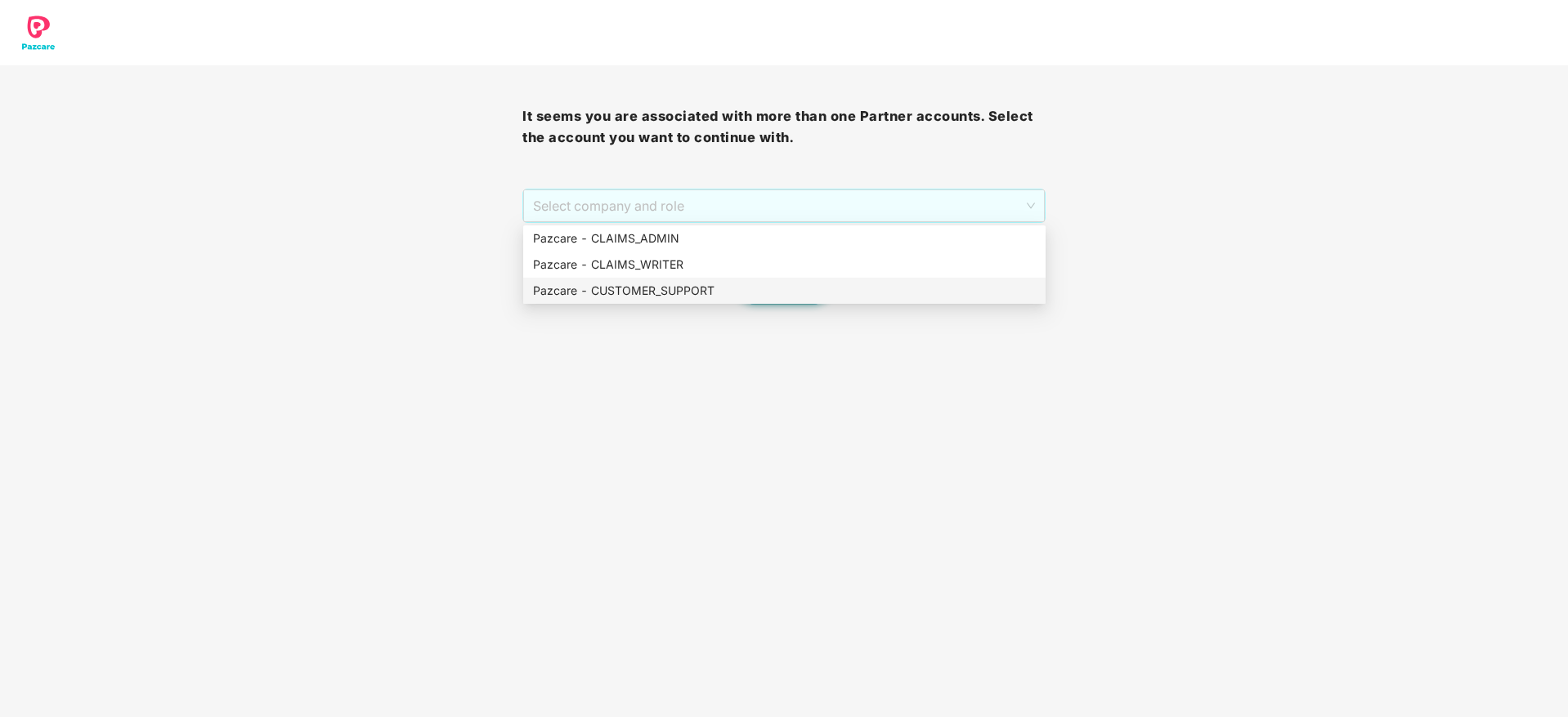
drag, startPoint x: 765, startPoint y: 205, endPoint x: 731, endPoint y: 303, distance: 103.7
click at [731, 303] on body "It seems you are associated with more than one Partner accounts. Select the acc…" at bounding box center [784, 358] width 1568 height 717
click at [731, 303] on div "Pazcare - CUSTOMER_SUPPORT" at bounding box center [784, 291] width 522 height 26
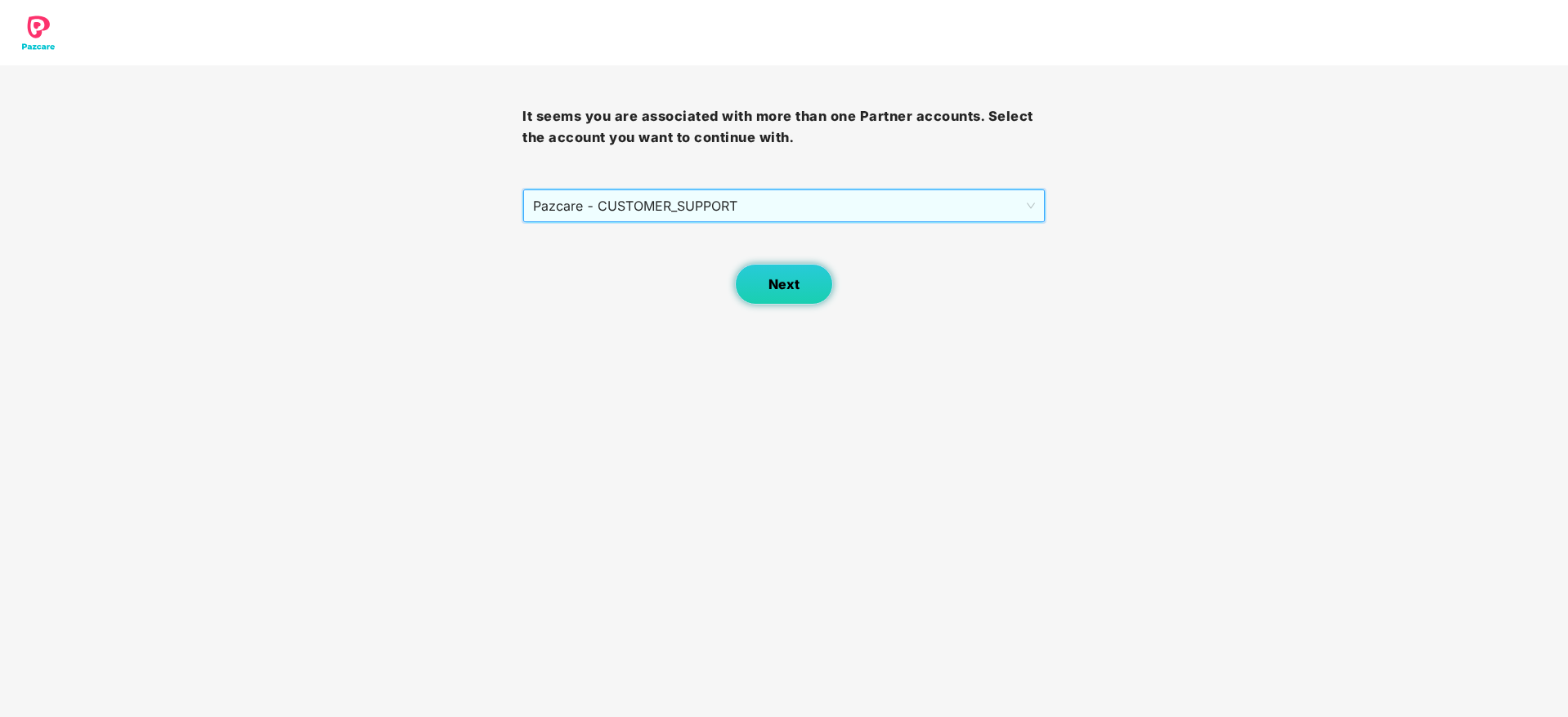
click at [780, 291] on span "Next" at bounding box center [783, 285] width 31 height 15
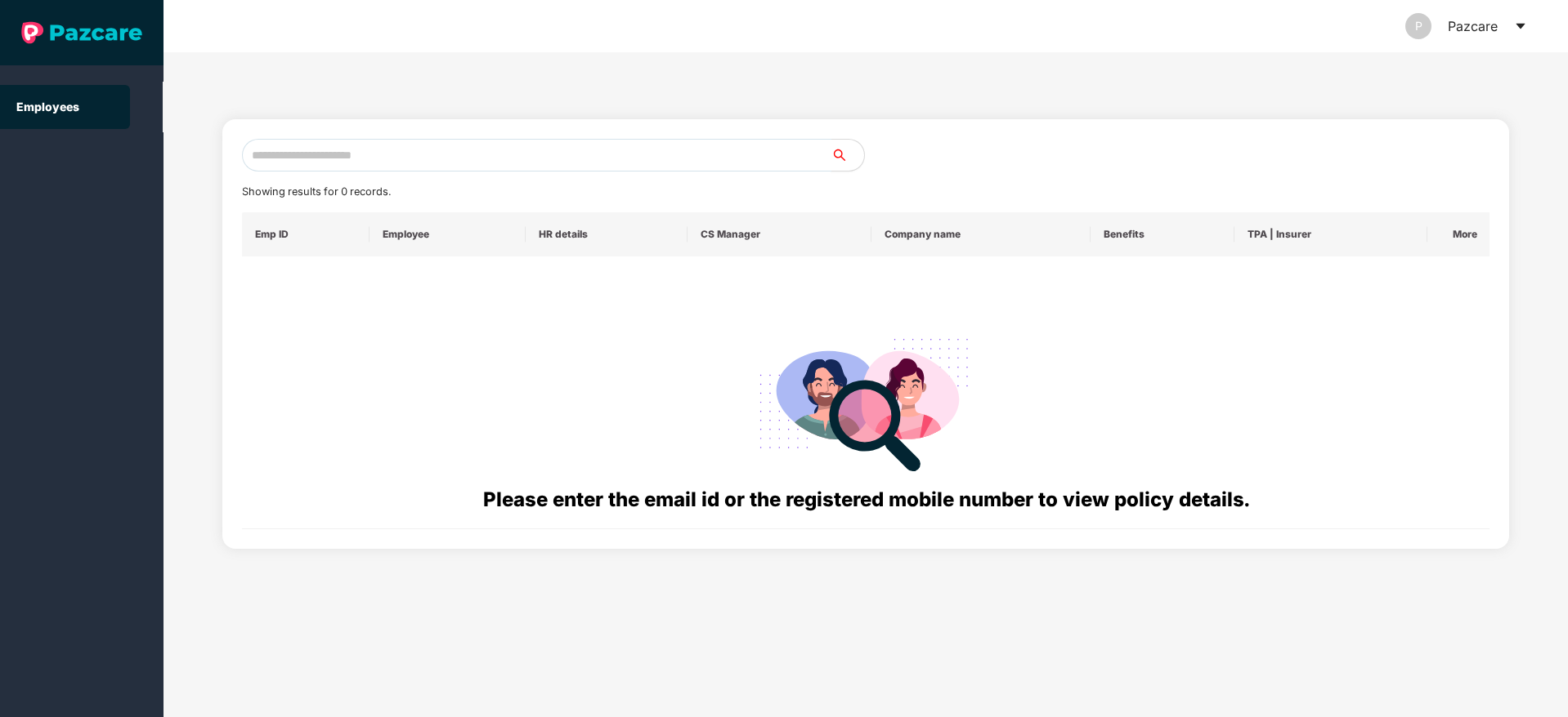
click at [574, 142] on input "text" at bounding box center [536, 155] width 590 height 33
paste input "**********"
drag, startPoint x: 444, startPoint y: 141, endPoint x: 242, endPoint y: 146, distance: 202.1
click at [242, 146] on span "**********" at bounding box center [553, 155] width 623 height 33
paste input "text"
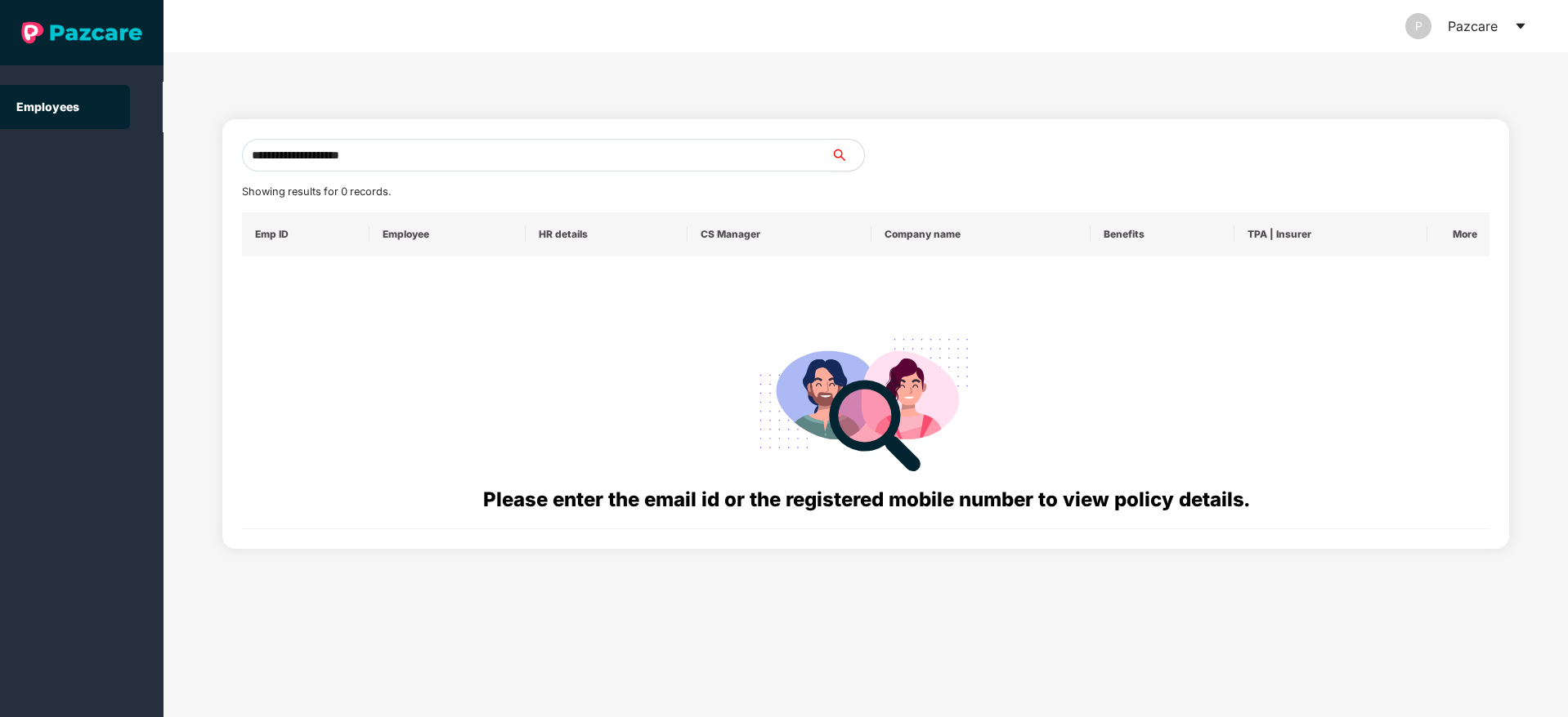
drag, startPoint x: 492, startPoint y: 164, endPoint x: 164, endPoint y: 210, distance: 331.2
click at [166, 194] on div "**********" at bounding box center [865, 384] width 1404 height 665
paste input "*******"
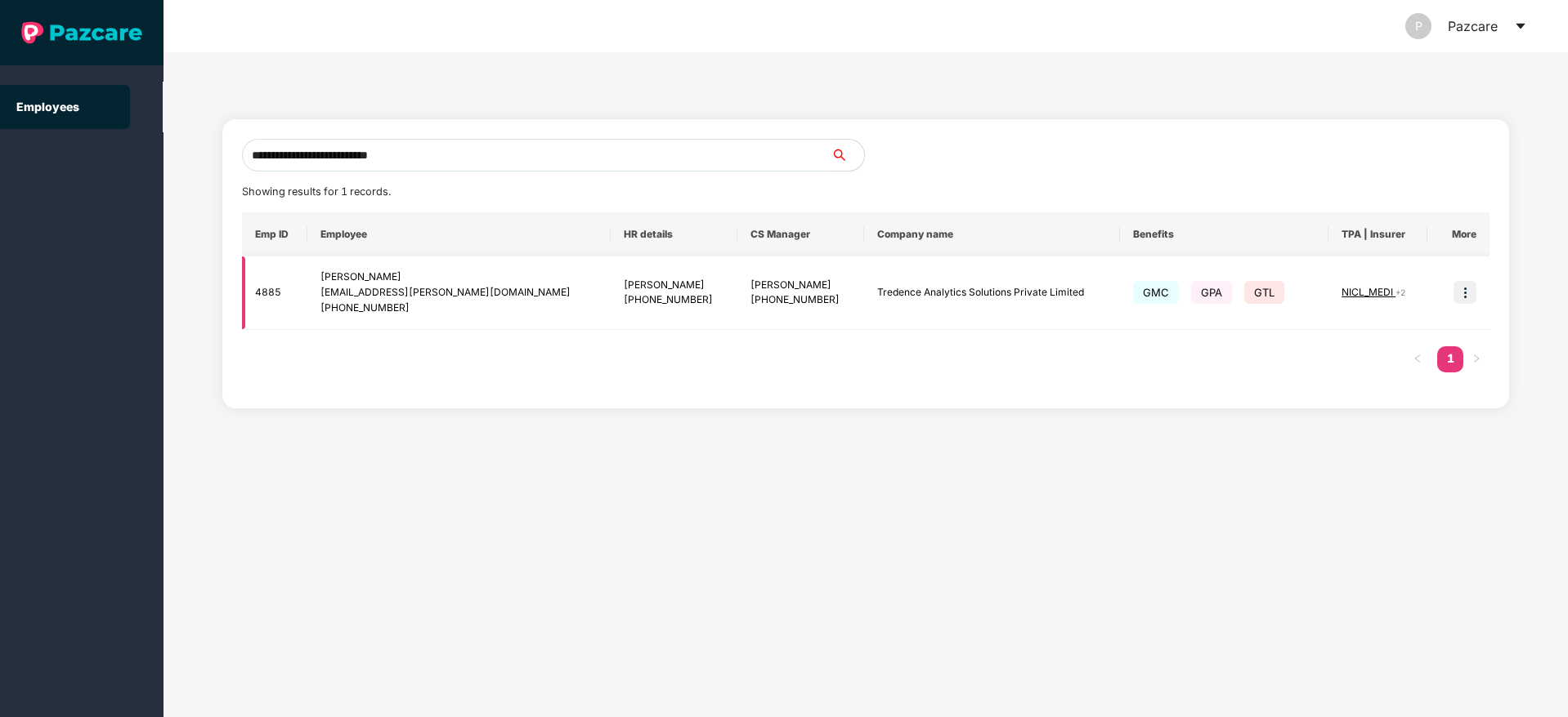
type input "**********"
click at [1462, 291] on img at bounding box center [1464, 292] width 23 height 23
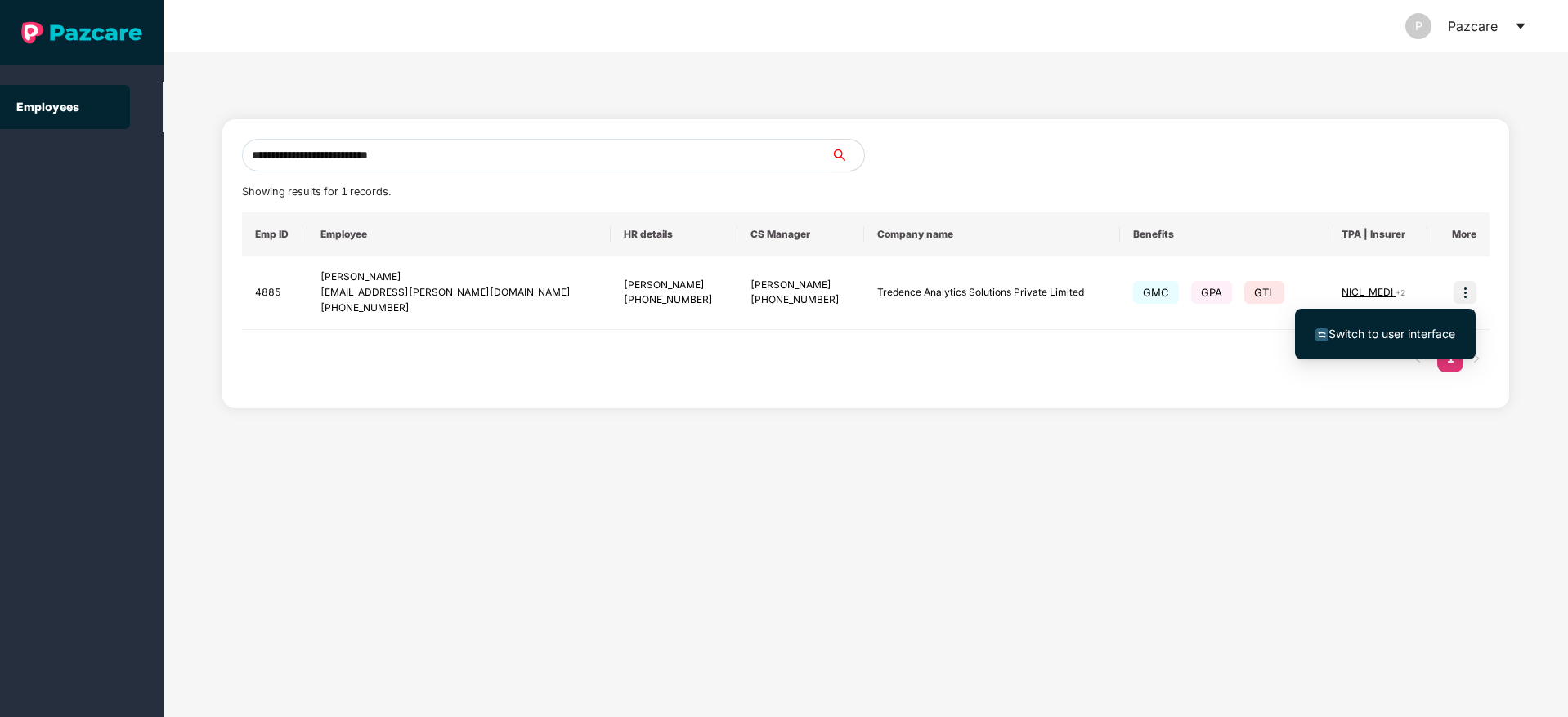
click at [1367, 331] on span "Switch to user interface" at bounding box center [1391, 334] width 127 height 14
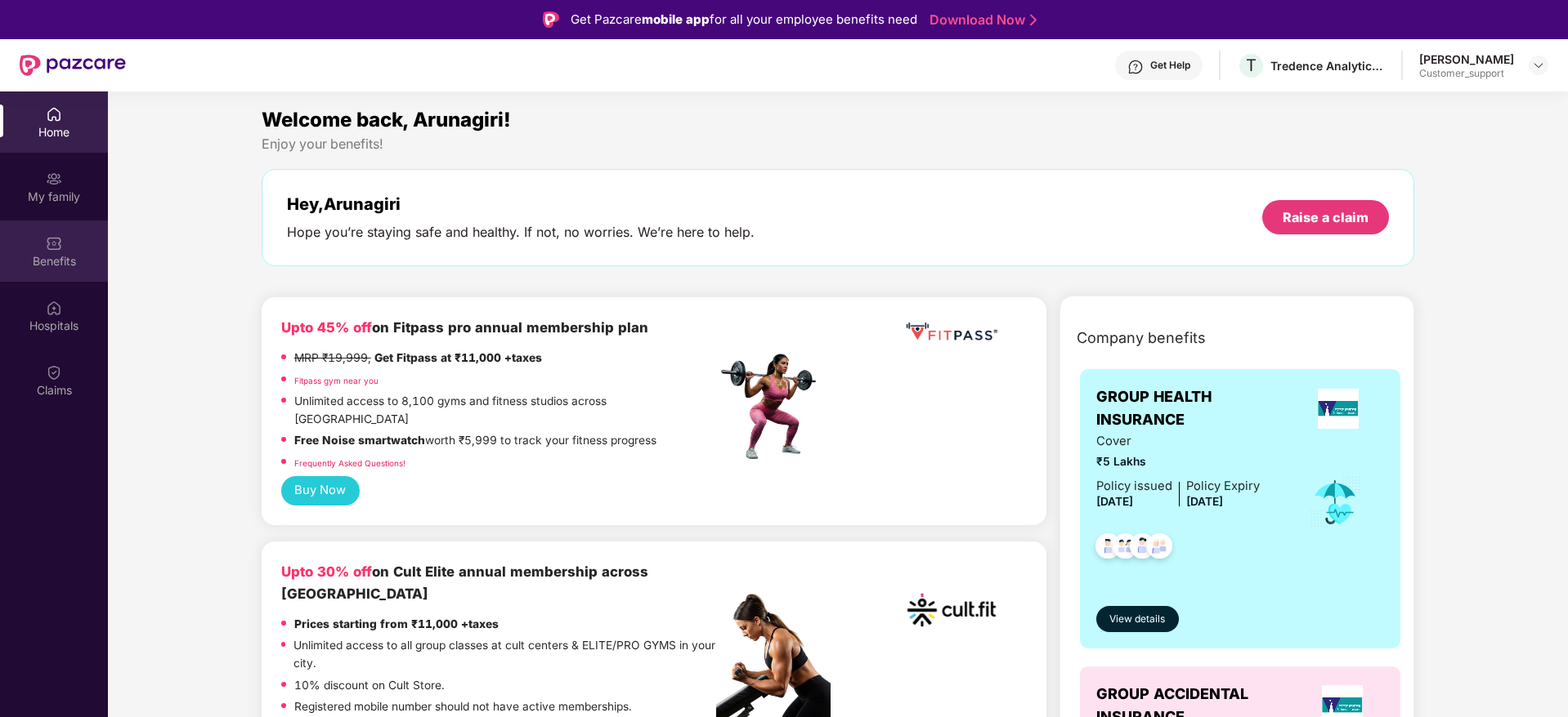
click at [62, 252] on div "Benefits" at bounding box center [54, 251] width 108 height 62
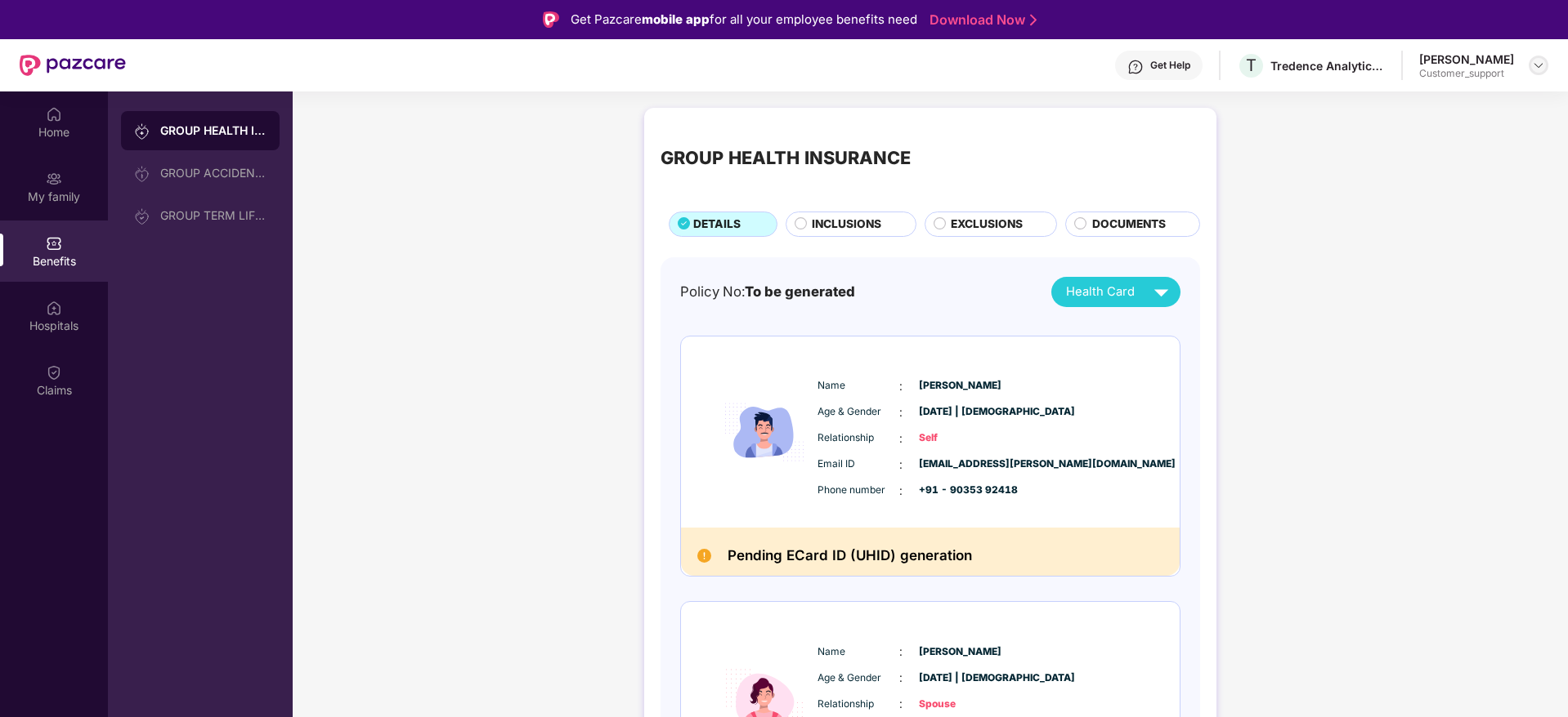
click at [1541, 63] on img at bounding box center [1538, 65] width 13 height 13
click at [1421, 112] on div "Switch to support view" at bounding box center [1462, 104] width 213 height 32
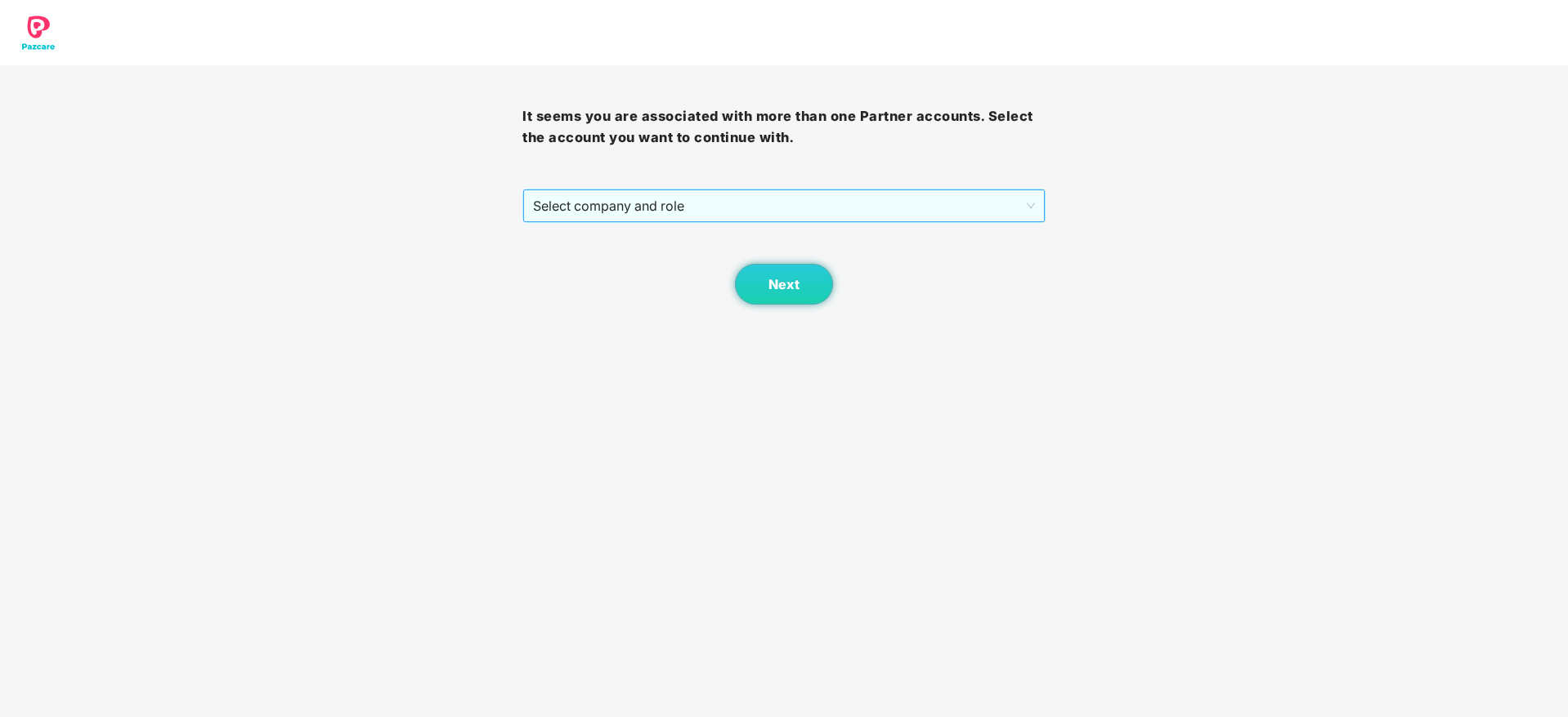
drag, startPoint x: 761, startPoint y: 228, endPoint x: 738, endPoint y: 213, distance: 27.5
click at [761, 226] on div "Next" at bounding box center [783, 263] width 522 height 82
drag, startPoint x: 746, startPoint y: 209, endPoint x: 696, endPoint y: 214, distance: 50.2
click at [738, 209] on span "Select company and role" at bounding box center [783, 205] width 501 height 31
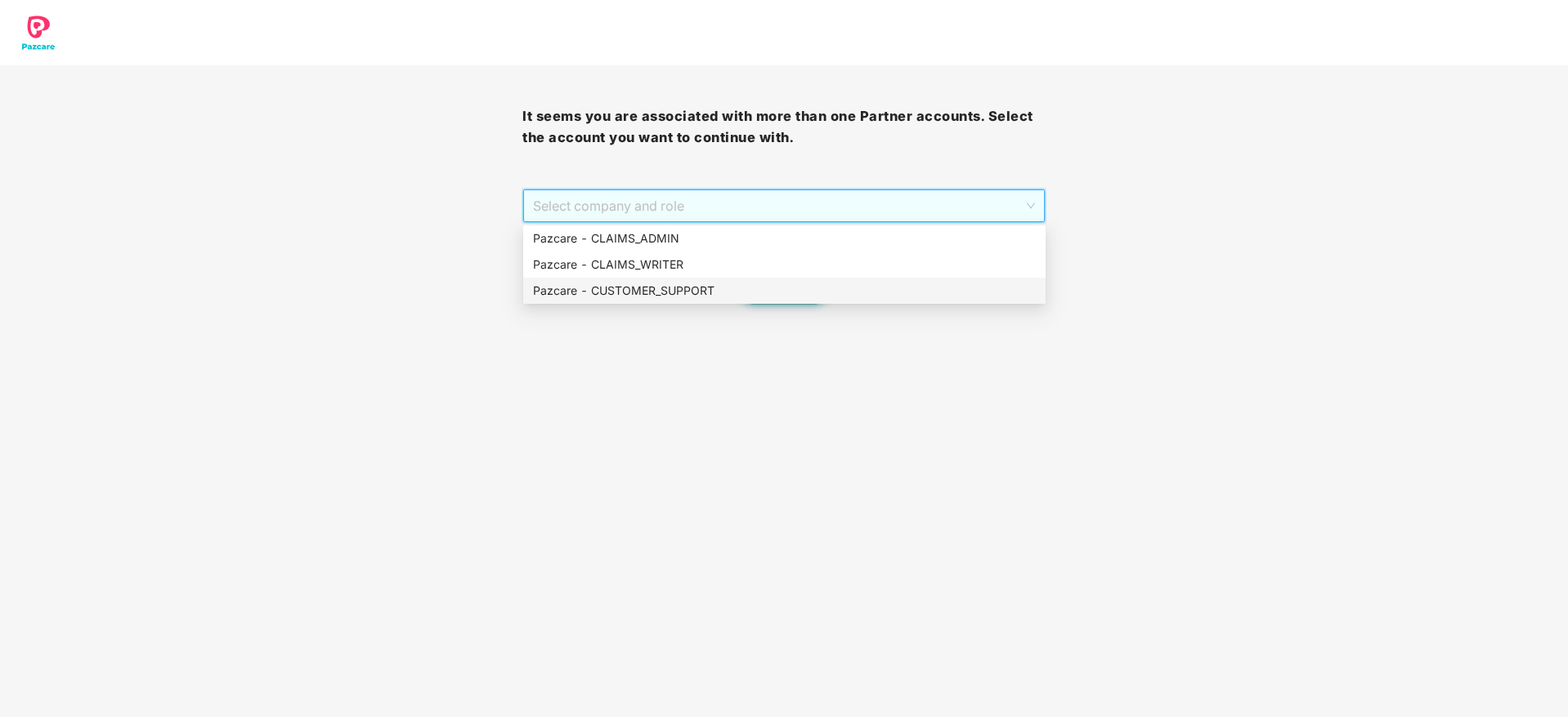
click at [699, 290] on div "Pazcare - CUSTOMER_SUPPORT" at bounding box center [784, 291] width 503 height 18
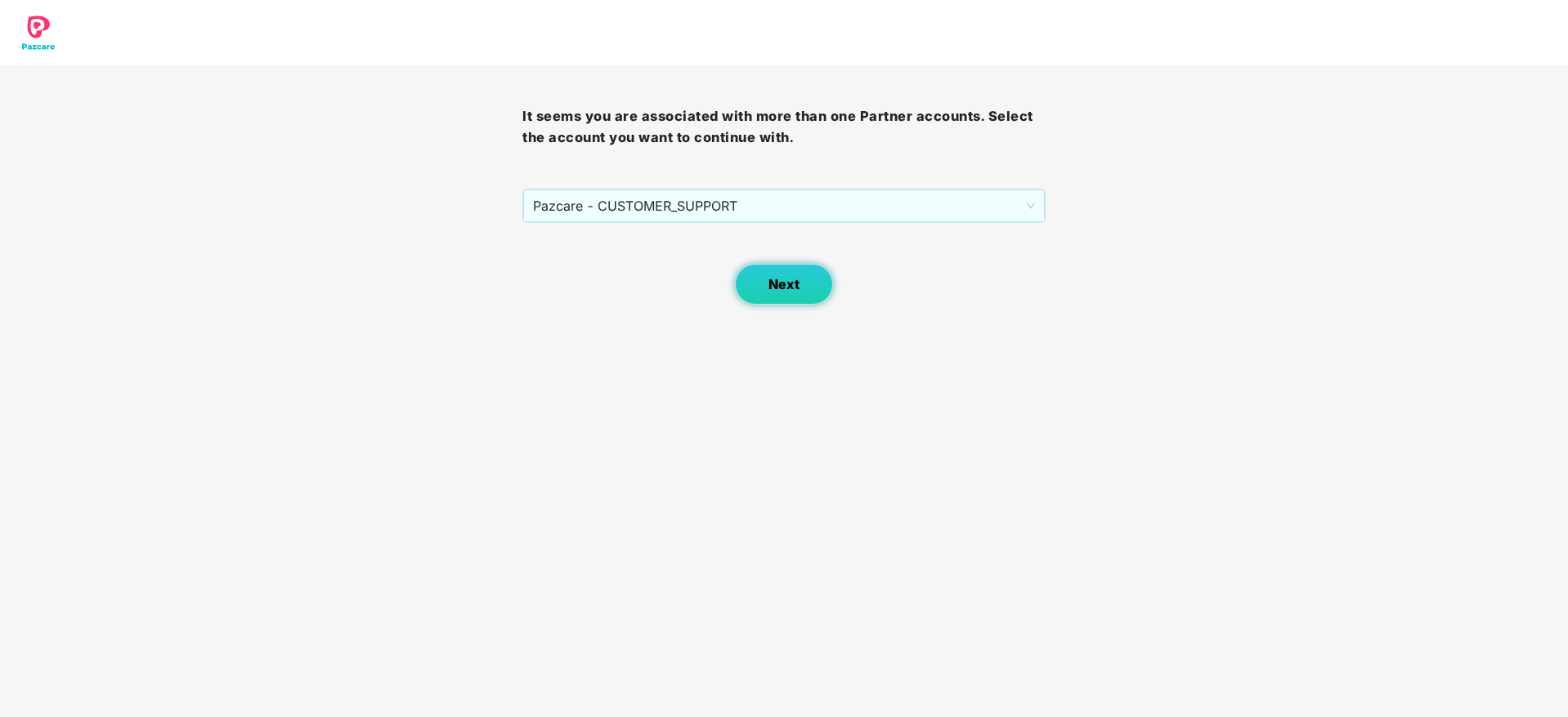
click at [771, 282] on span "Next" at bounding box center [783, 285] width 31 height 15
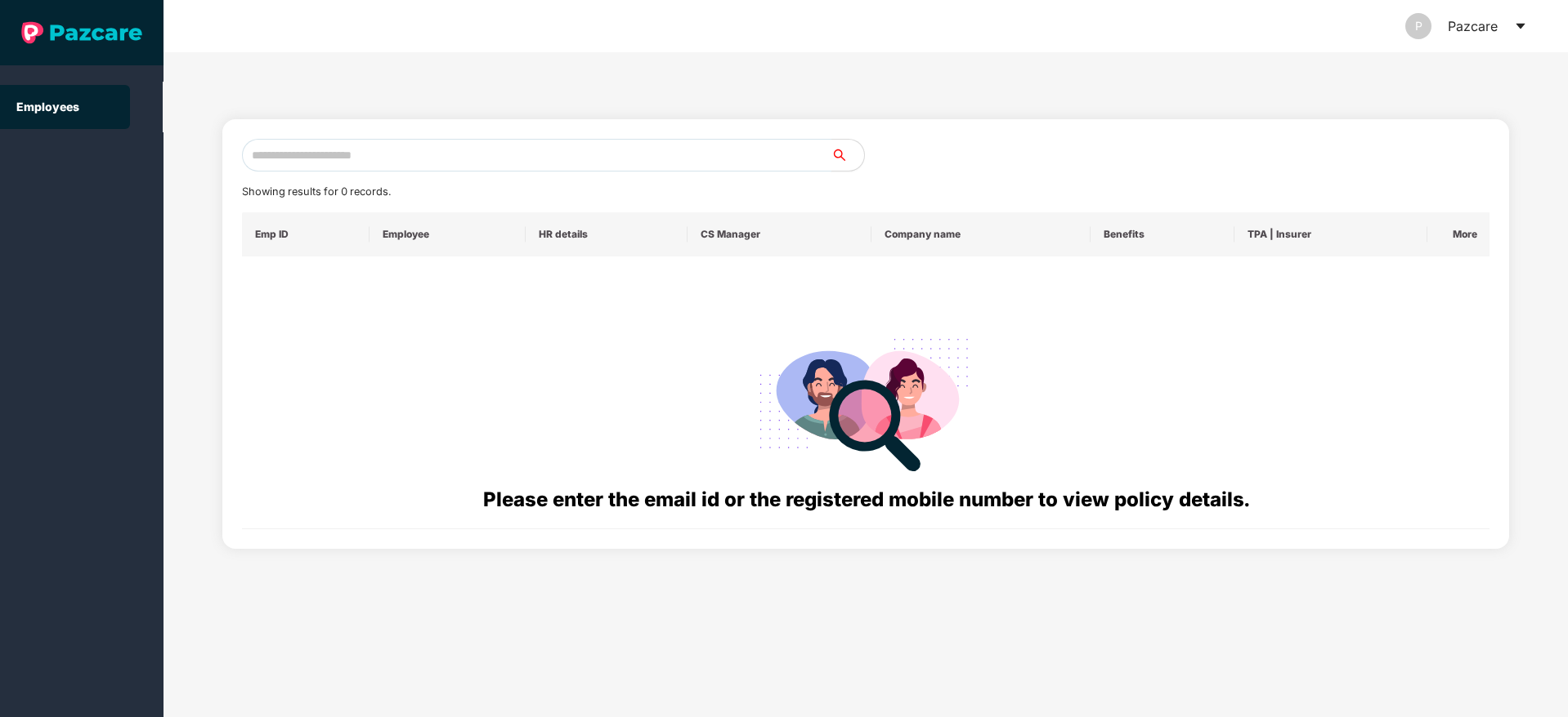
click at [449, 152] on input "text" at bounding box center [536, 155] width 590 height 33
paste input "**********"
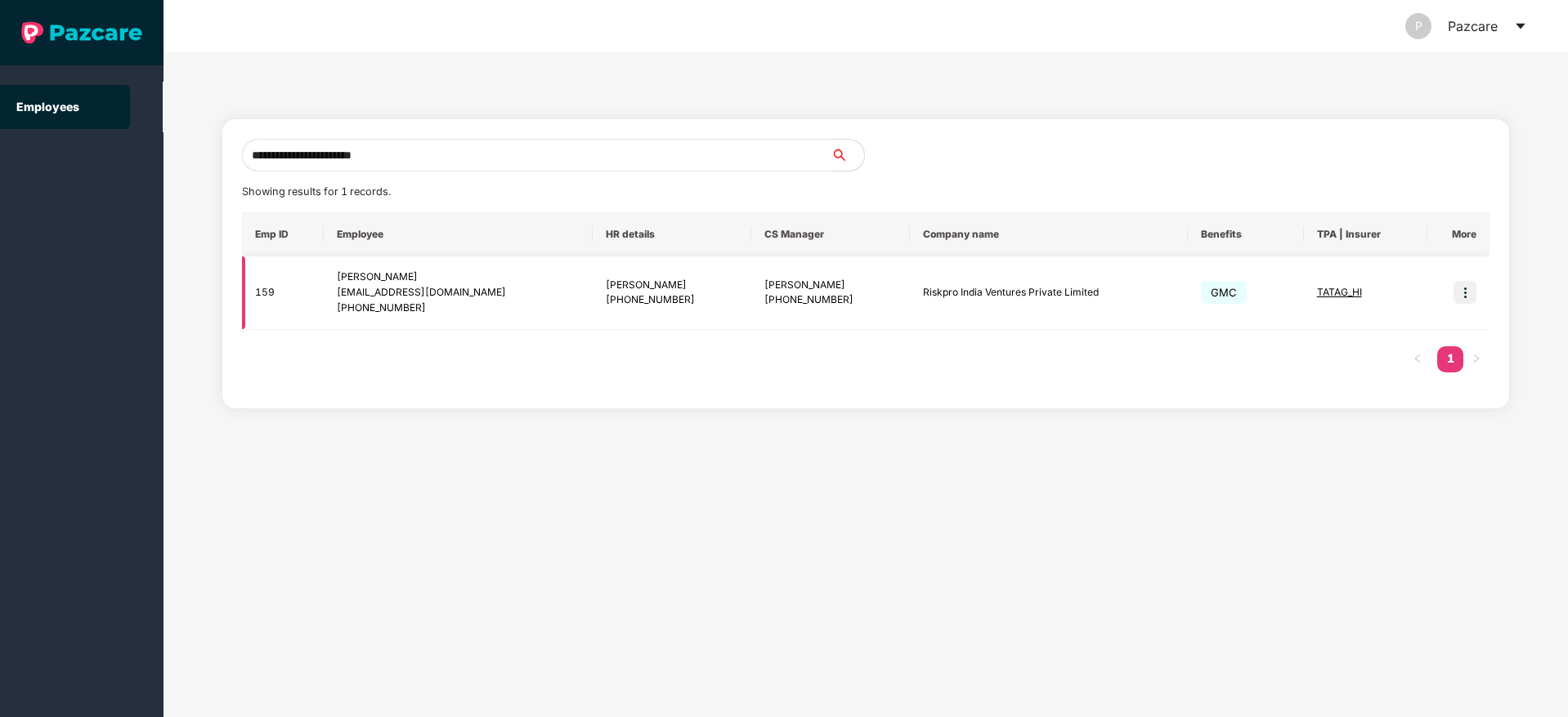
type input "**********"
click at [1459, 294] on img at bounding box center [1464, 292] width 23 height 23
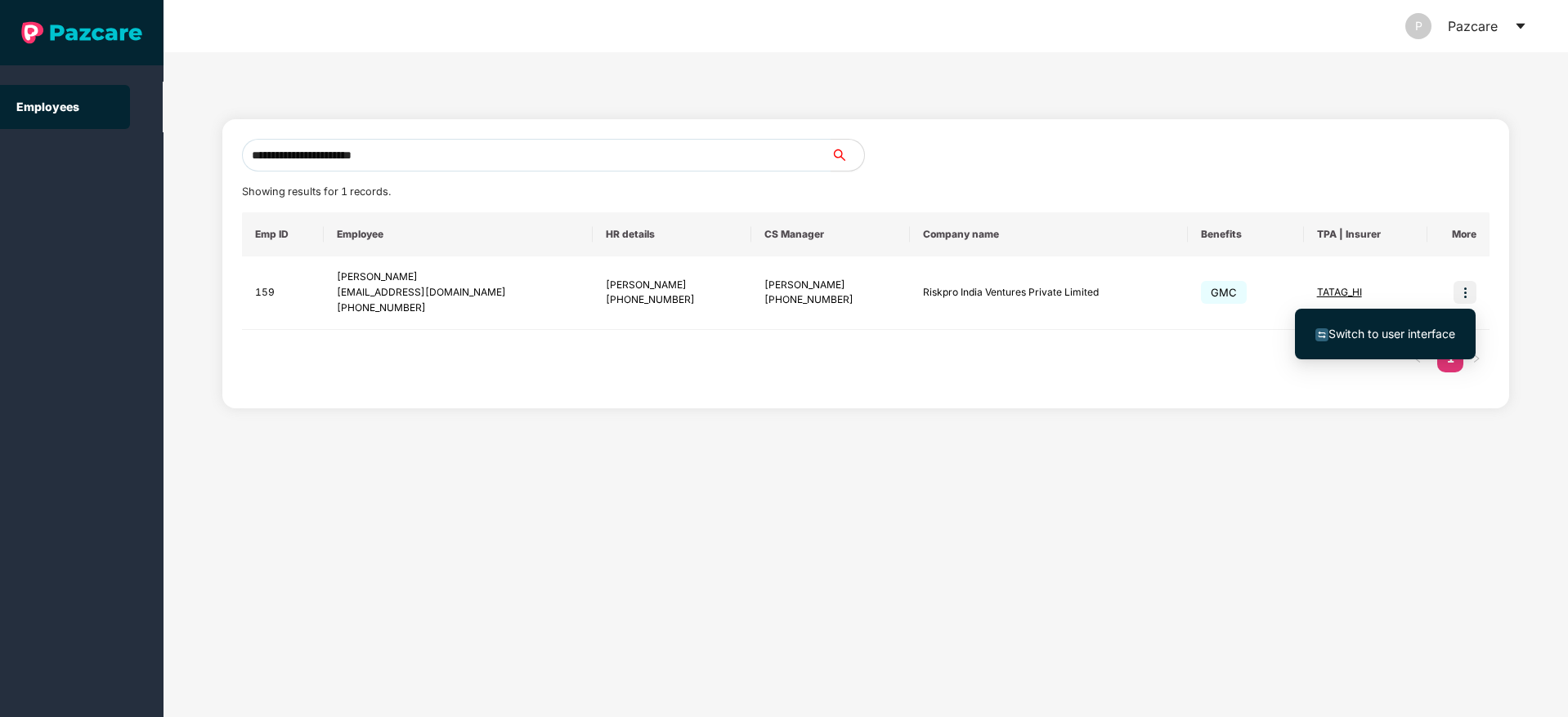
click at [1369, 345] on li "Switch to user interface" at bounding box center [1385, 334] width 181 height 35
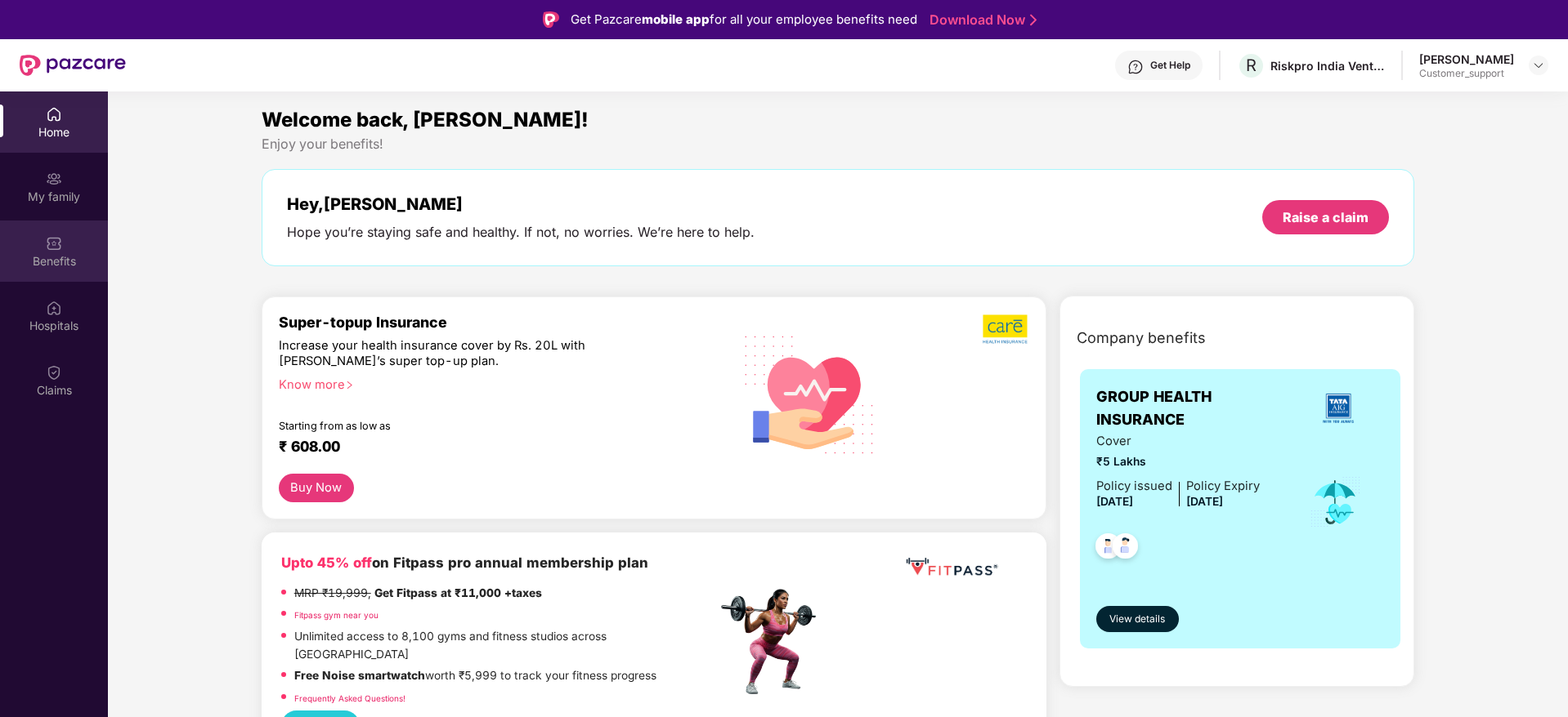
click at [56, 245] on img at bounding box center [53, 243] width 16 height 16
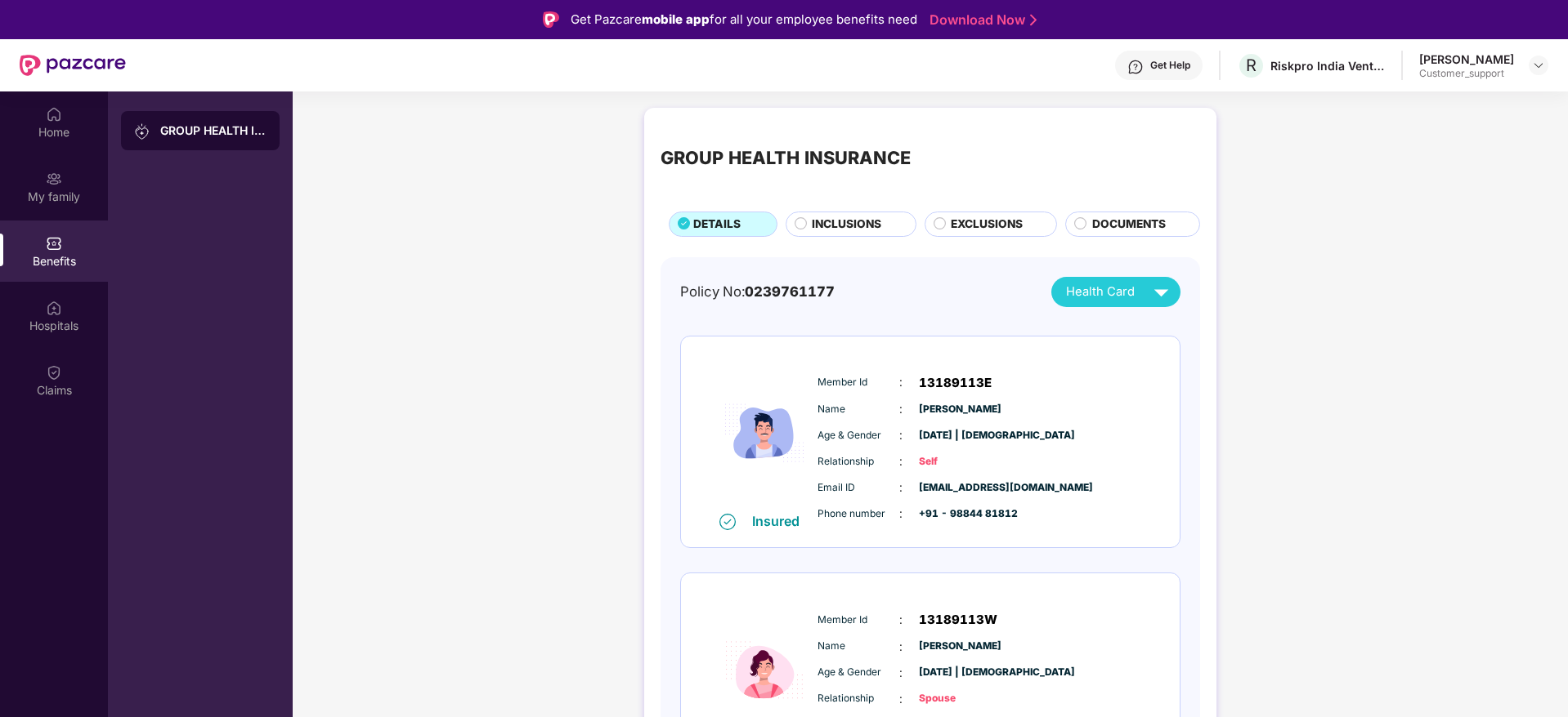
click at [846, 223] on span "INCLUSIONS" at bounding box center [847, 224] width 69 height 18
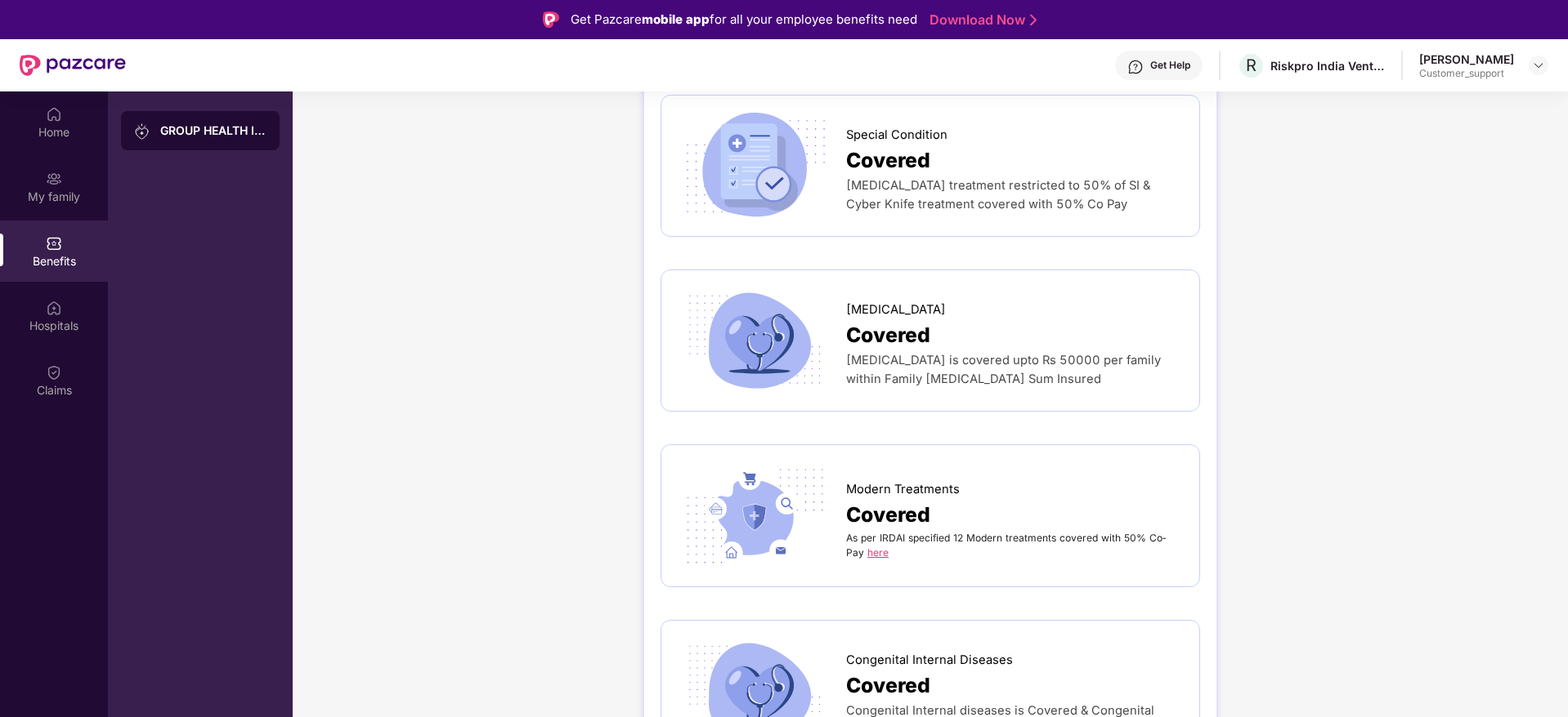
scroll to position [3186, 0]
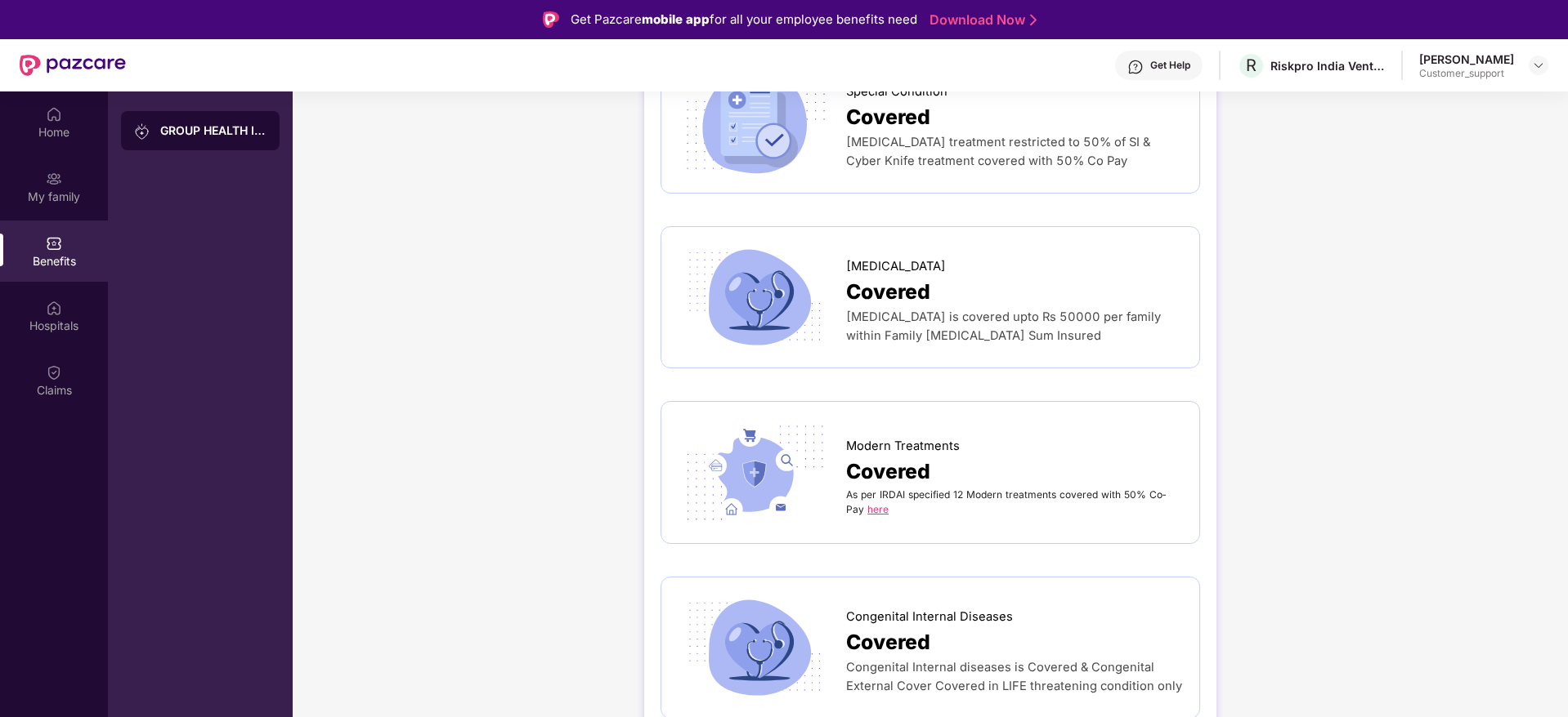
drag, startPoint x: 882, startPoint y: 482, endPoint x: 874, endPoint y: 466, distance: 17.9
click at [881, 479] on div "Modern Treatments Covered As per IRDAI specified 12 Modern treatments covered w…" at bounding box center [930, 473] width 505 height 110
click at [875, 503] on link "here" at bounding box center [877, 509] width 21 height 13
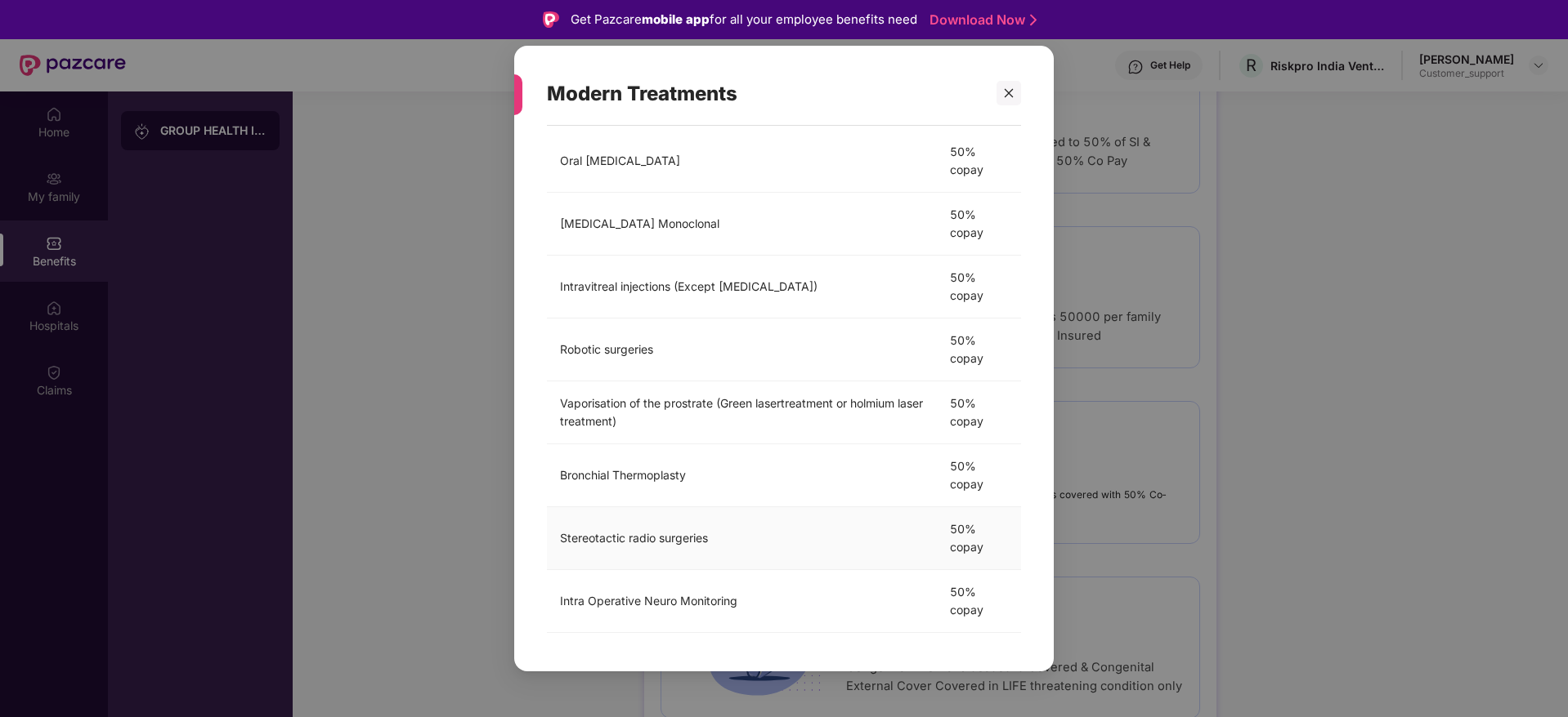
scroll to position [340, 0]
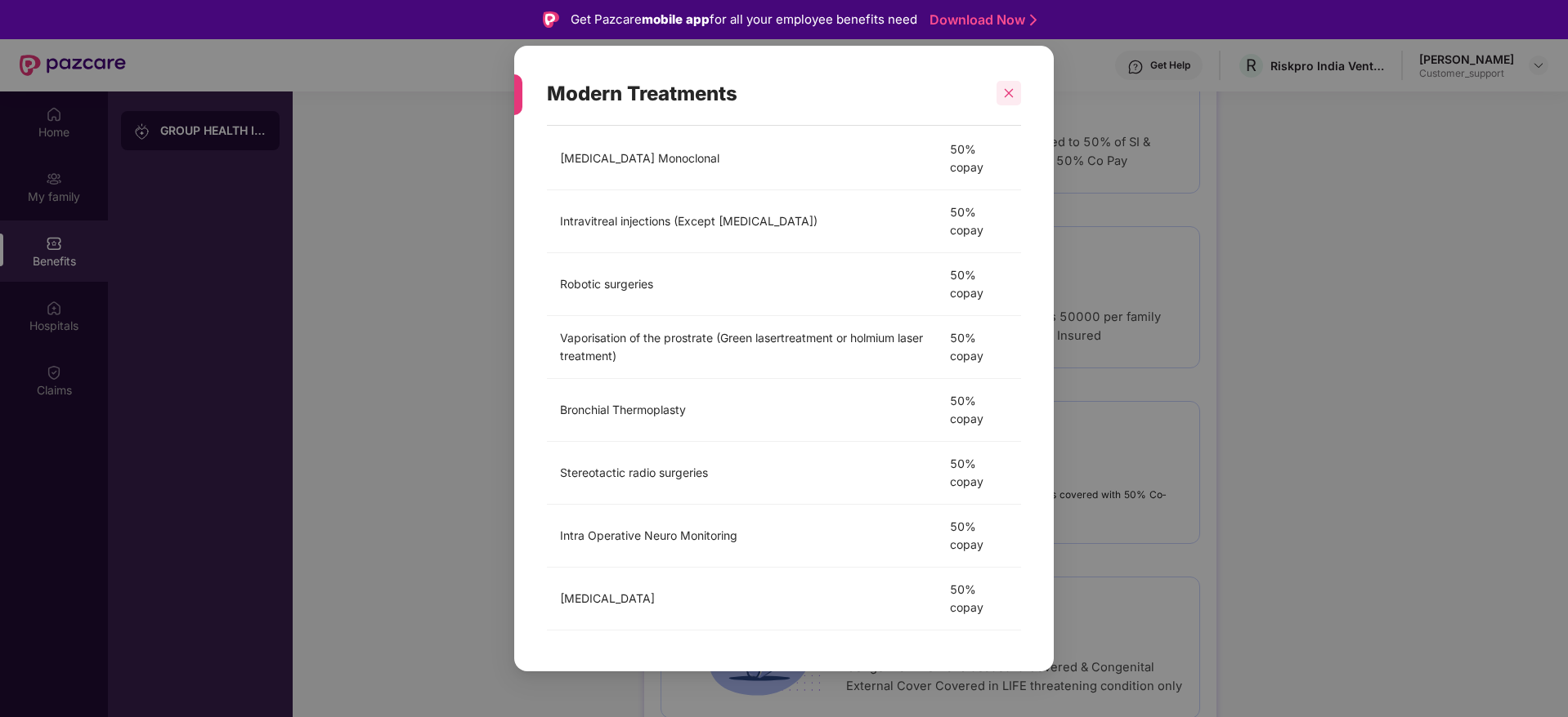
click at [1010, 101] on div at bounding box center [1008, 93] width 24 height 24
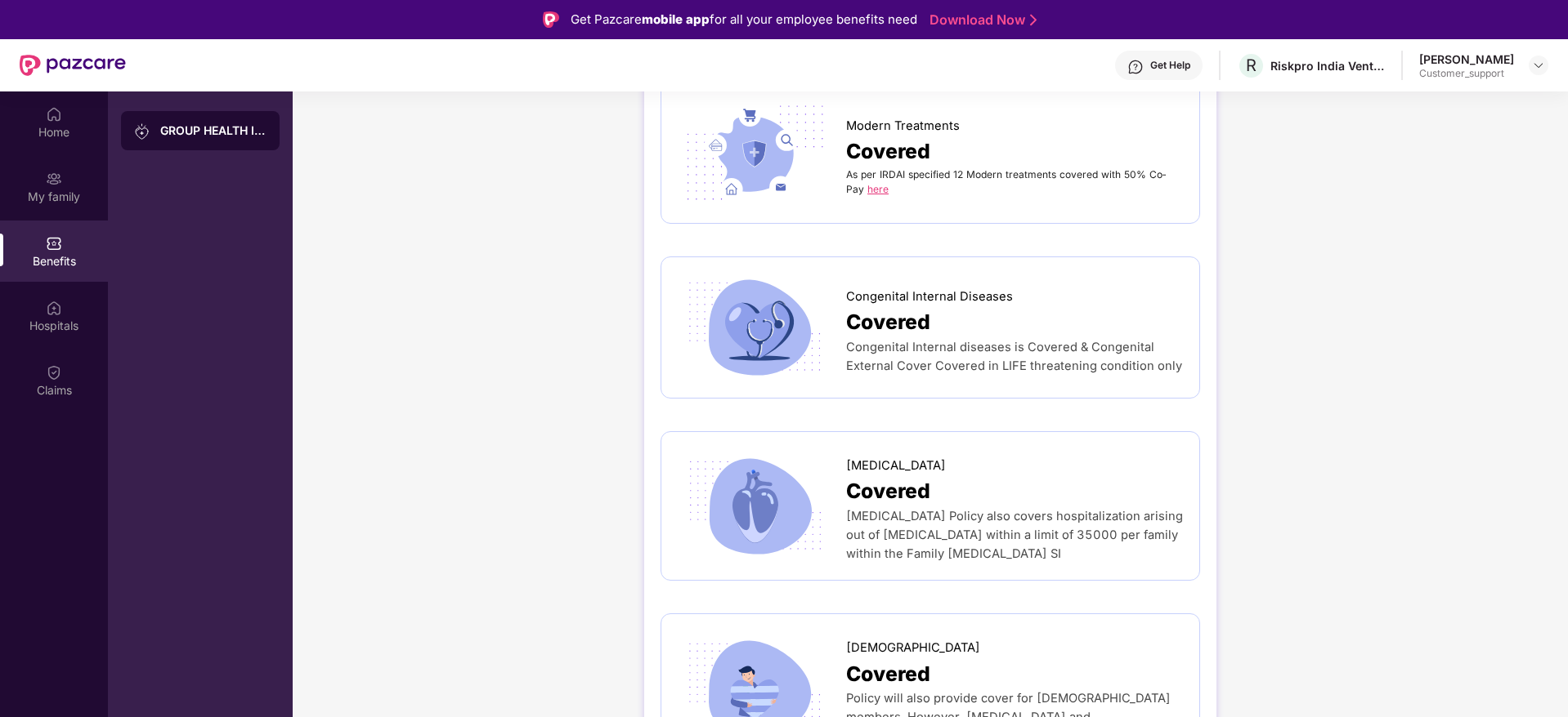
scroll to position [3509, 0]
